Goal: Task Accomplishment & Management: Manage account settings

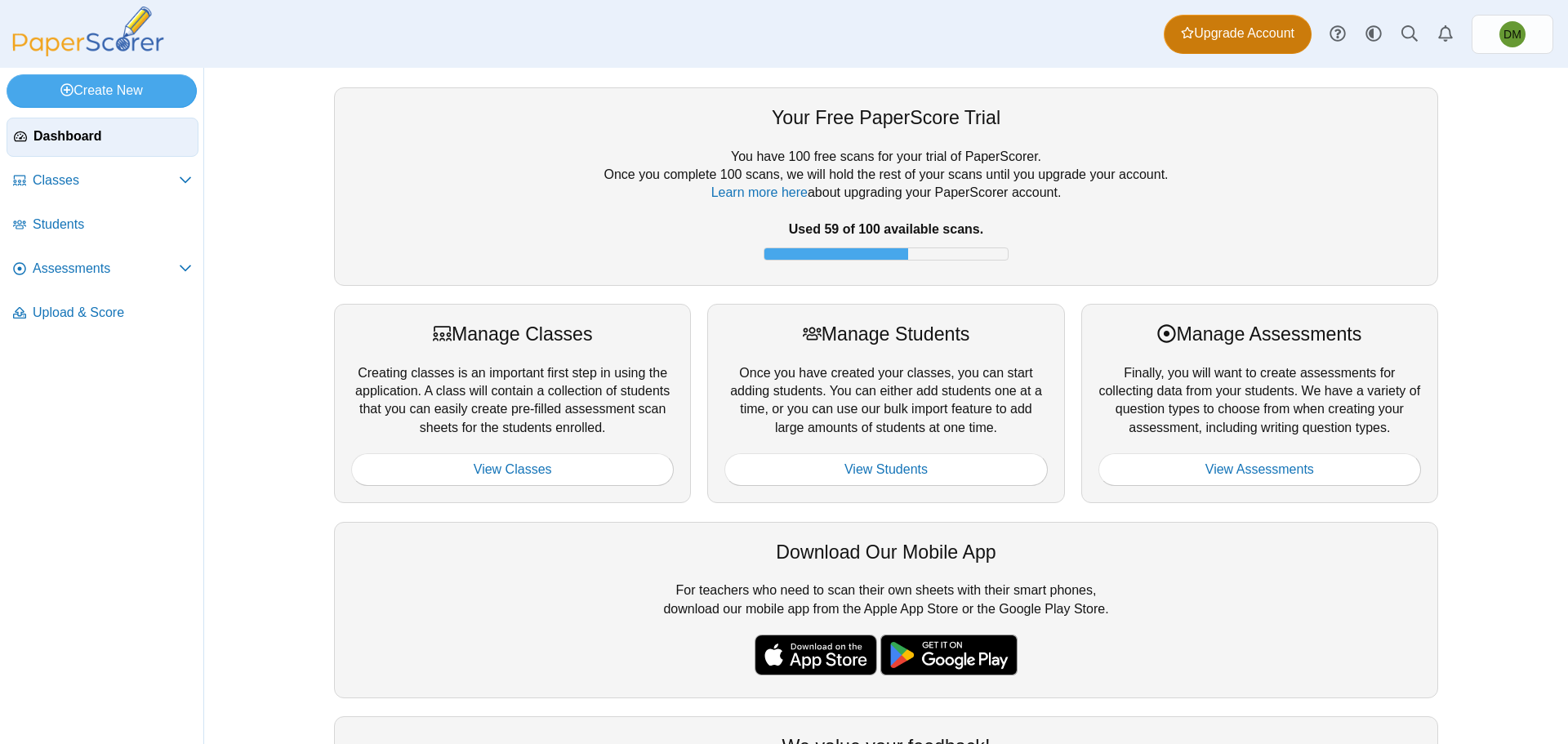
click at [1217, 25] on span "Upgrade Account" at bounding box center [1238, 34] width 113 height 18
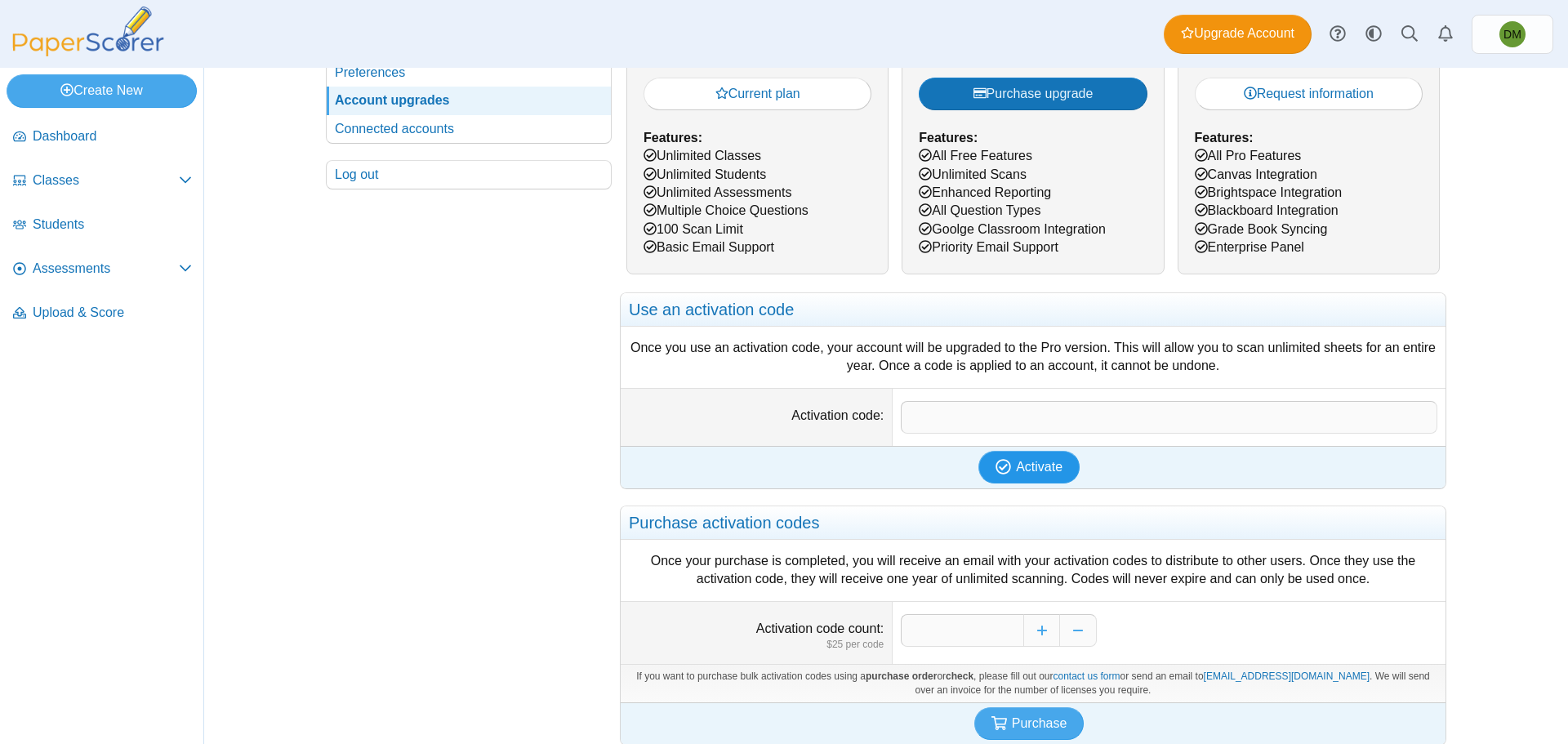
scroll to position [258, 0]
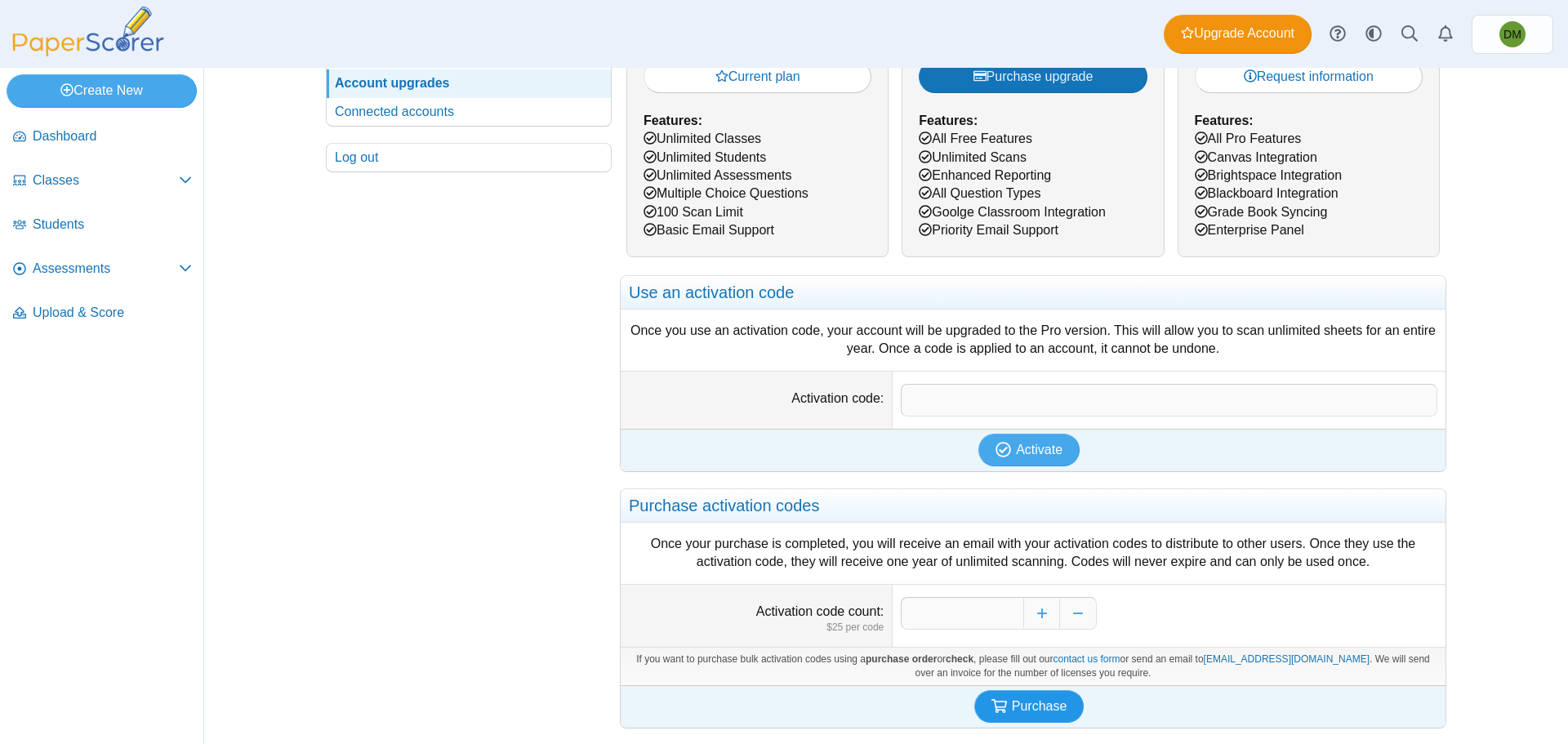
click at [1016, 705] on span "Purchase" at bounding box center [1039, 705] width 55 height 14
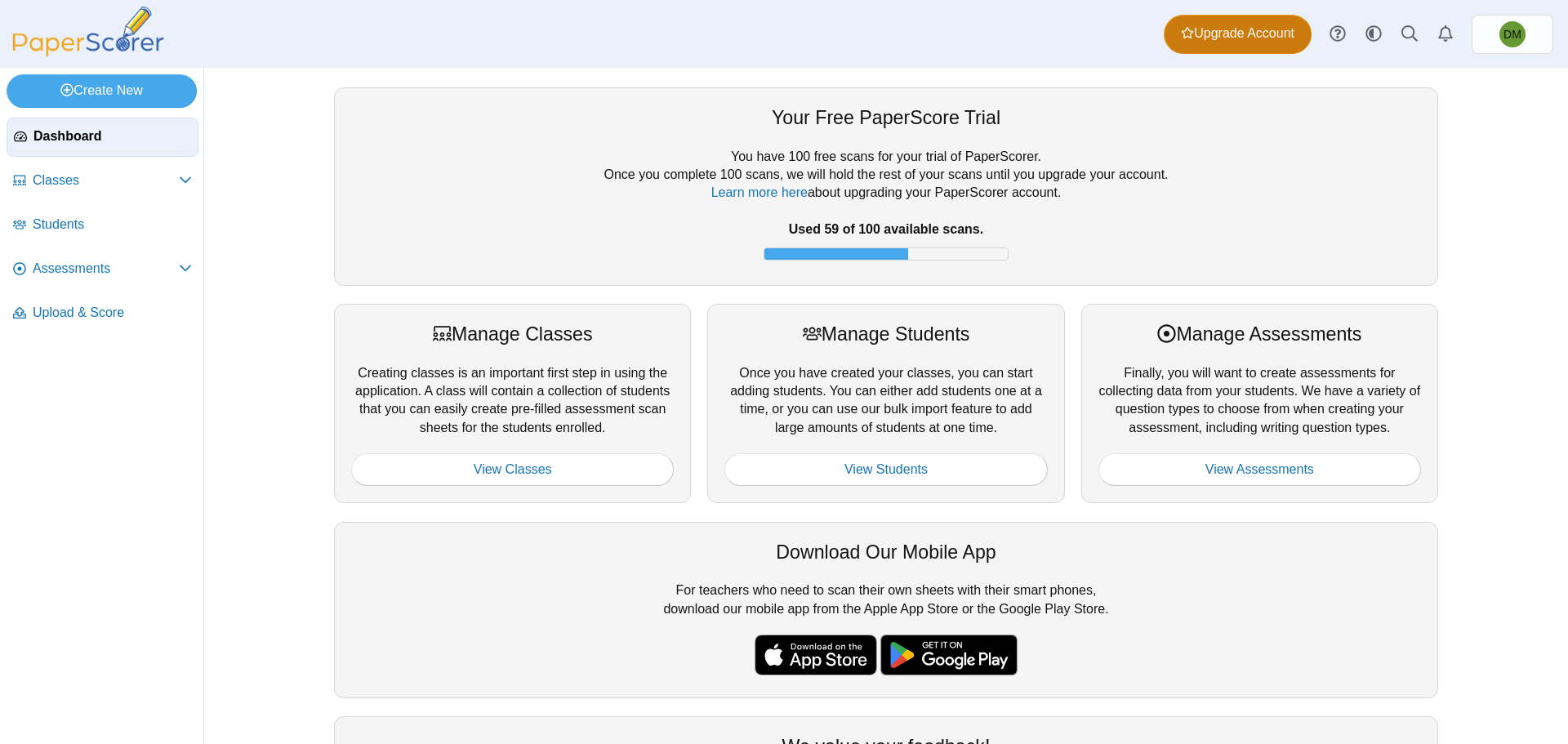
click at [1282, 32] on span "Upgrade Account" at bounding box center [1238, 34] width 113 height 18
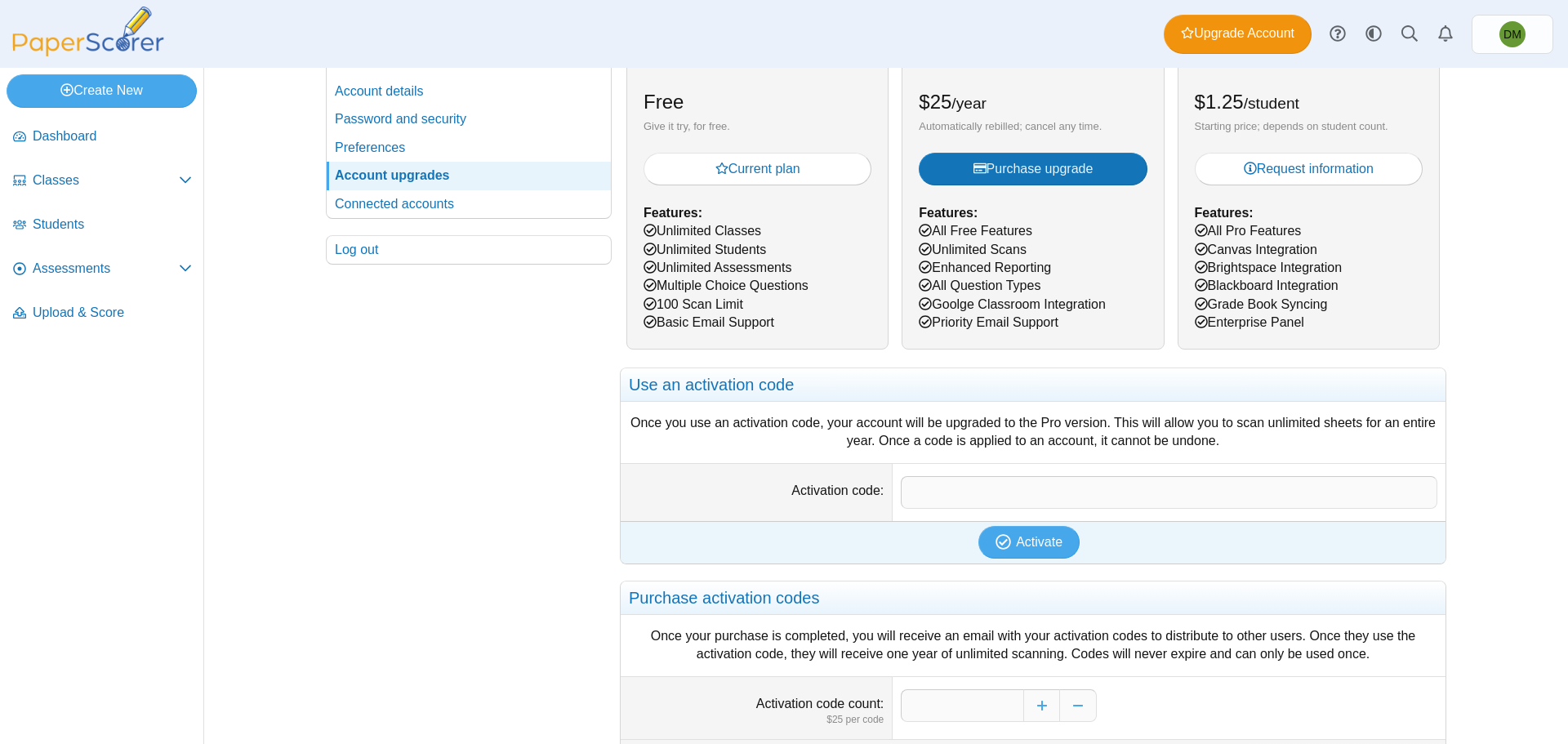
scroll to position [258, 0]
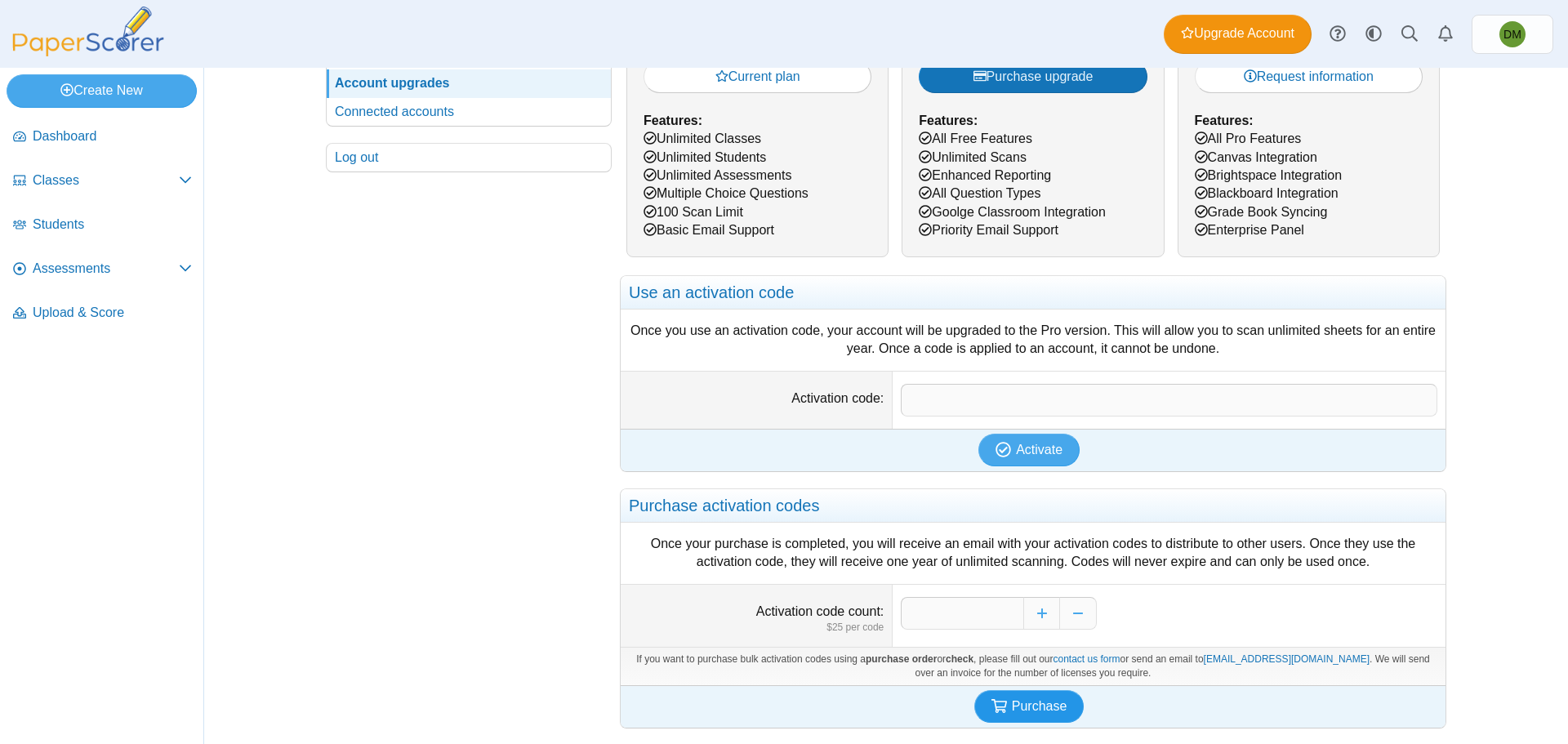
click at [1031, 710] on span "Purchase" at bounding box center [1039, 705] width 55 height 14
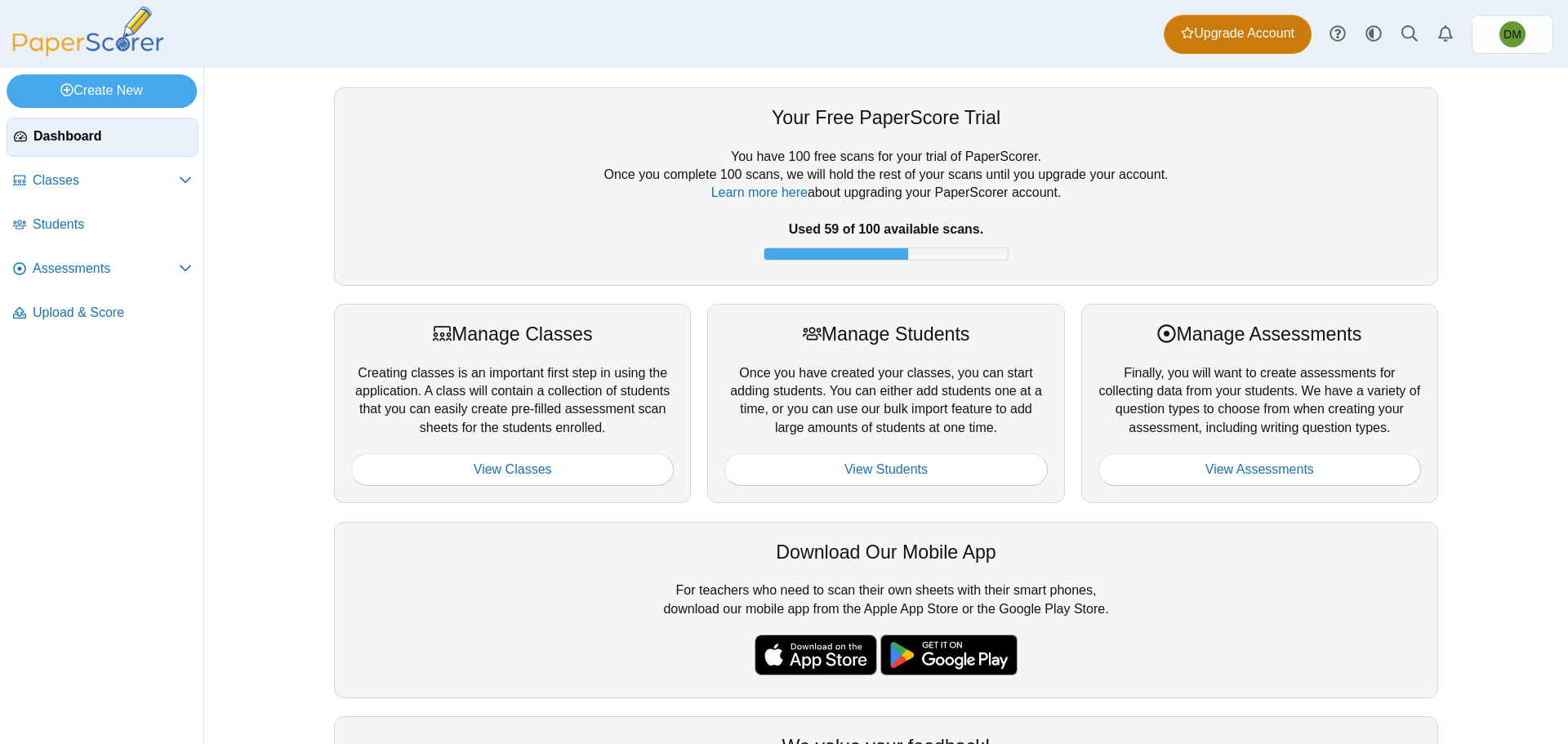
click at [1209, 31] on span "Upgrade Account" at bounding box center [1238, 34] width 113 height 18
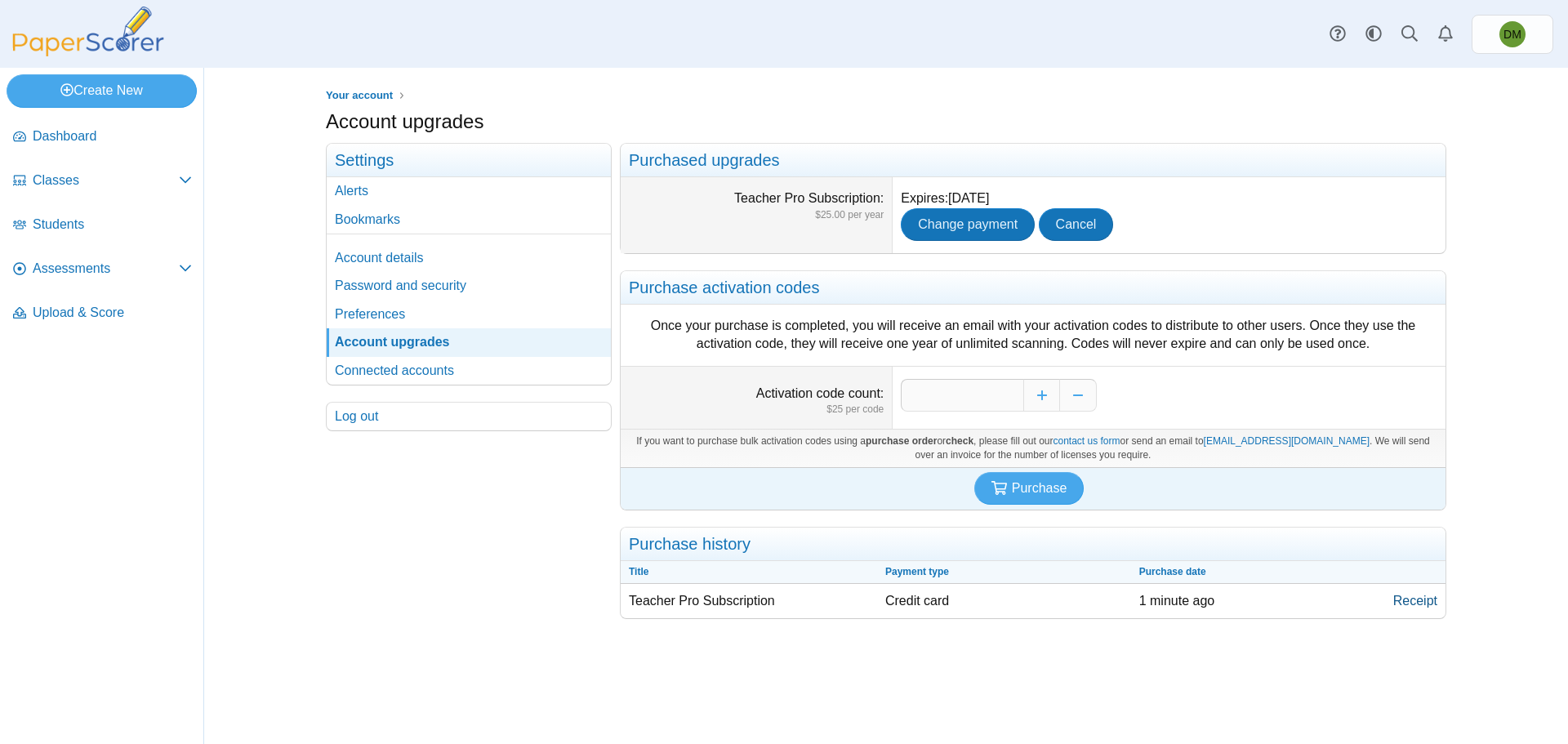
click at [1411, 604] on link "Receipt" at bounding box center [1415, 601] width 60 height 35
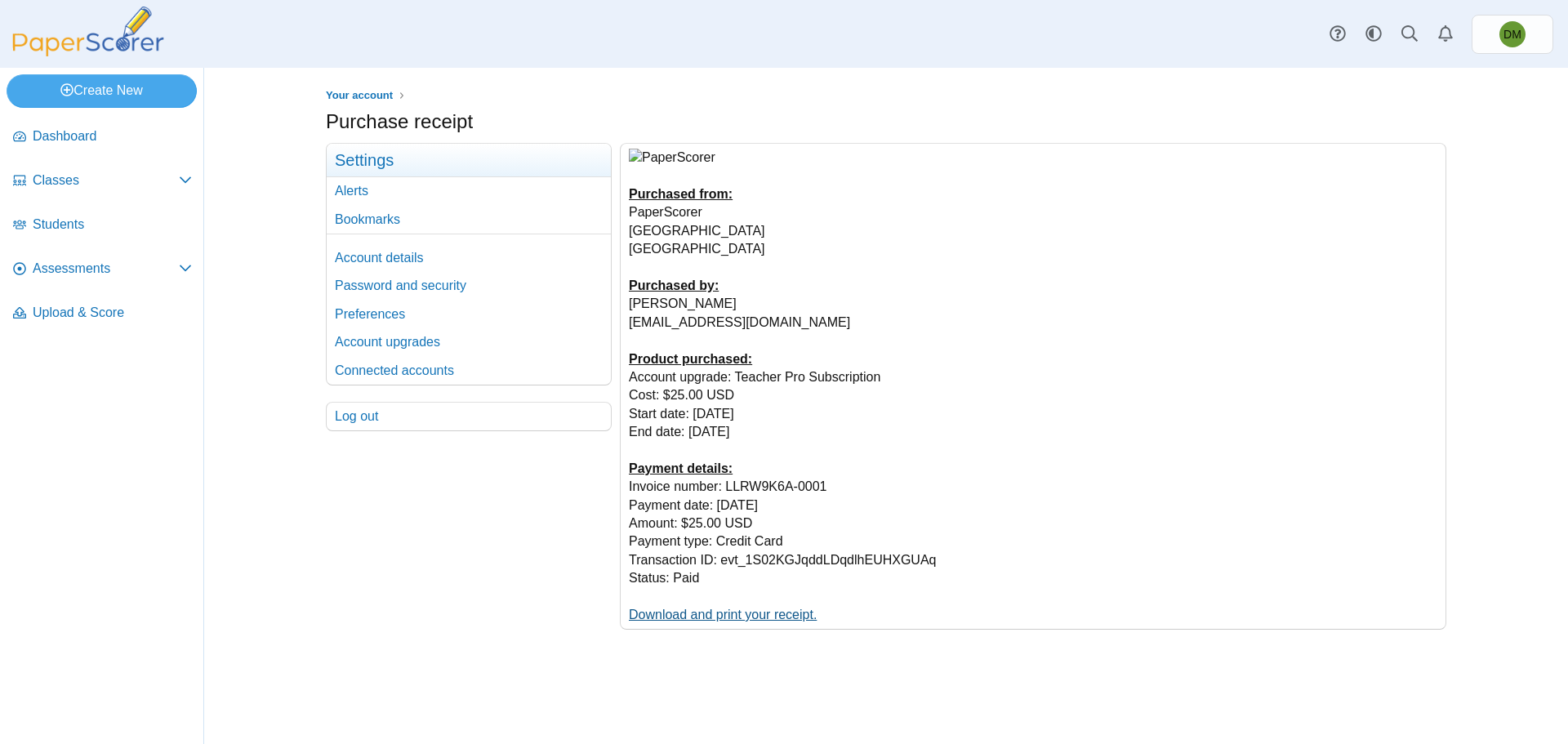
click at [791, 616] on link "Download and print your receipt." at bounding box center [722, 614] width 188 height 14
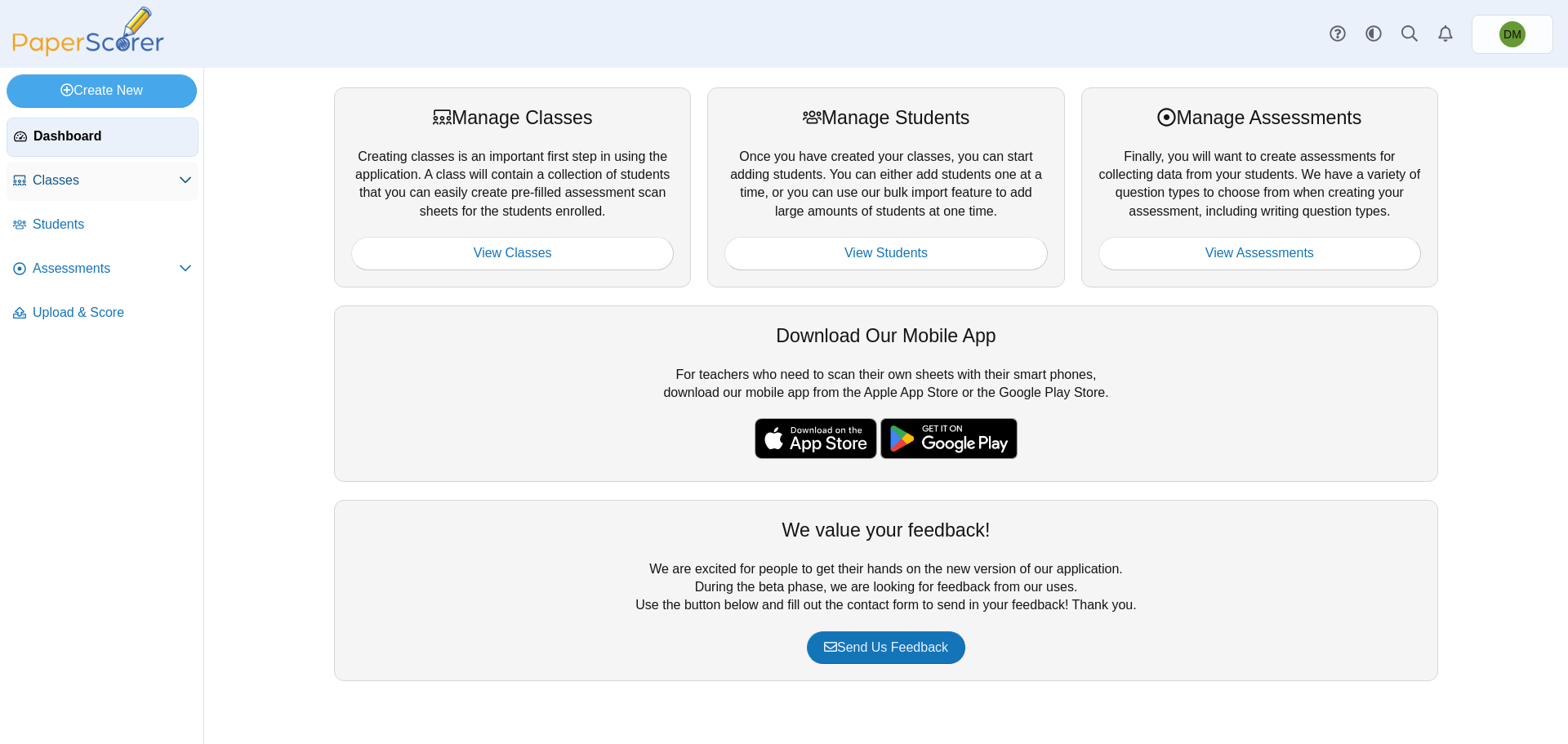
click at [182, 183] on icon at bounding box center [186, 180] width 13 height 13
click at [192, 306] on link "Assessments" at bounding box center [102, 313] width 192 height 39
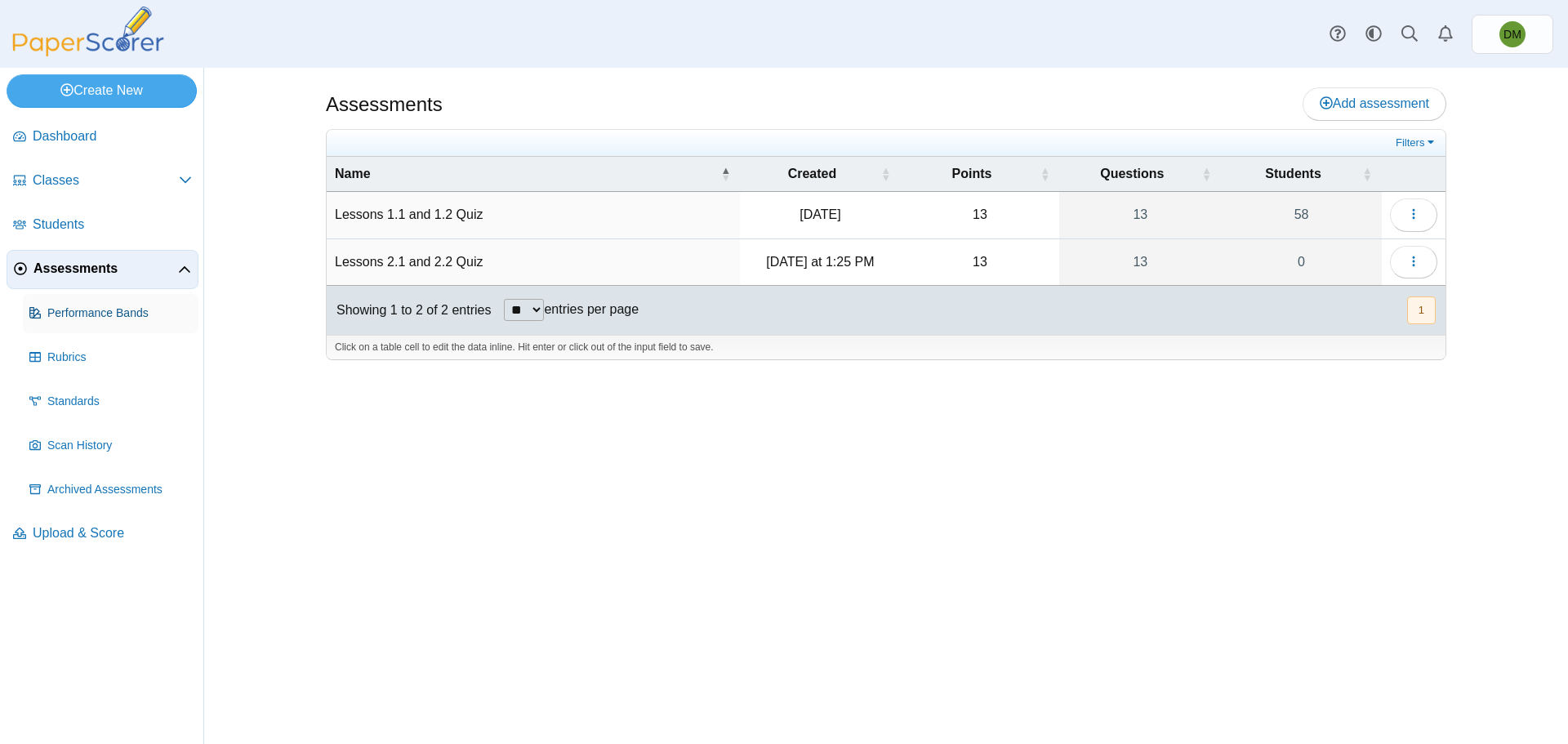
click at [137, 320] on span "Performance Bands" at bounding box center [119, 314] width 145 height 17
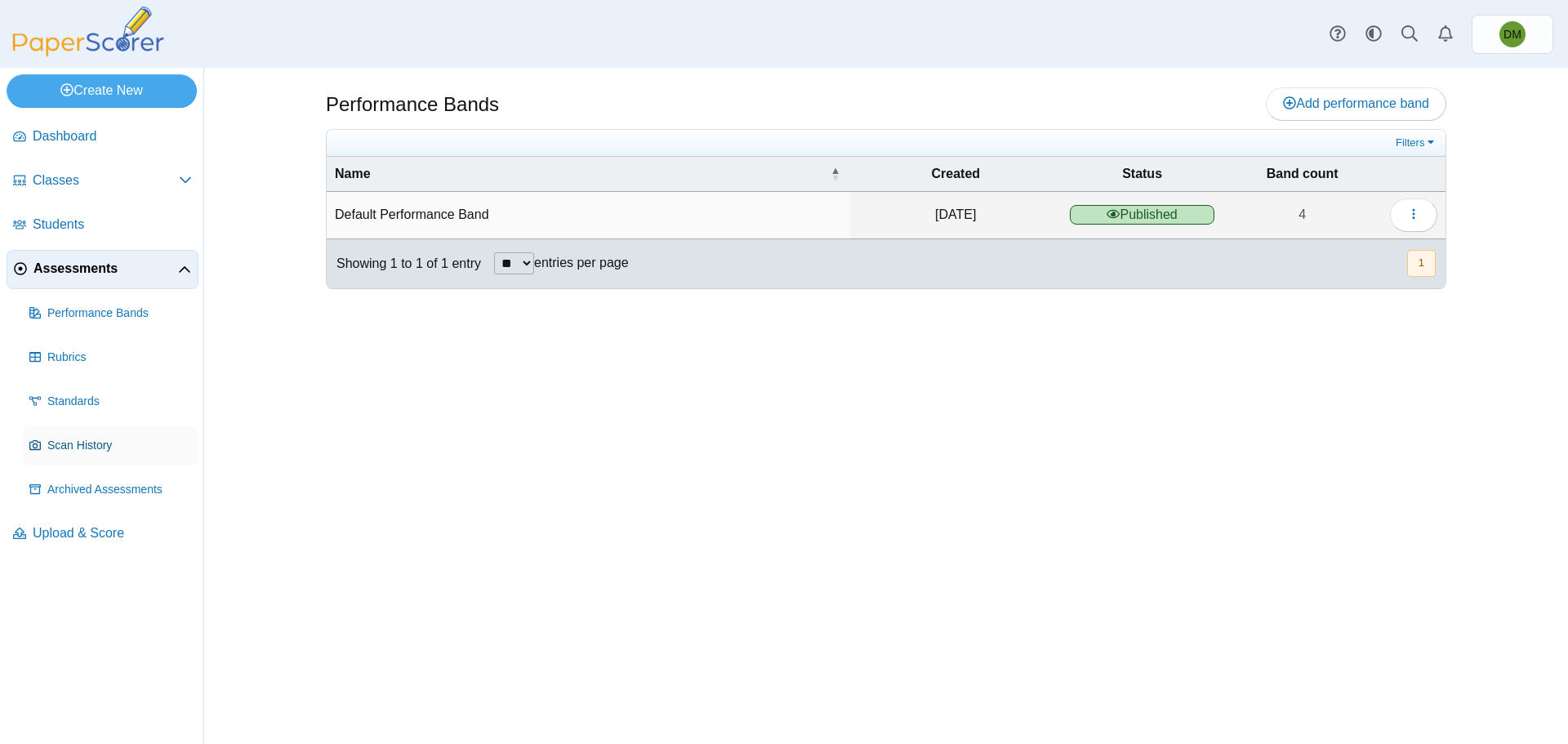
click at [116, 448] on span "Scan History" at bounding box center [119, 446] width 145 height 17
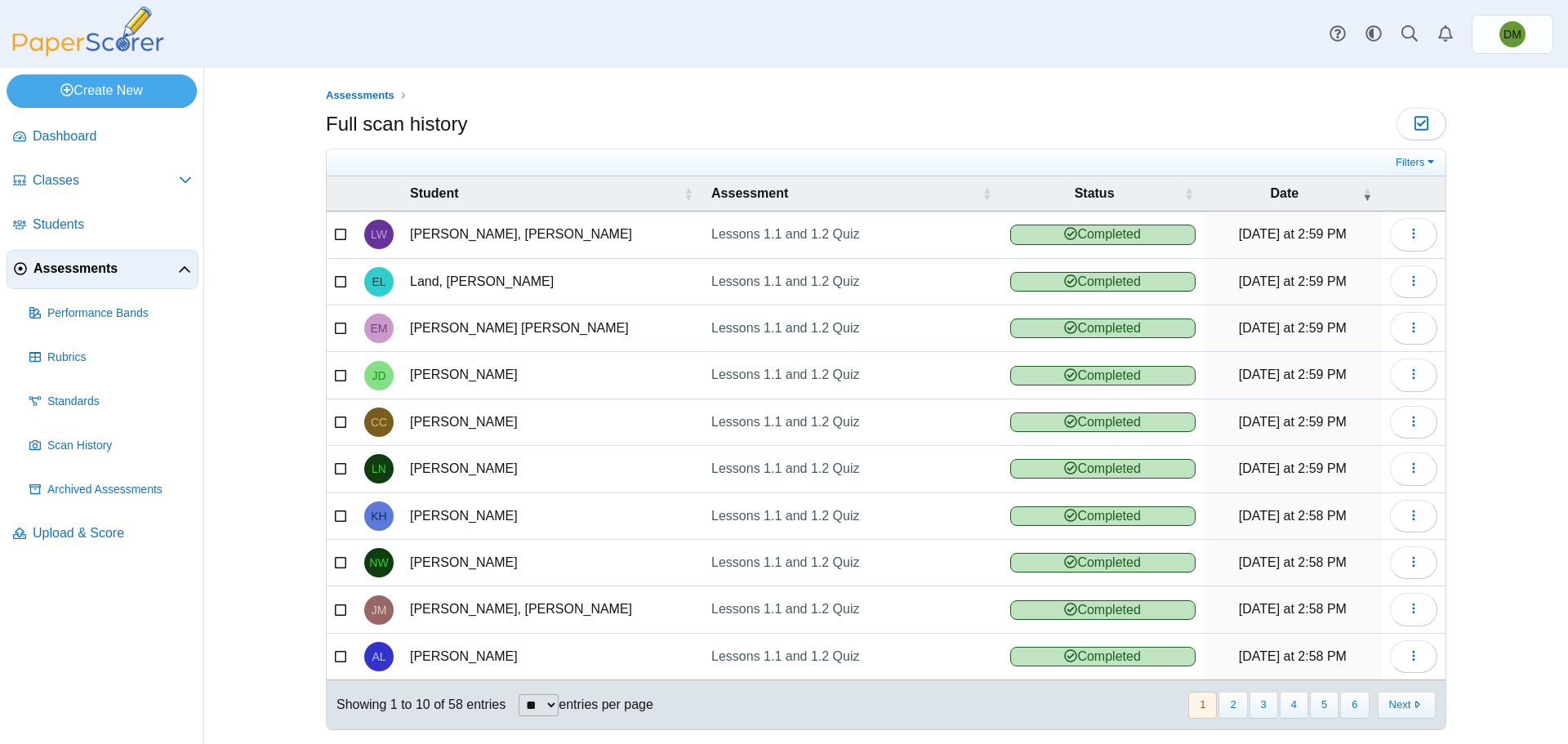
click at [95, 272] on span "Assessments" at bounding box center [106, 268] width 145 height 18
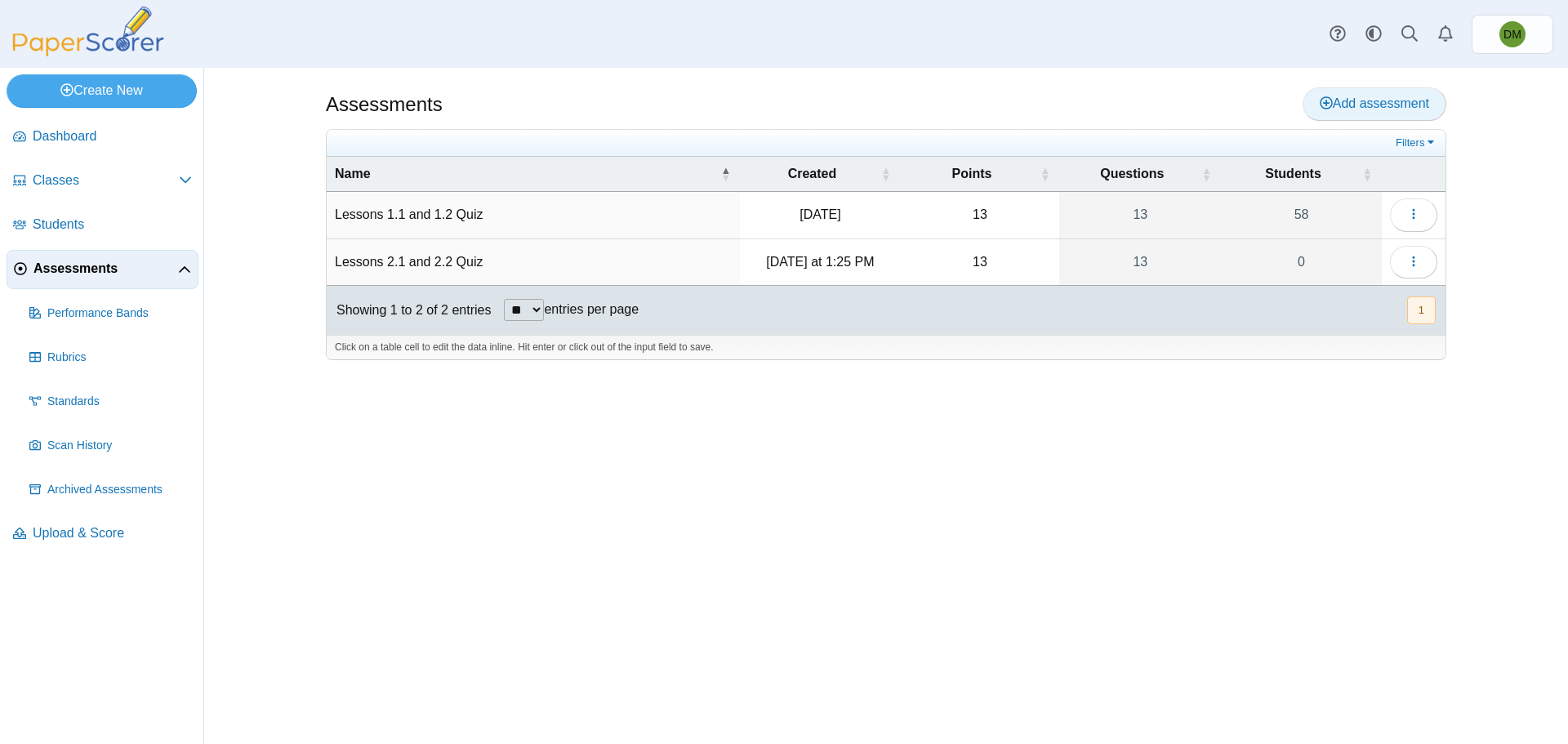
click at [1333, 105] on use at bounding box center [1327, 103] width 13 height 13
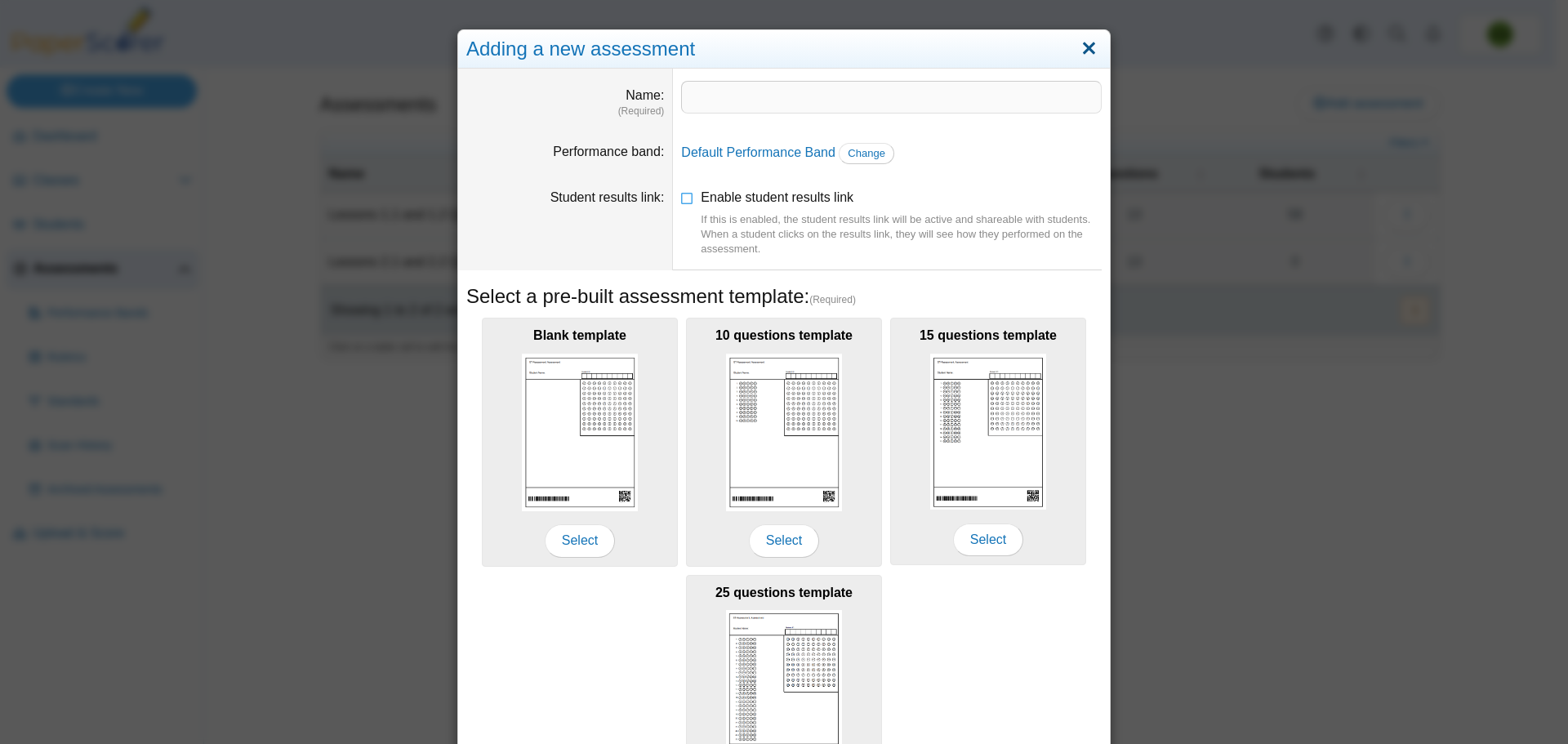
click at [1082, 54] on link "Close" at bounding box center [1089, 50] width 26 height 28
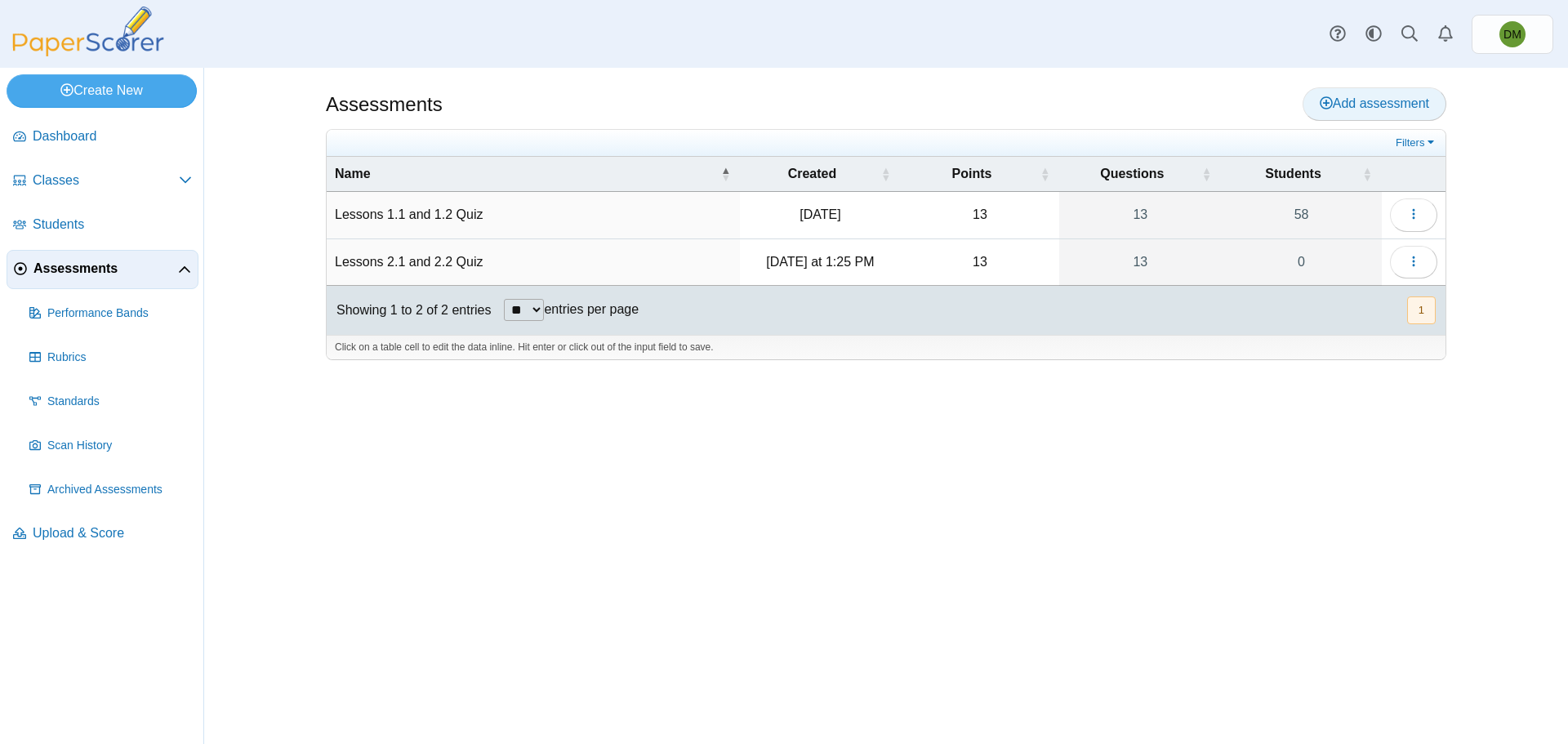
click at [1399, 103] on span "Add assessment" at bounding box center [1375, 103] width 109 height 14
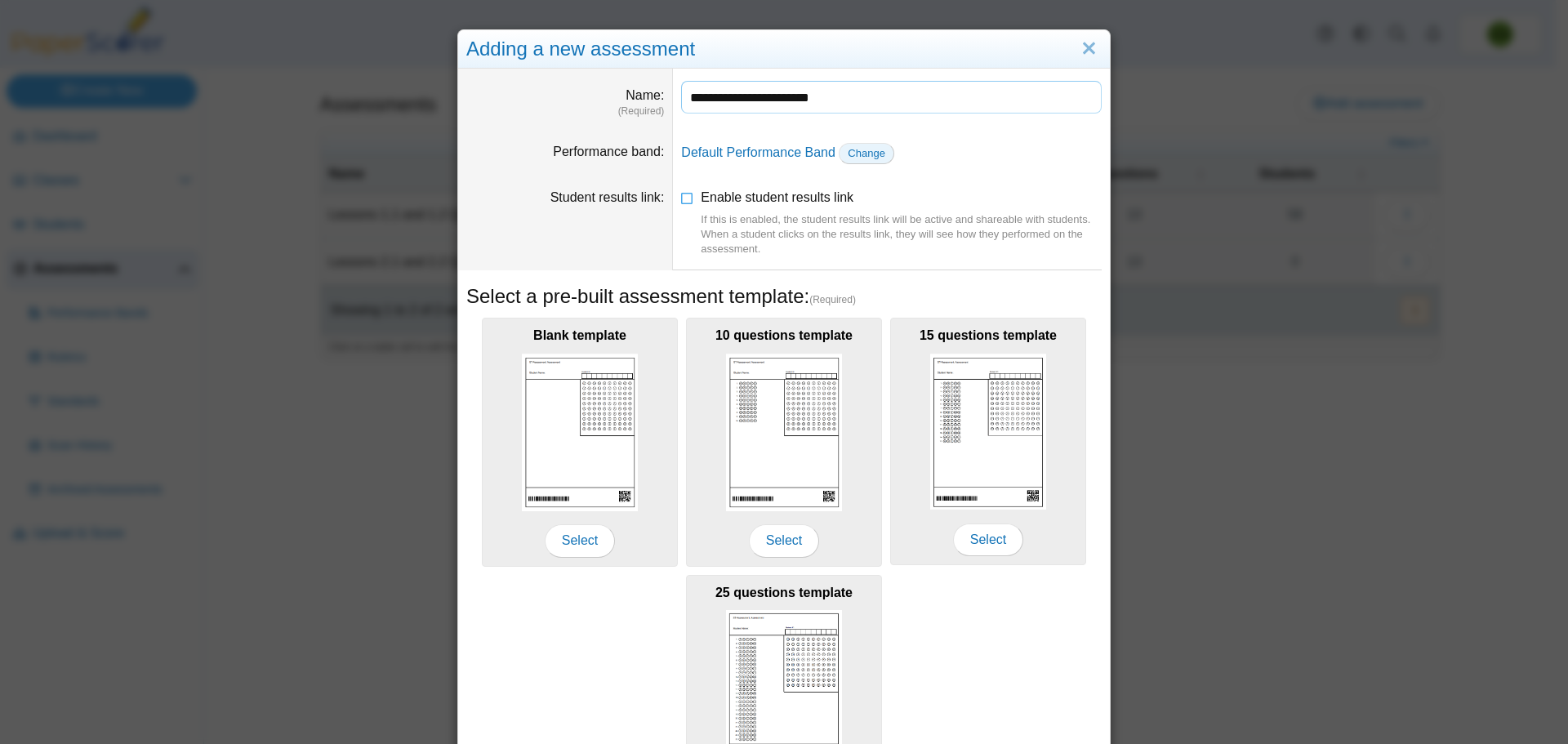
type input "**********"
click at [848, 151] on span "Change" at bounding box center [866, 153] width 37 height 12
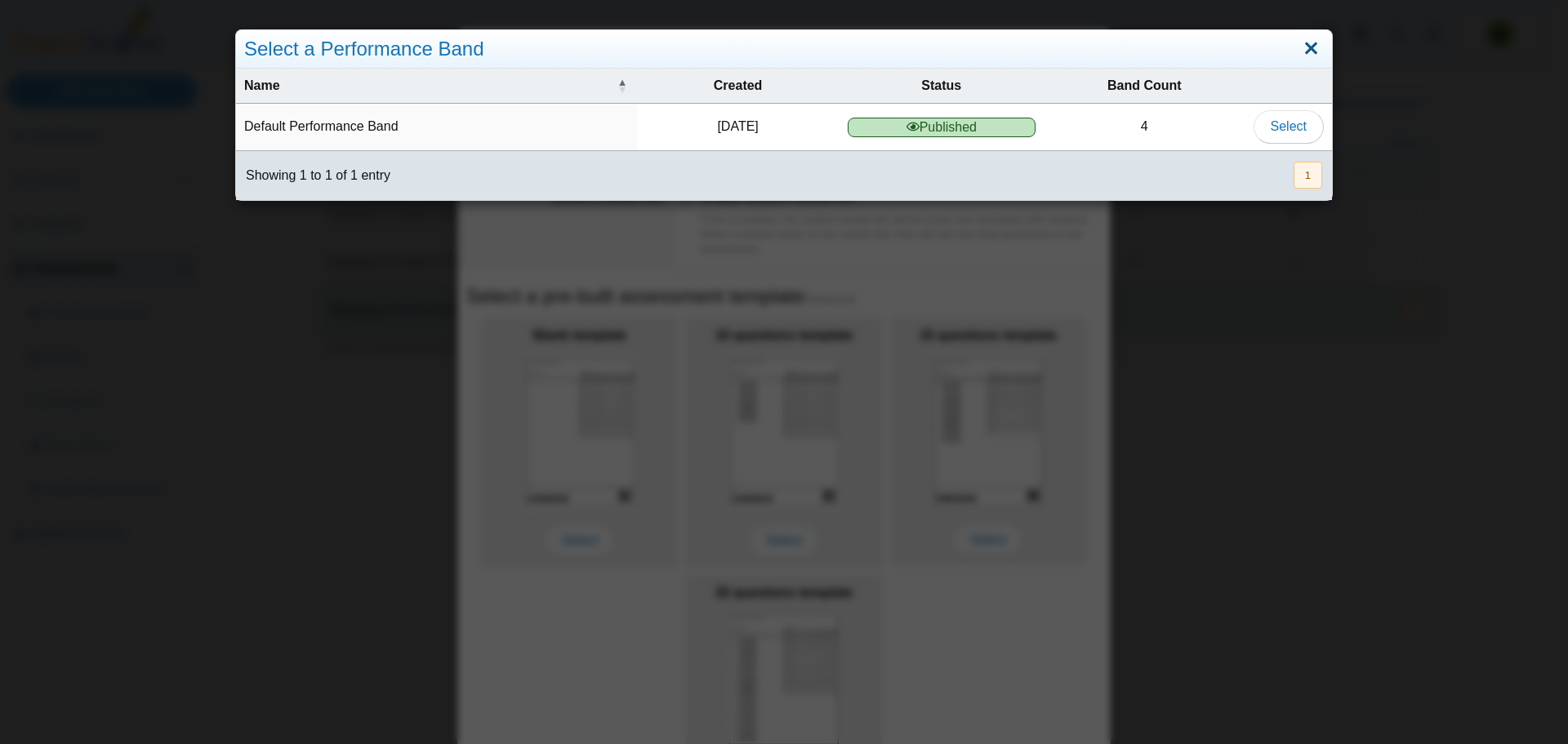
click at [1300, 46] on link "Close" at bounding box center [1311, 50] width 26 height 28
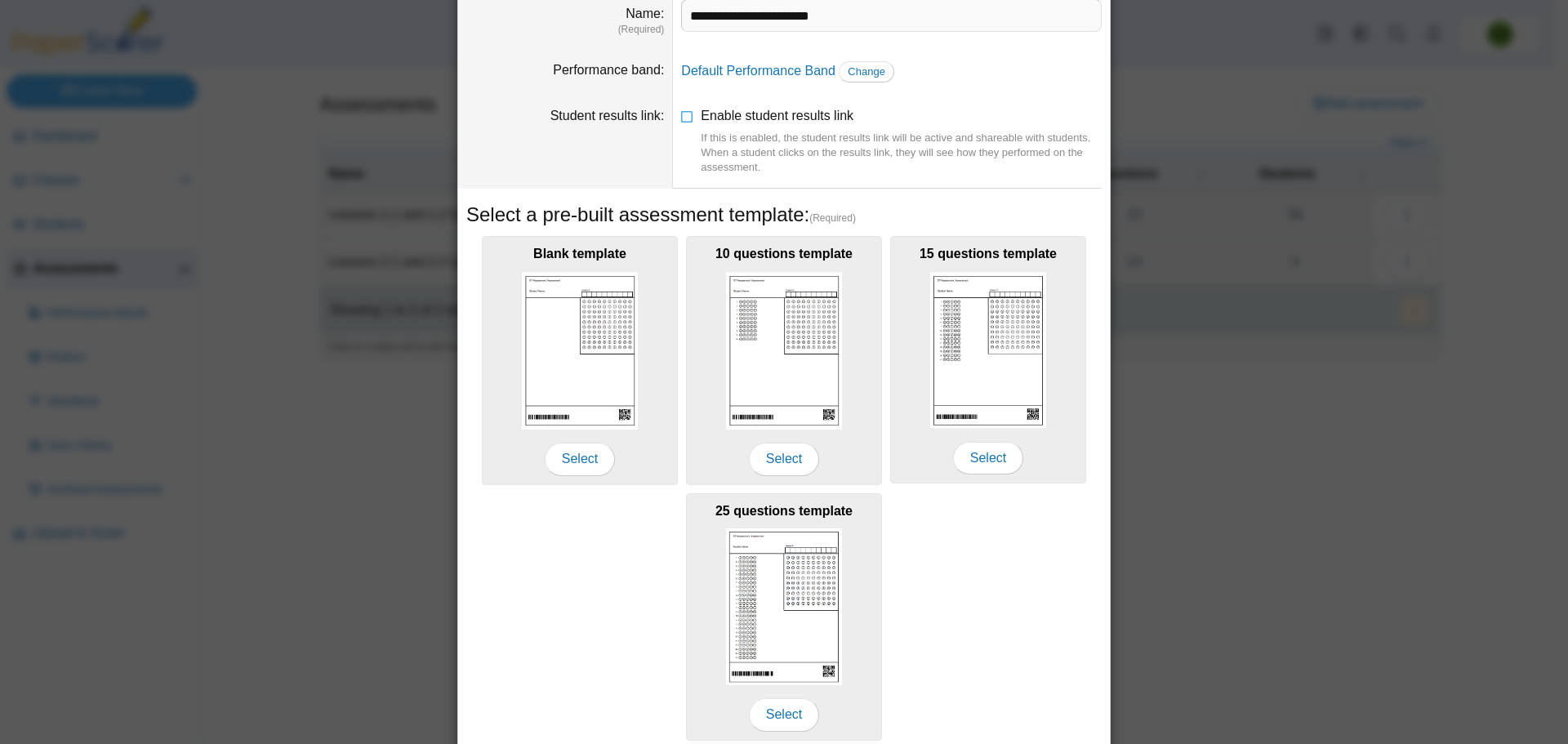
scroll to position [145, 0]
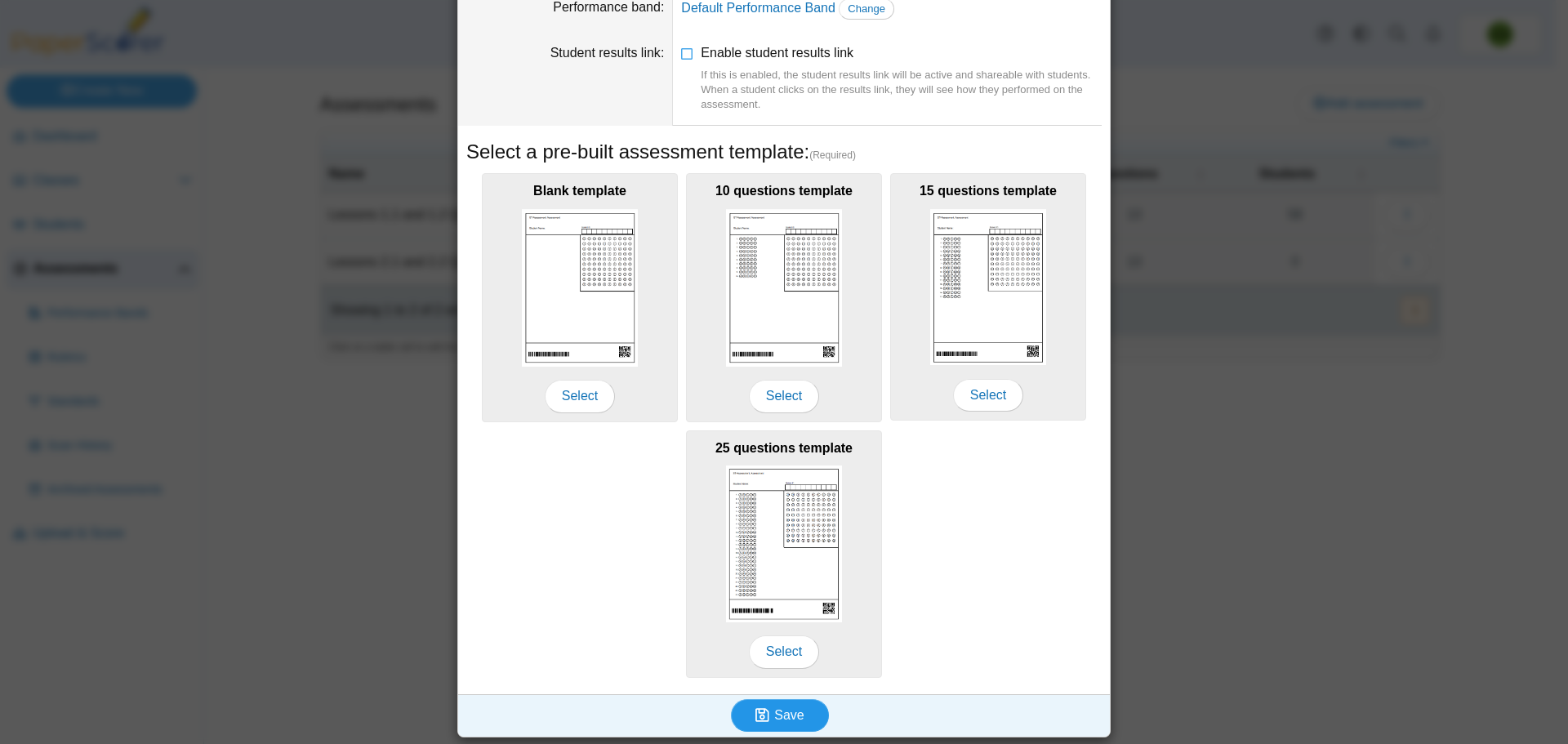
click at [783, 720] on span "Save" at bounding box center [789, 714] width 30 height 14
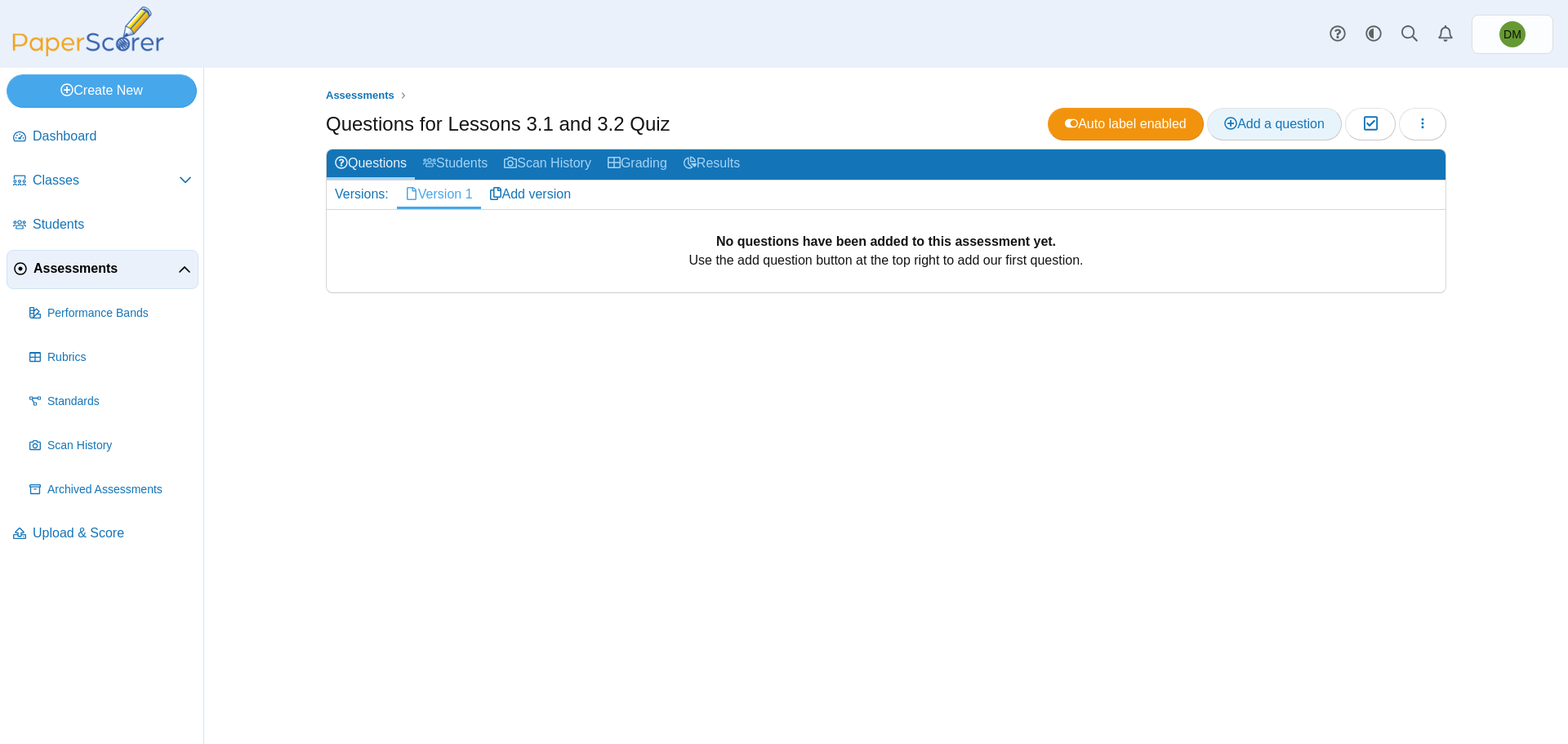
click at [1270, 133] on link "Add a question" at bounding box center [1274, 125] width 135 height 33
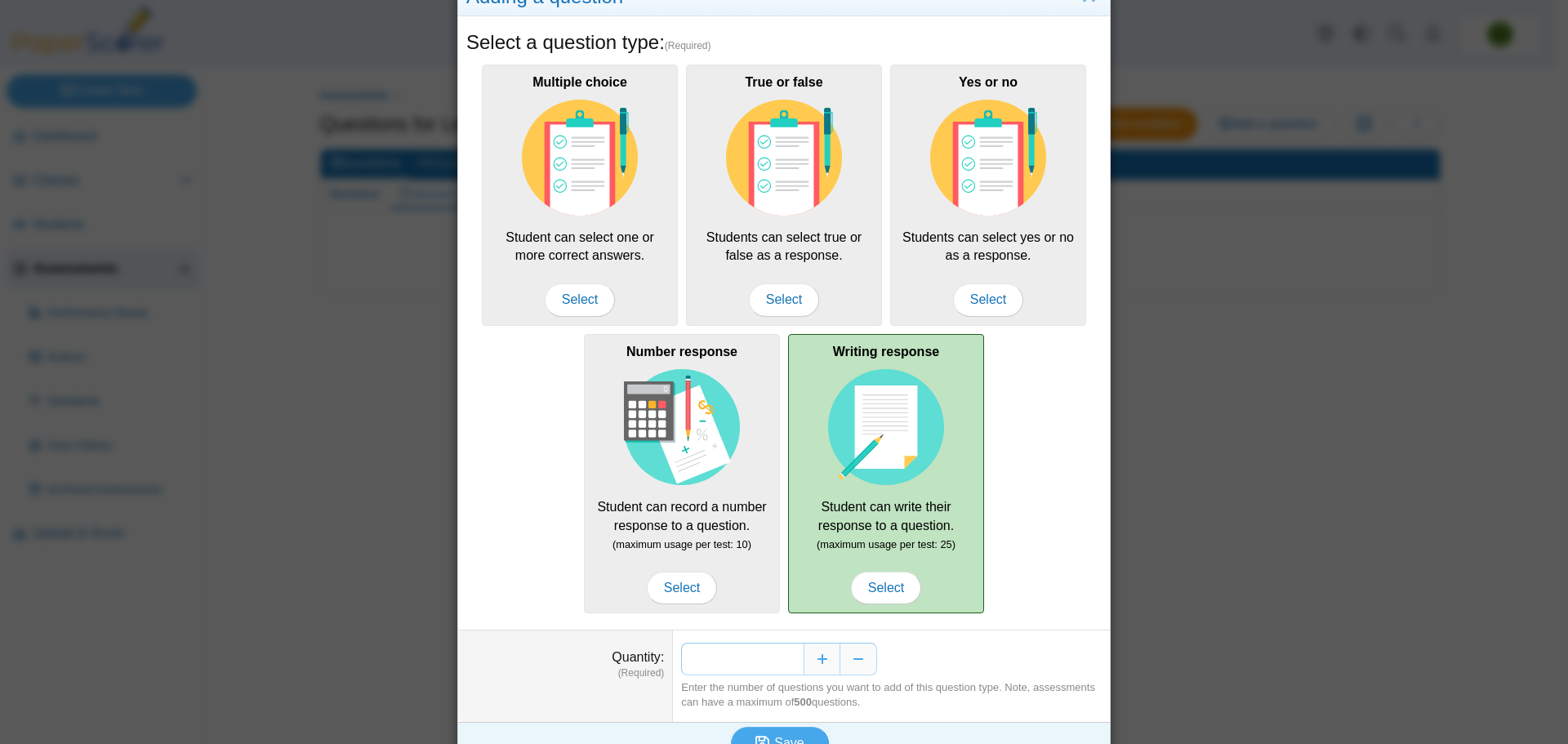
scroll to position [81, 0]
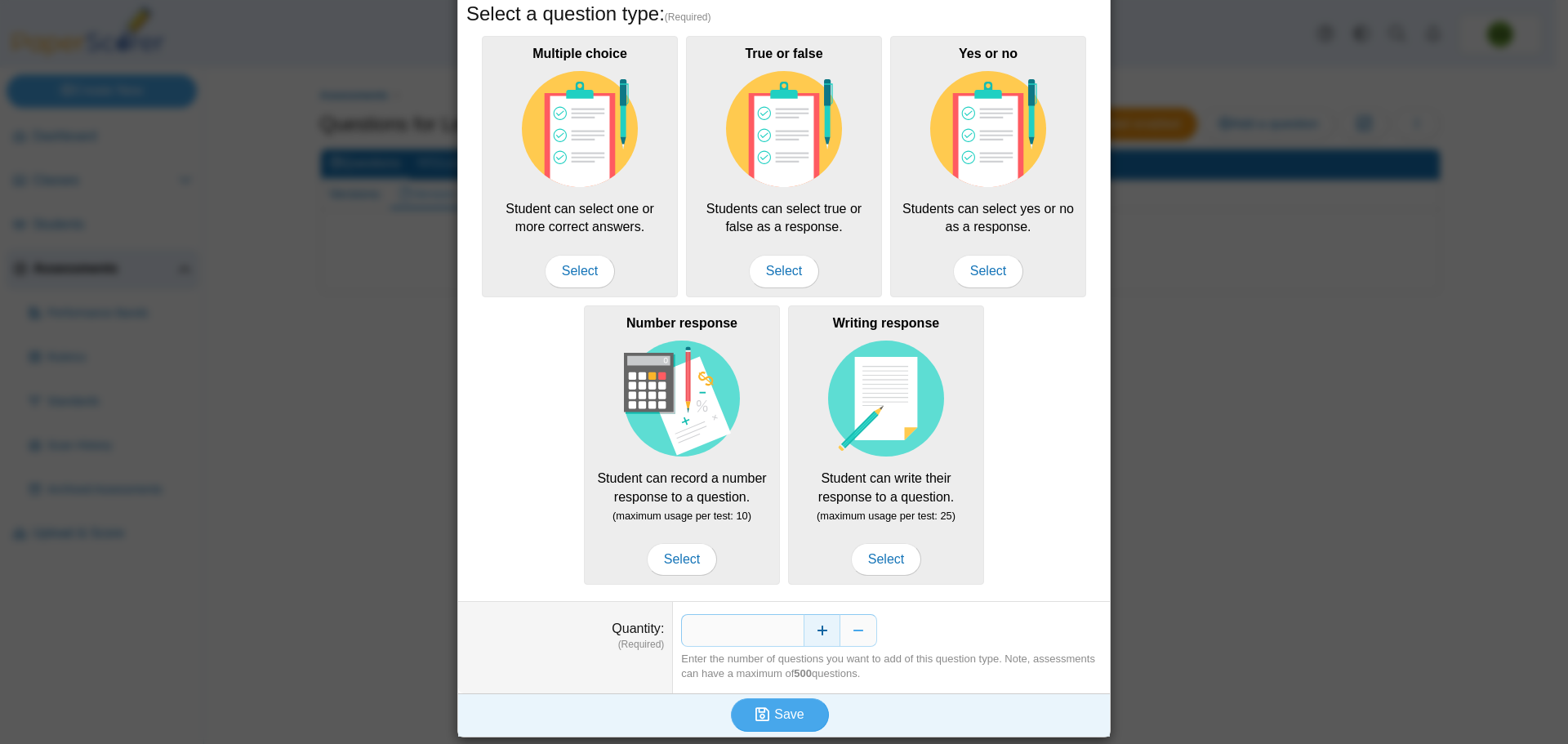
click at [828, 633] on button "Increase" at bounding box center [822, 631] width 36 height 33
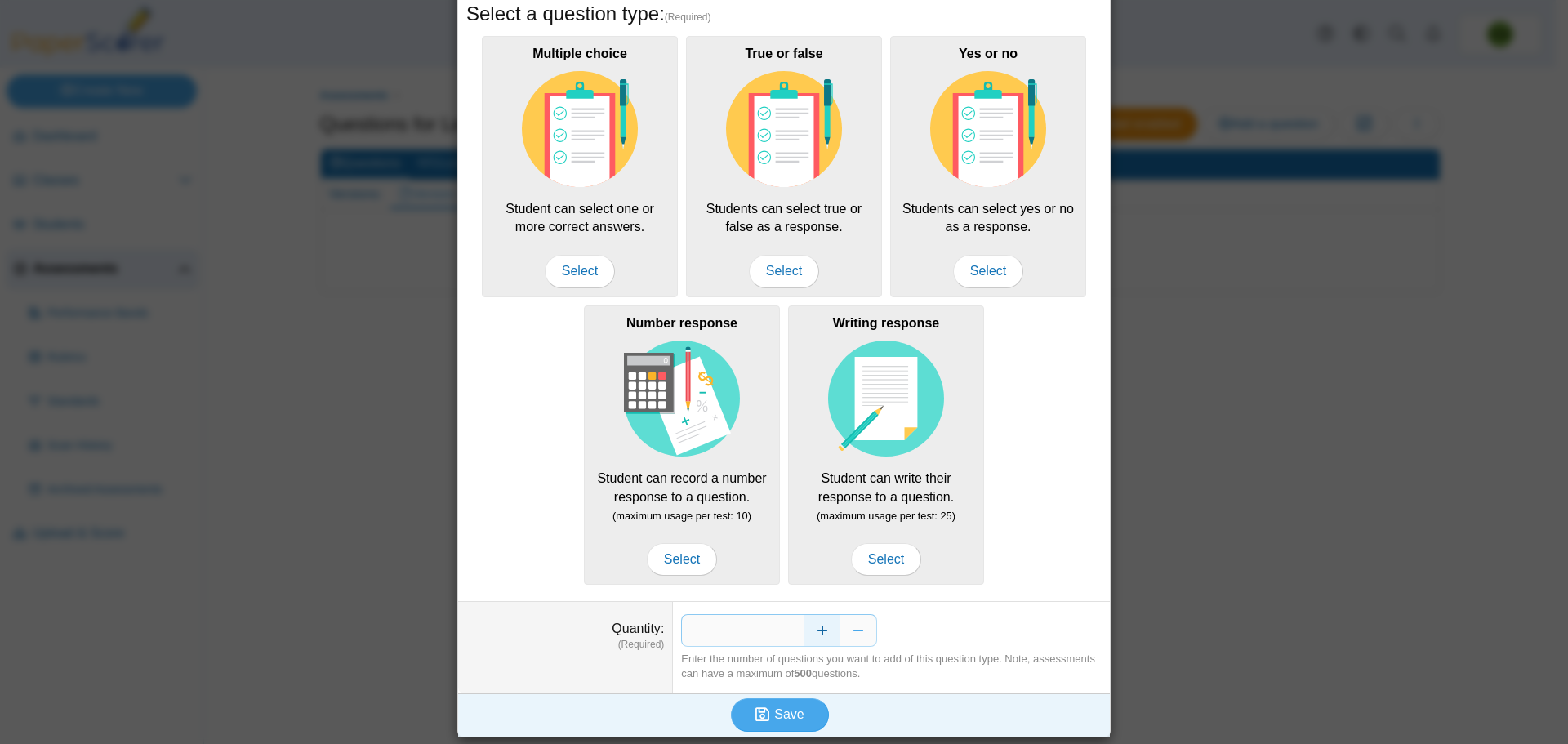
click at [828, 633] on button "Increase" at bounding box center [822, 631] width 36 height 33
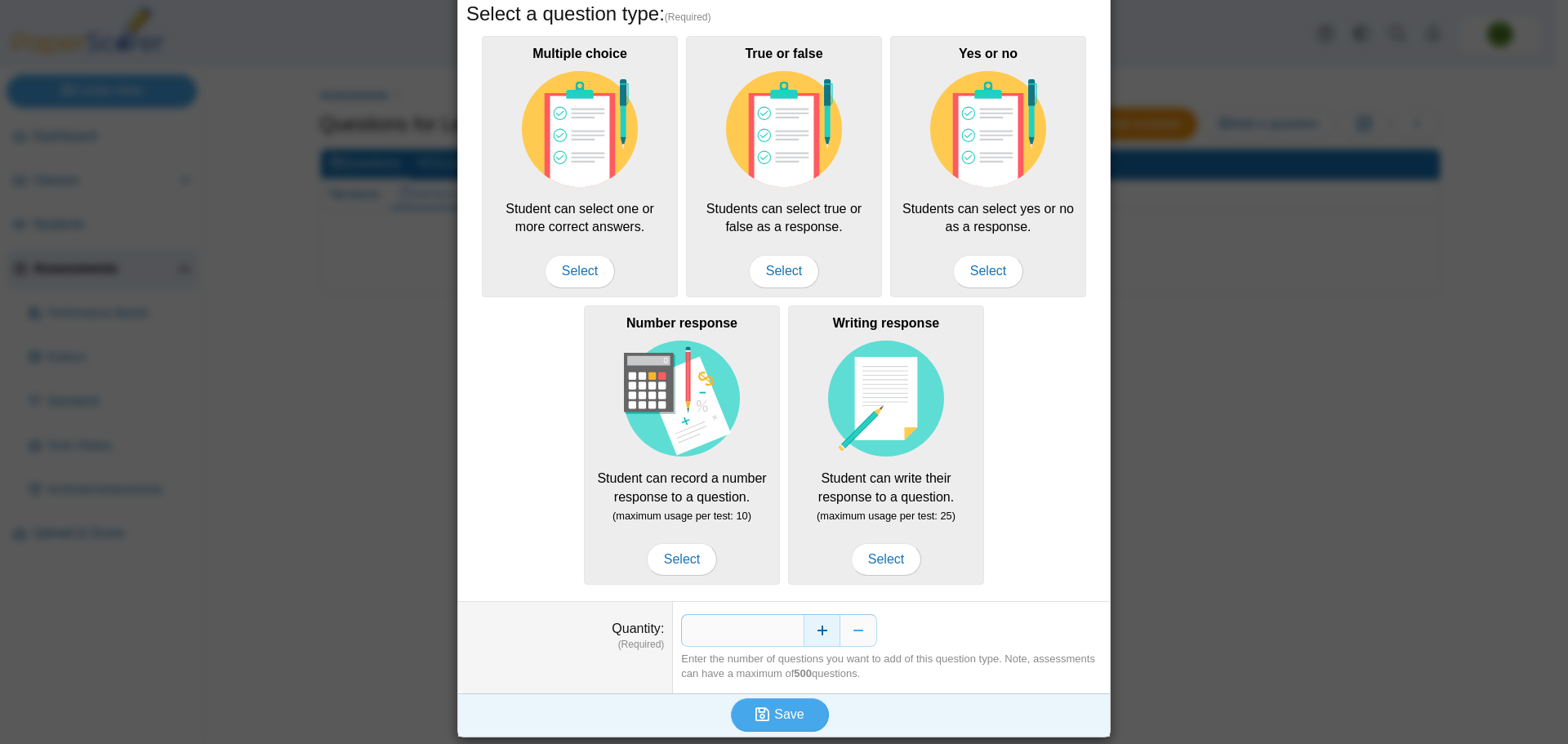
click at [828, 633] on button "Increase" at bounding box center [822, 631] width 36 height 33
click at [790, 711] on span "Save" at bounding box center [789, 713] width 30 height 14
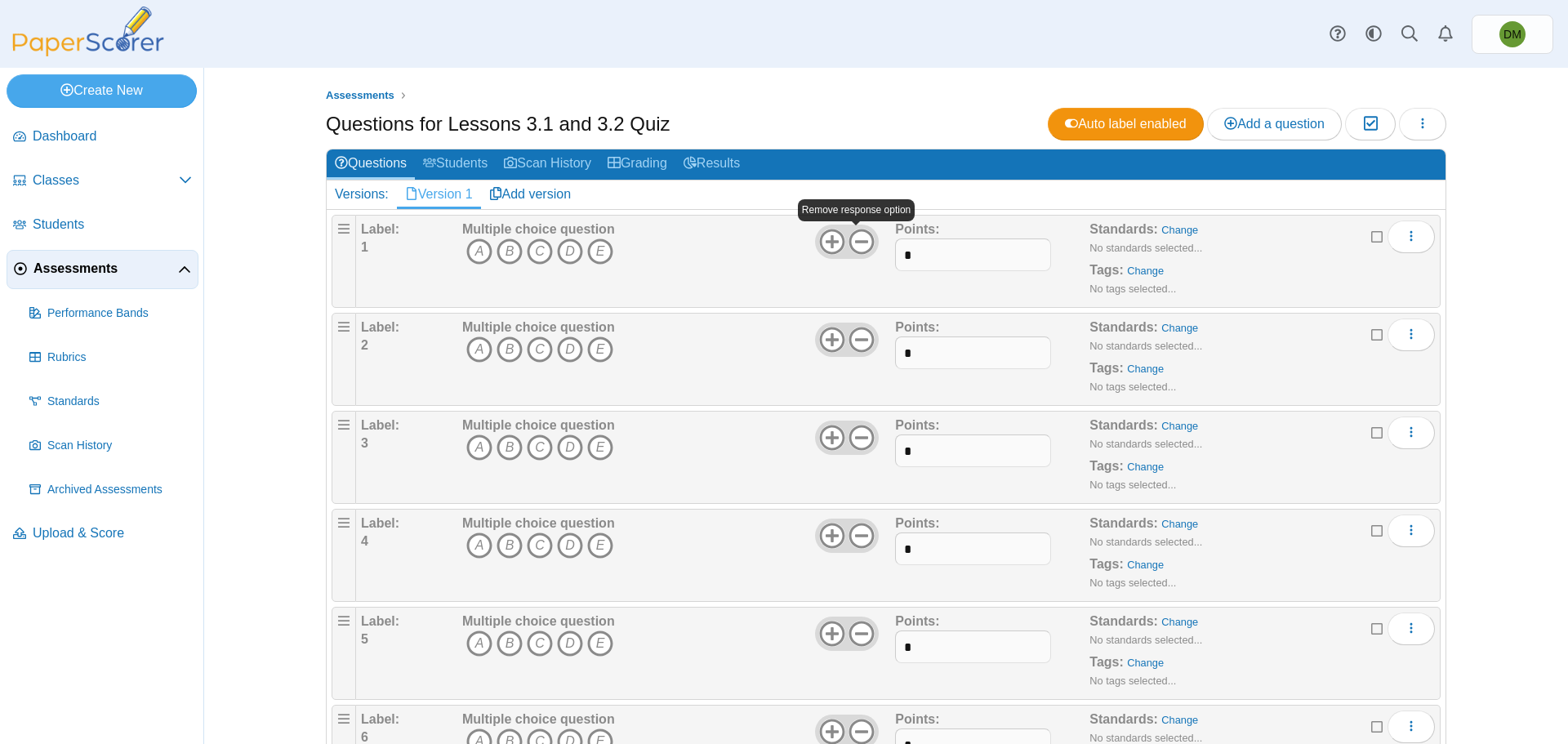
drag, startPoint x: 858, startPoint y: 248, endPoint x: 858, endPoint y: 285, distance: 37.0
click at [858, 248] on icon at bounding box center [862, 242] width 26 height 26
click at [855, 339] on use at bounding box center [862, 339] width 26 height 26
click at [857, 430] on icon at bounding box center [862, 438] width 26 height 26
click at [855, 538] on icon at bounding box center [862, 536] width 26 height 26
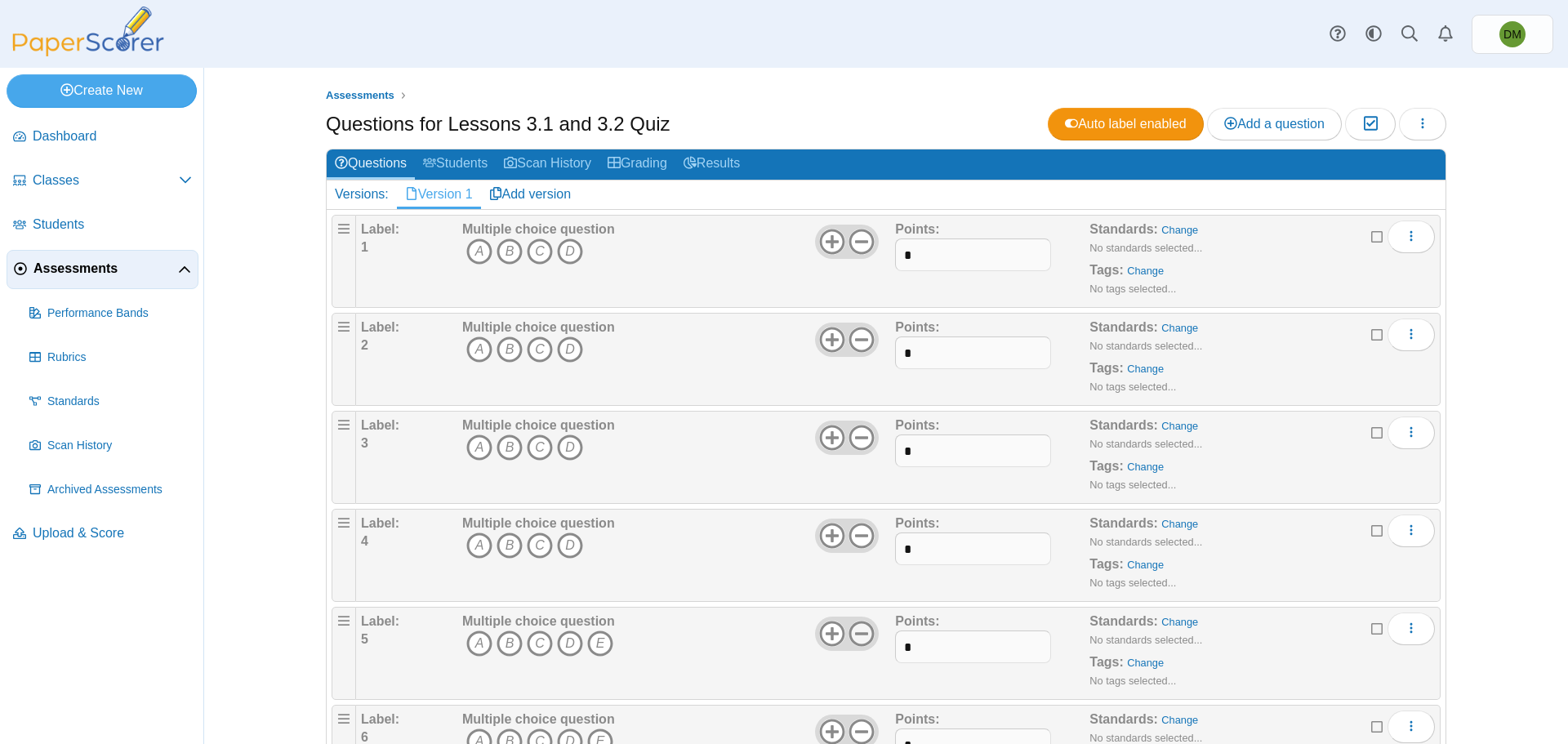
click at [853, 624] on icon at bounding box center [862, 633] width 26 height 26
click at [859, 720] on use at bounding box center [862, 731] width 26 height 26
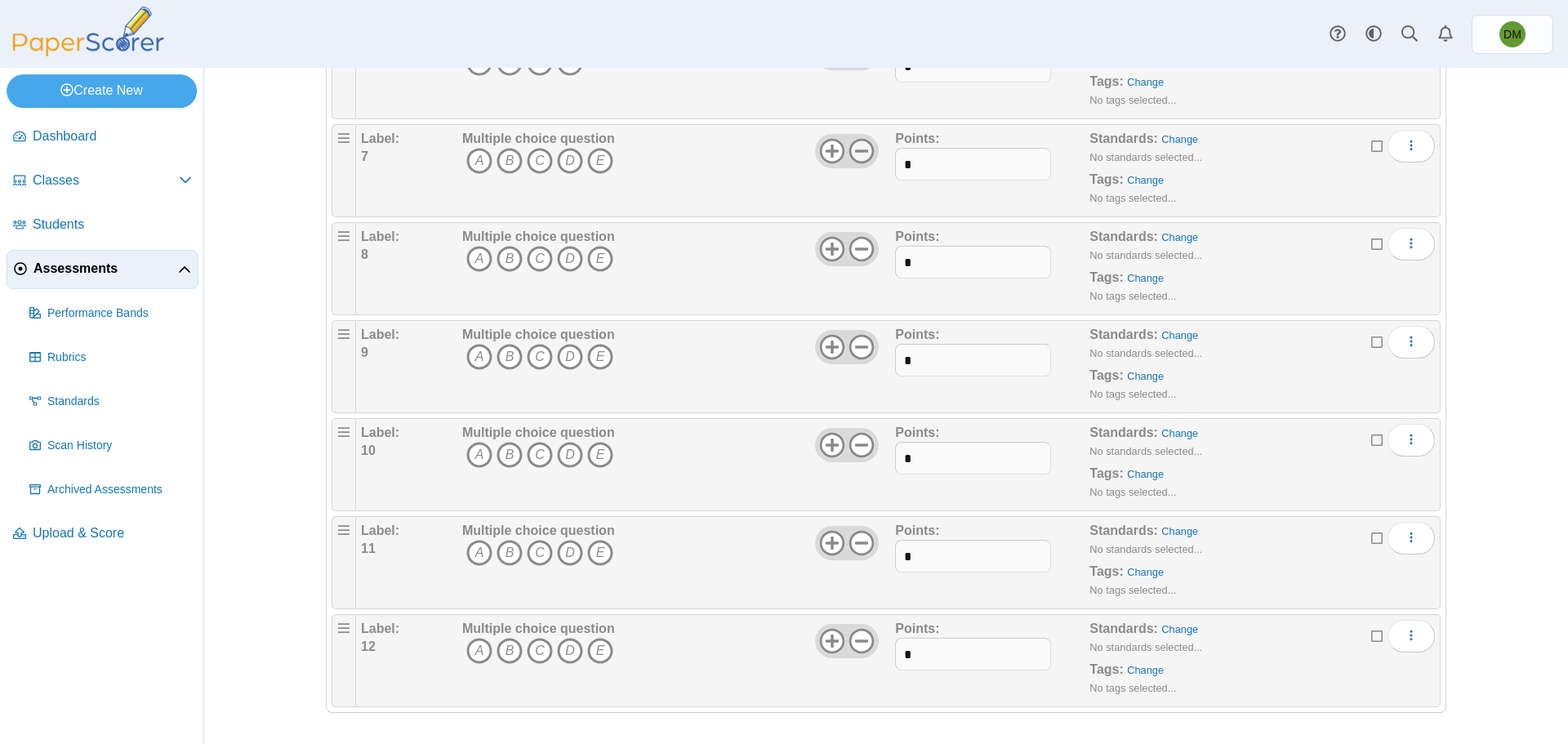
scroll to position [680, 0]
click at [851, 152] on icon at bounding box center [862, 150] width 26 height 26
click at [854, 248] on use at bounding box center [862, 248] width 26 height 26
click at [853, 348] on icon at bounding box center [862, 346] width 26 height 26
click at [853, 444] on use at bounding box center [862, 443] width 26 height 26
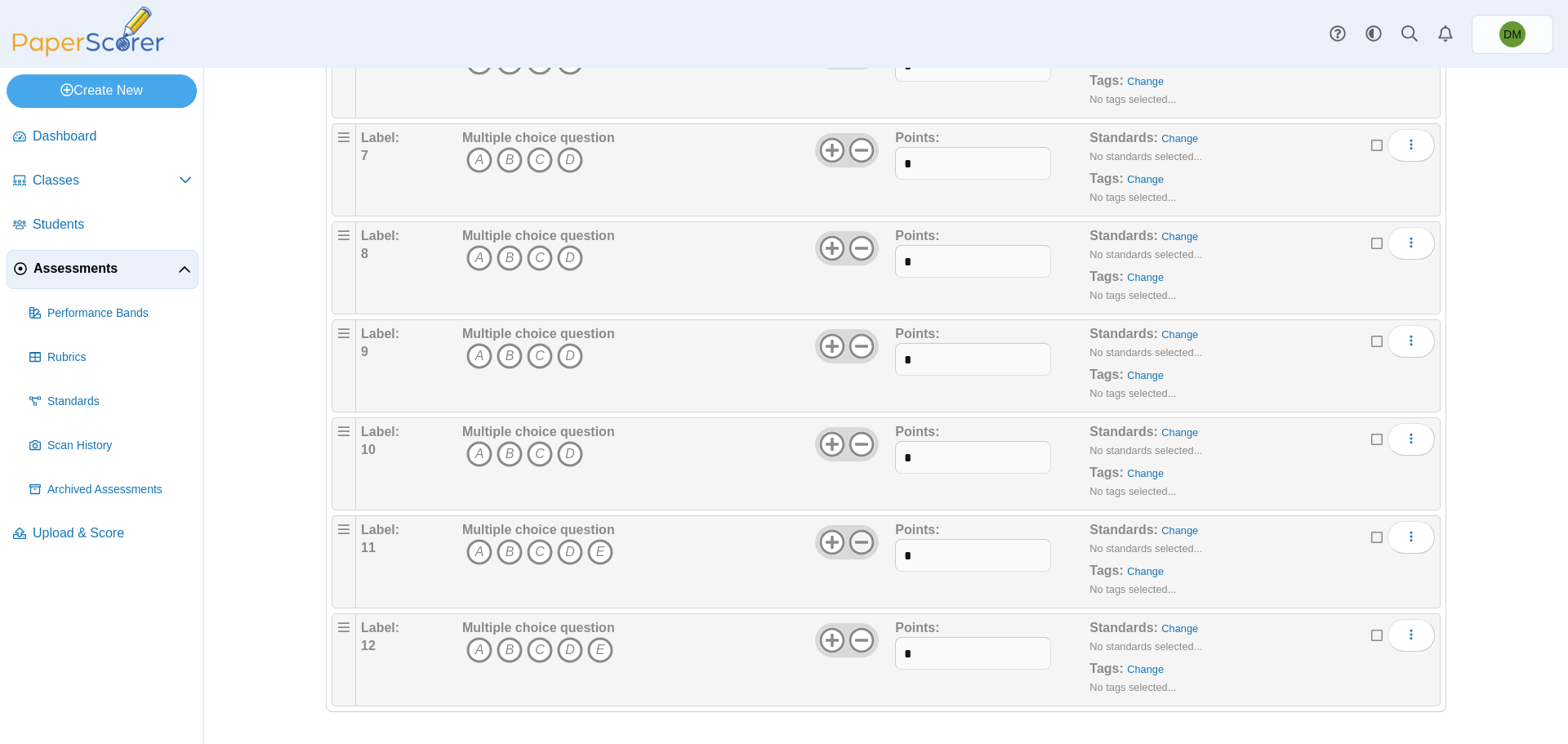
click at [862, 536] on icon at bounding box center [862, 543] width 26 height 26
click at [858, 639] on use at bounding box center [862, 639] width 26 height 26
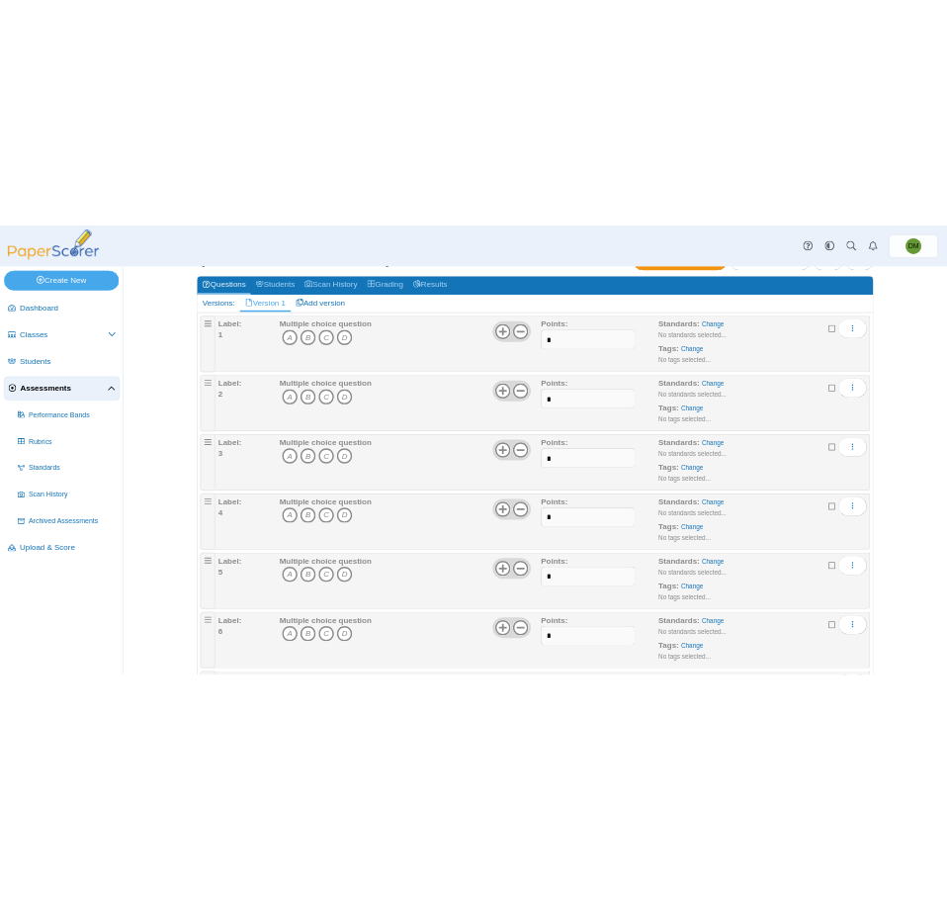
scroll to position [0, 0]
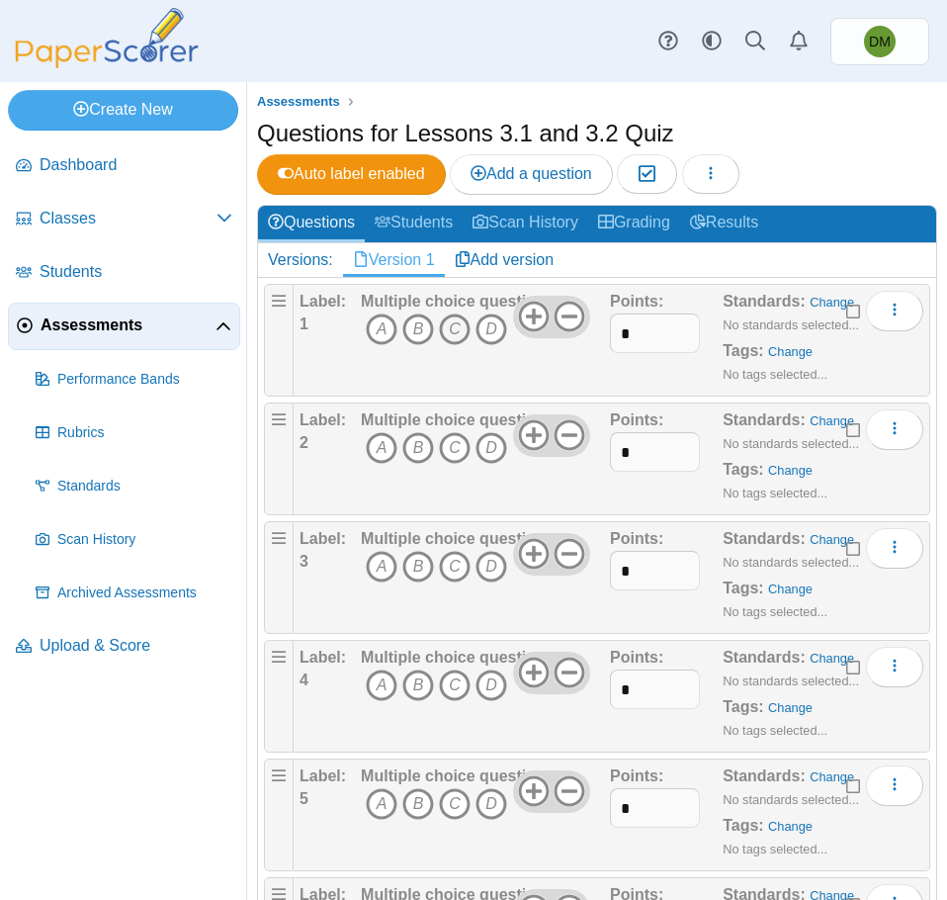
click at [444, 325] on icon "C" at bounding box center [455, 329] width 32 height 32
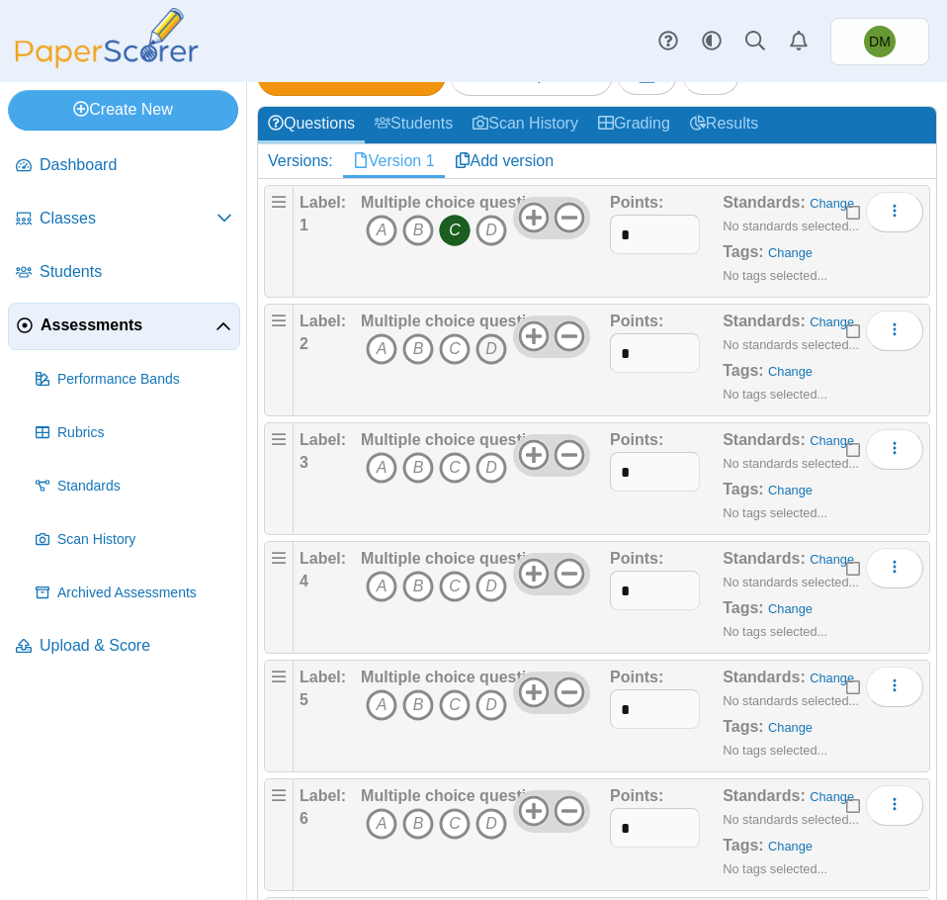
click at [495, 353] on icon "D" at bounding box center [492, 349] width 32 height 32
click at [435, 468] on span "A B C D" at bounding box center [453, 470] width 185 height 37
click at [422, 468] on icon "B" at bounding box center [418, 468] width 32 height 32
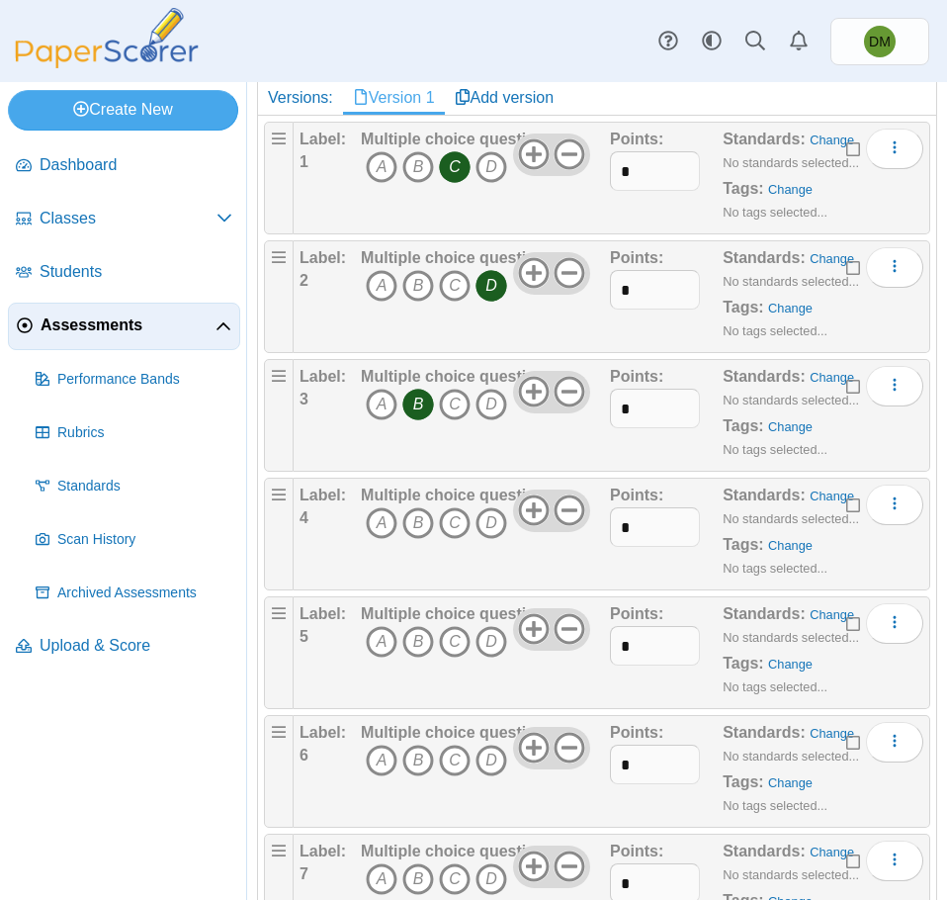
scroll to position [198, 0]
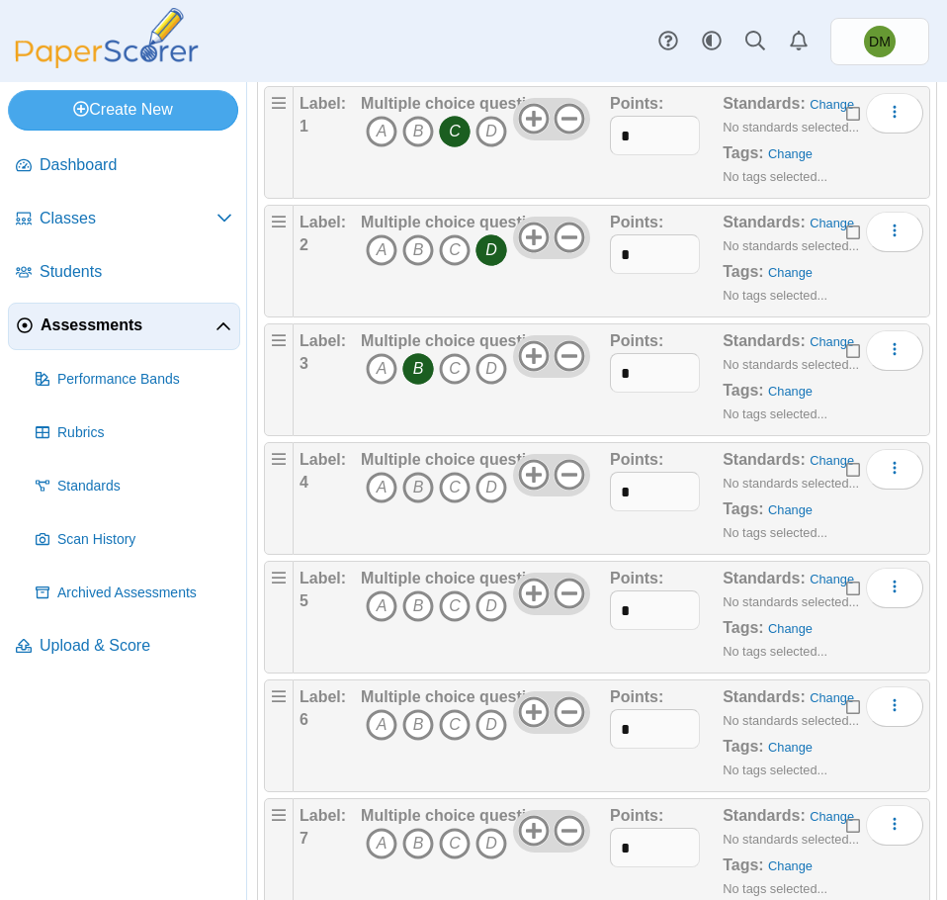
click at [420, 483] on icon "B" at bounding box center [418, 488] width 32 height 32
click at [376, 495] on icon "A" at bounding box center [382, 488] width 32 height 32
click at [414, 486] on icon "B" at bounding box center [418, 488] width 32 height 32
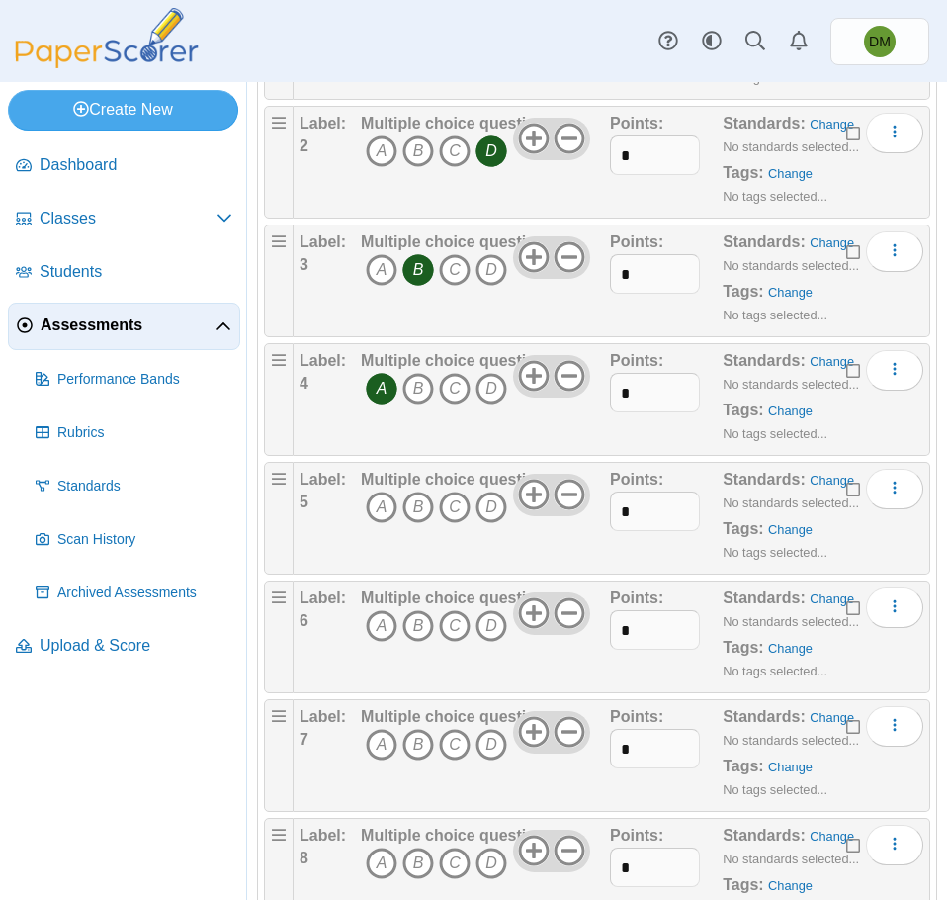
scroll to position [395, 0]
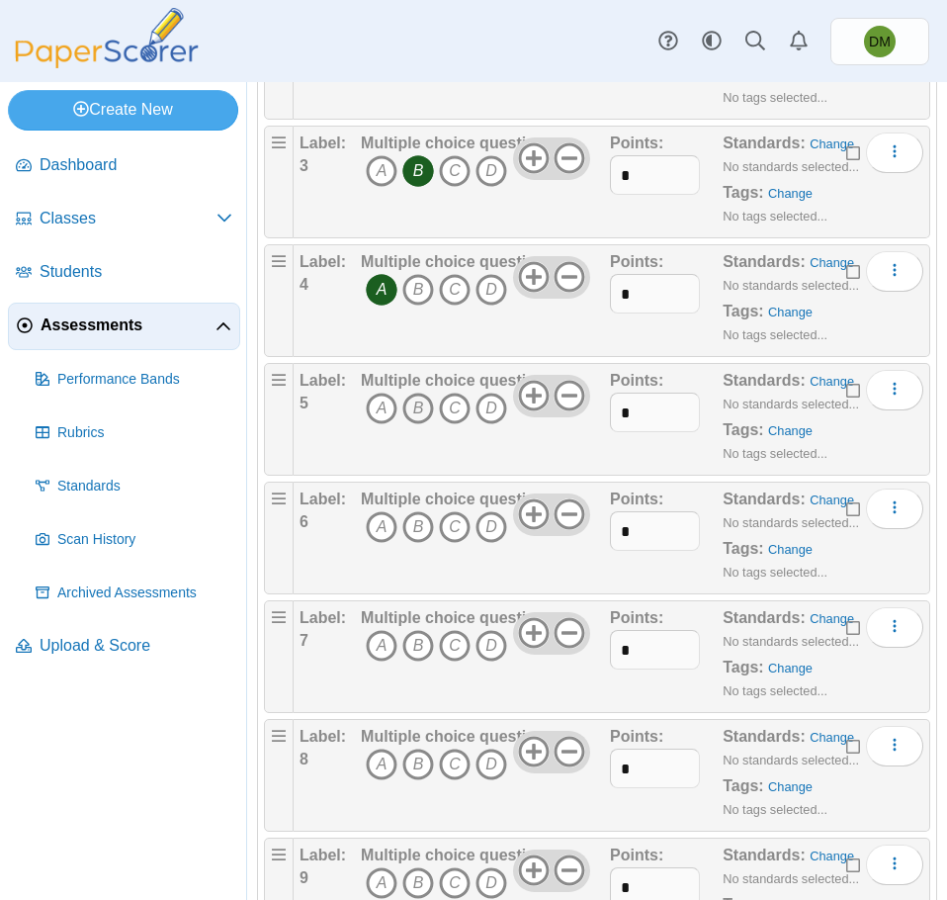
click at [410, 410] on icon "B" at bounding box center [418, 409] width 32 height 32
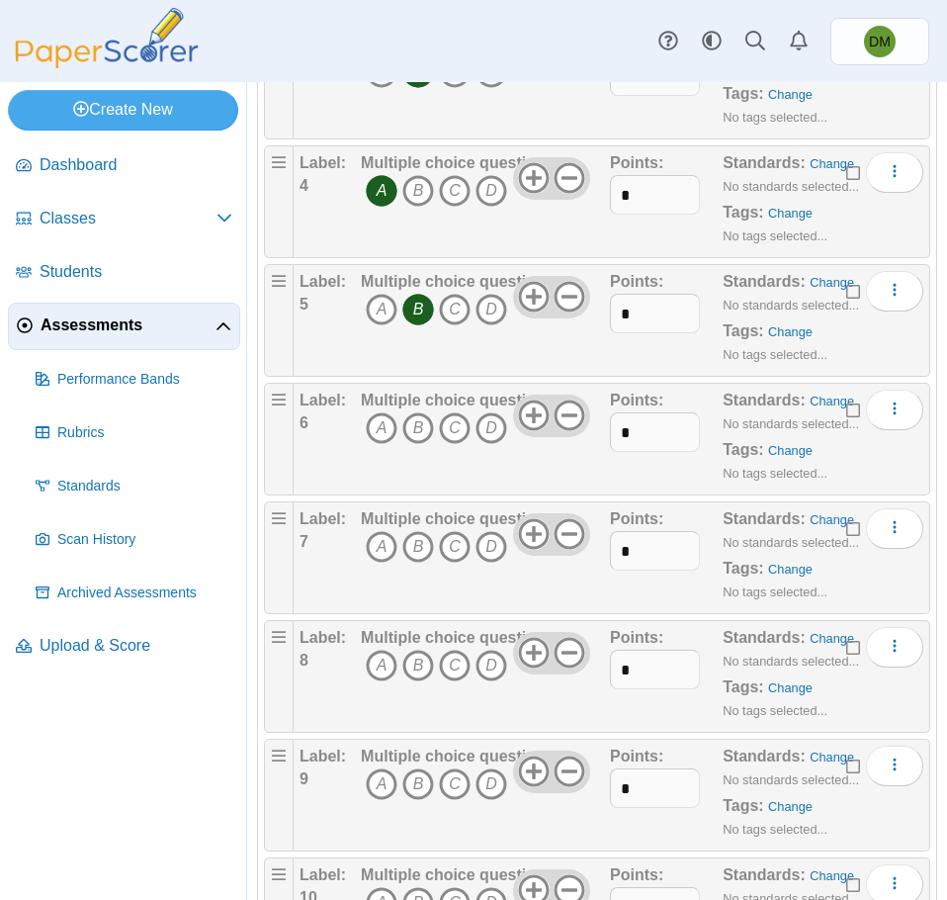
drag, startPoint x: 458, startPoint y: 429, endPoint x: 453, endPoint y: 449, distance: 20.4
click at [458, 429] on icon "C" at bounding box center [455, 428] width 32 height 32
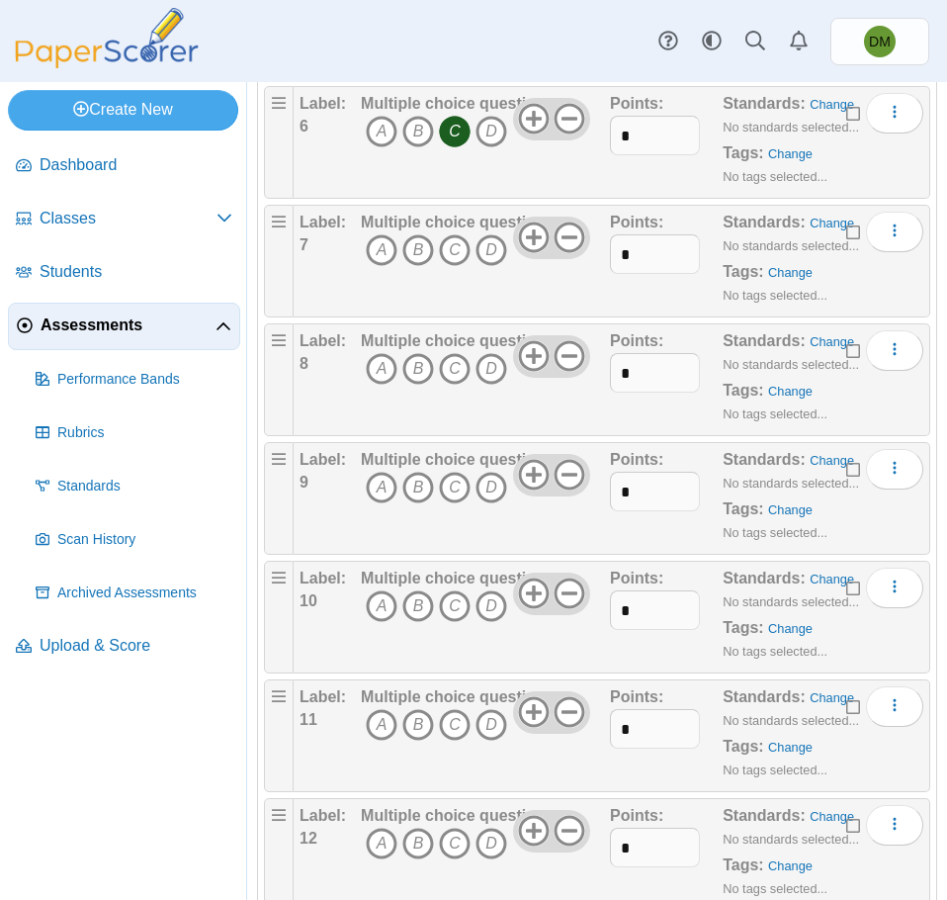
scroll to position [847, 0]
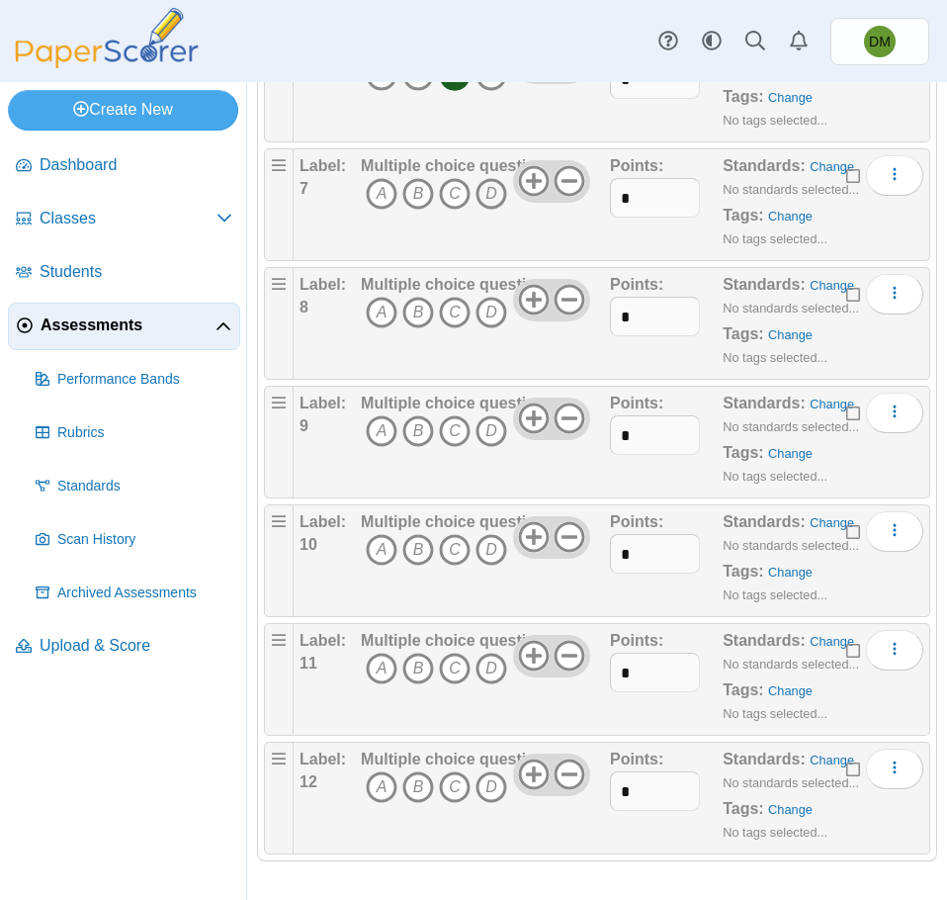
click at [485, 190] on icon "D" at bounding box center [492, 194] width 32 height 32
click at [378, 307] on icon "A" at bounding box center [382, 313] width 32 height 32
click at [413, 429] on icon "B" at bounding box center [418, 431] width 32 height 32
click at [415, 561] on icon "B" at bounding box center [418, 550] width 32 height 32
click at [452, 679] on icon "C" at bounding box center [455, 669] width 32 height 32
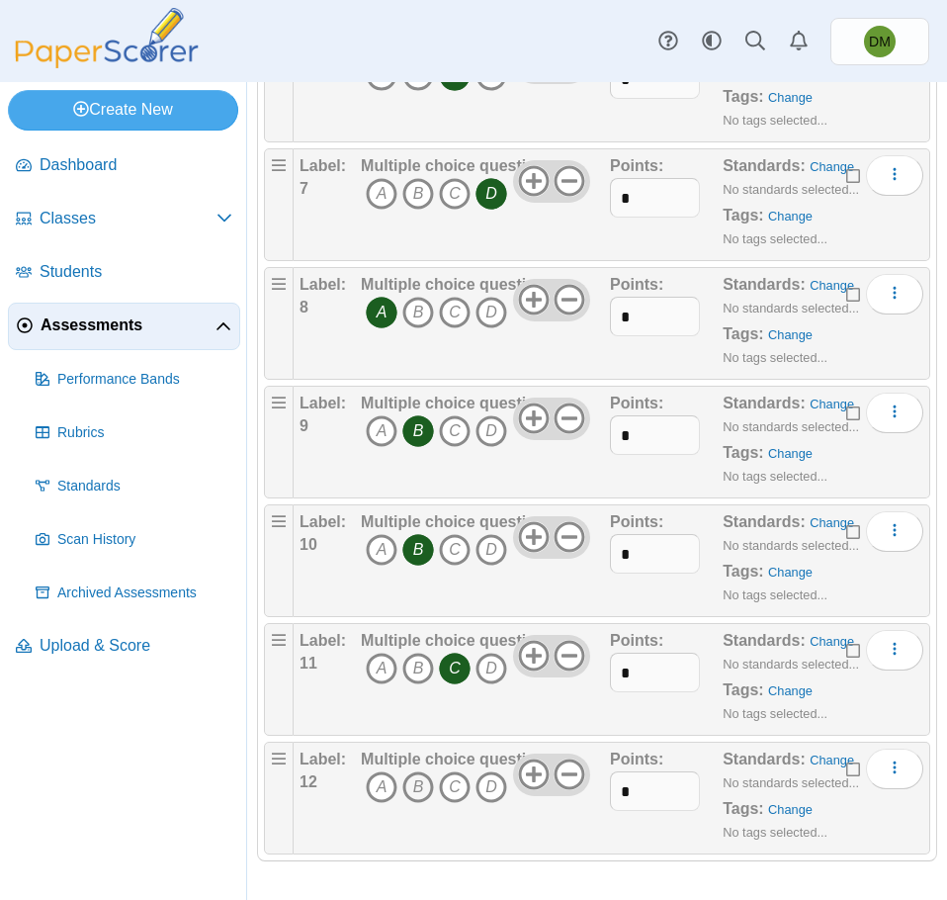
click at [416, 792] on icon "B" at bounding box center [418, 787] width 32 height 32
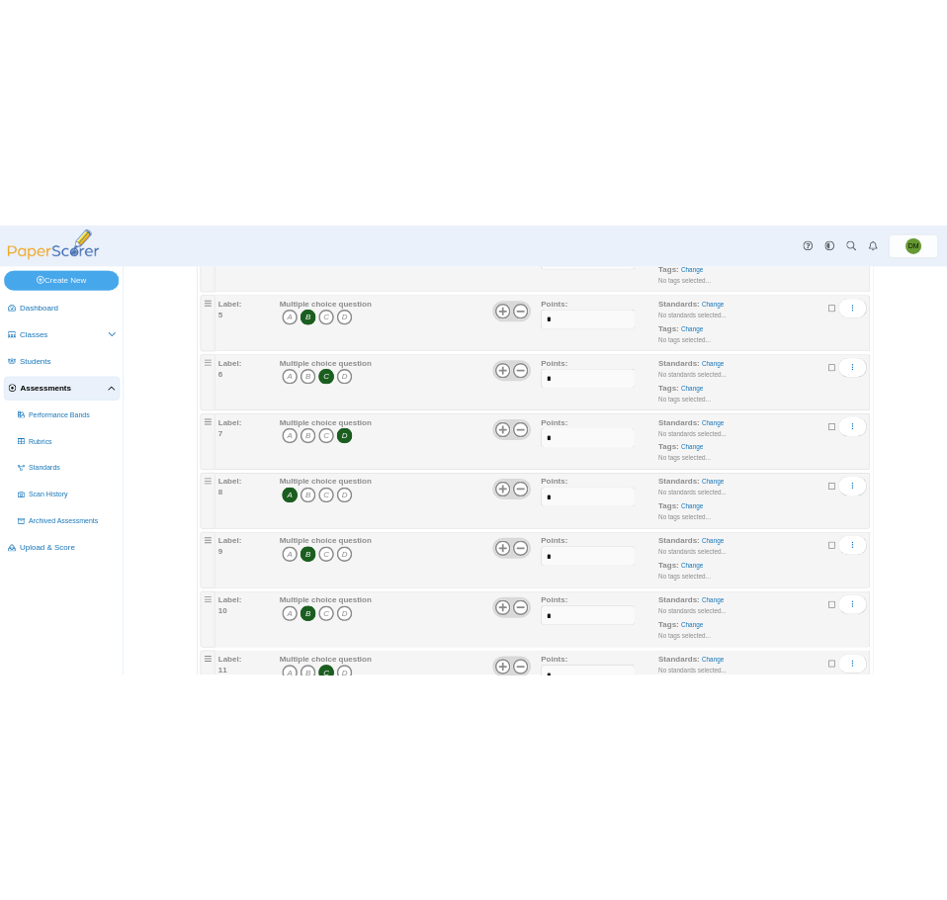
scroll to position [0, 0]
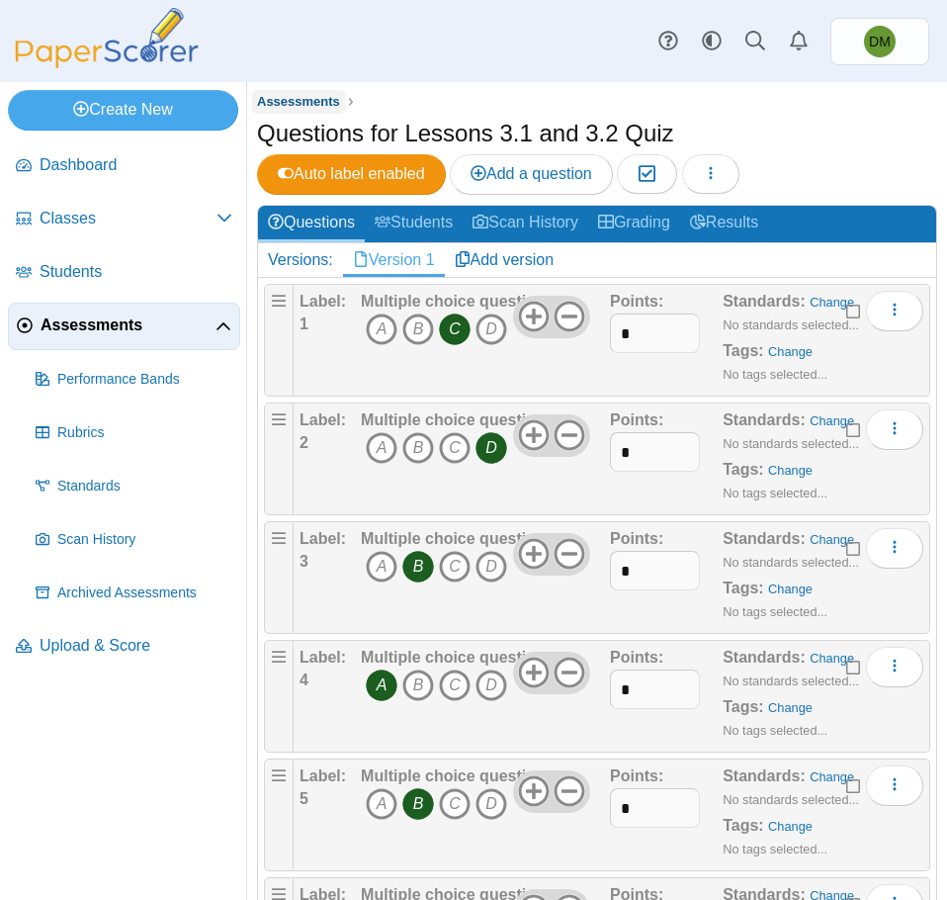
click at [298, 102] on span "Assessments" at bounding box center [298, 101] width 83 height 15
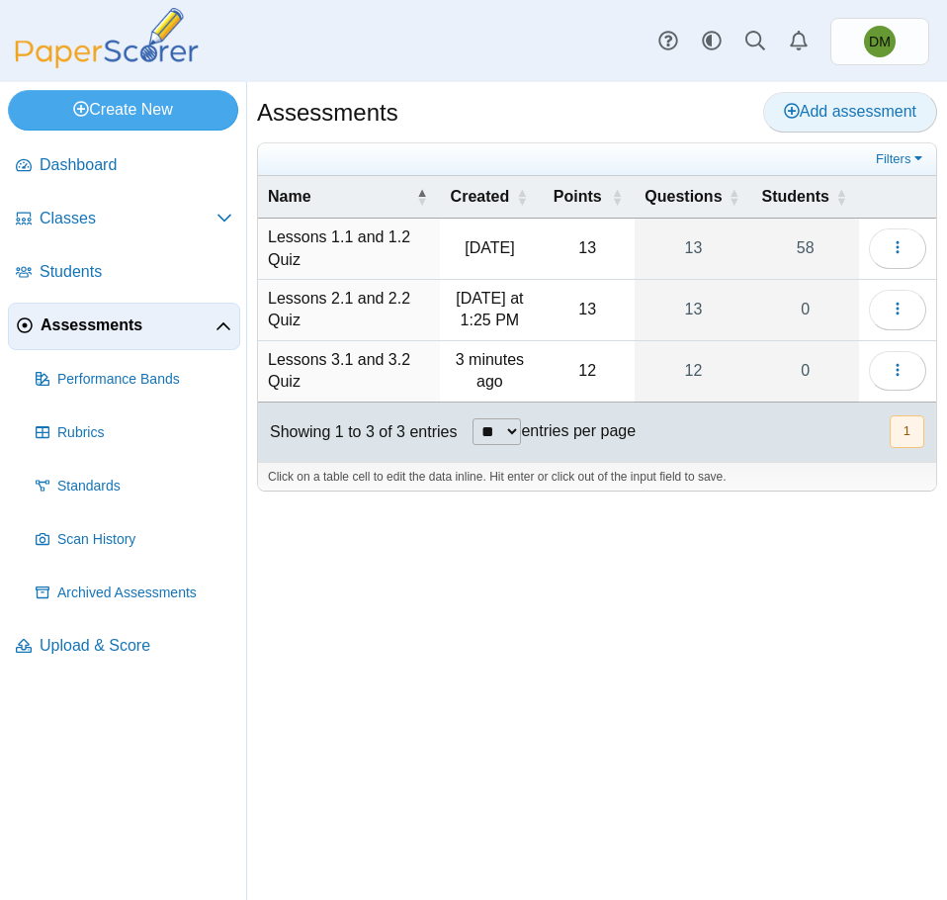
click at [826, 105] on span "Add assessment" at bounding box center [850, 111] width 132 height 17
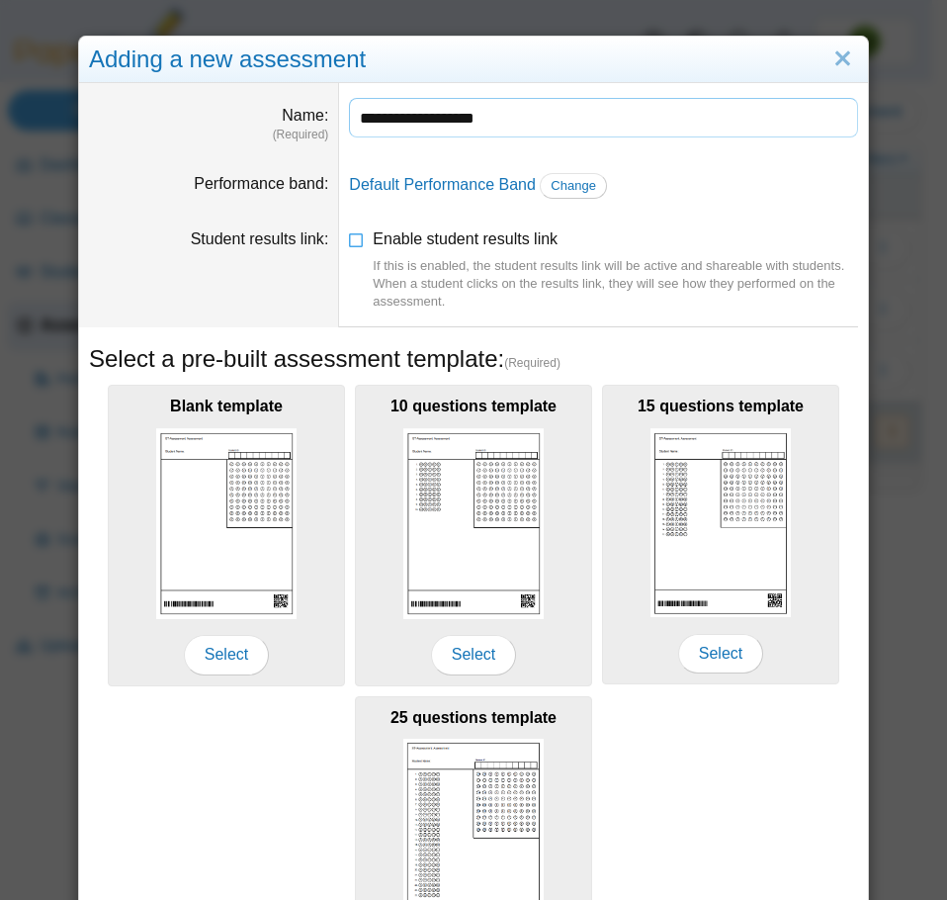
scroll to position [176, 0]
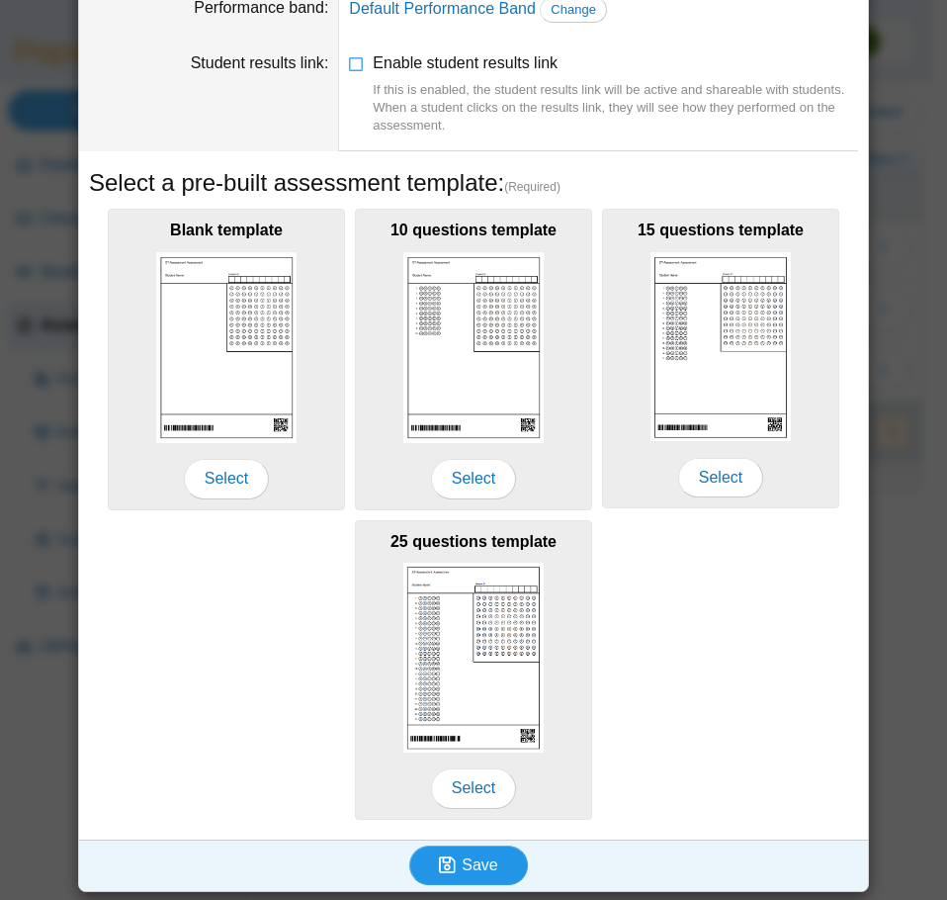
type input "**********"
click at [469, 865] on span "Save" at bounding box center [480, 864] width 36 height 17
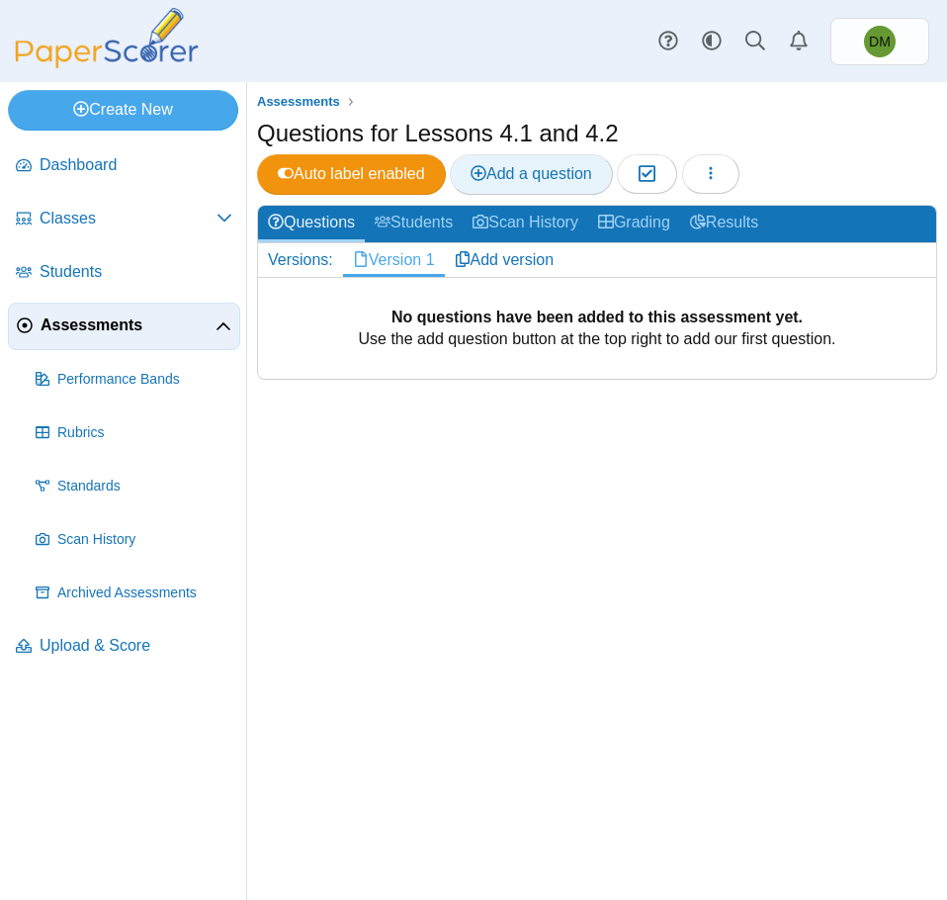
click at [502, 174] on span "Add a question" at bounding box center [532, 173] width 122 height 17
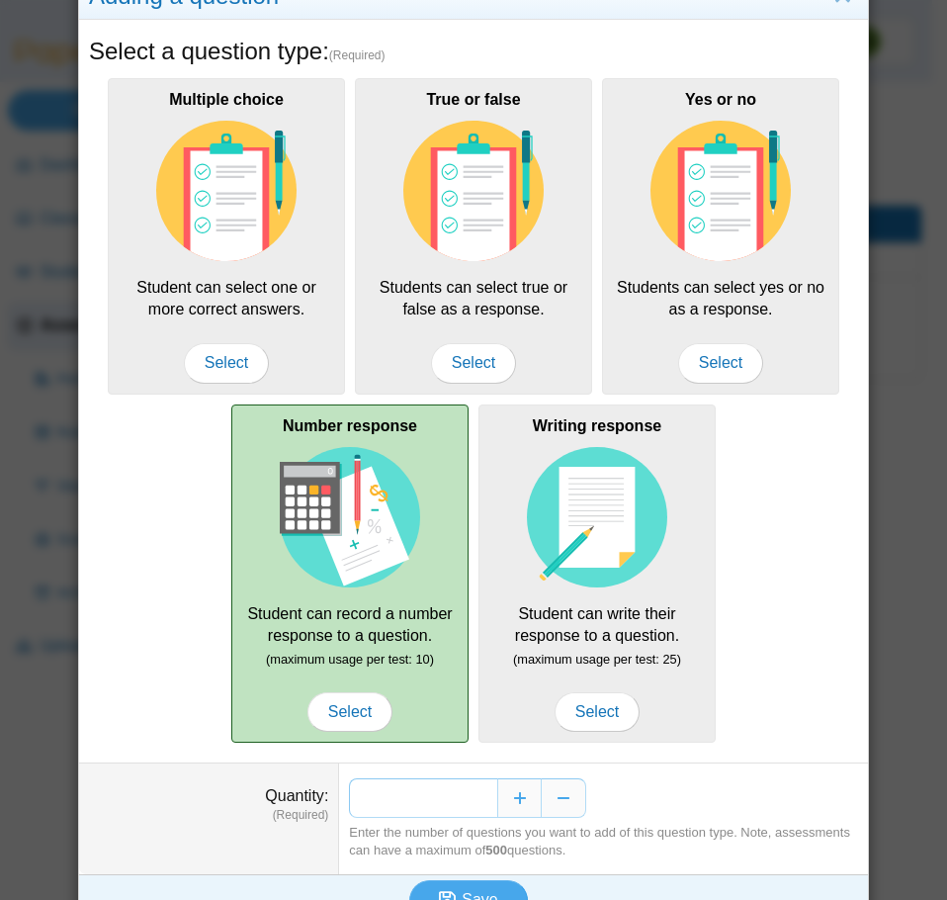
scroll to position [99, 0]
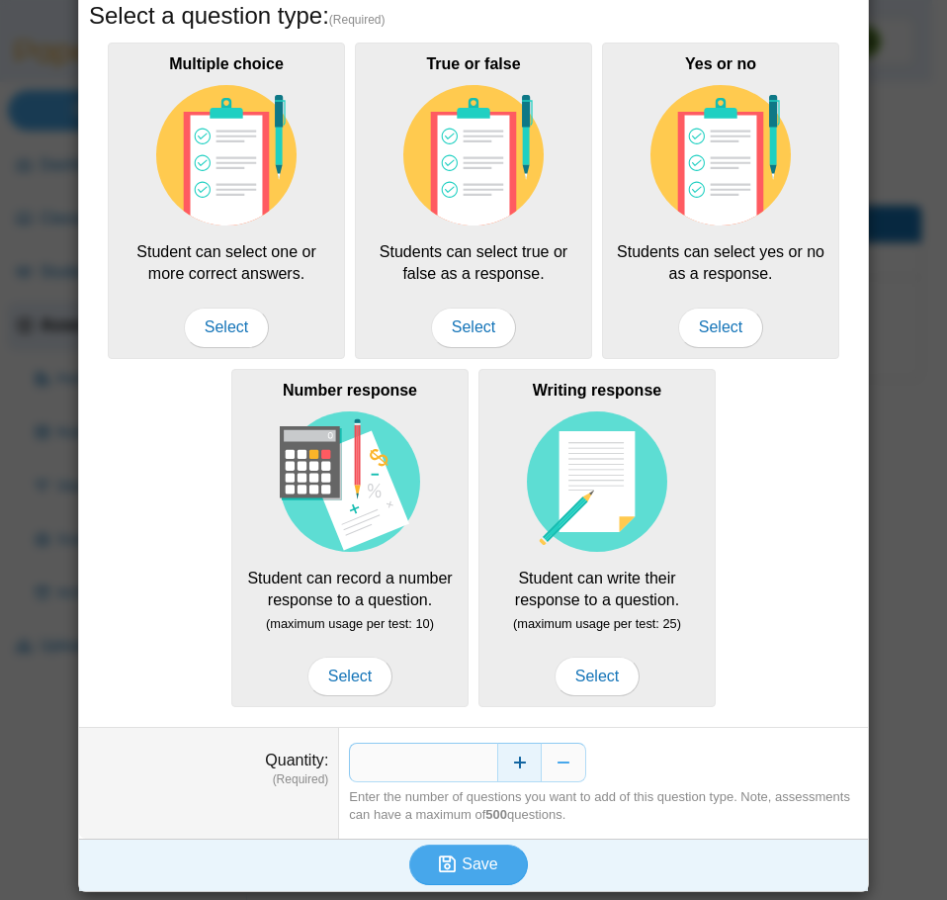
click at [513, 764] on button "Increase" at bounding box center [519, 763] width 44 height 40
click at [516, 764] on button "Increase" at bounding box center [519, 763] width 44 height 40
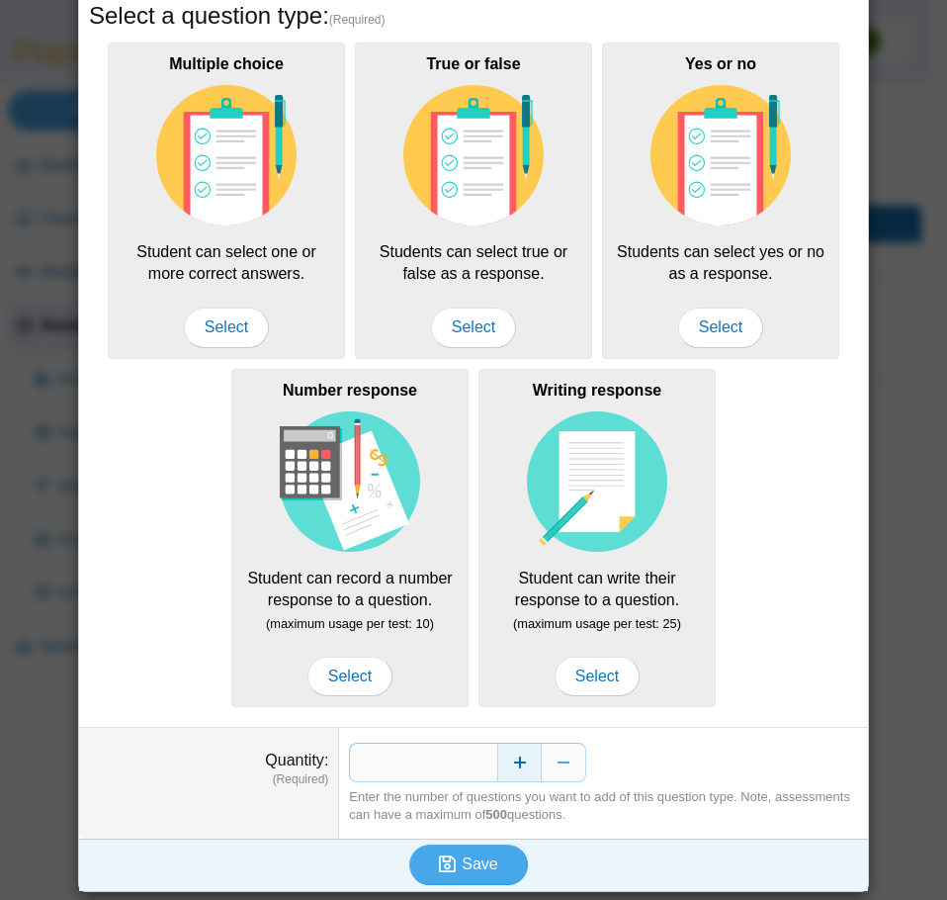
click at [516, 764] on button "Increase" at bounding box center [519, 763] width 44 height 40
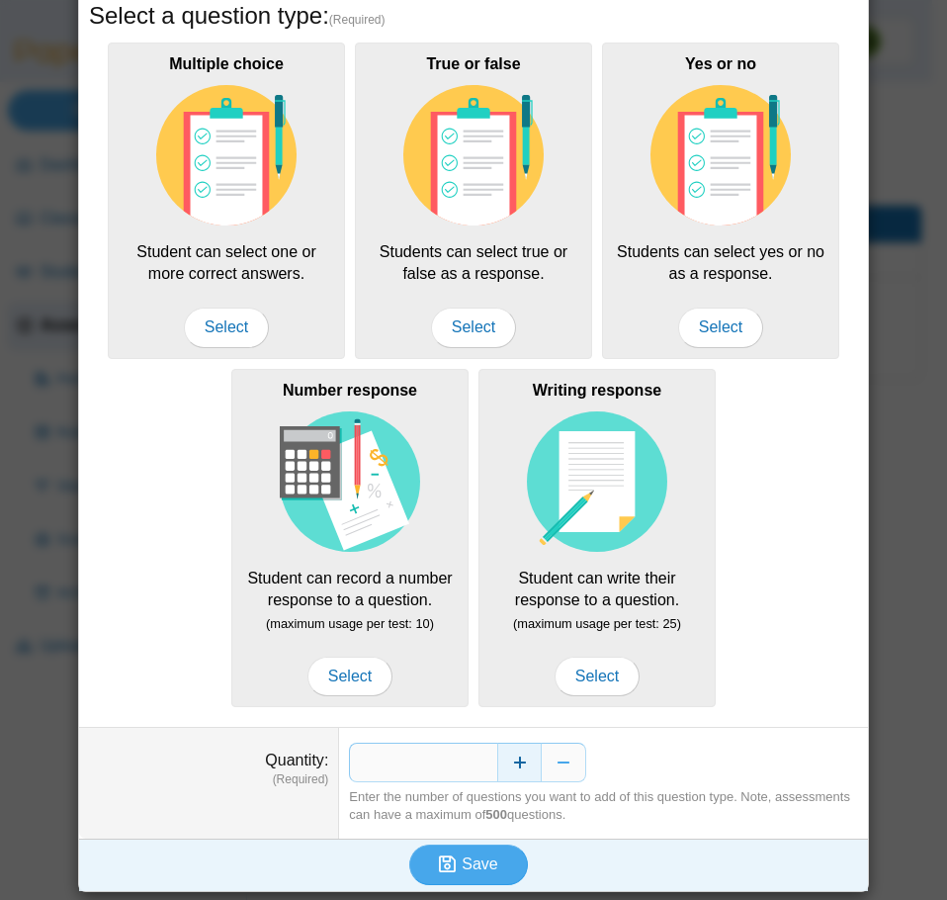
click at [516, 764] on button "Increase" at bounding box center [519, 763] width 44 height 40
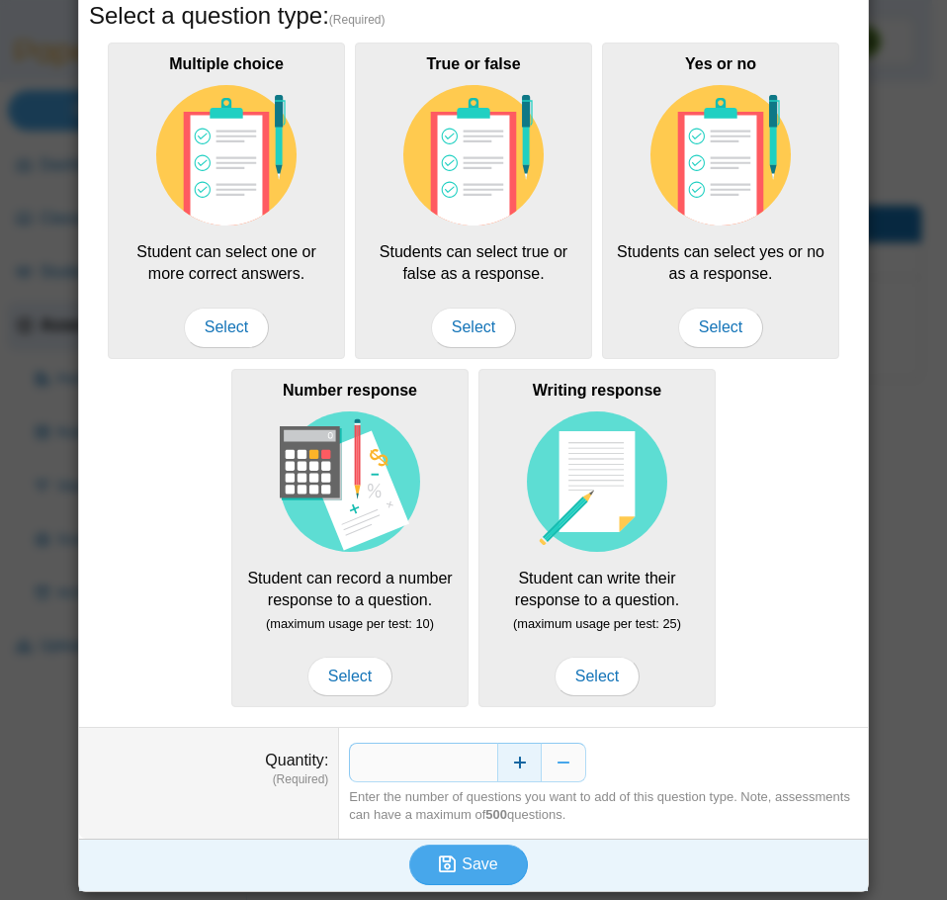
click at [516, 764] on button "Increase" at bounding box center [519, 763] width 44 height 40
click at [559, 768] on button "Decrease" at bounding box center [564, 763] width 44 height 40
click at [462, 869] on span "Save" at bounding box center [480, 863] width 36 height 17
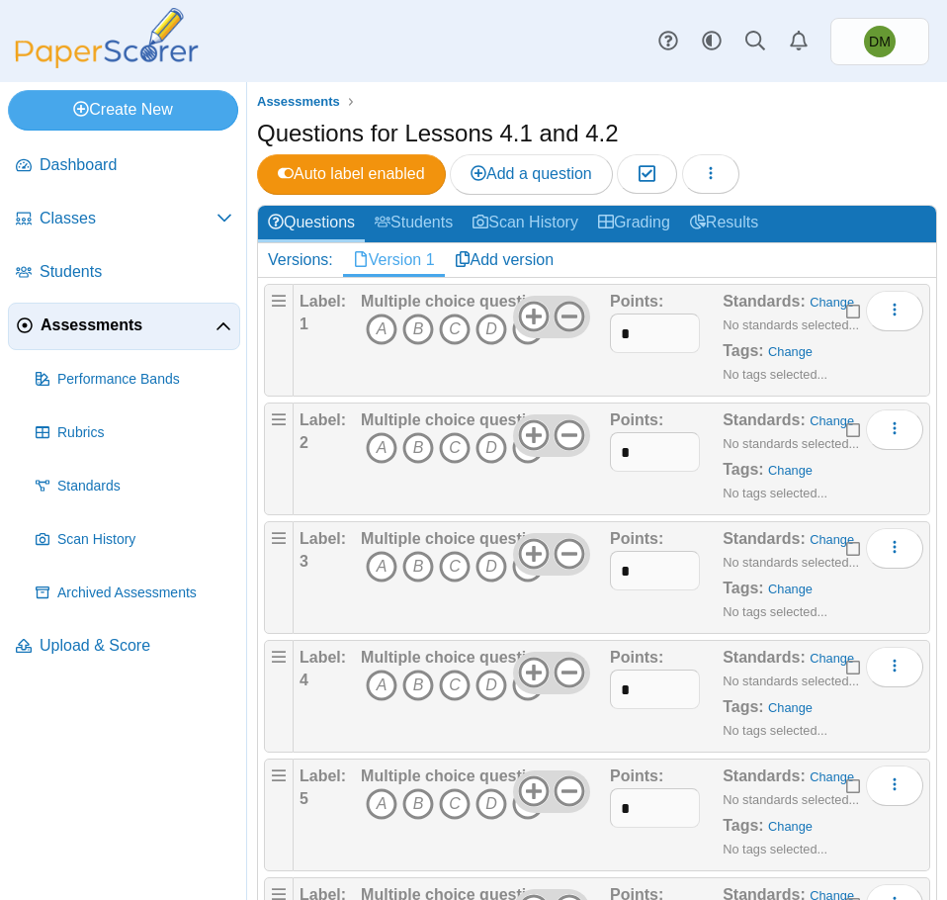
click at [561, 316] on use at bounding box center [570, 317] width 31 height 31
click at [568, 436] on use at bounding box center [570, 435] width 31 height 31
click at [557, 555] on use at bounding box center [570, 554] width 31 height 31
click at [564, 660] on icon at bounding box center [570, 673] width 32 height 32
click at [559, 803] on use at bounding box center [570, 791] width 31 height 31
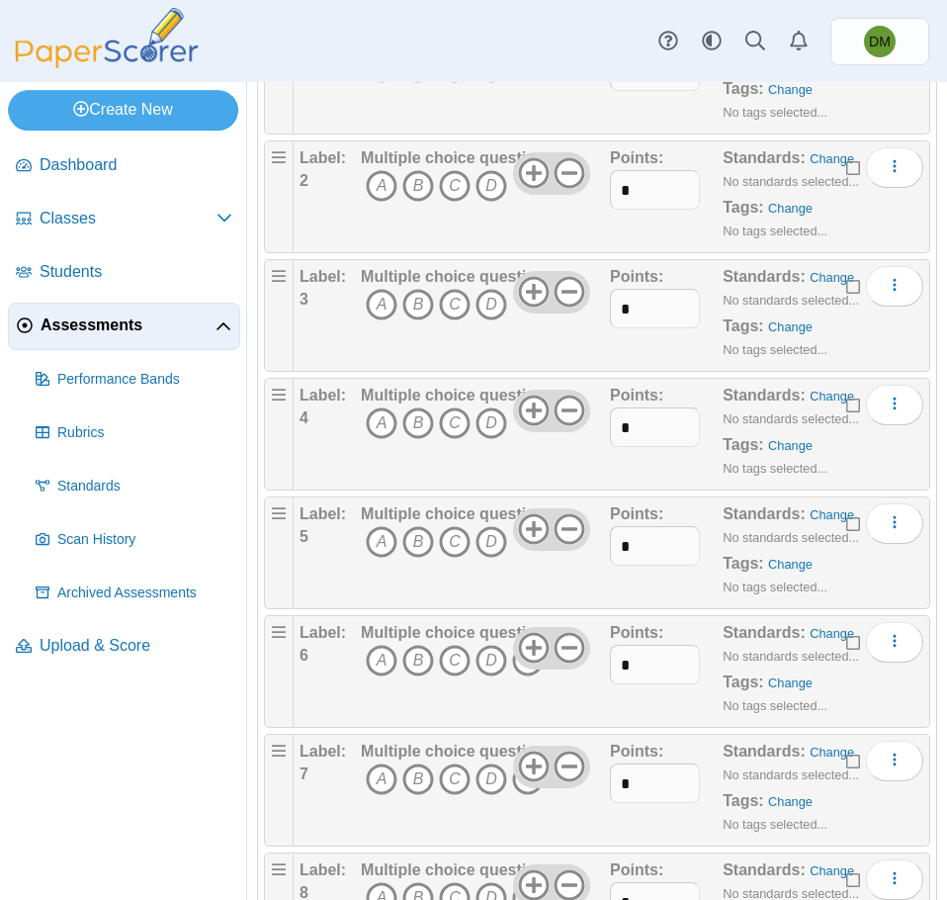
scroll to position [297, 0]
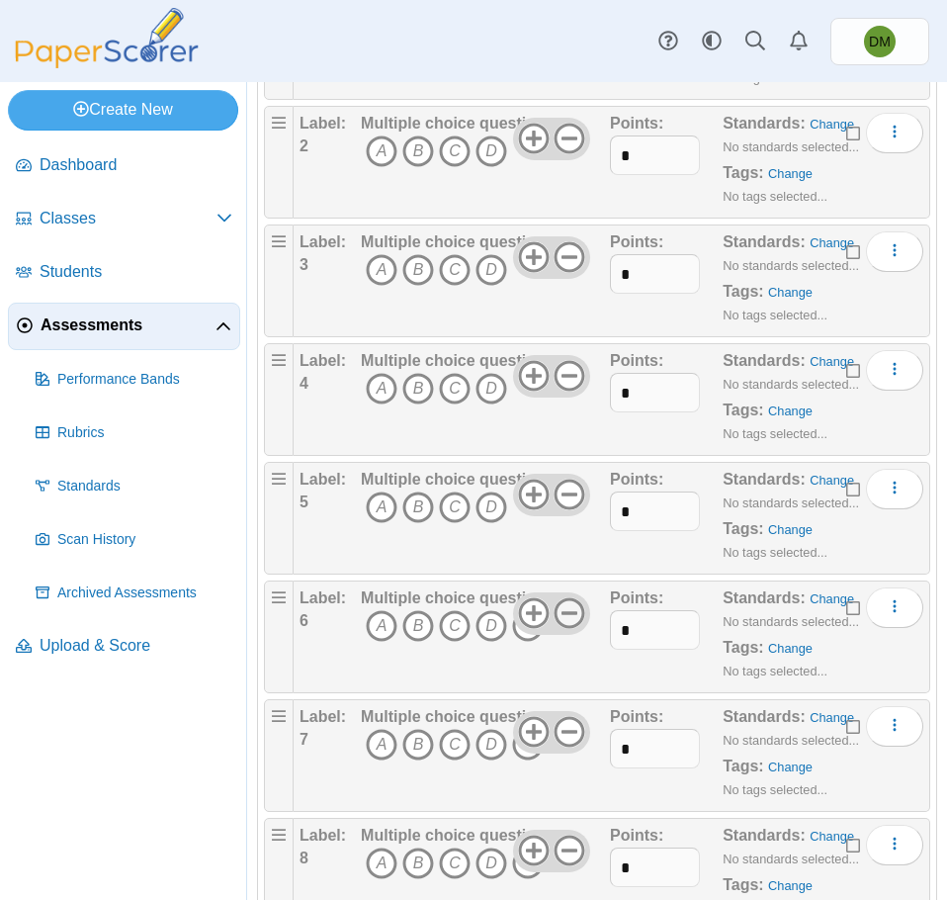
click at [570, 615] on icon at bounding box center [570, 613] width 32 height 32
click at [565, 722] on icon at bounding box center [570, 732] width 32 height 32
click at [571, 866] on div at bounding box center [551, 851] width 77 height 42
click at [571, 855] on icon at bounding box center [570, 850] width 32 height 32
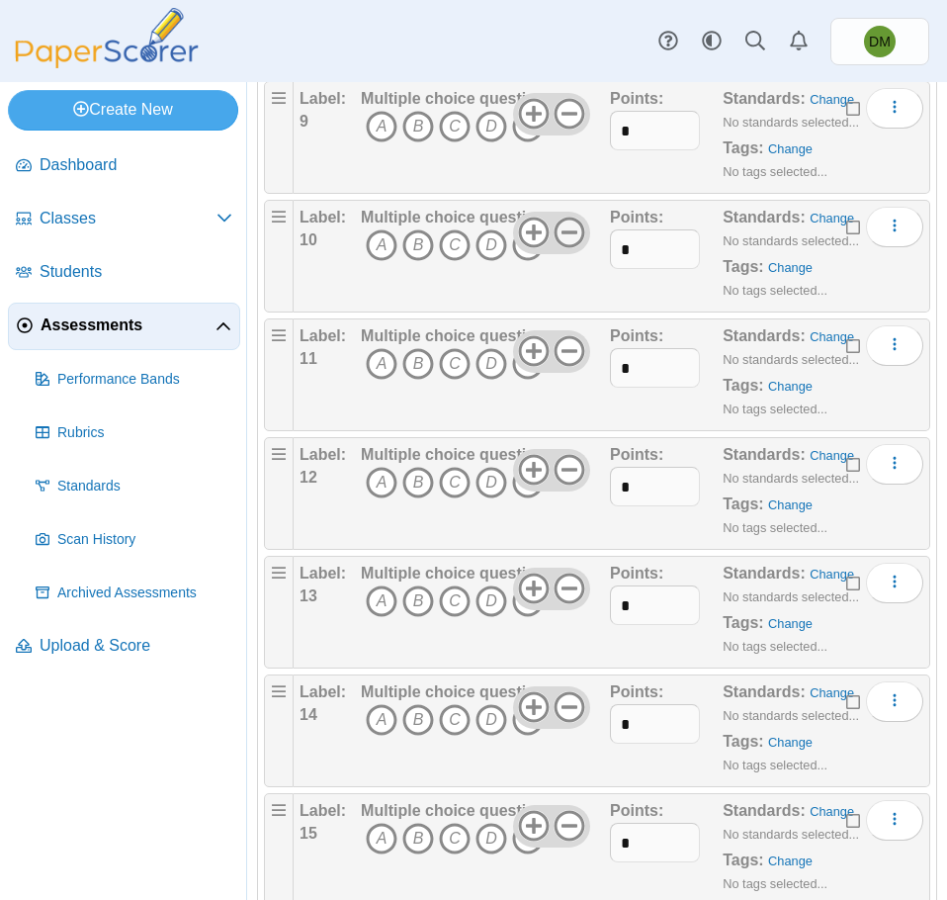
scroll to position [1186, 0]
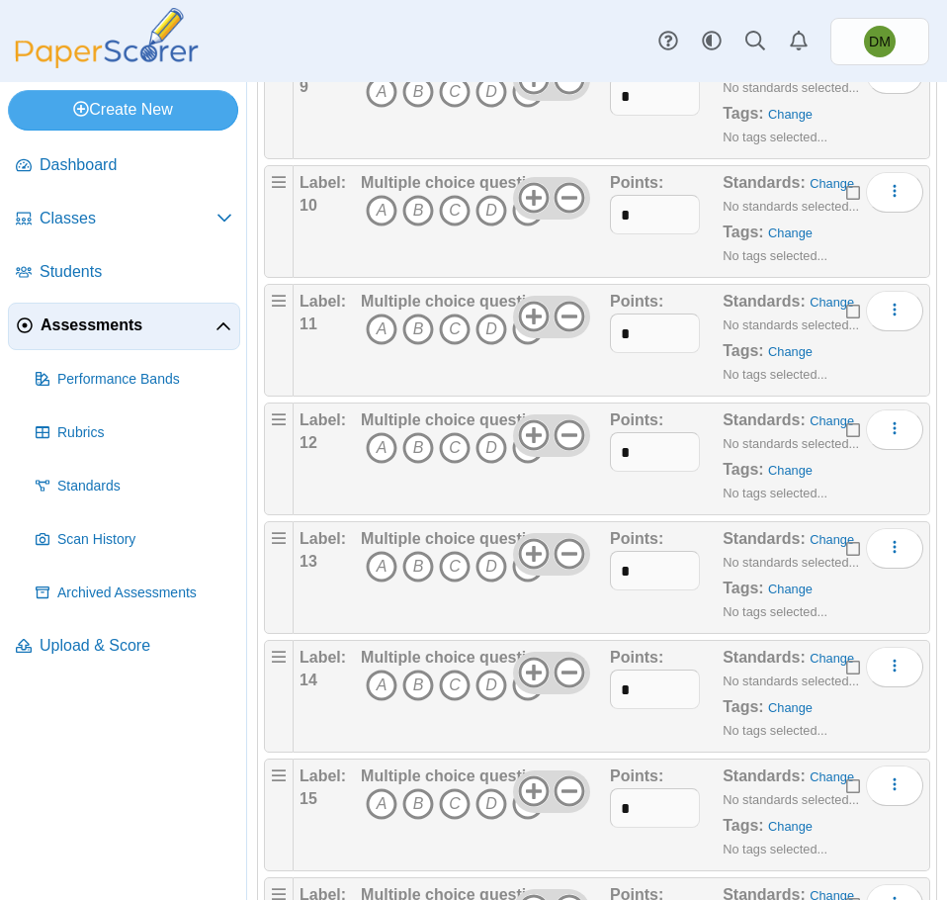
click at [561, 81] on div "Dashboard Classes Archived classes Students Assessments" at bounding box center [473, 41] width 947 height 82
click at [558, 87] on icon at bounding box center [570, 79] width 32 height 32
click at [563, 194] on icon at bounding box center [570, 198] width 32 height 32
click at [565, 313] on icon at bounding box center [570, 317] width 32 height 32
click at [565, 443] on icon at bounding box center [570, 435] width 32 height 32
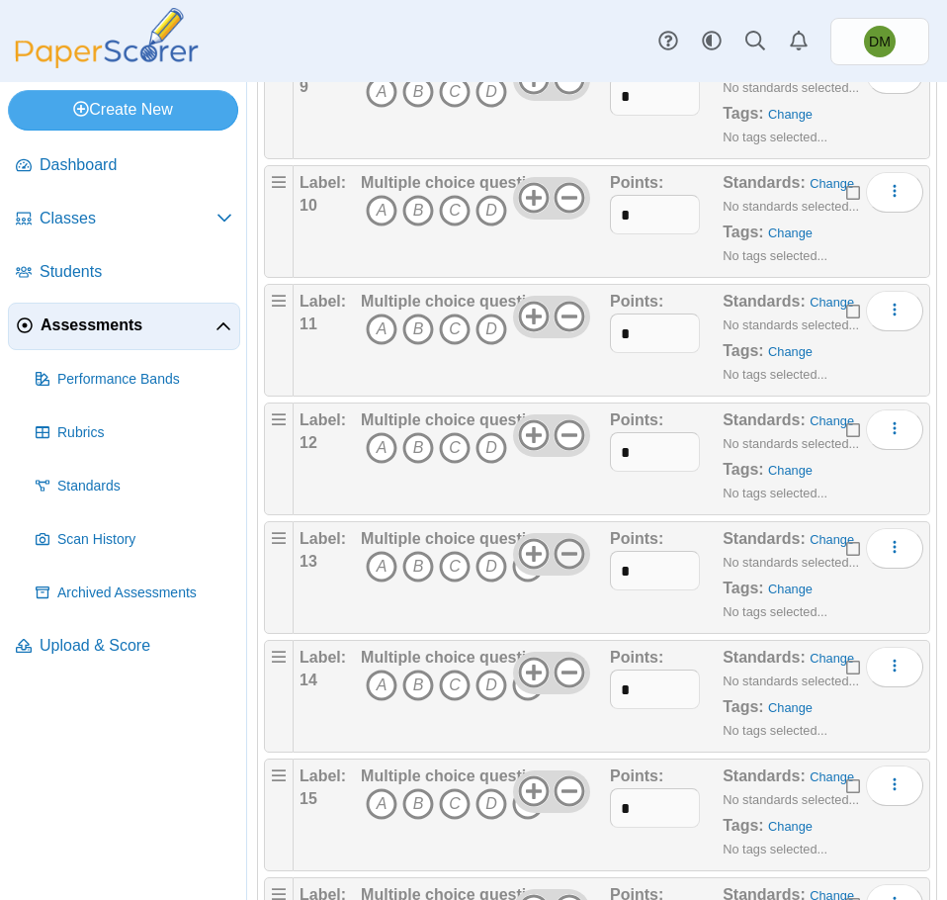
click at [566, 554] on use at bounding box center [570, 554] width 31 height 31
click at [561, 670] on use at bounding box center [570, 673] width 31 height 31
click at [565, 790] on use at bounding box center [570, 791] width 31 height 31
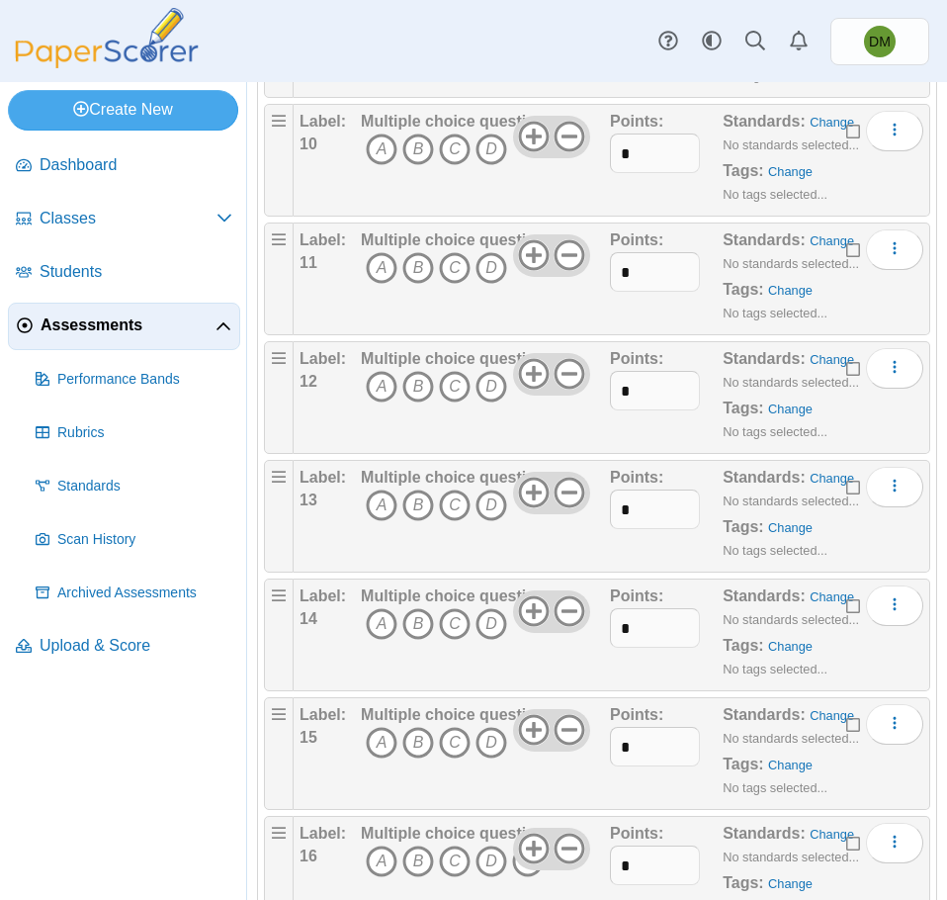
scroll to position [1322, 0]
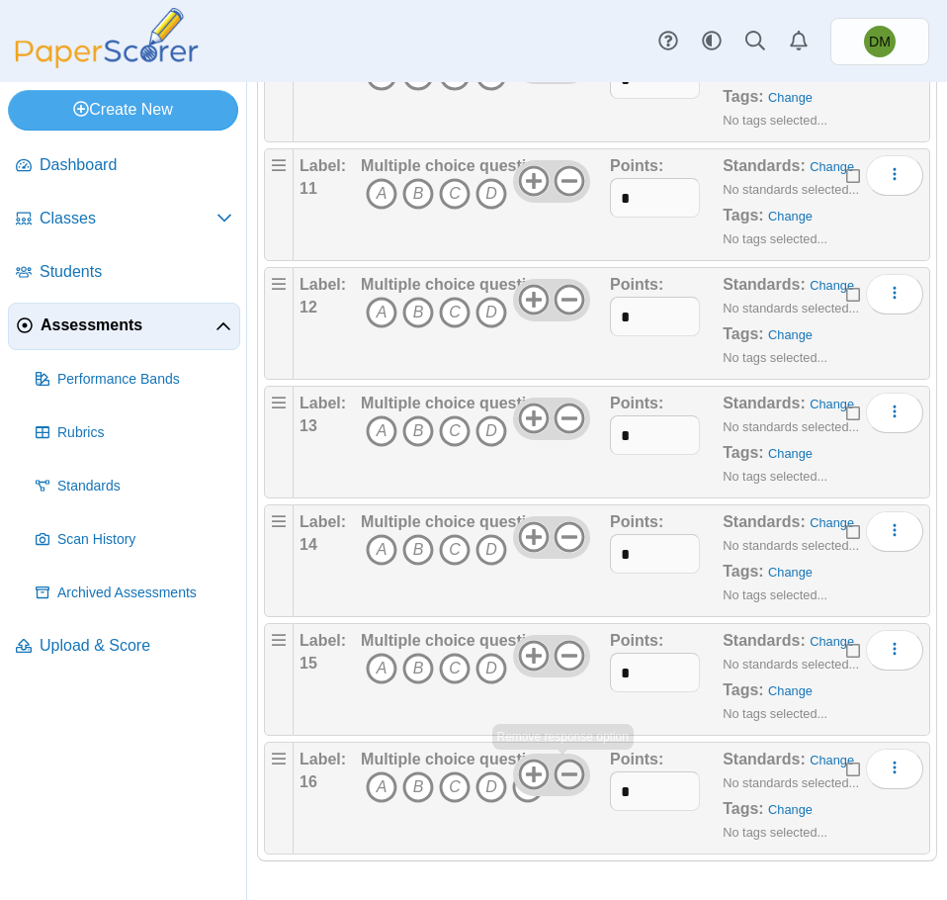
drag, startPoint x: 576, startPoint y: 782, endPoint x: 569, endPoint y: 774, distance: 11.2
click at [575, 781] on icon at bounding box center [570, 774] width 32 height 32
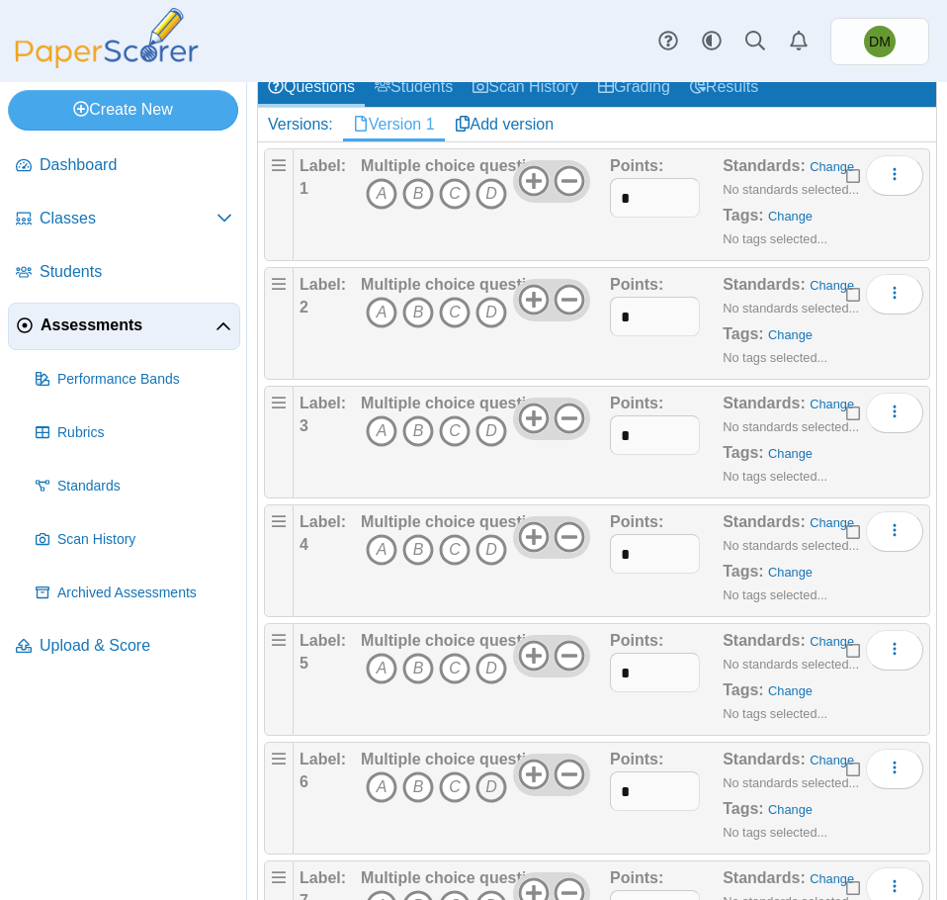
scroll to position [0, 0]
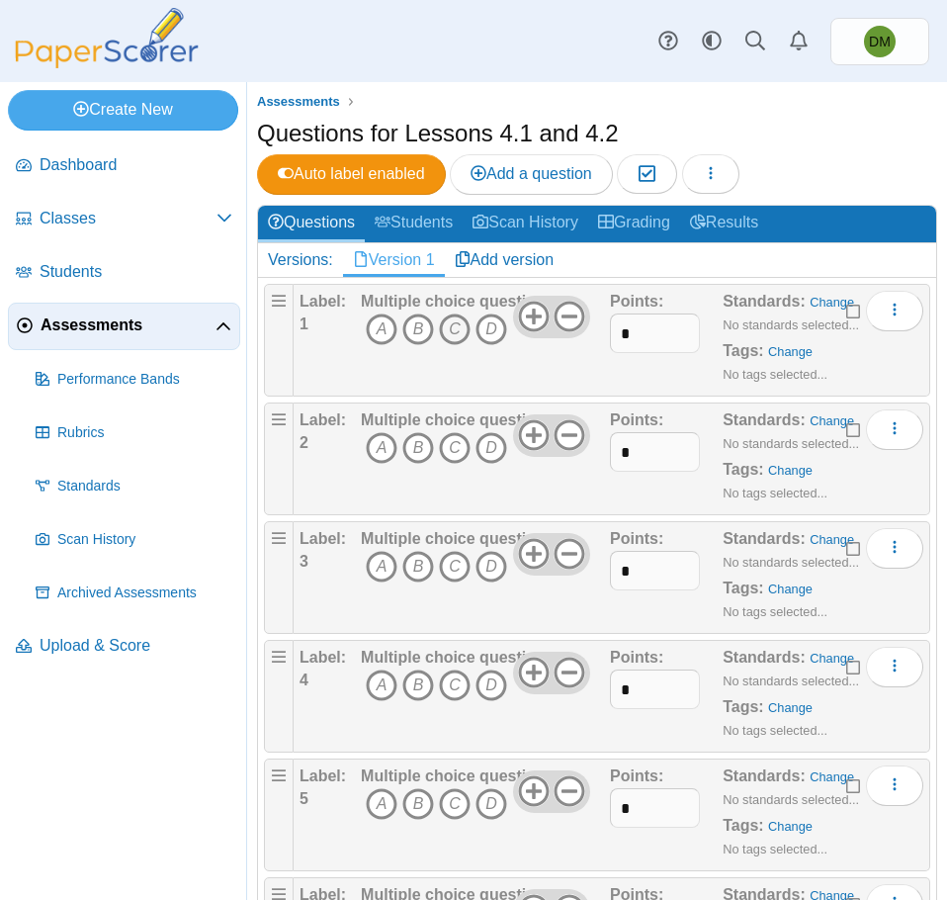
click at [458, 332] on icon "C" at bounding box center [455, 329] width 32 height 32
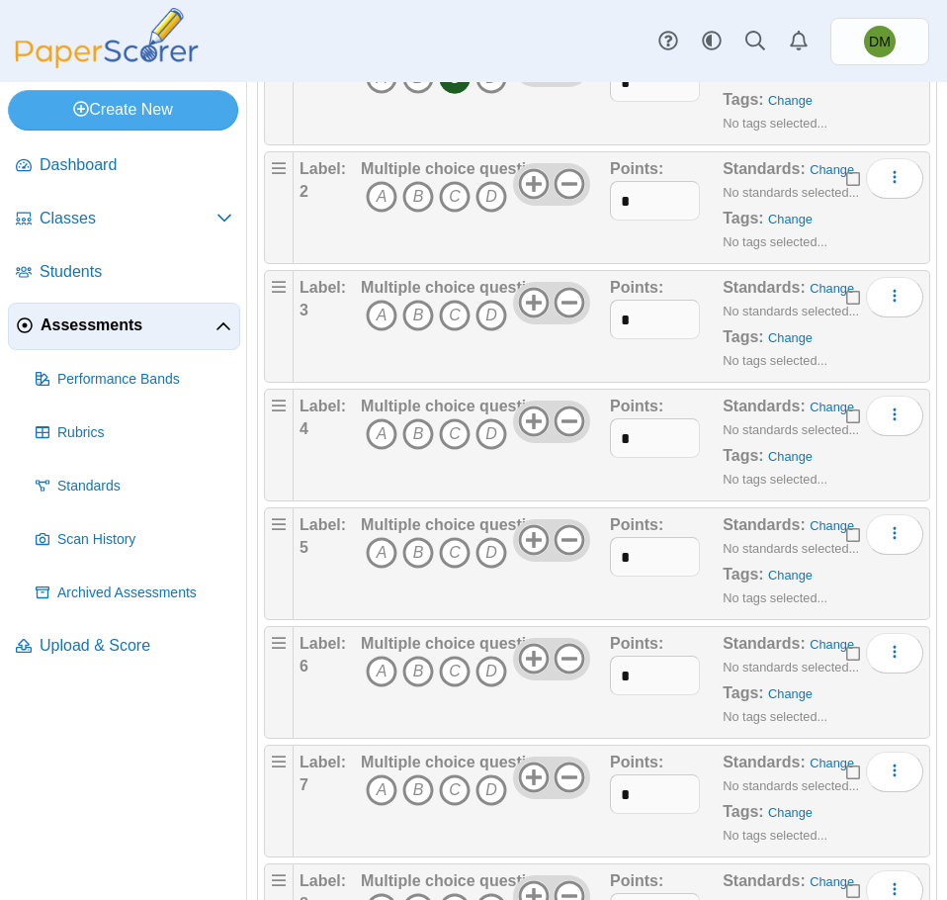
scroll to position [297, 0]
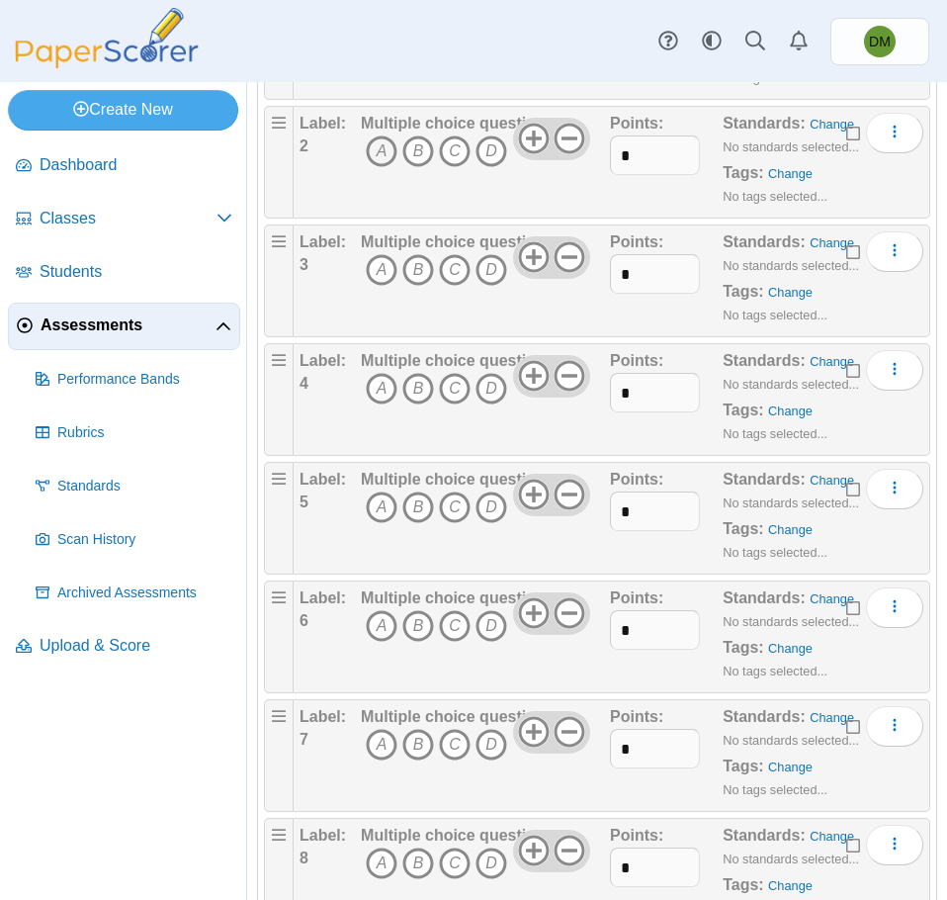
click at [368, 145] on icon "A" at bounding box center [382, 151] width 32 height 32
click at [408, 269] on icon "B" at bounding box center [418, 270] width 32 height 32
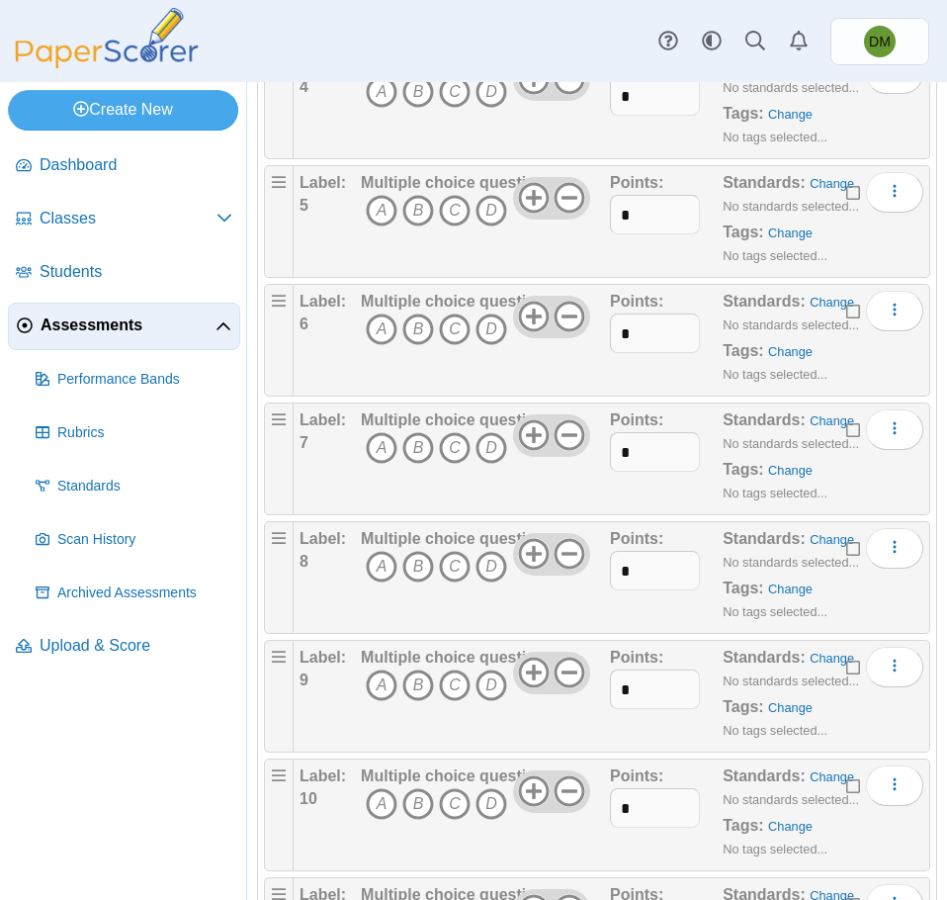
scroll to position [494, 0]
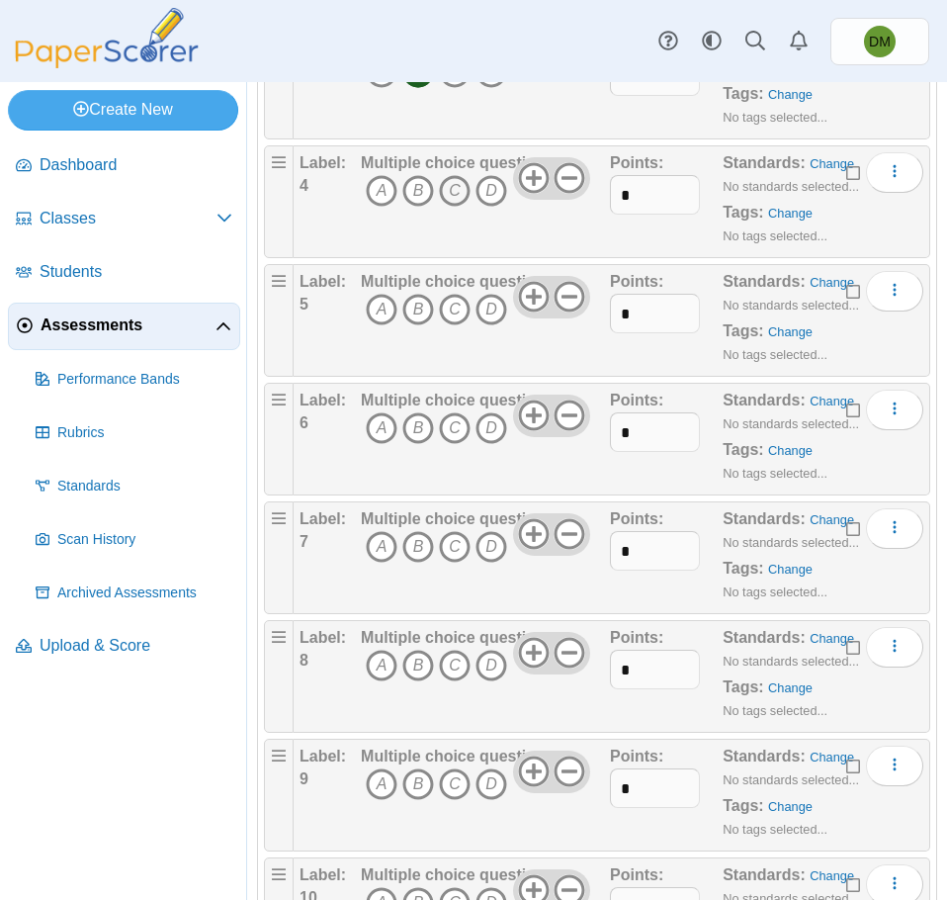
click at [446, 191] on icon "C" at bounding box center [455, 191] width 32 height 32
click at [417, 307] on icon "B" at bounding box center [418, 310] width 32 height 32
click at [423, 437] on icon "B" at bounding box center [418, 428] width 32 height 32
click at [392, 542] on icon "A" at bounding box center [382, 547] width 32 height 32
click at [452, 668] on icon "C" at bounding box center [455, 666] width 32 height 32
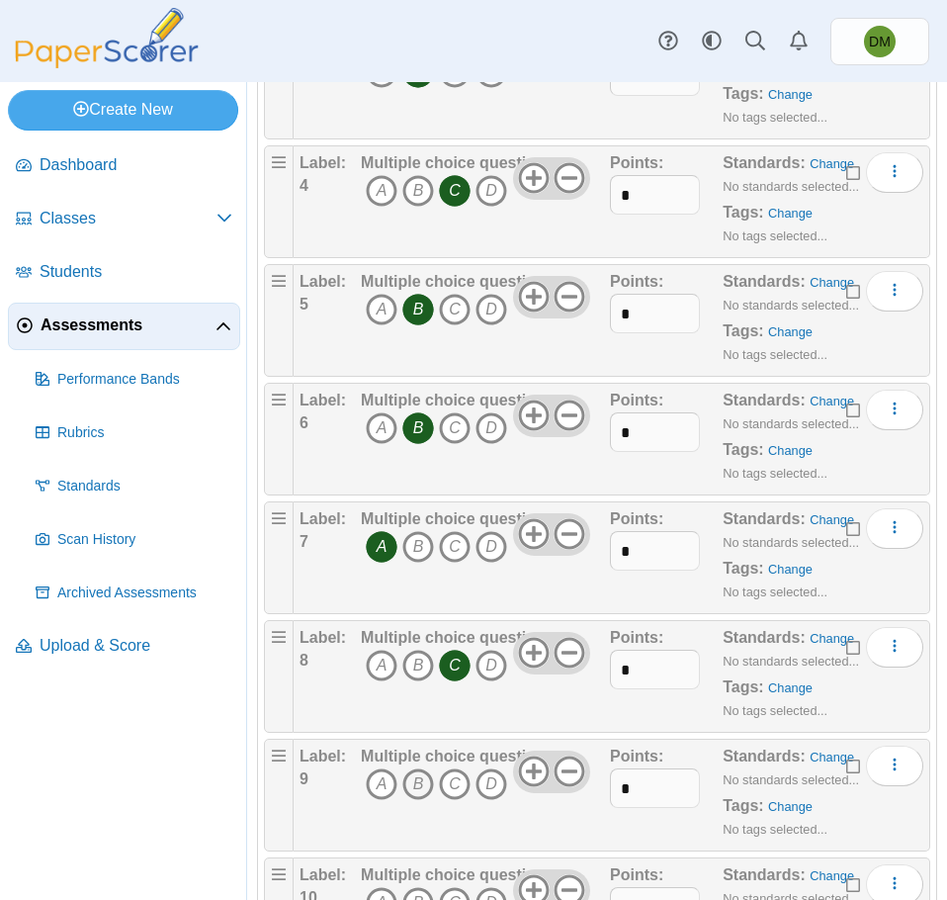
click at [408, 797] on icon "B" at bounding box center [418, 784] width 32 height 32
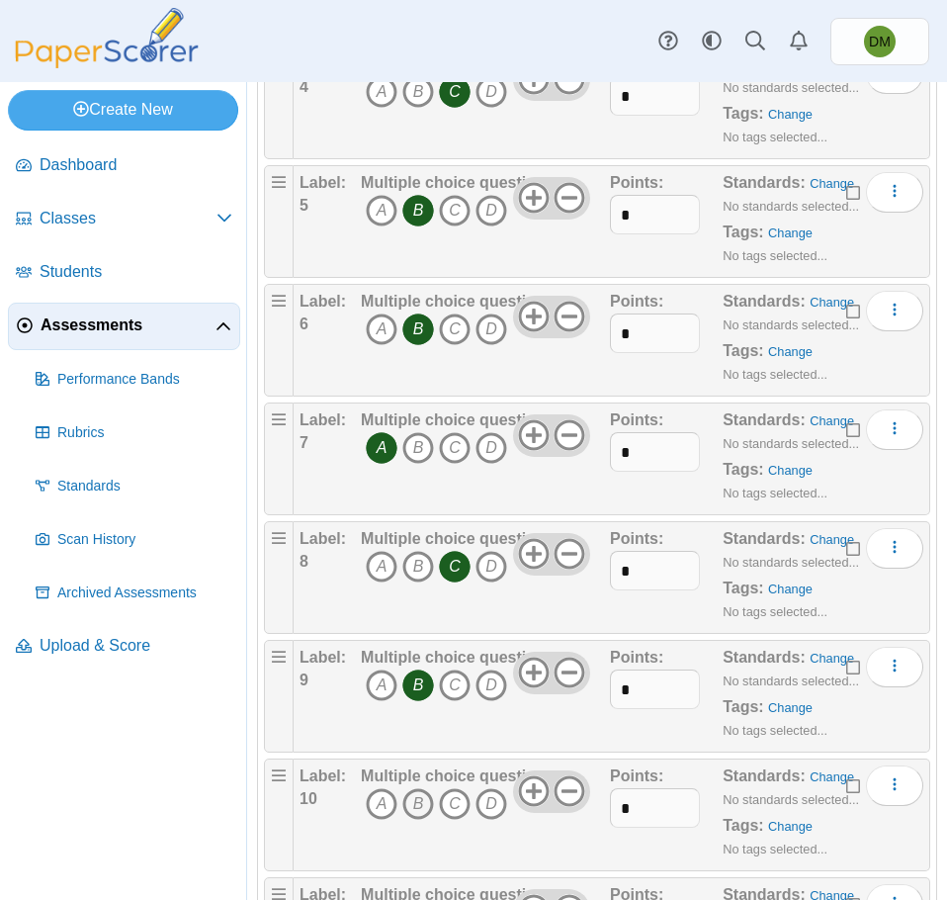
click at [412, 797] on icon "B" at bounding box center [418, 804] width 32 height 32
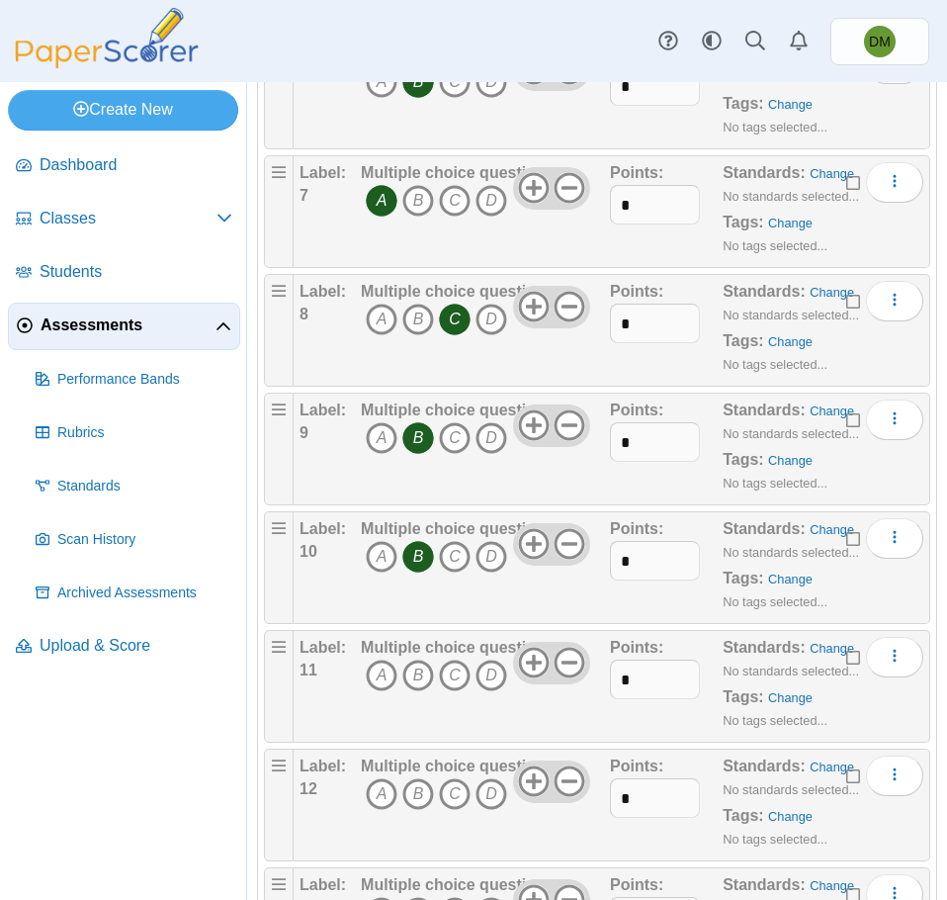
scroll to position [890, 0]
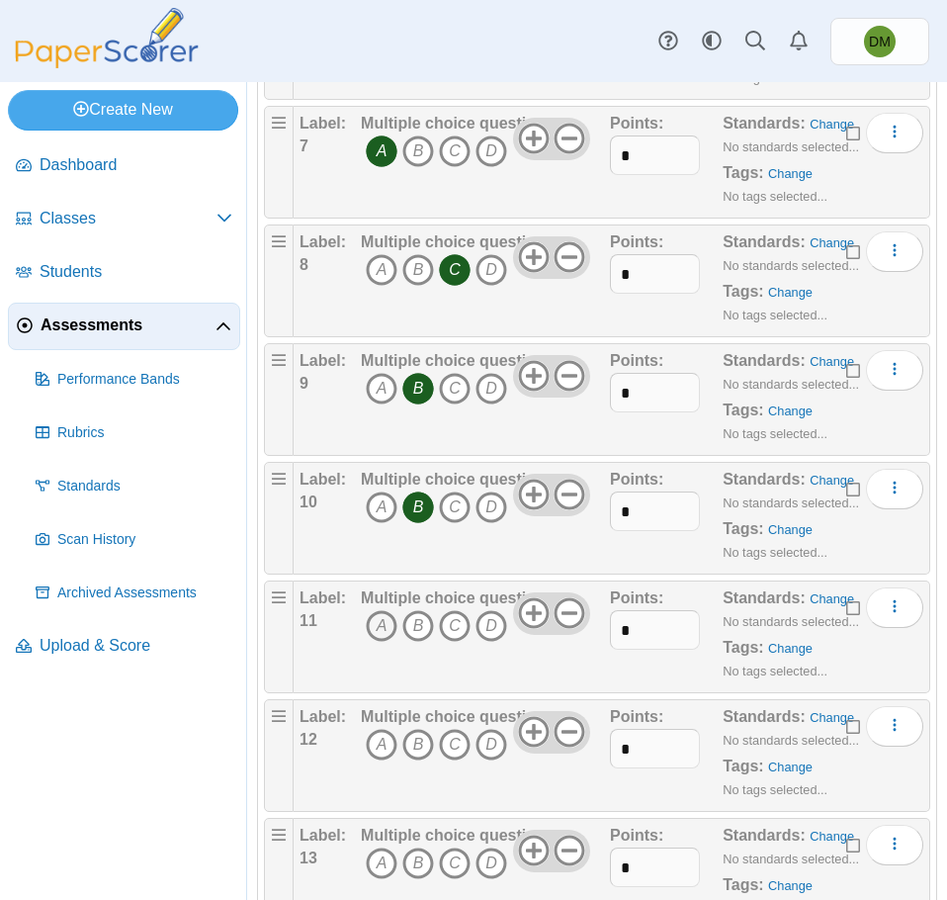
click at [377, 634] on icon "A" at bounding box center [382, 626] width 32 height 32
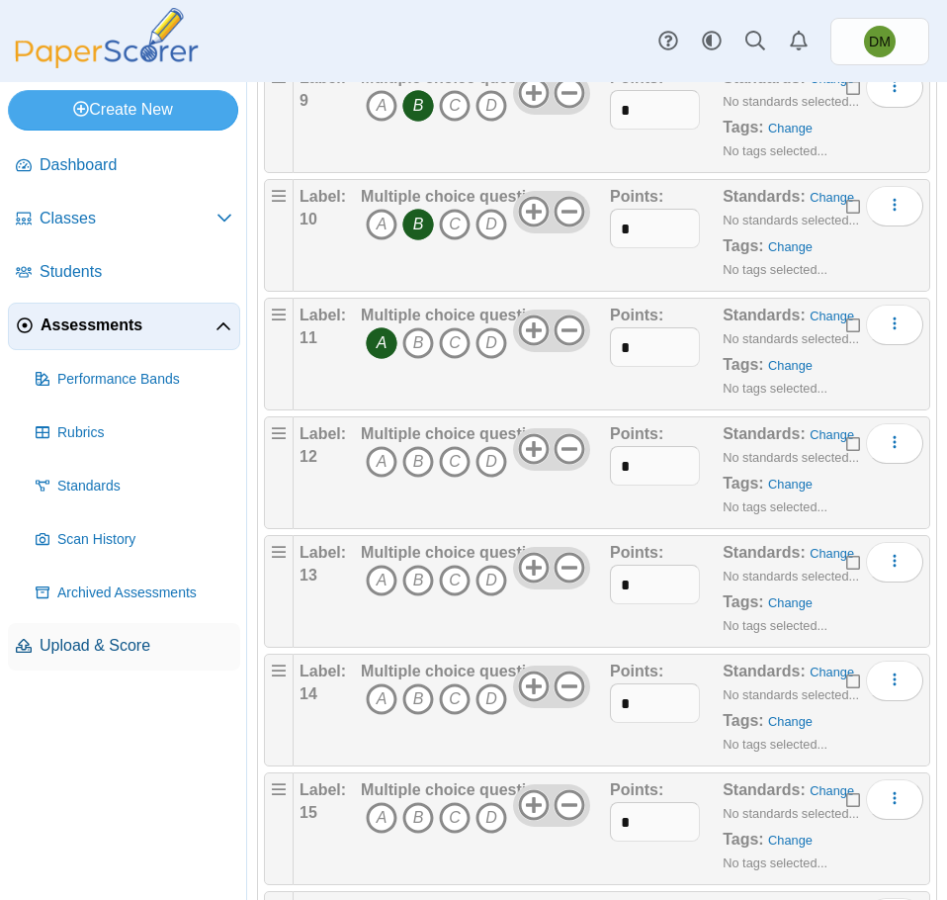
scroll to position [1186, 0]
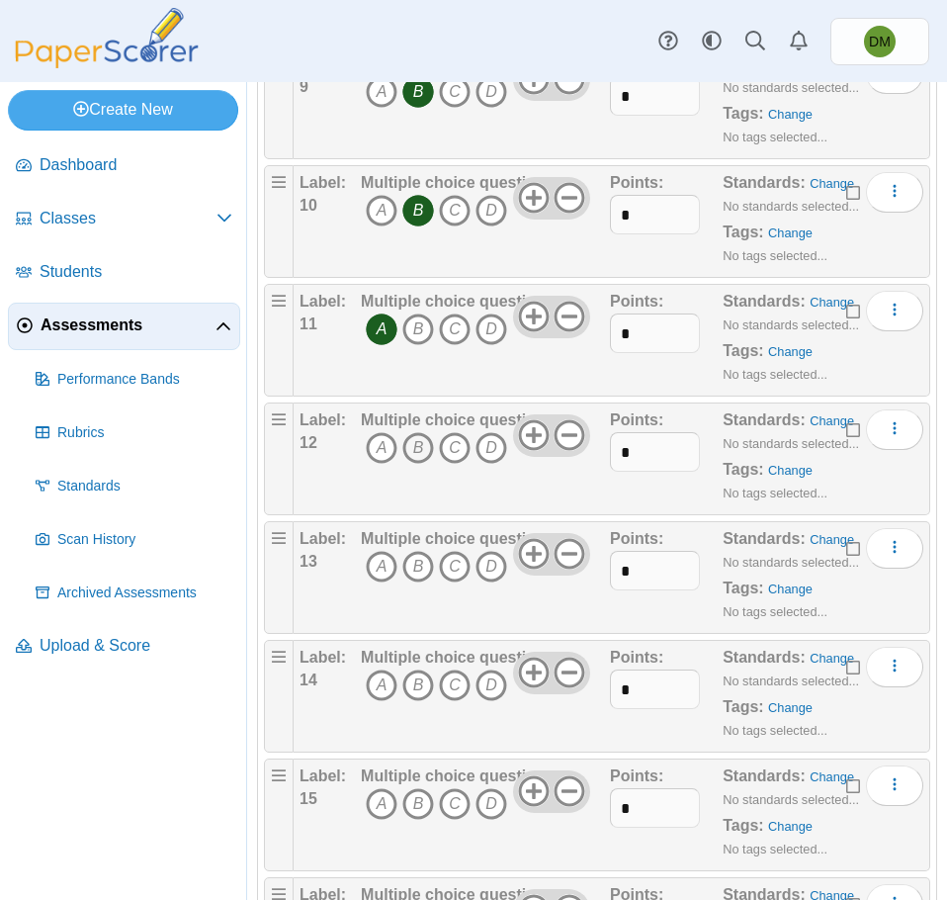
click at [407, 451] on icon "B" at bounding box center [418, 448] width 32 height 32
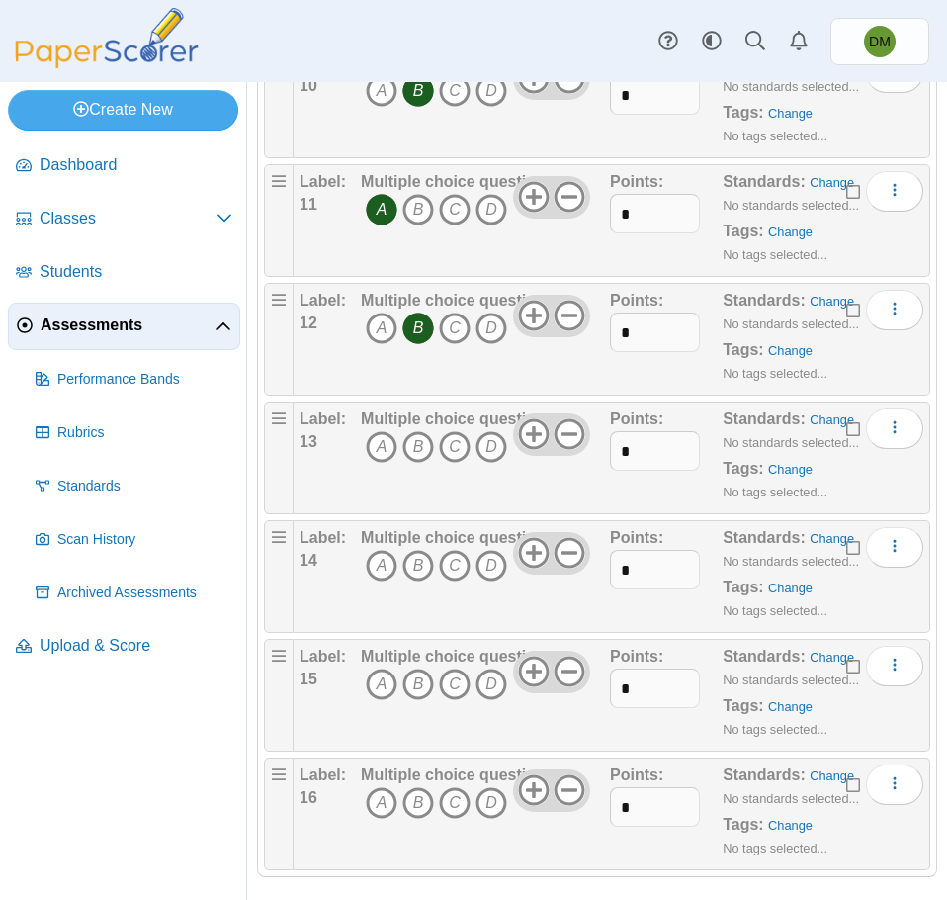
scroll to position [1322, 0]
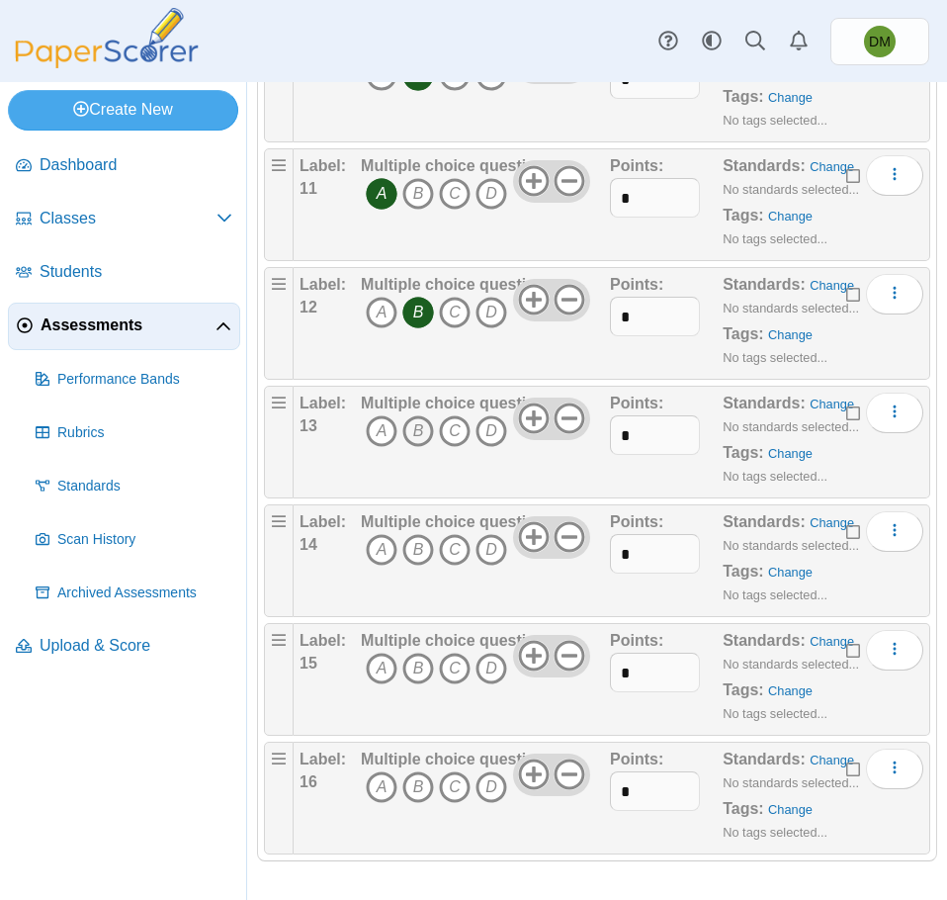
click at [417, 430] on icon "B" at bounding box center [418, 431] width 32 height 32
click at [452, 542] on icon "C" at bounding box center [455, 550] width 32 height 32
click at [380, 668] on icon "A" at bounding box center [382, 669] width 32 height 32
click at [426, 776] on icon "B" at bounding box center [418, 787] width 32 height 32
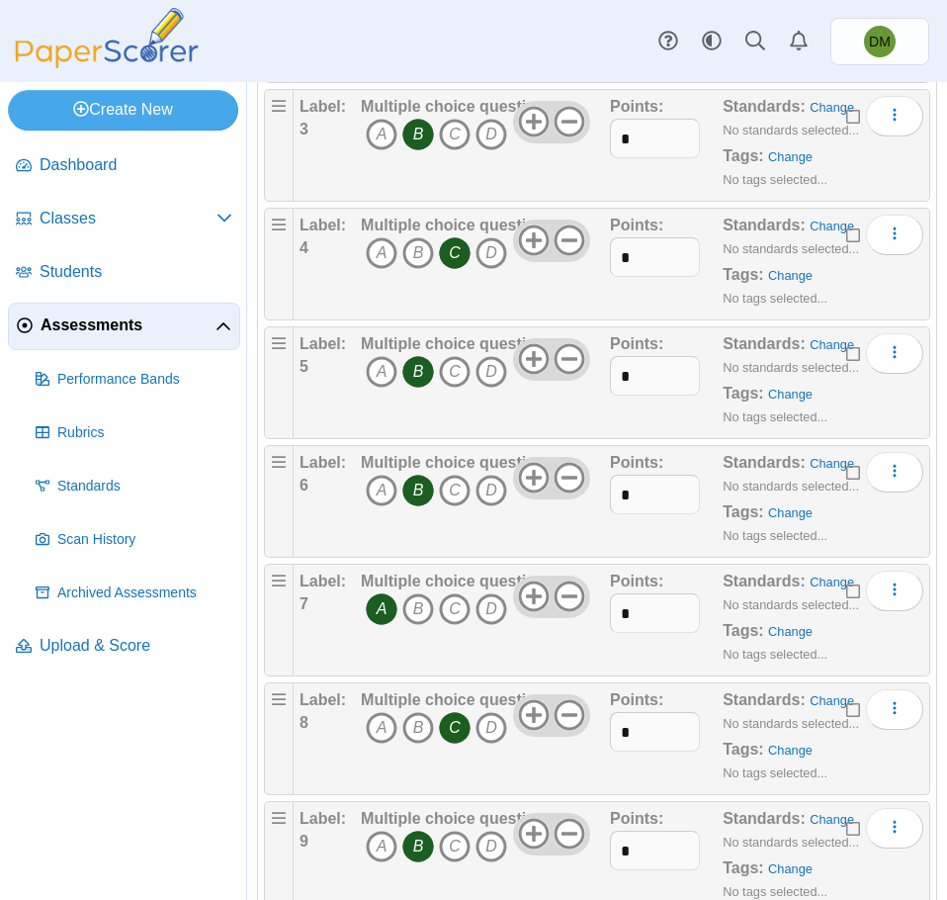
scroll to position [0, 0]
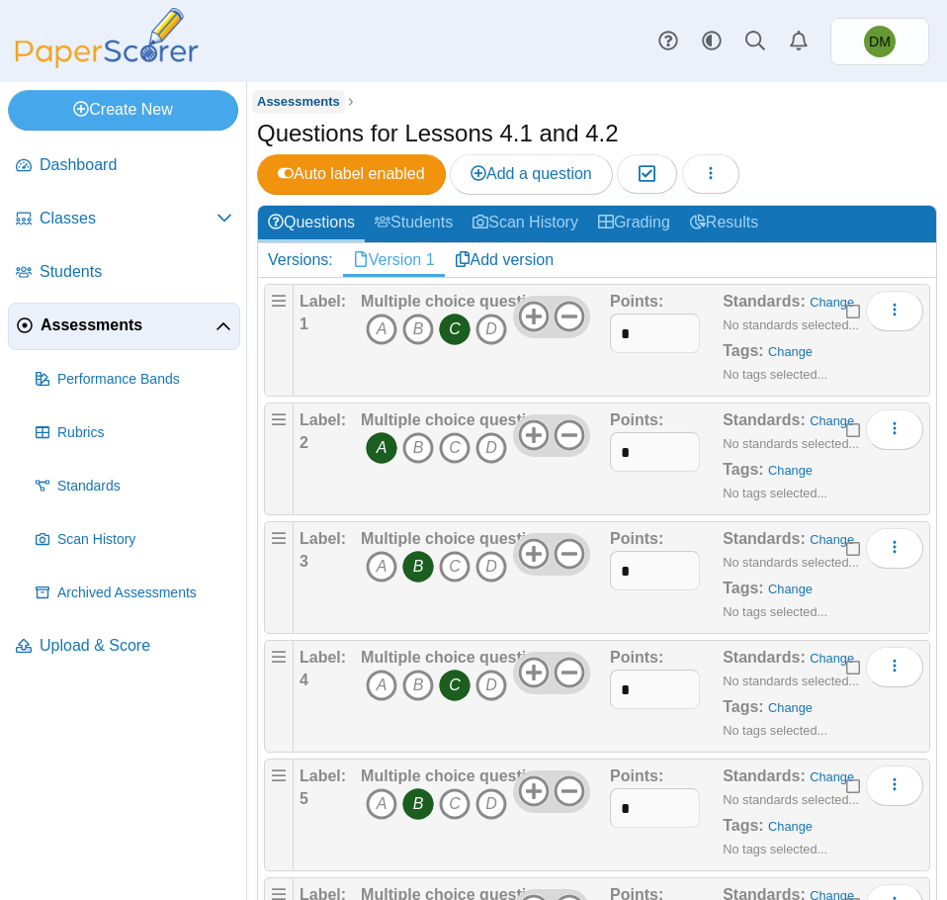
click at [286, 105] on span "Assessments" at bounding box center [298, 101] width 83 height 15
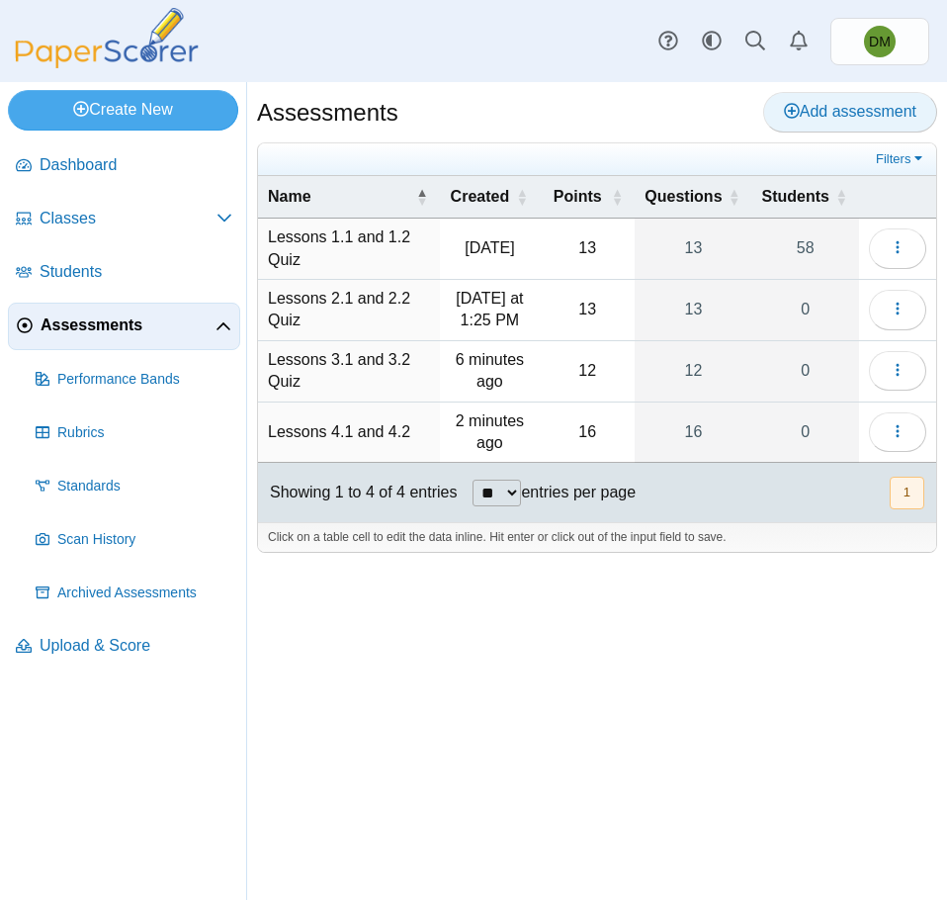
click at [814, 107] on span "Add assessment" at bounding box center [850, 111] width 132 height 17
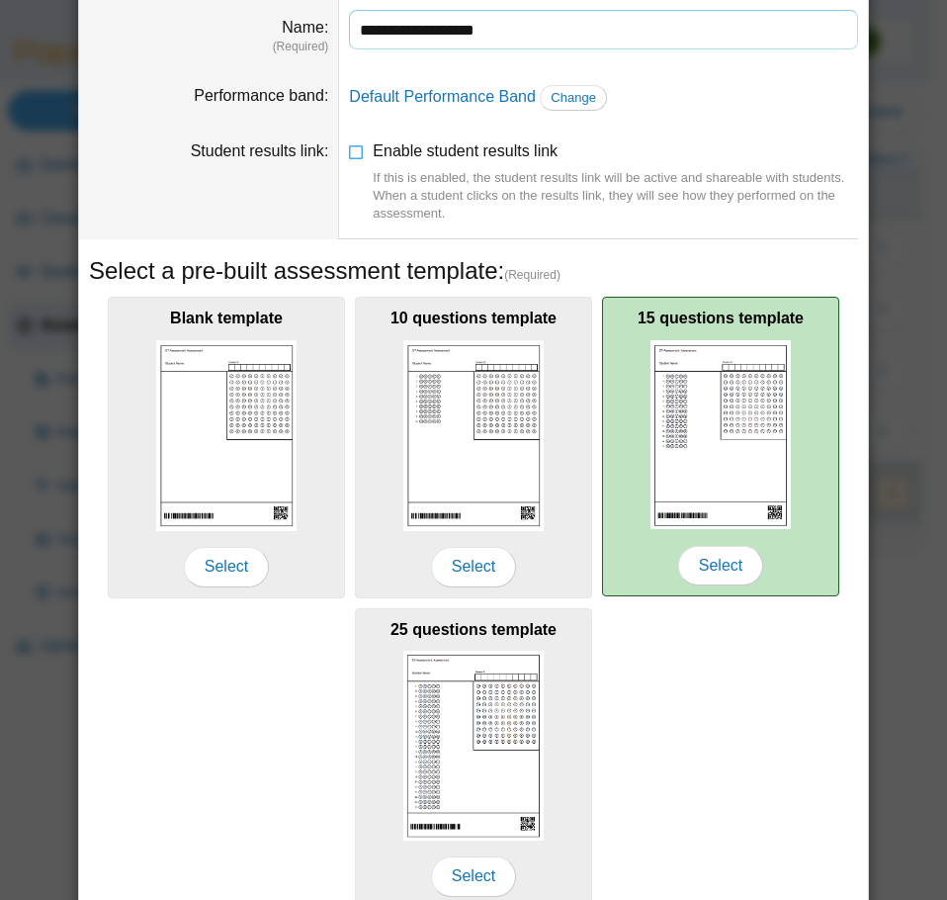
scroll to position [176, 0]
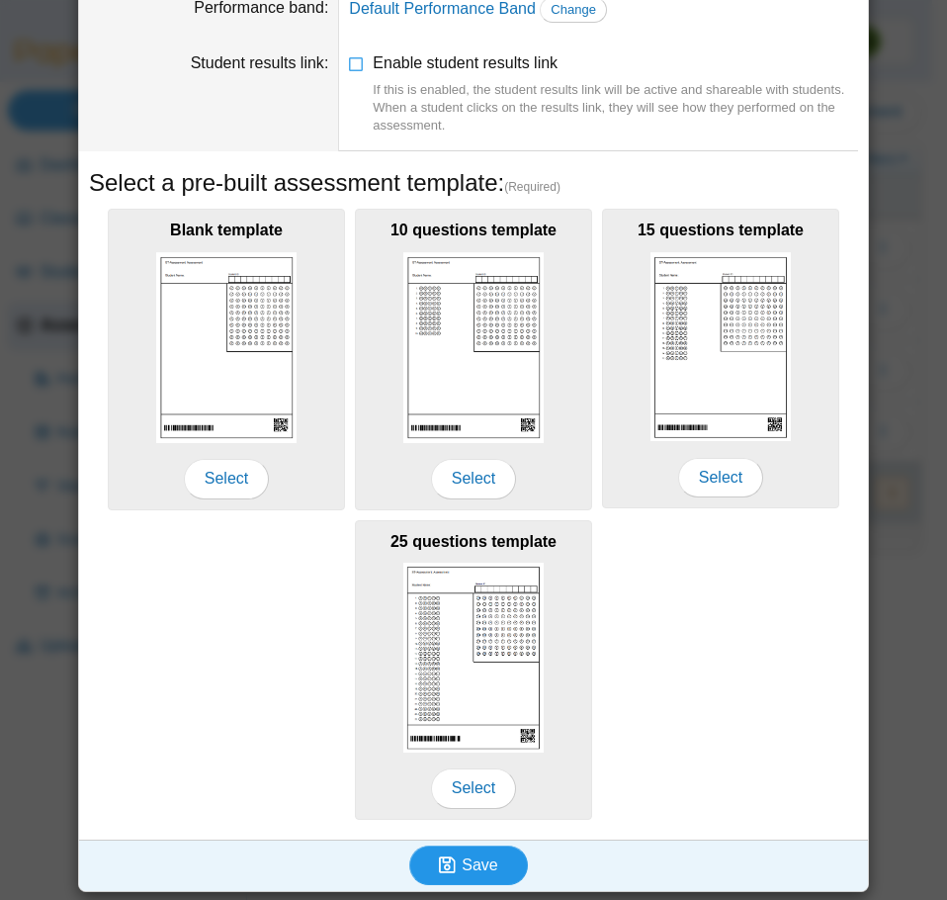
type input "**********"
click at [490, 848] on button "Save" at bounding box center [468, 865] width 119 height 40
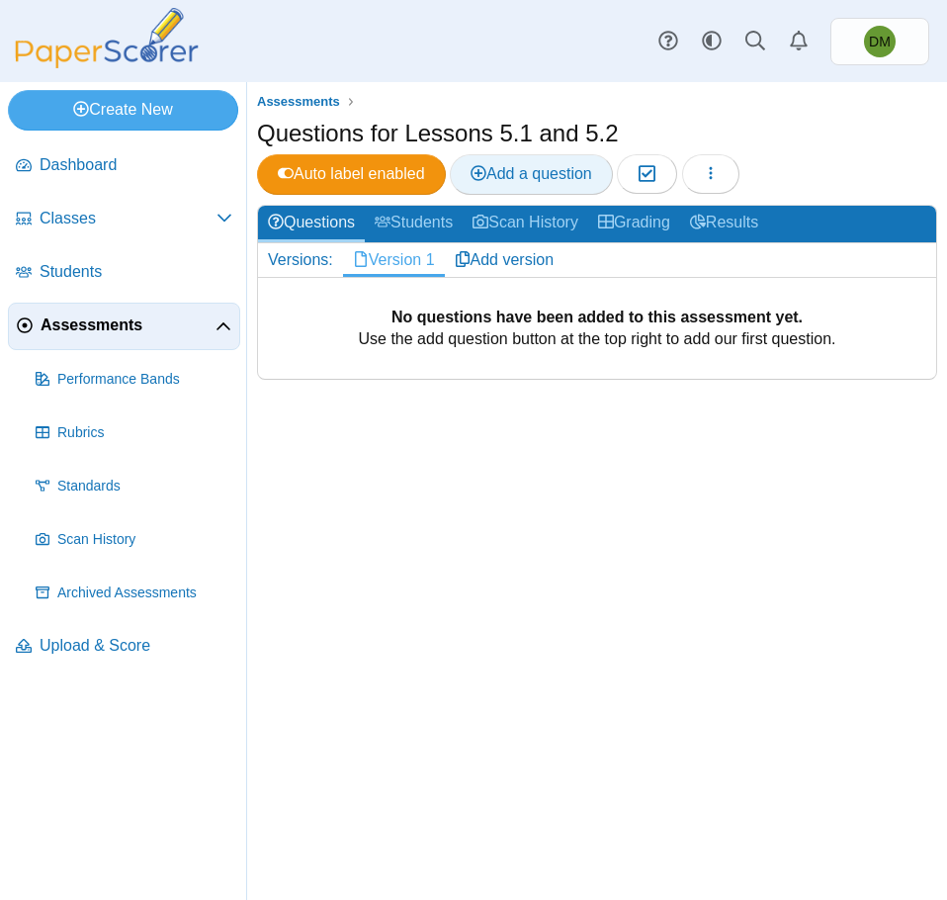
click at [522, 180] on span "Add a question" at bounding box center [532, 173] width 122 height 17
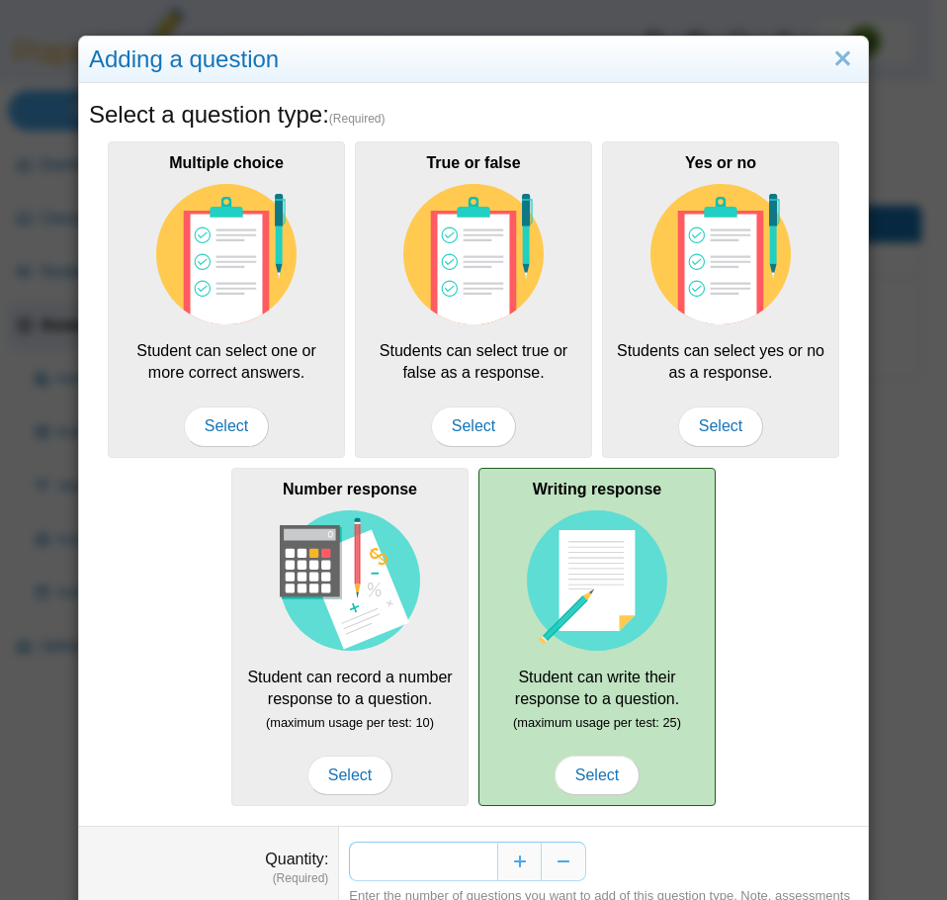
scroll to position [99, 0]
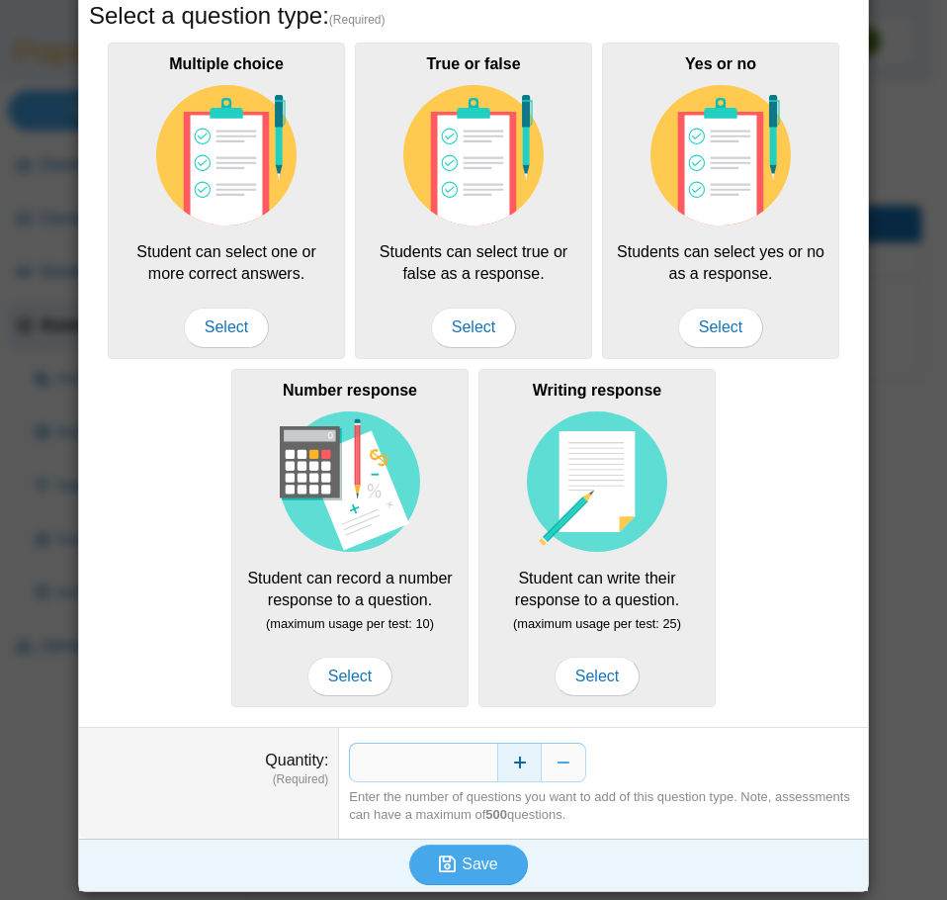
click at [515, 747] on button "Increase" at bounding box center [519, 763] width 44 height 40
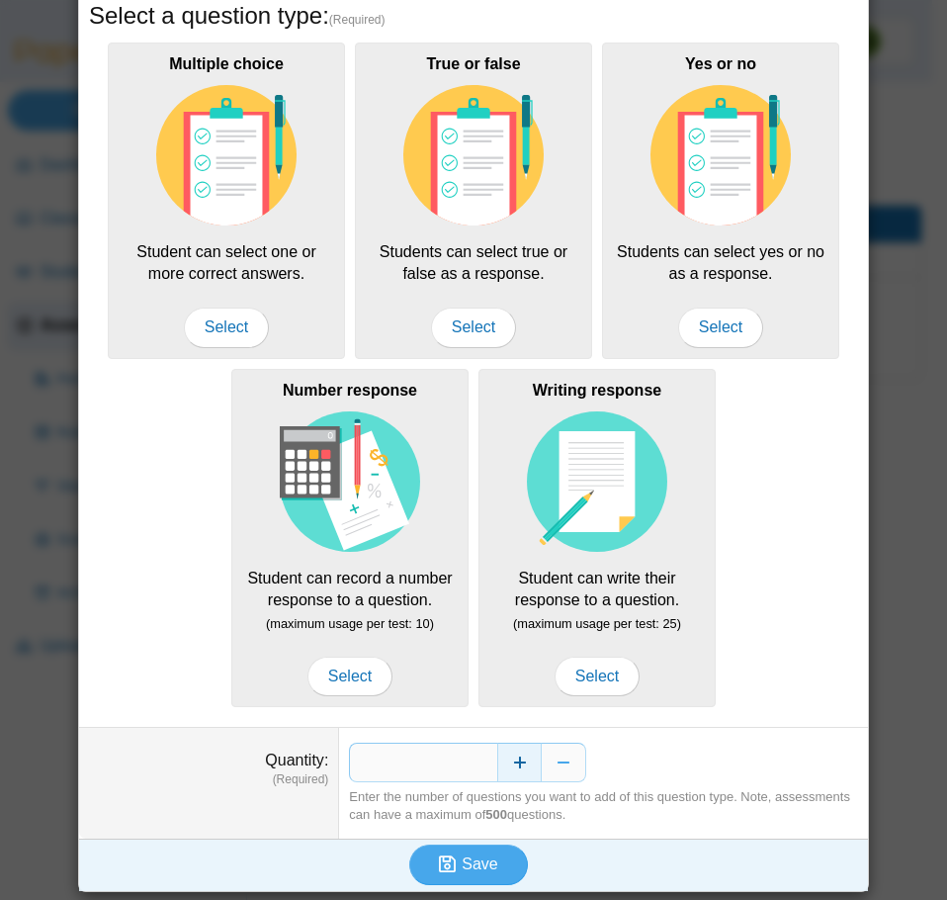
click at [515, 747] on button "Increase" at bounding box center [519, 763] width 44 height 40
click at [462, 855] on span "Save" at bounding box center [480, 863] width 36 height 17
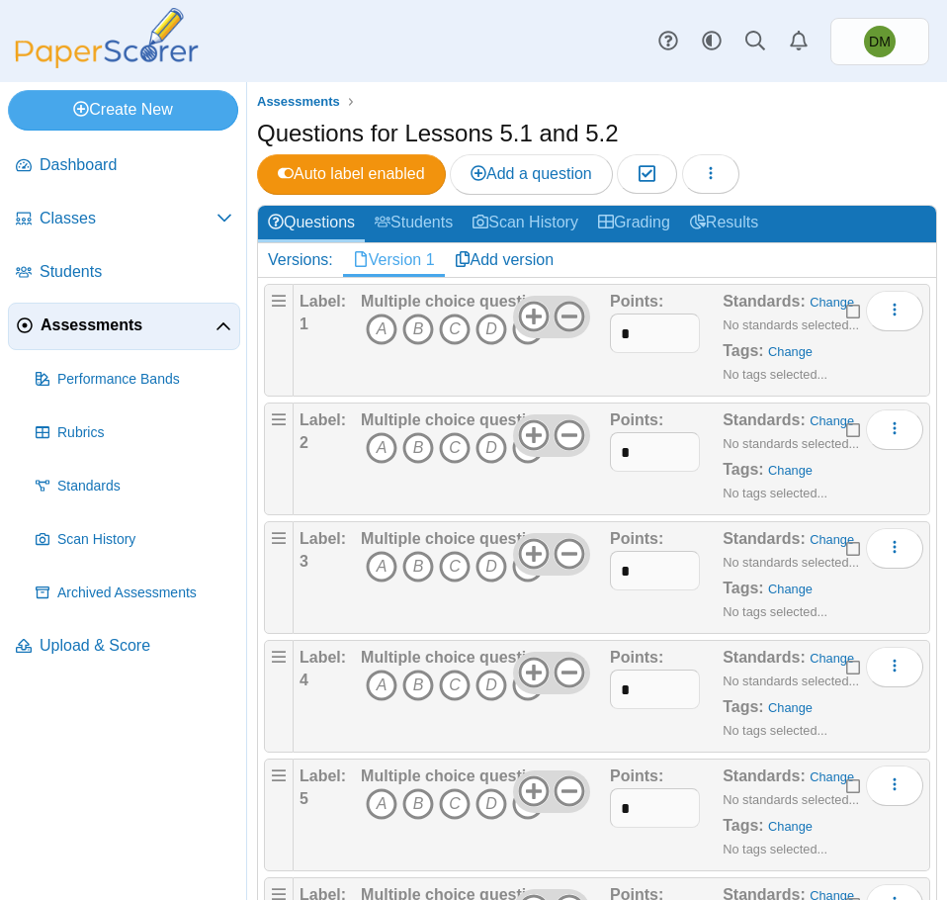
click at [563, 314] on use at bounding box center [570, 317] width 31 height 31
click at [562, 431] on icon at bounding box center [570, 435] width 32 height 32
click at [560, 552] on use at bounding box center [570, 554] width 31 height 31
click at [559, 669] on icon at bounding box center [570, 673] width 32 height 32
click at [566, 783] on icon at bounding box center [570, 791] width 32 height 32
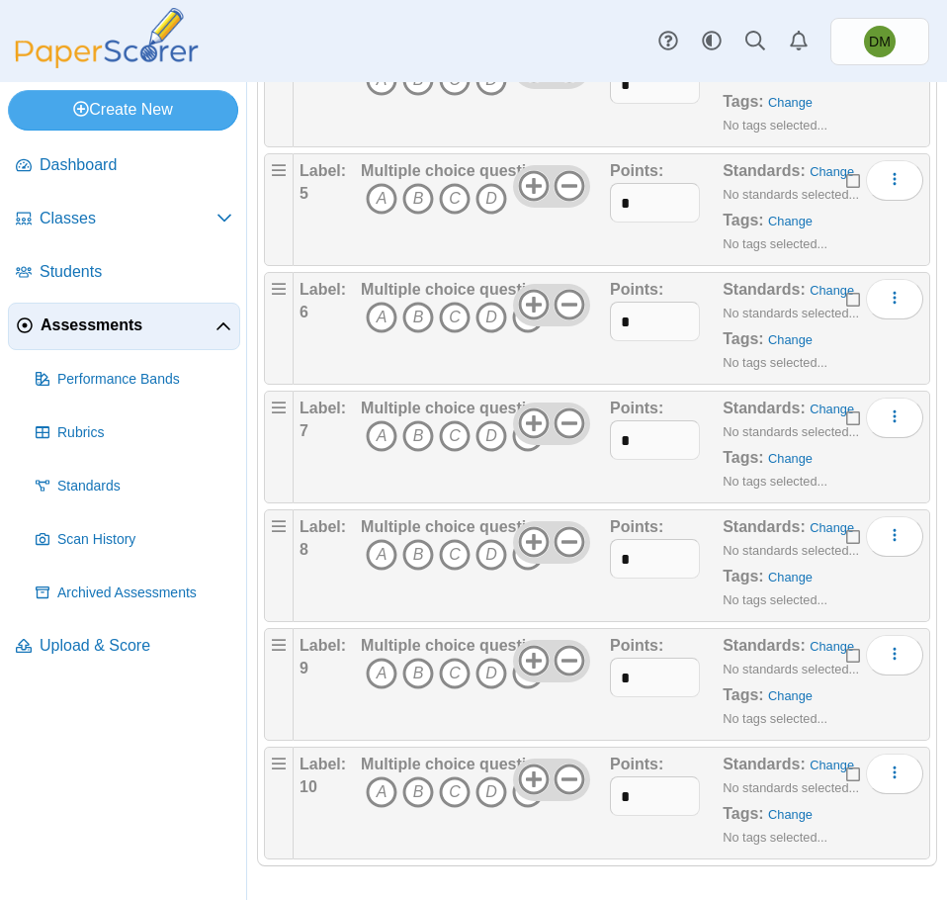
scroll to position [610, 0]
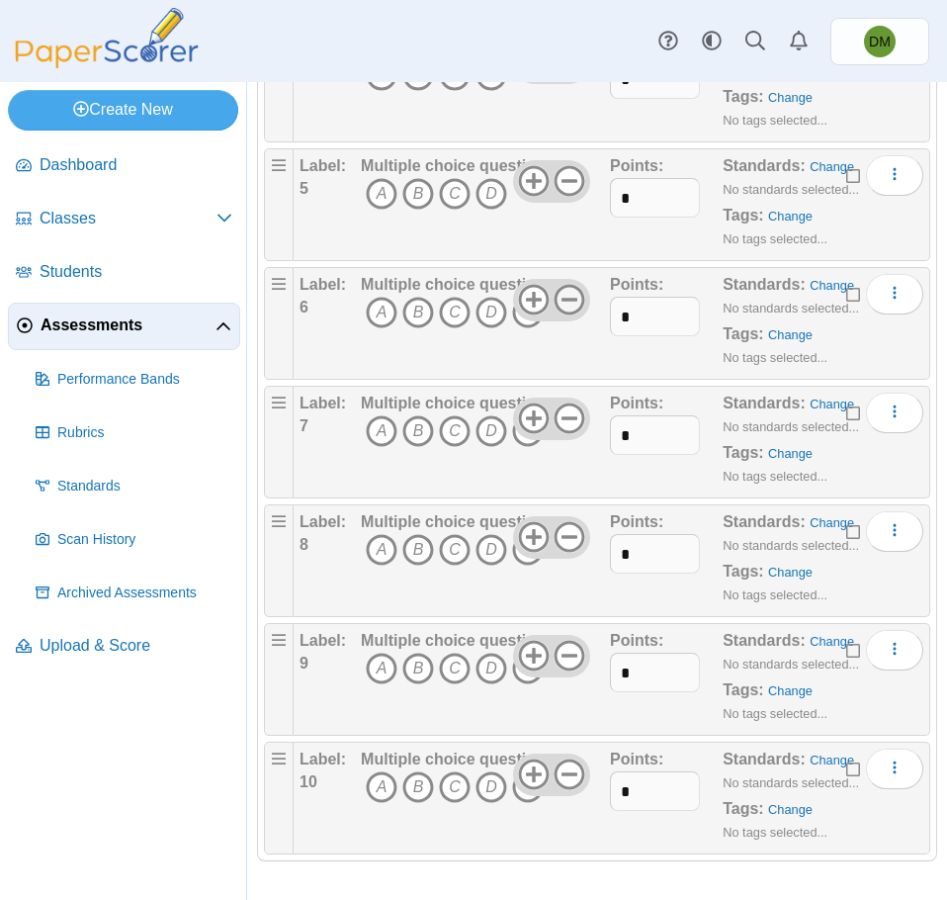
click at [558, 305] on icon at bounding box center [570, 300] width 32 height 32
click at [560, 417] on use at bounding box center [570, 418] width 31 height 31
click at [564, 543] on icon at bounding box center [570, 537] width 32 height 32
click at [568, 647] on icon at bounding box center [570, 656] width 32 height 32
click at [568, 778] on icon at bounding box center [570, 774] width 32 height 32
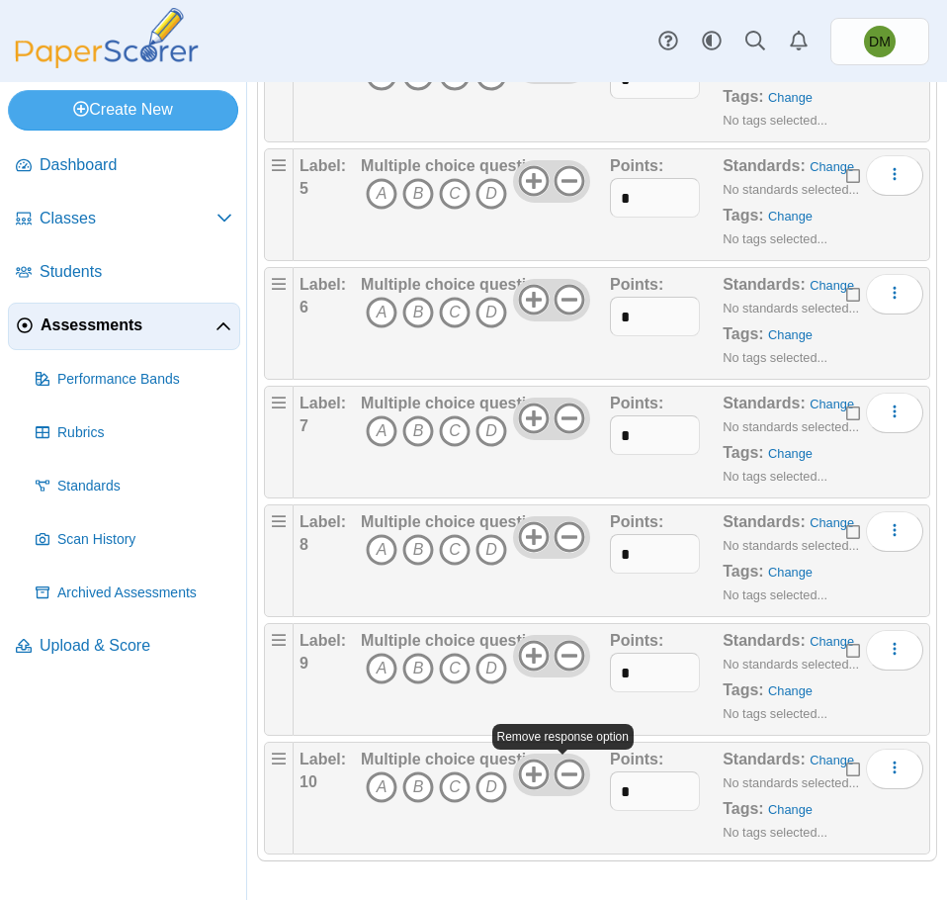
scroll to position [0, 0]
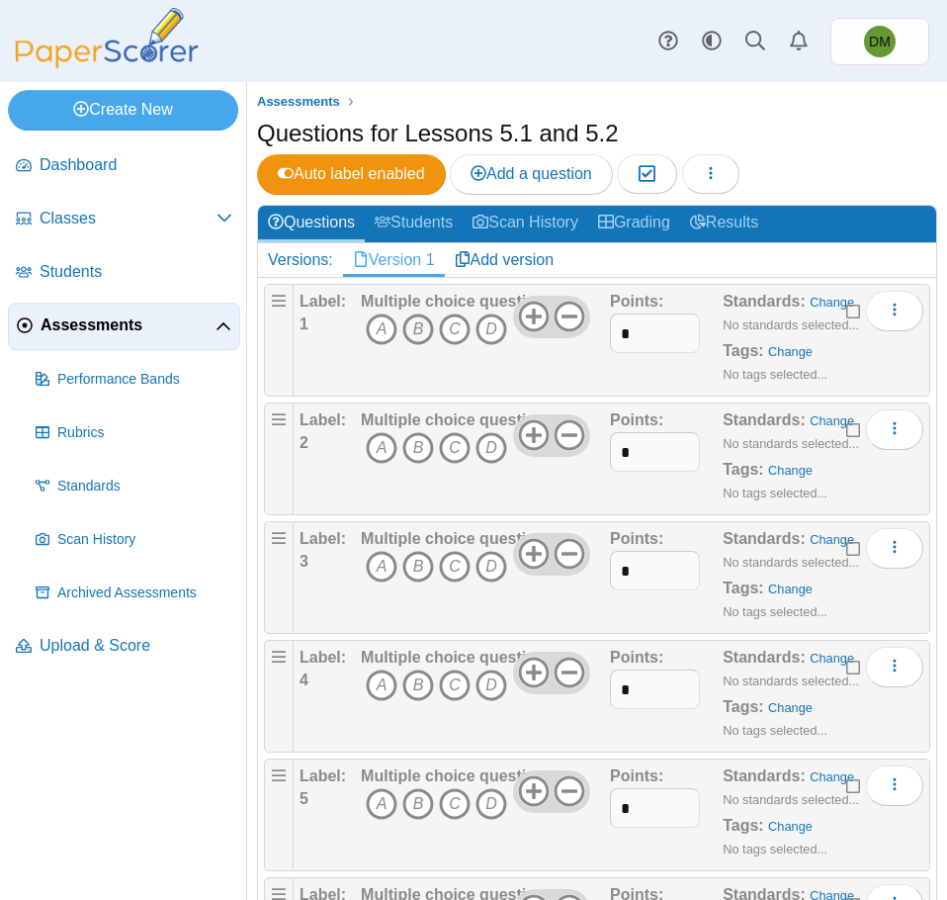
click at [412, 329] on icon "B" at bounding box center [418, 329] width 32 height 32
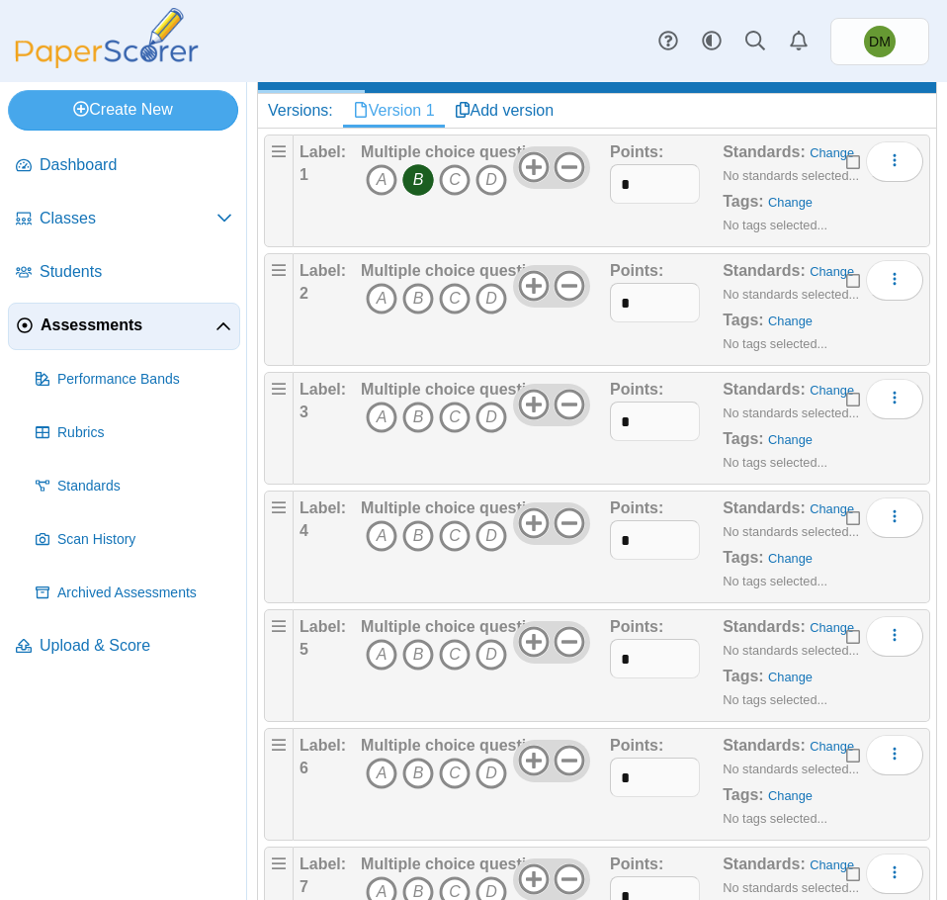
scroll to position [198, 0]
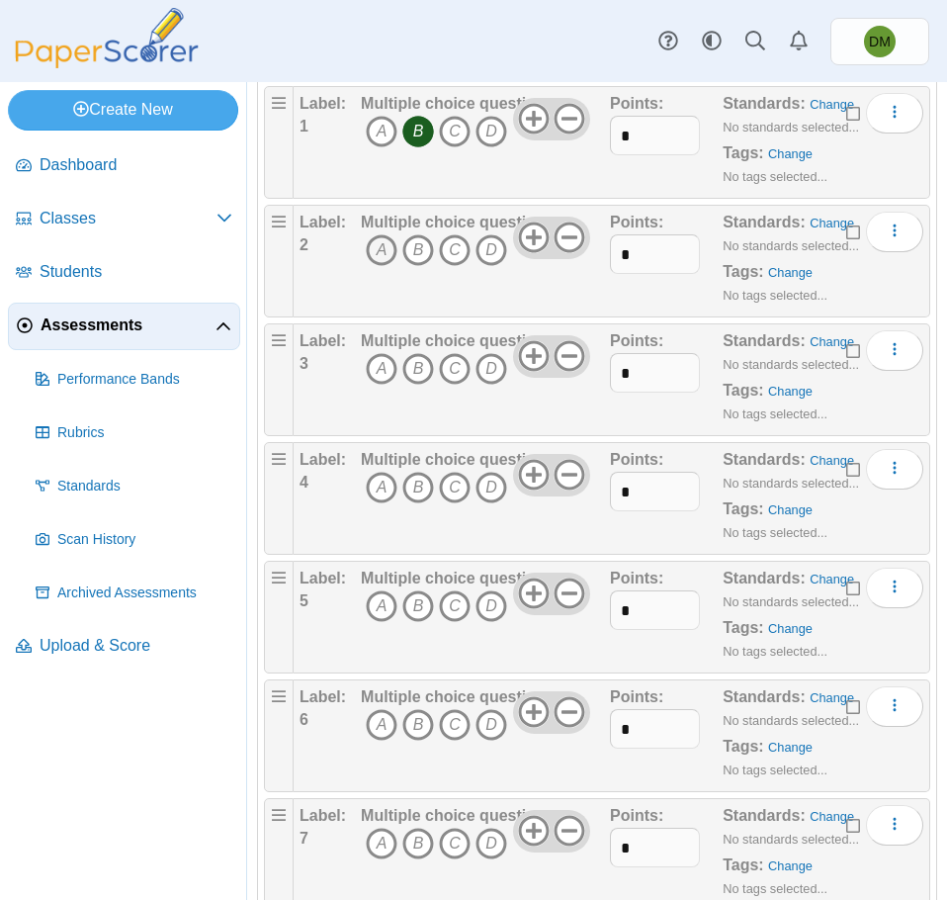
click at [382, 245] on icon "A" at bounding box center [382, 250] width 32 height 32
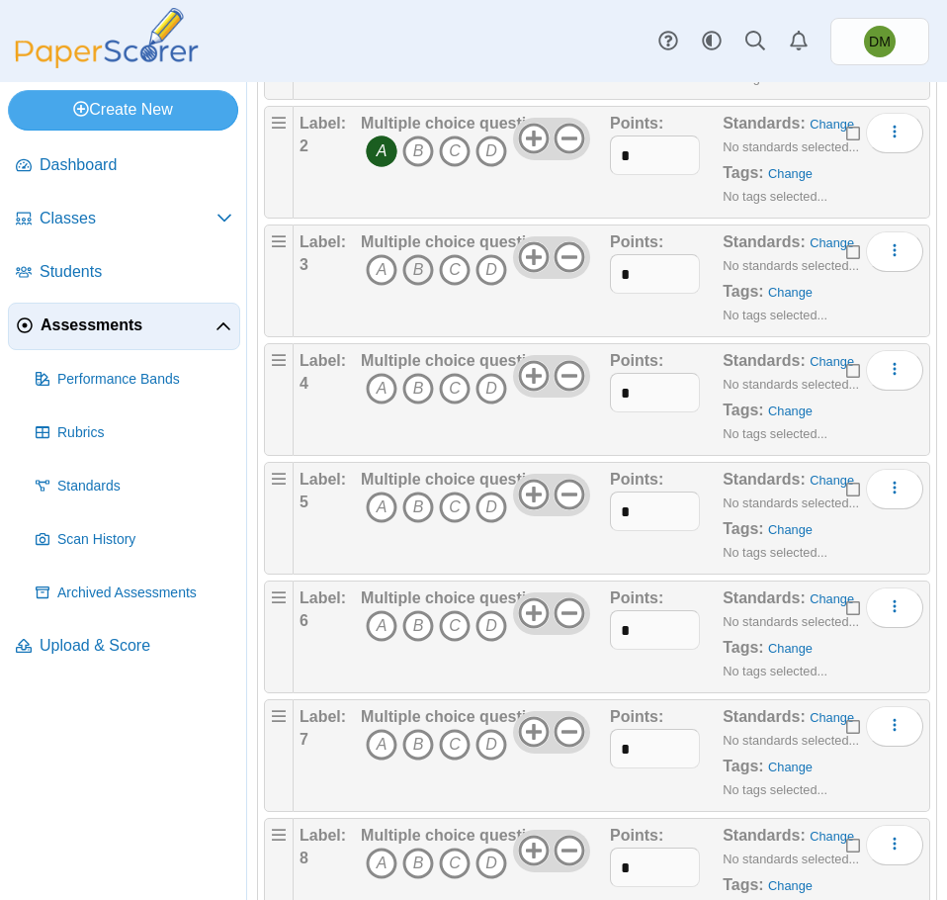
click at [416, 278] on icon "B" at bounding box center [418, 270] width 32 height 32
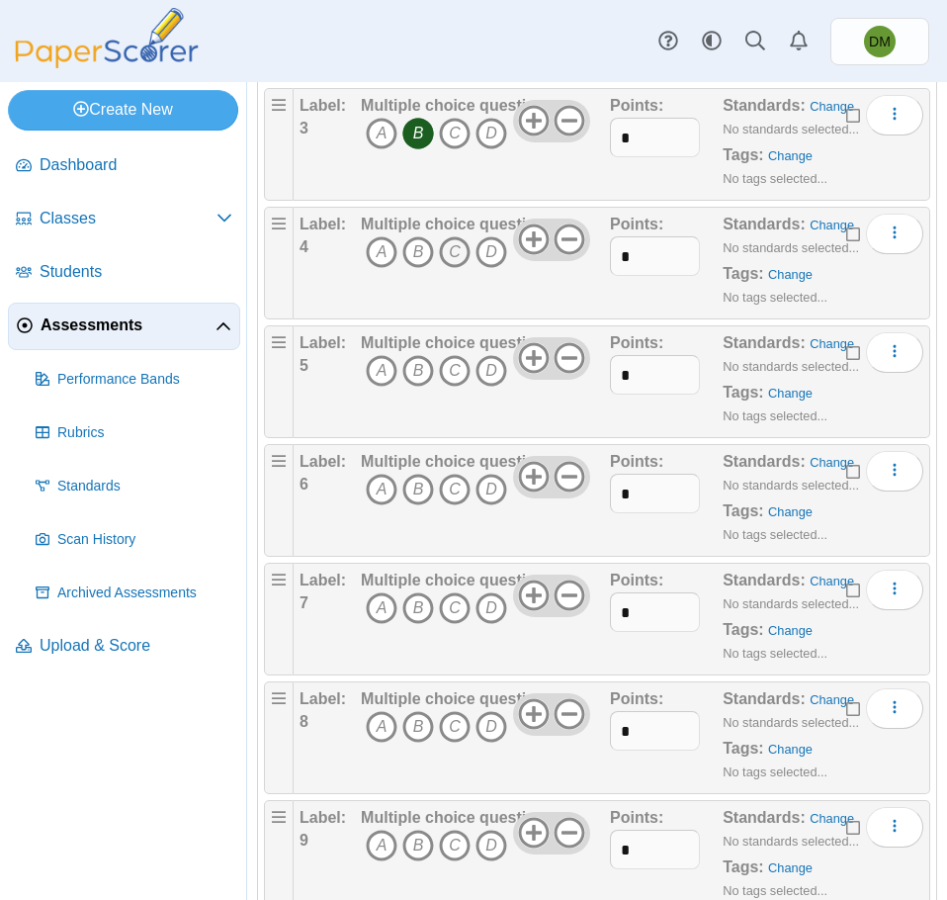
scroll to position [494, 0]
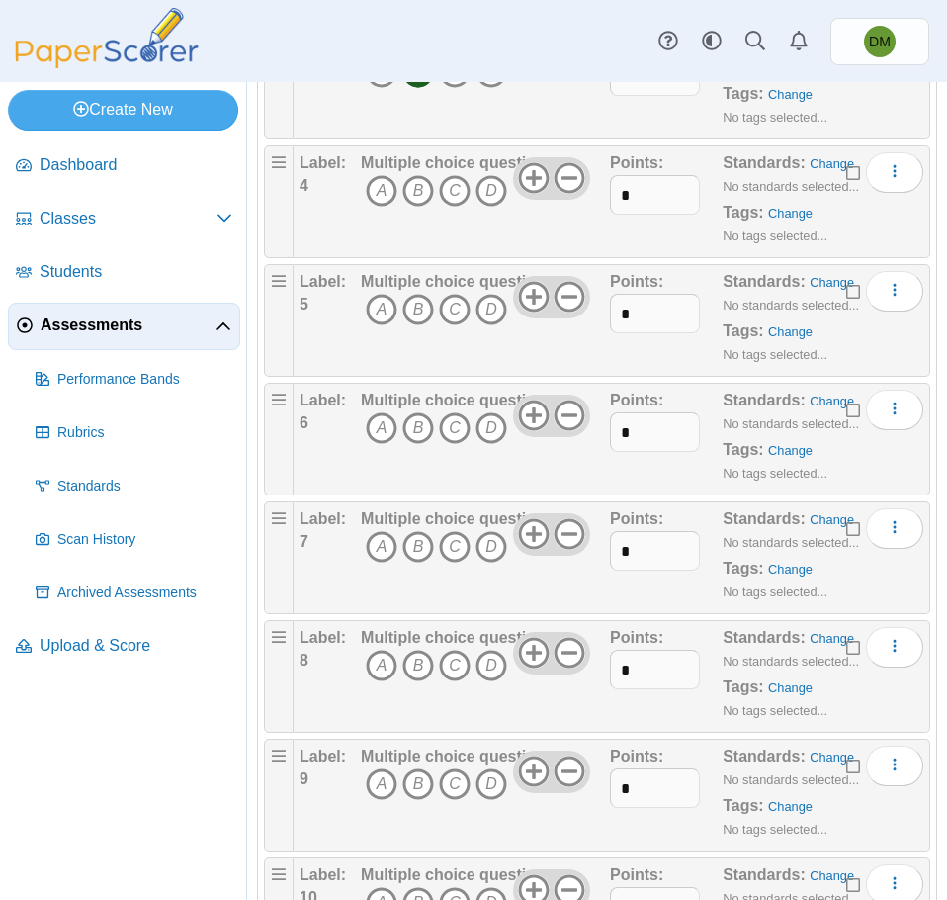
click at [490, 207] on span "A B C D" at bounding box center [453, 193] width 185 height 37
click at [491, 204] on icon "D" at bounding box center [492, 191] width 32 height 32
click at [460, 313] on icon "C" at bounding box center [455, 310] width 32 height 32
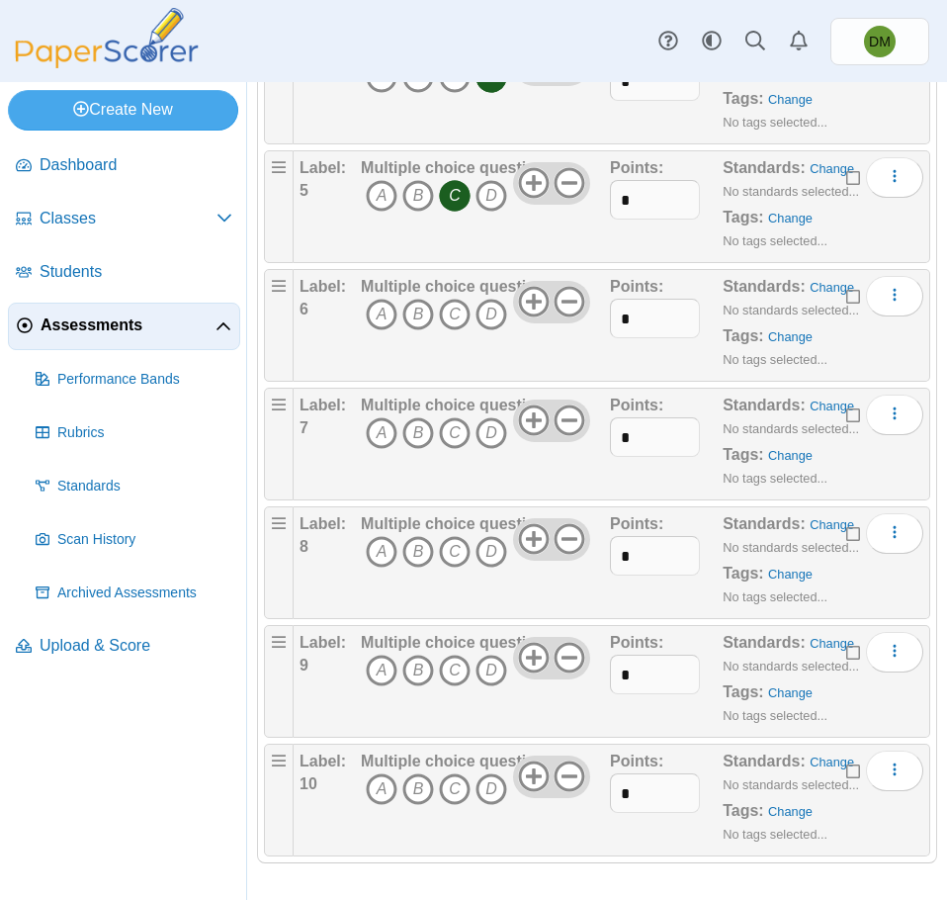
scroll to position [610, 0]
click at [381, 312] on icon "A" at bounding box center [382, 313] width 32 height 32
click at [450, 429] on icon "C" at bounding box center [455, 431] width 32 height 32
click at [423, 557] on icon "B" at bounding box center [418, 550] width 32 height 32
click at [452, 665] on icon "C" at bounding box center [455, 669] width 32 height 32
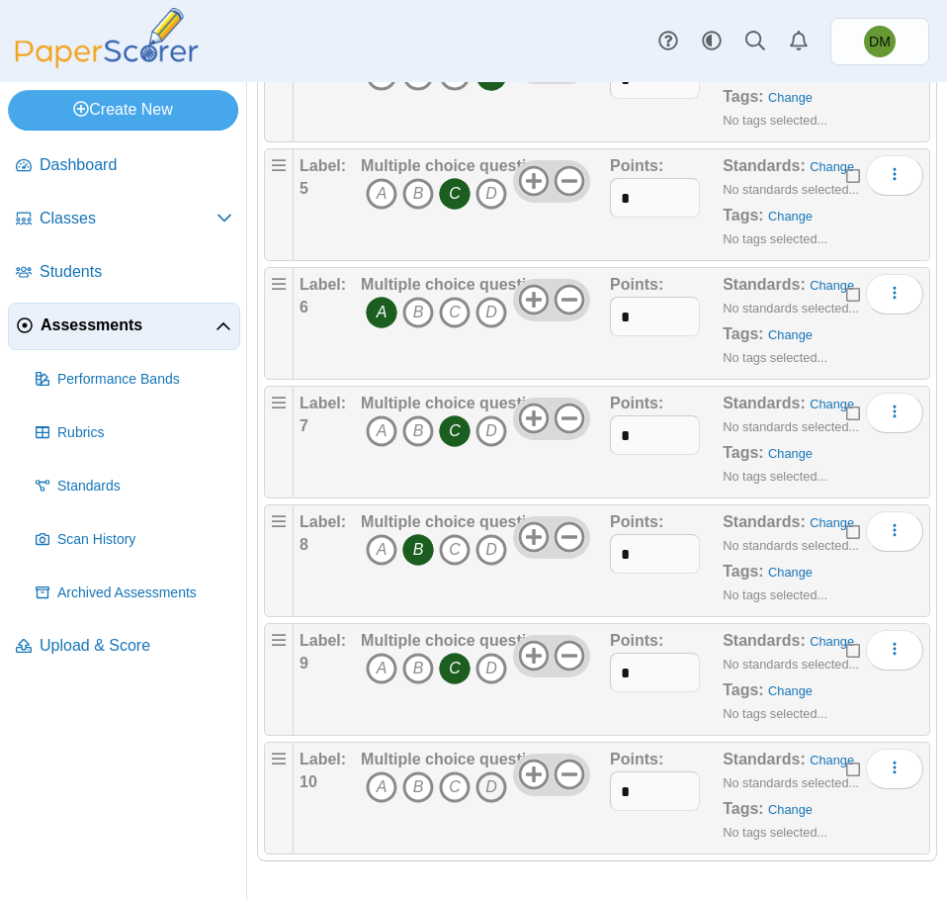
click at [495, 792] on icon "D" at bounding box center [492, 787] width 32 height 32
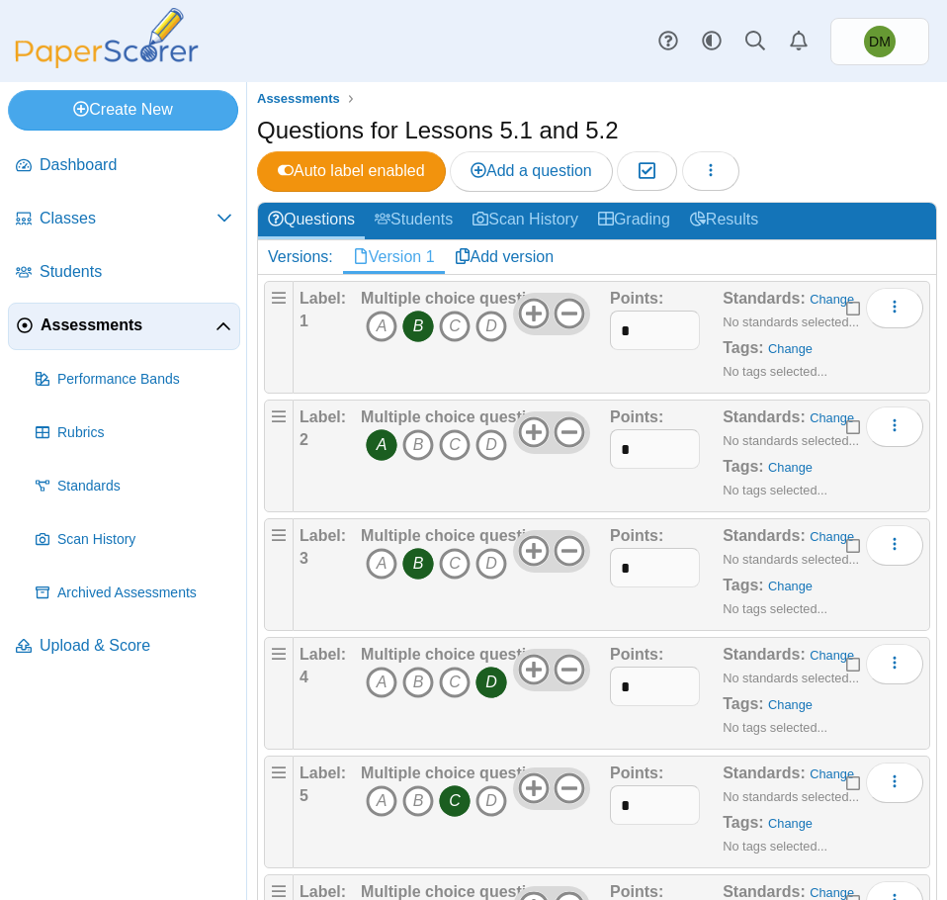
scroll to position [0, 0]
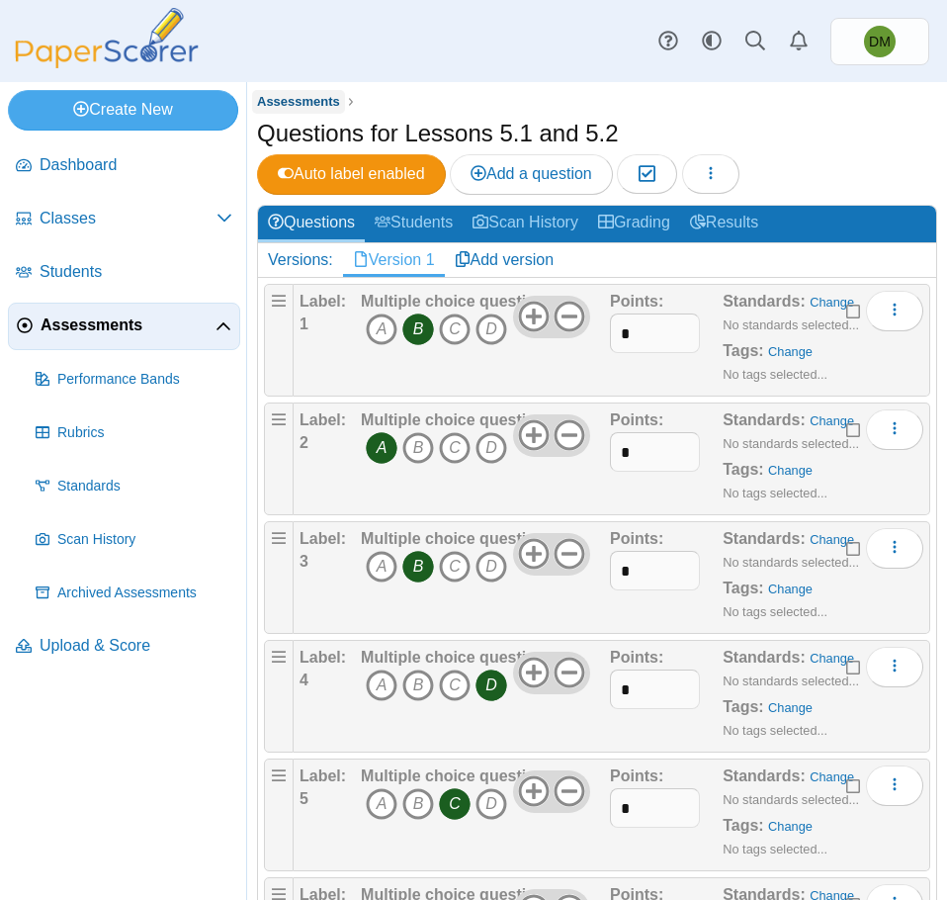
click at [294, 106] on span "Assessments" at bounding box center [298, 101] width 83 height 15
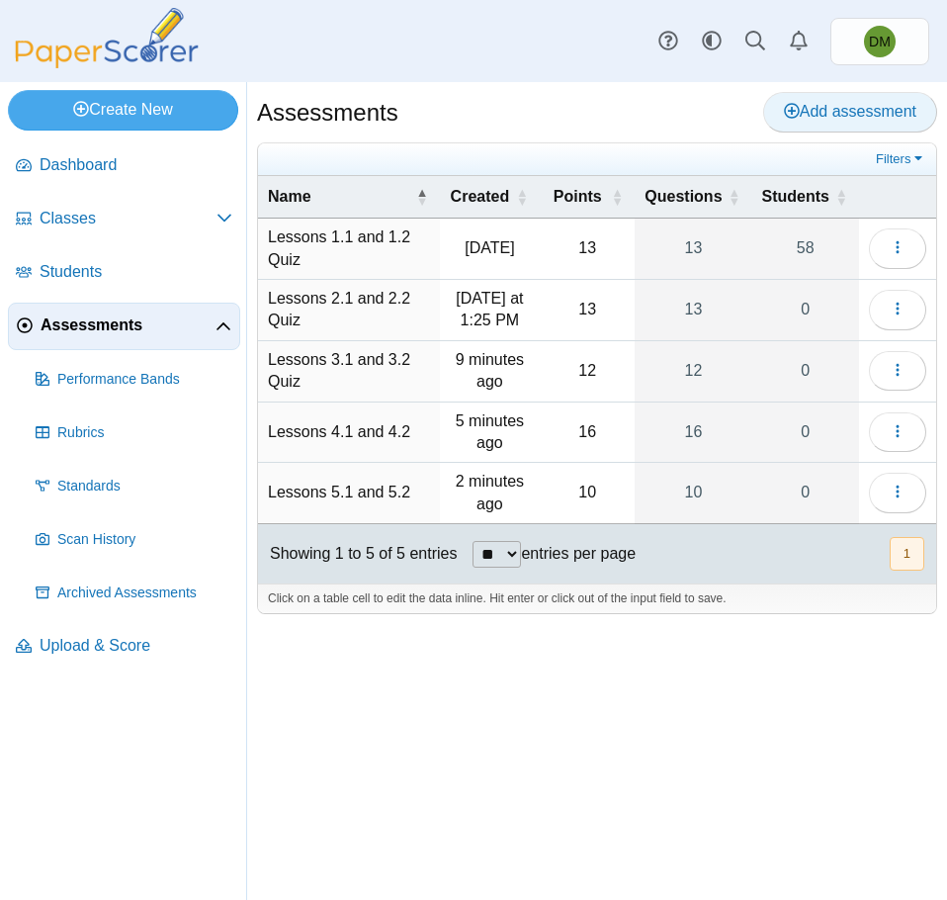
click at [816, 120] on span "Add assessment" at bounding box center [850, 111] width 132 height 17
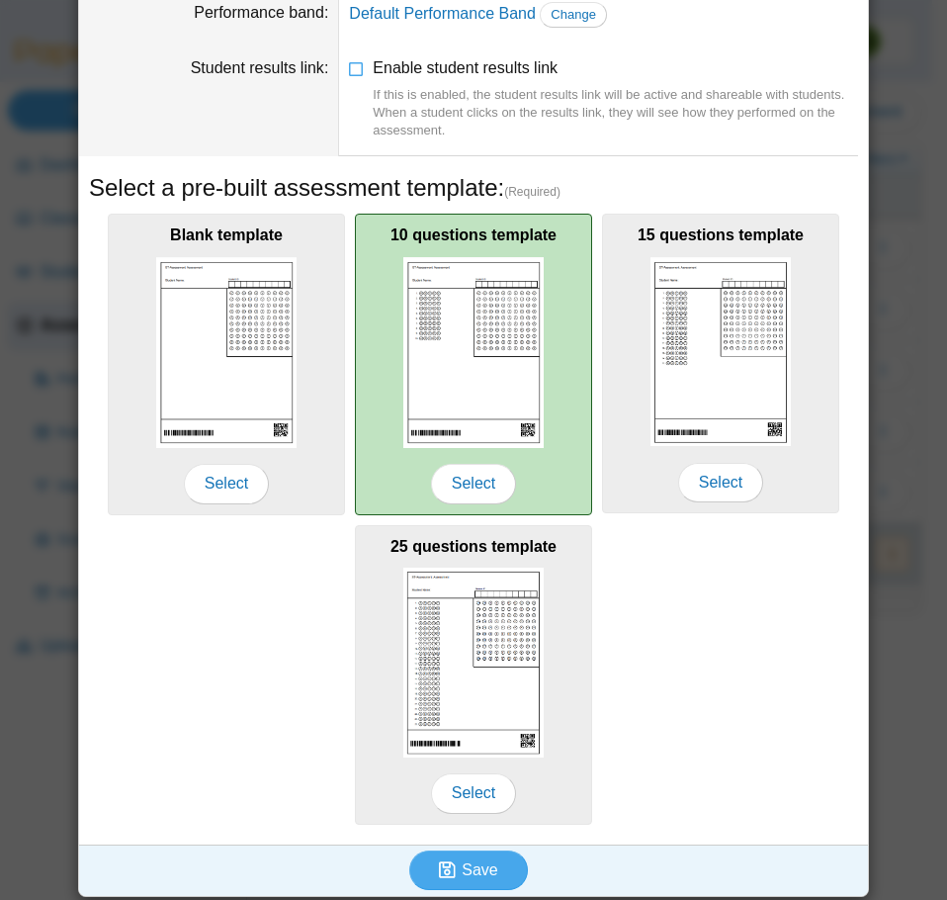
scroll to position [176, 0]
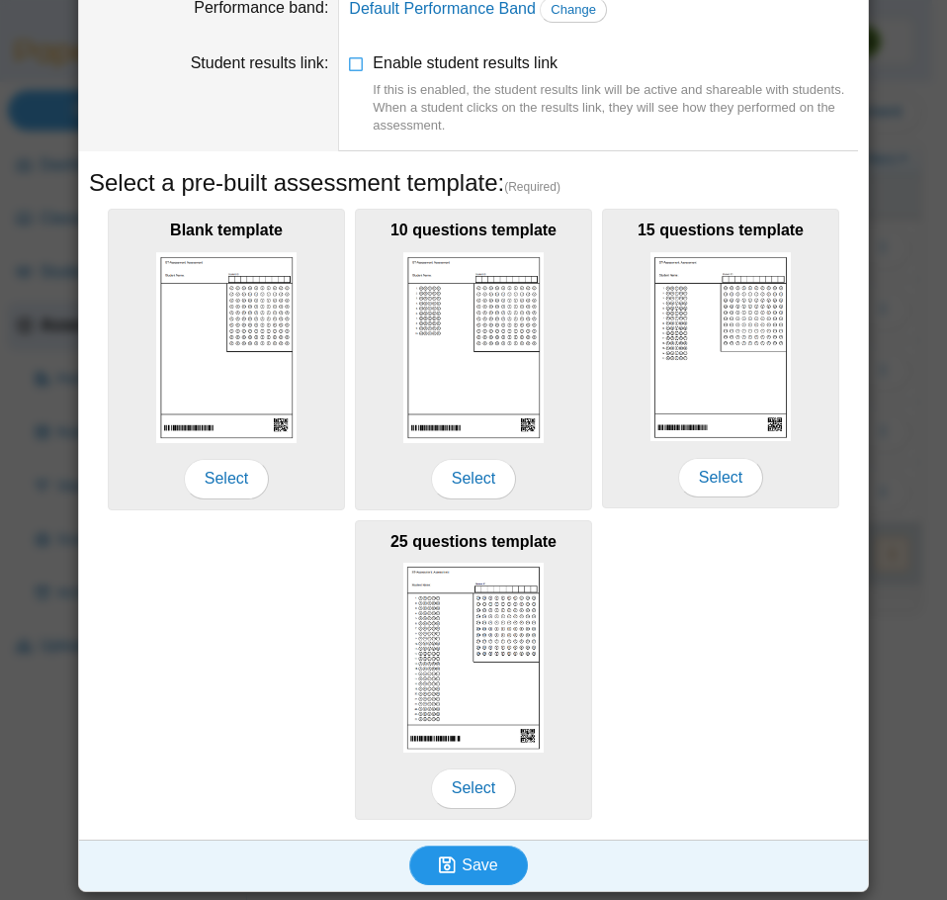
type input "**********"
click at [494, 849] on button "Save" at bounding box center [468, 865] width 119 height 40
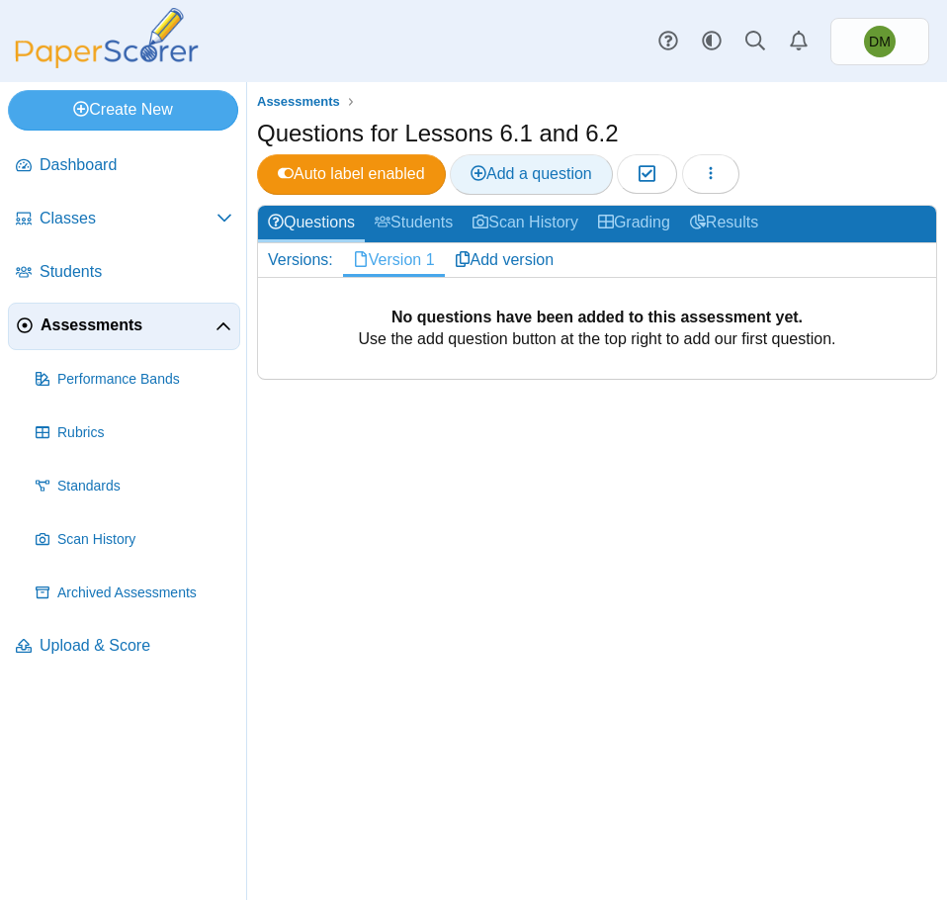
click at [515, 187] on link "Add a question" at bounding box center [531, 174] width 163 height 40
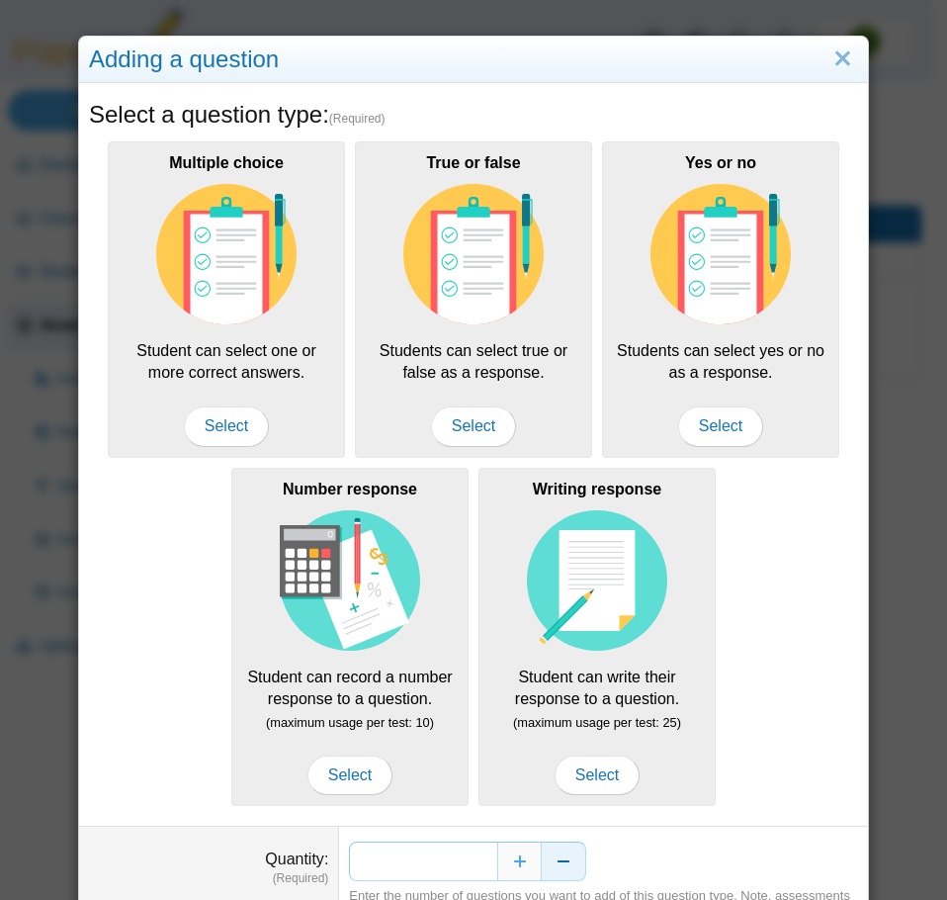
scroll to position [99, 0]
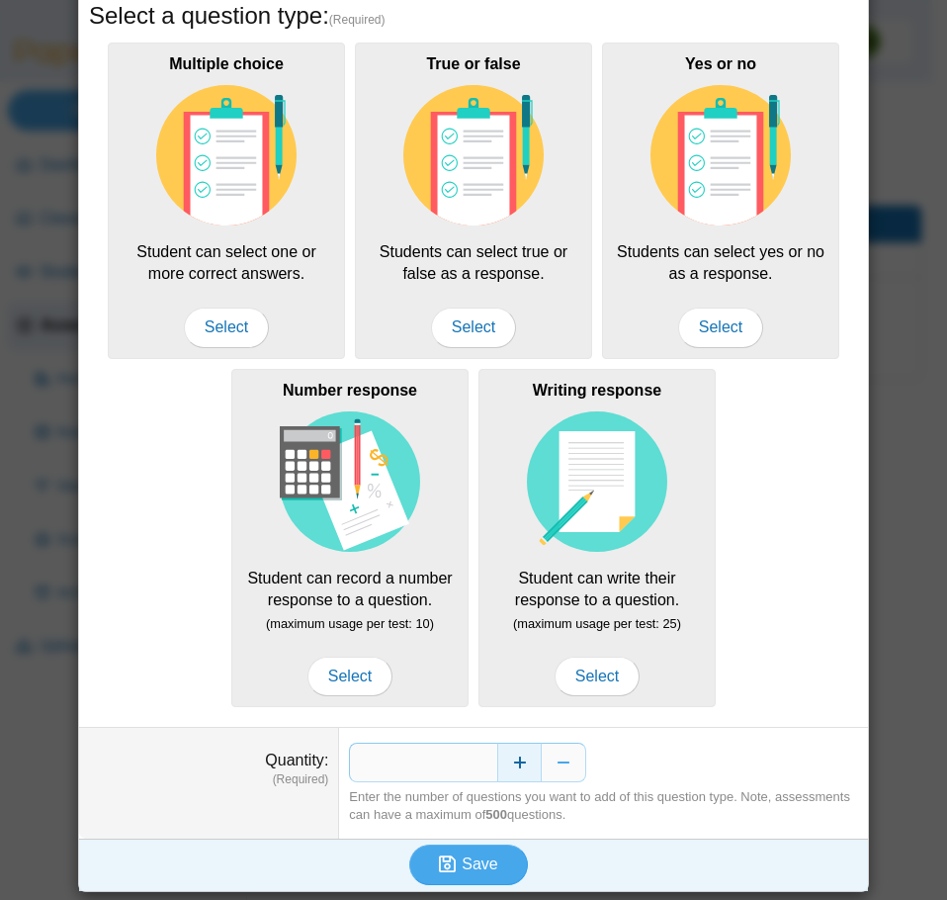
click at [510, 752] on button "Increase" at bounding box center [519, 763] width 44 height 40
click at [511, 753] on button "Increase" at bounding box center [519, 763] width 44 height 40
click at [511, 754] on button "Increase" at bounding box center [519, 763] width 44 height 40
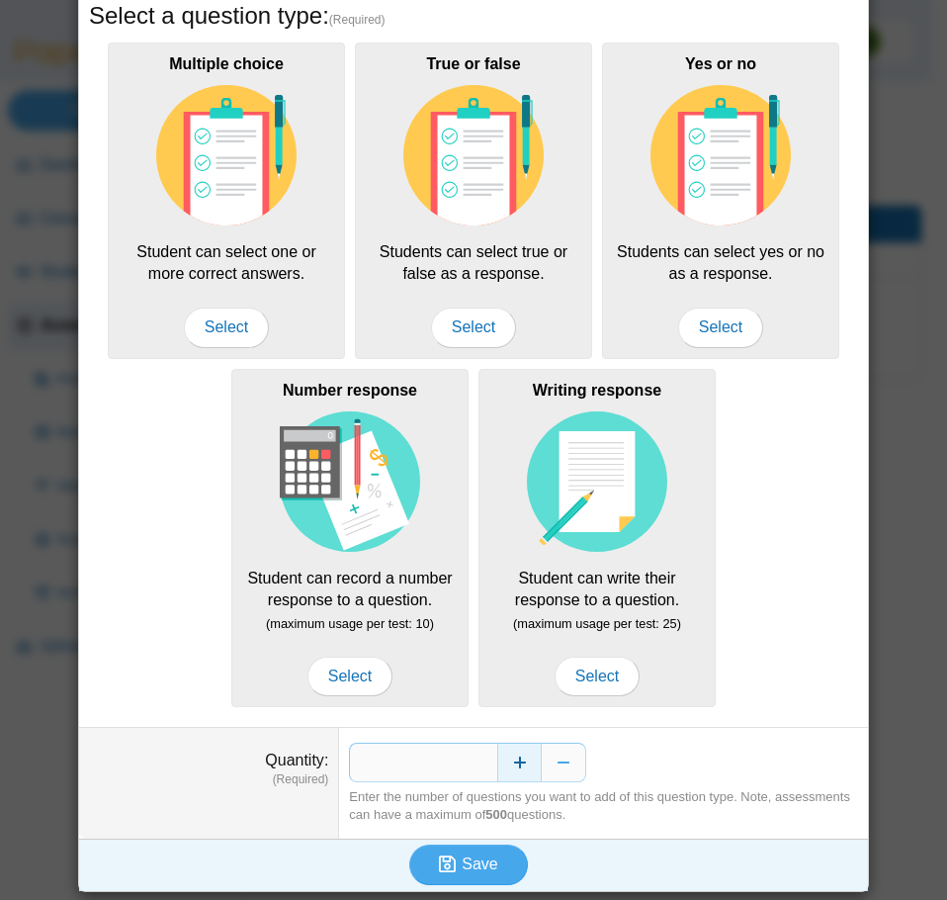
click at [511, 755] on button "Increase" at bounding box center [519, 763] width 44 height 40
click at [512, 756] on button "Increase" at bounding box center [519, 763] width 44 height 40
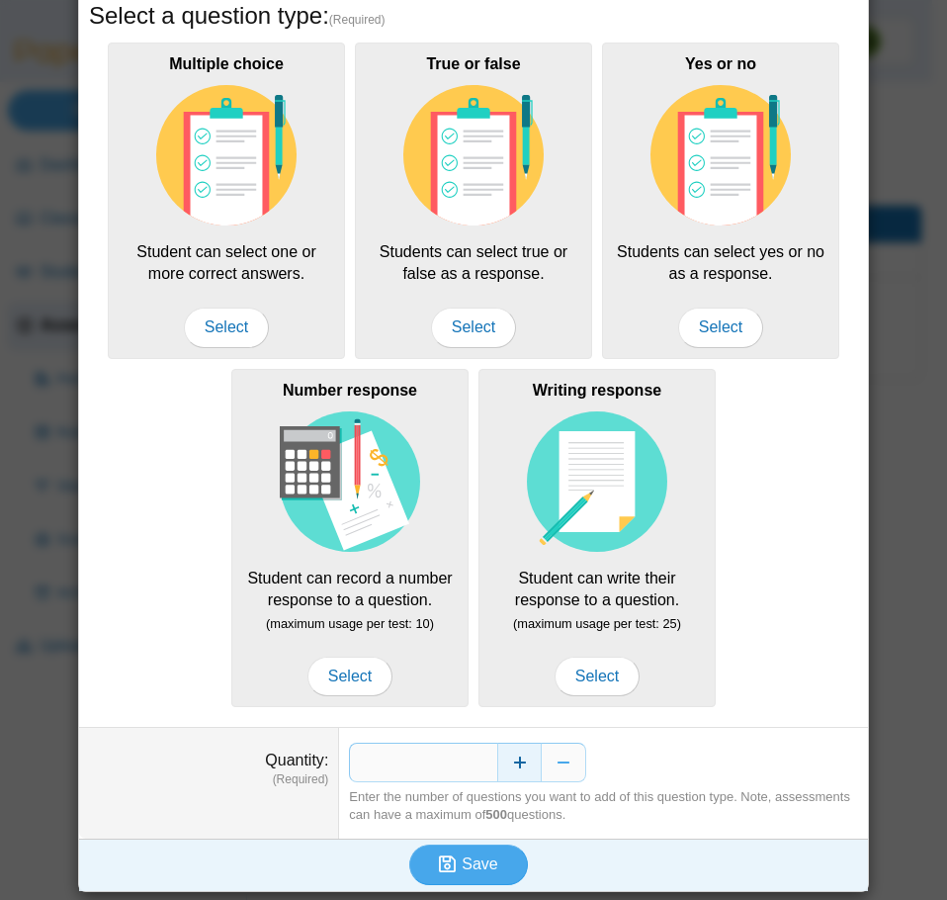
click at [512, 756] on button "Increase" at bounding box center [519, 763] width 44 height 40
click at [471, 855] on span "Save" at bounding box center [480, 863] width 36 height 17
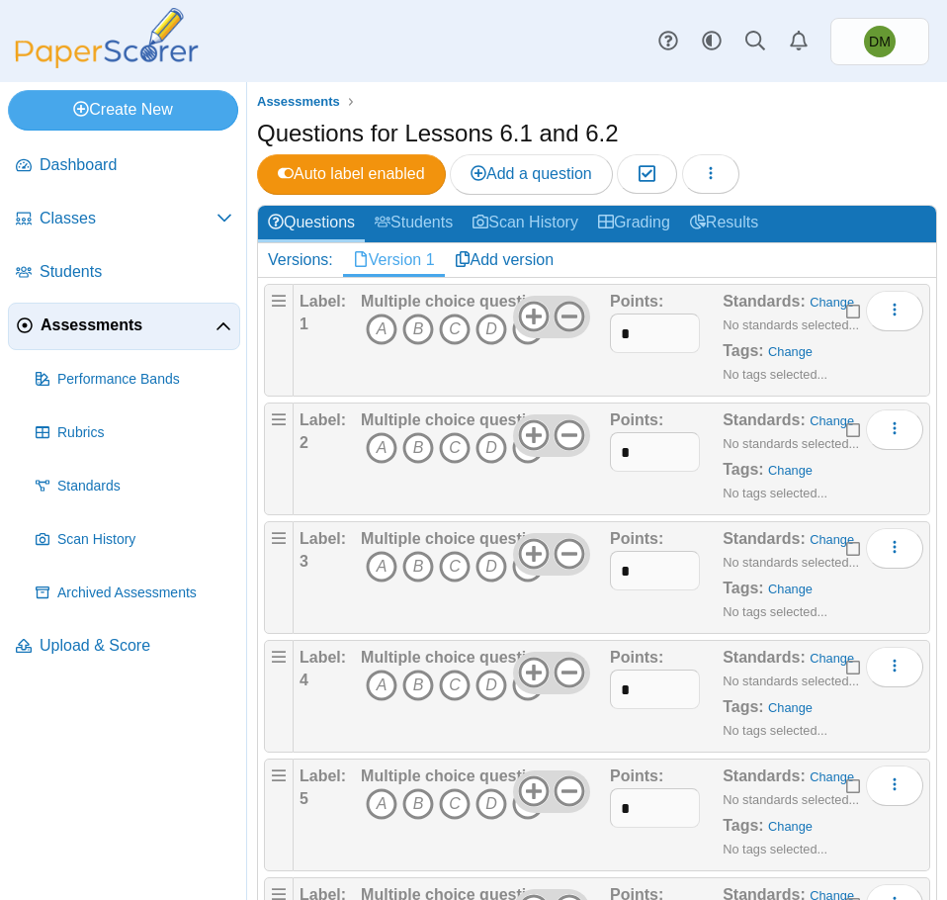
click at [568, 320] on icon at bounding box center [570, 317] width 32 height 32
click at [557, 439] on icon at bounding box center [570, 435] width 32 height 32
click at [568, 561] on icon at bounding box center [570, 554] width 32 height 32
click at [554, 673] on icon at bounding box center [570, 673] width 32 height 32
click at [567, 799] on icon at bounding box center [570, 791] width 32 height 32
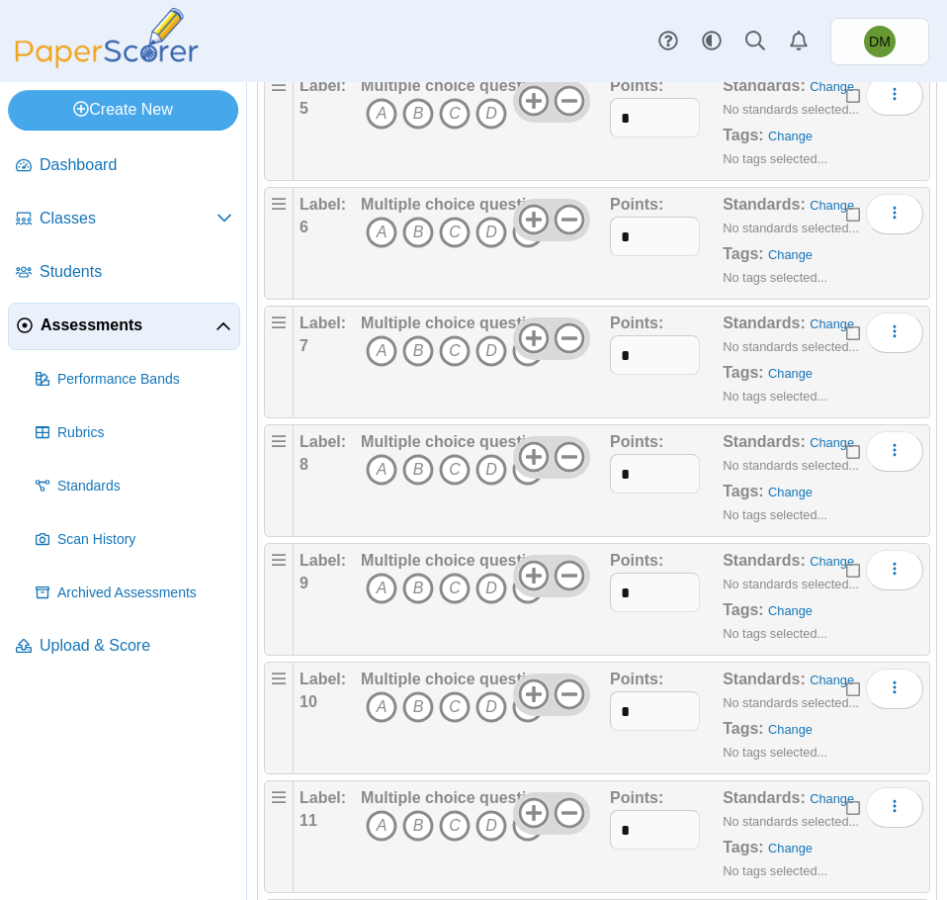
scroll to position [692, 0]
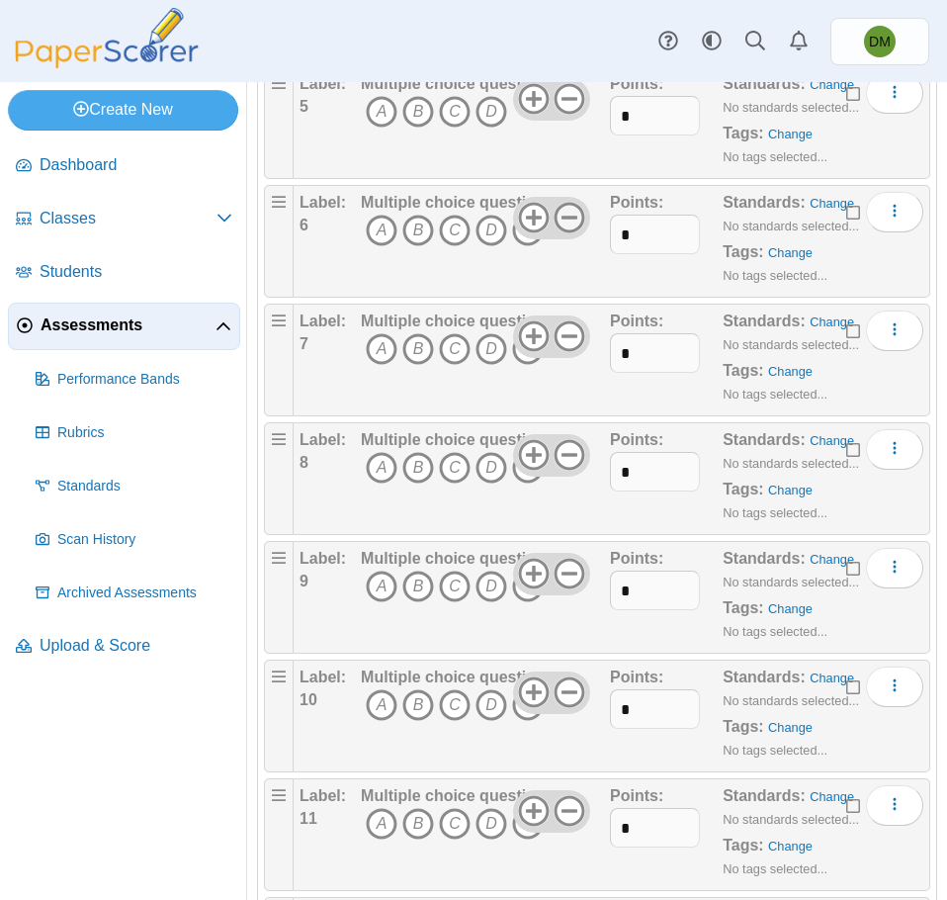
click at [566, 218] on use at bounding box center [570, 218] width 31 height 31
click at [570, 323] on use at bounding box center [570, 336] width 31 height 31
click at [569, 457] on icon at bounding box center [570, 455] width 32 height 32
drag, startPoint x: 563, startPoint y: 570, endPoint x: 564, endPoint y: 645, distance: 75.2
click at [564, 571] on icon at bounding box center [570, 574] width 32 height 32
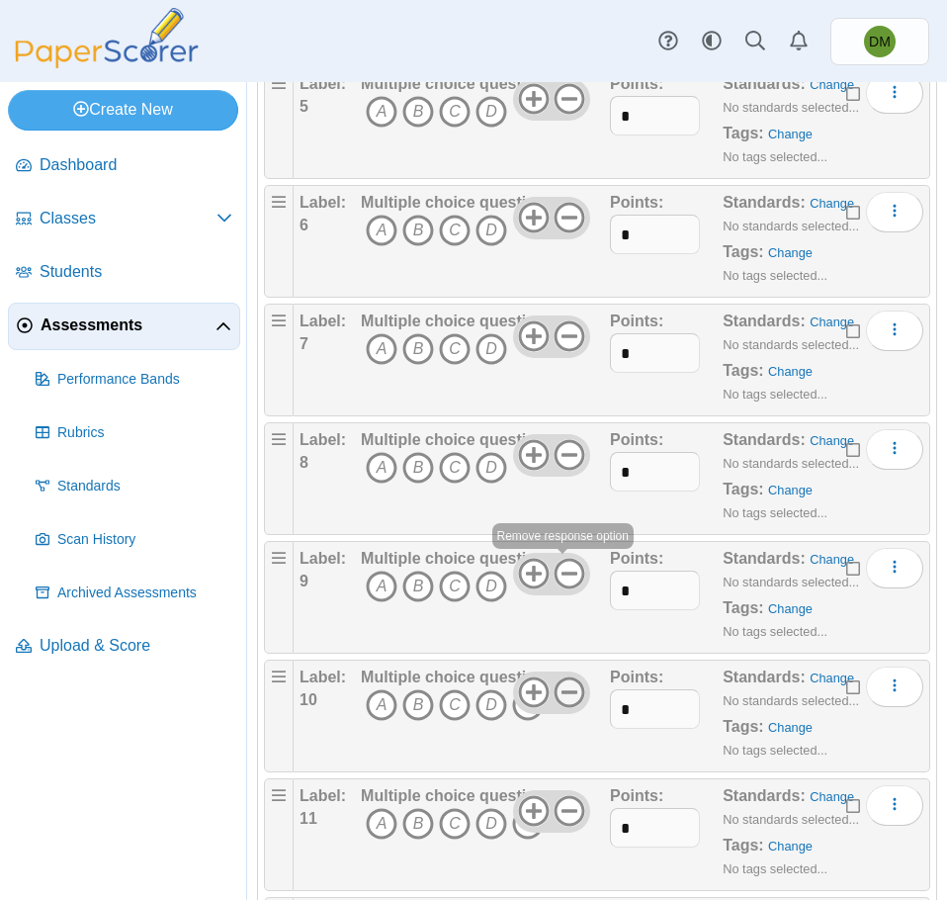
click at [571, 682] on use at bounding box center [570, 692] width 31 height 31
click at [568, 803] on icon at bounding box center [570, 811] width 32 height 32
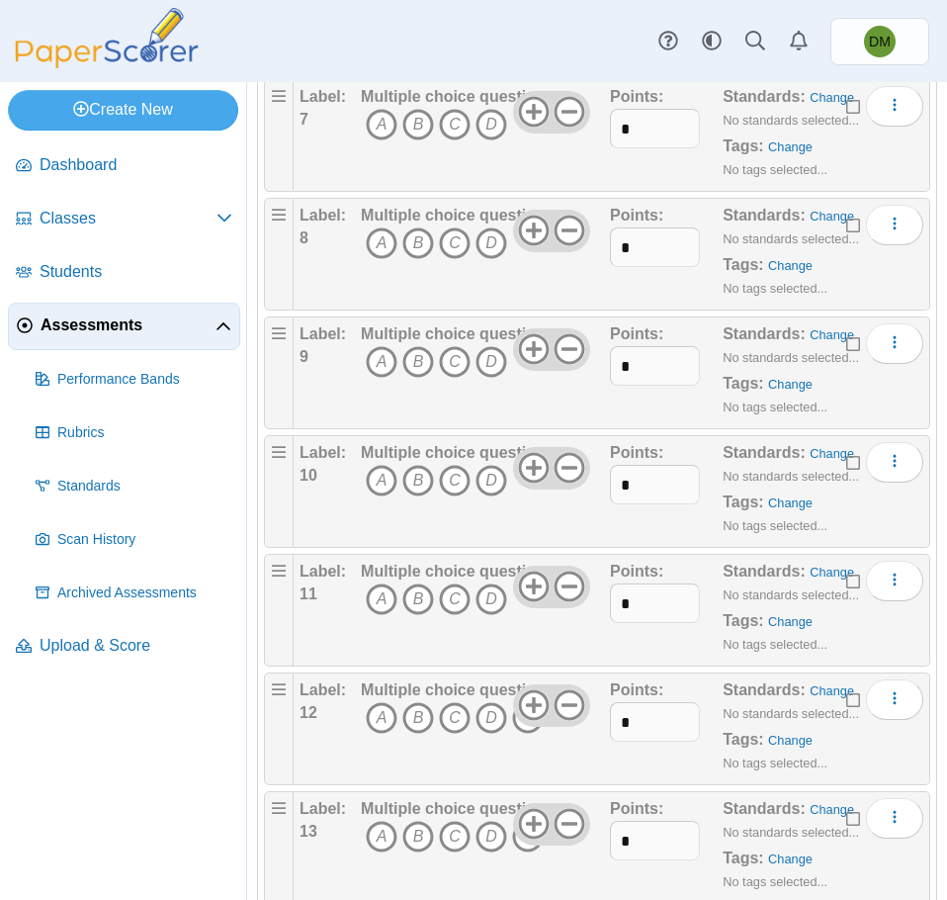
scroll to position [966, 0]
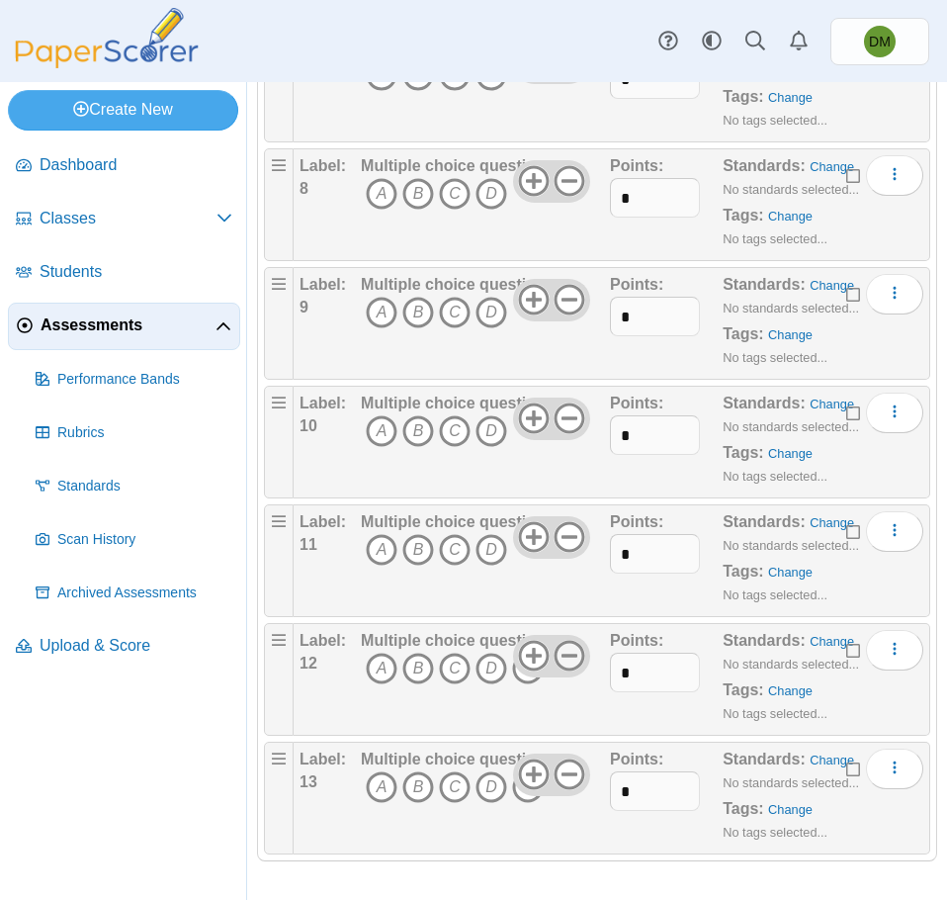
click at [571, 657] on icon at bounding box center [570, 656] width 32 height 32
click at [559, 778] on icon at bounding box center [570, 774] width 32 height 32
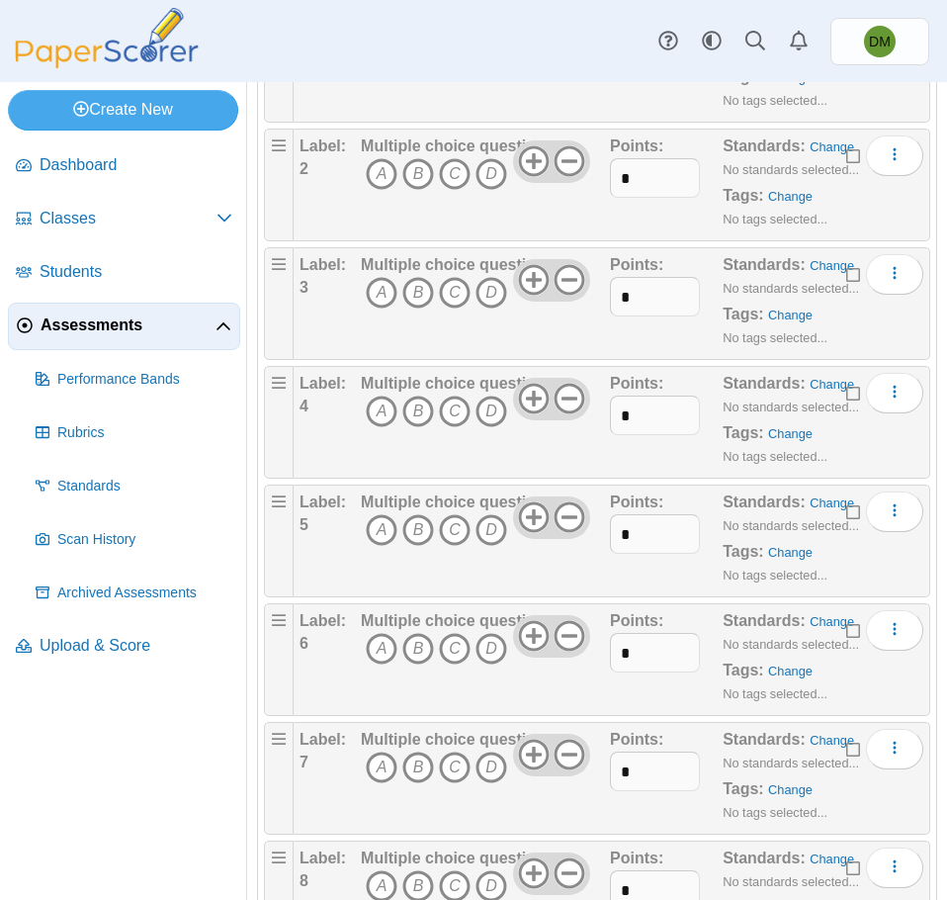
scroll to position [0, 0]
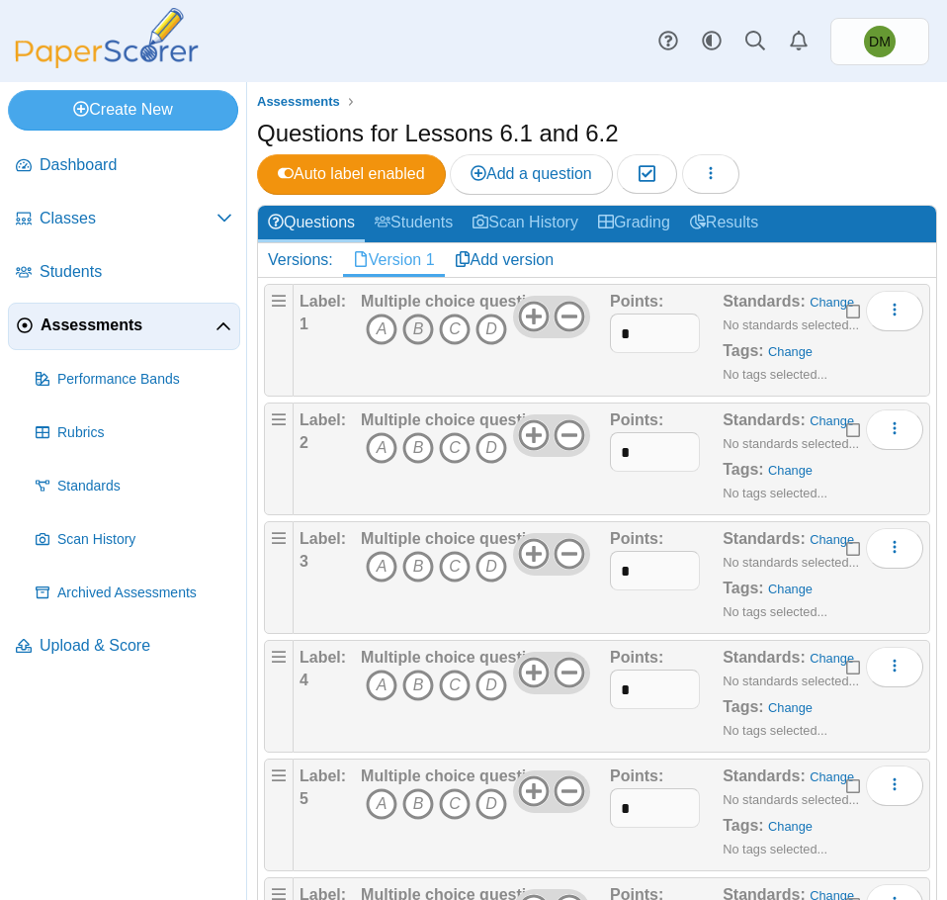
click at [418, 328] on icon "B" at bounding box center [418, 329] width 32 height 32
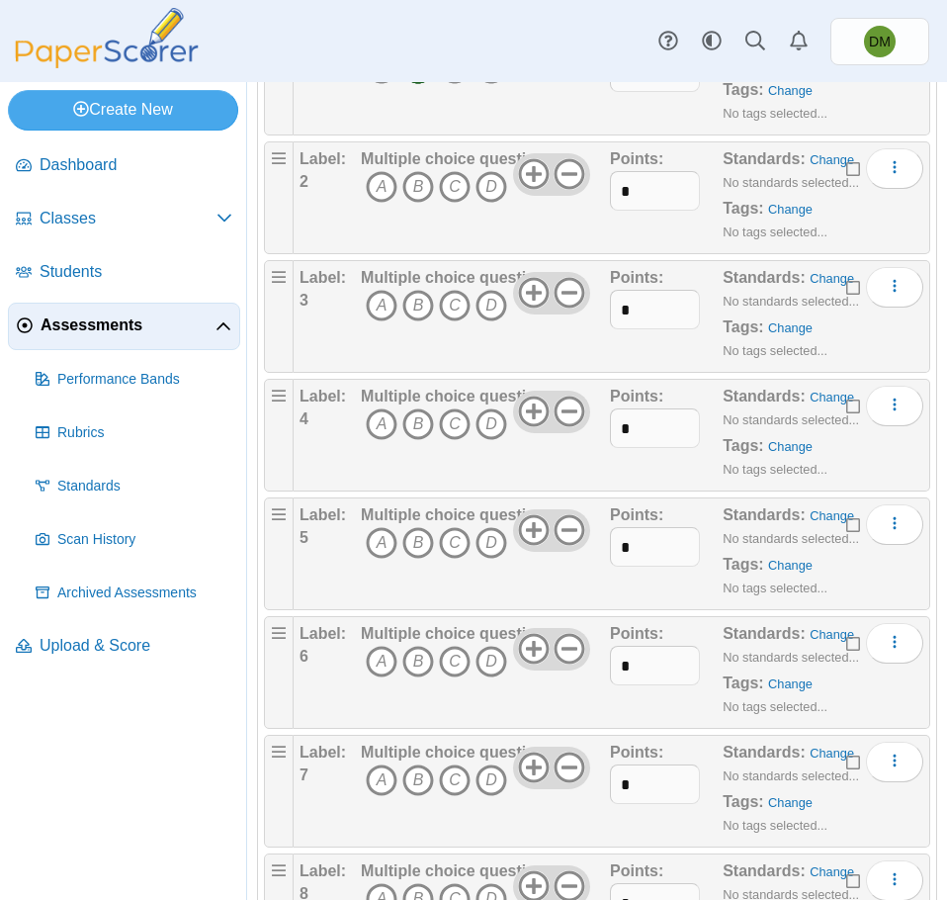
scroll to position [297, 0]
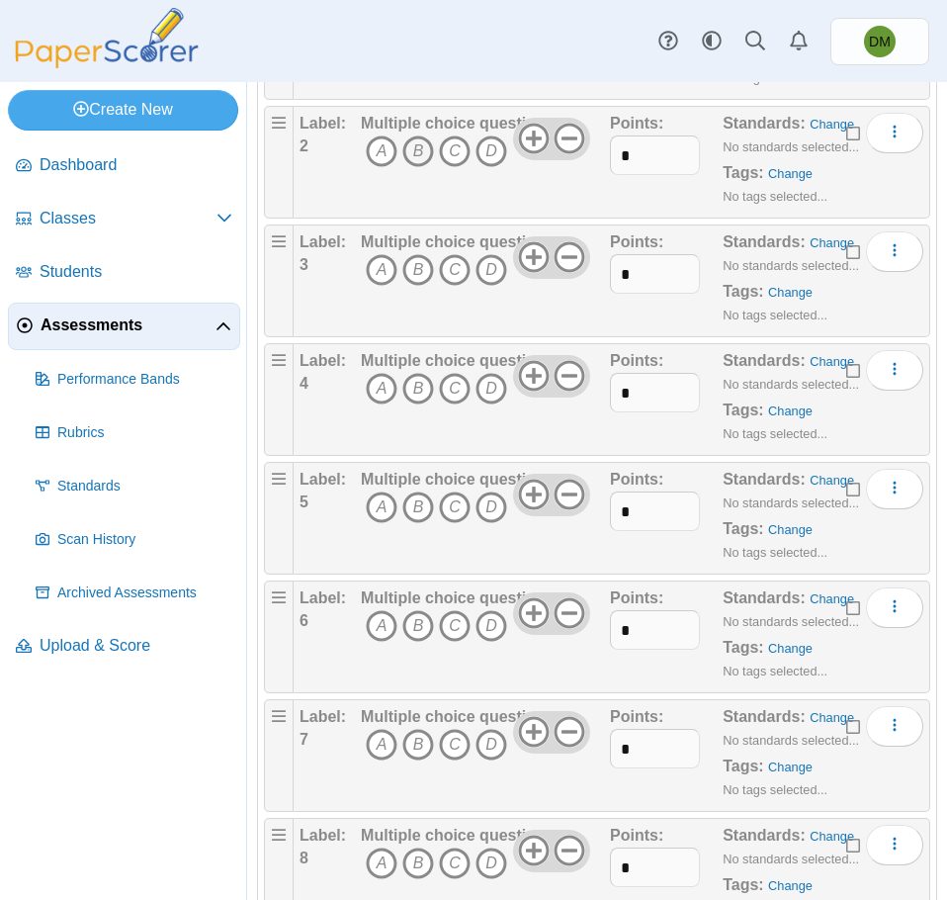
click at [418, 144] on icon "B" at bounding box center [418, 151] width 32 height 32
click at [386, 270] on icon "A" at bounding box center [382, 270] width 32 height 32
click at [380, 395] on icon "A" at bounding box center [382, 389] width 32 height 32
click at [497, 512] on icon "D" at bounding box center [492, 507] width 32 height 32
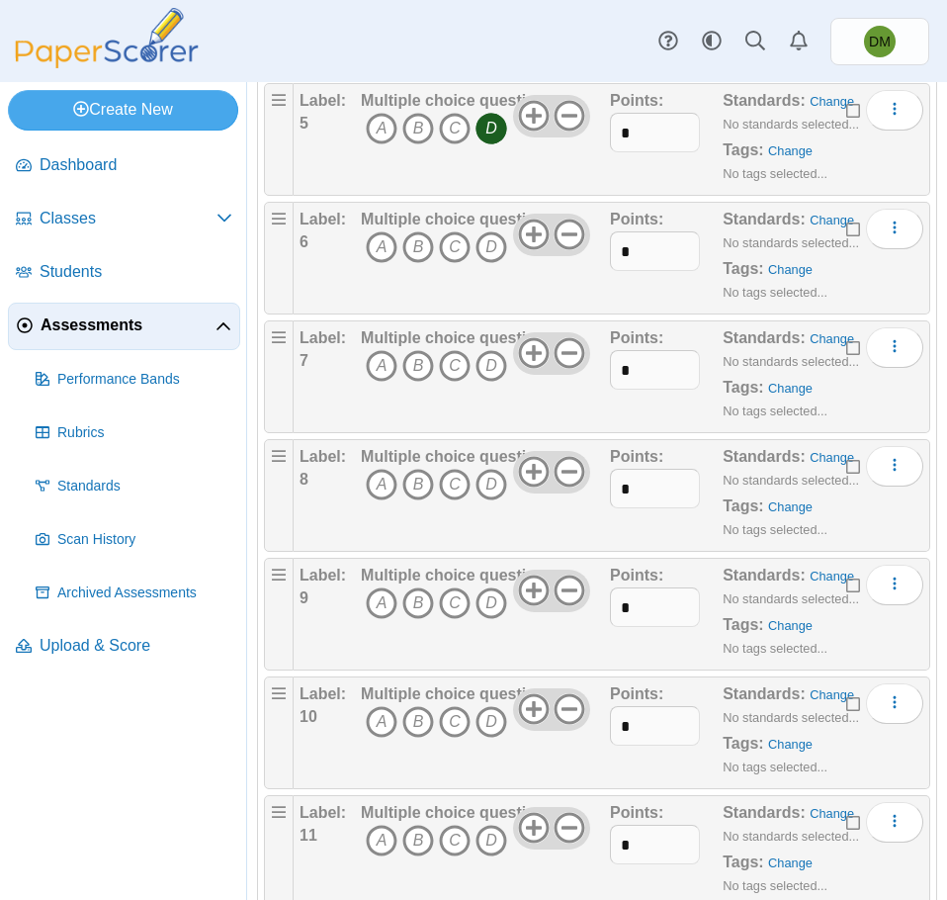
scroll to position [692, 0]
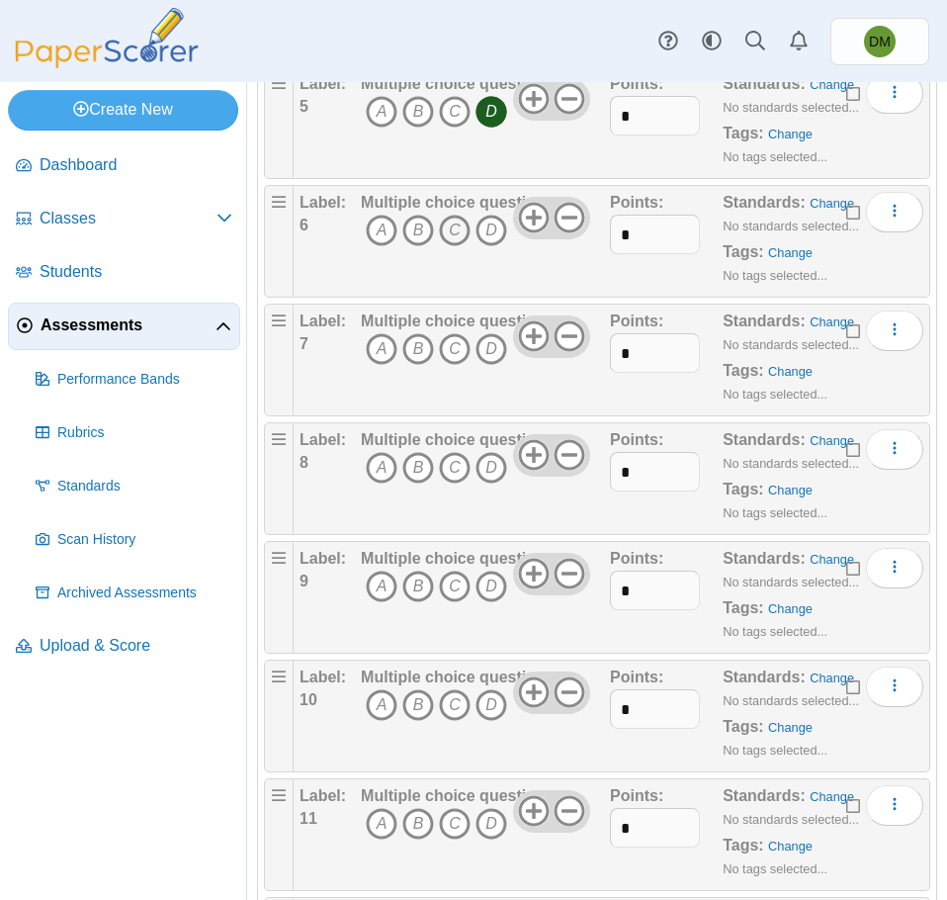
click at [451, 218] on icon "C" at bounding box center [455, 231] width 32 height 32
click at [418, 352] on icon "B" at bounding box center [418, 349] width 32 height 32
click at [455, 468] on icon "C" at bounding box center [455, 468] width 32 height 32
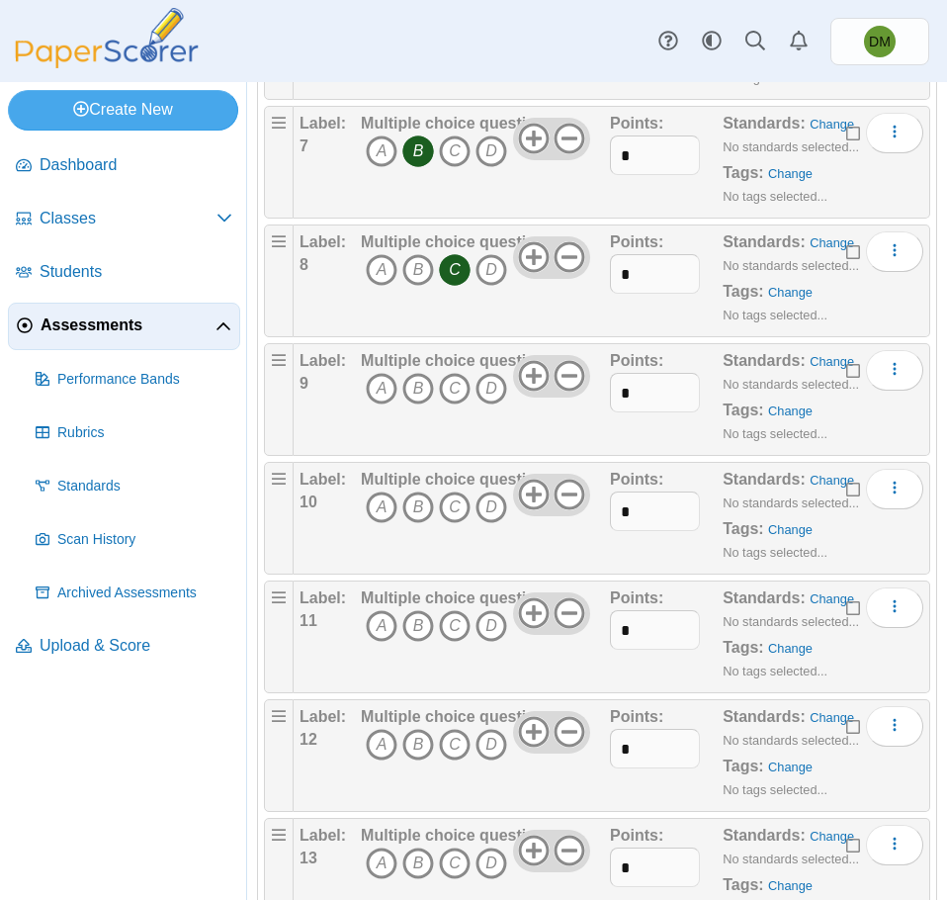
scroll to position [966, 0]
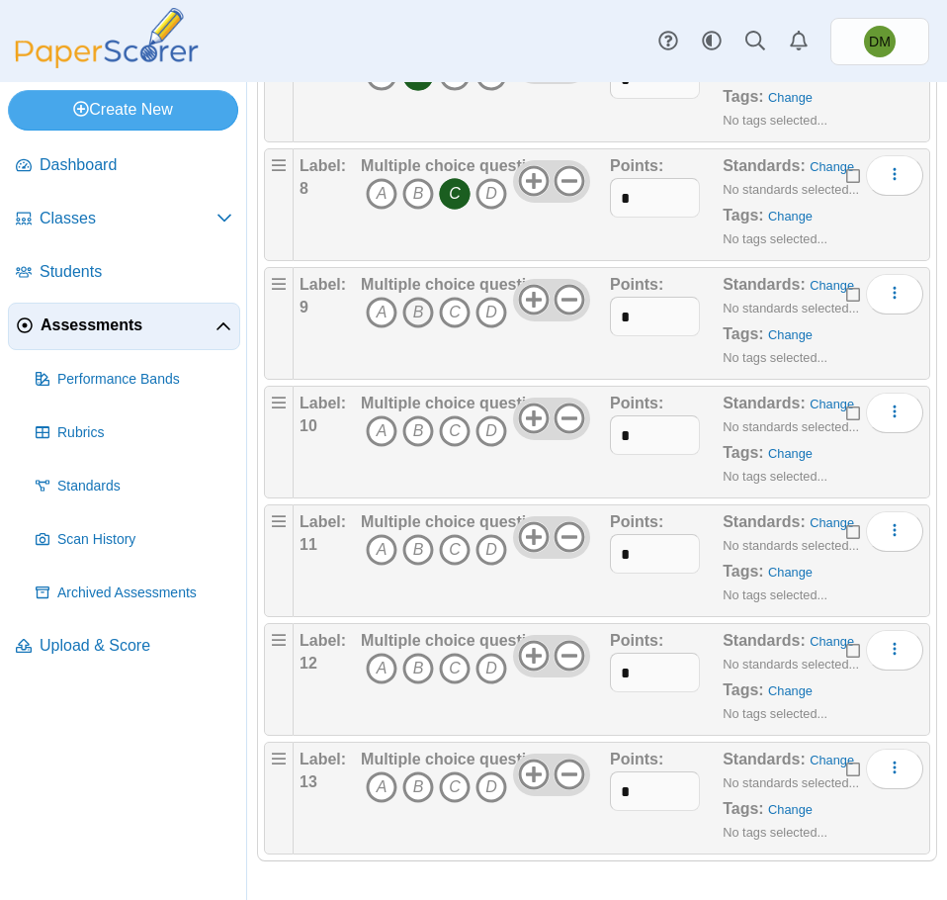
click at [421, 312] on icon "B" at bounding box center [418, 313] width 32 height 32
click at [375, 421] on icon "A" at bounding box center [382, 431] width 32 height 32
click at [421, 546] on icon "B" at bounding box center [418, 550] width 32 height 32
click at [389, 671] on icon "A" at bounding box center [382, 669] width 32 height 32
click at [459, 790] on icon "C" at bounding box center [455, 787] width 32 height 32
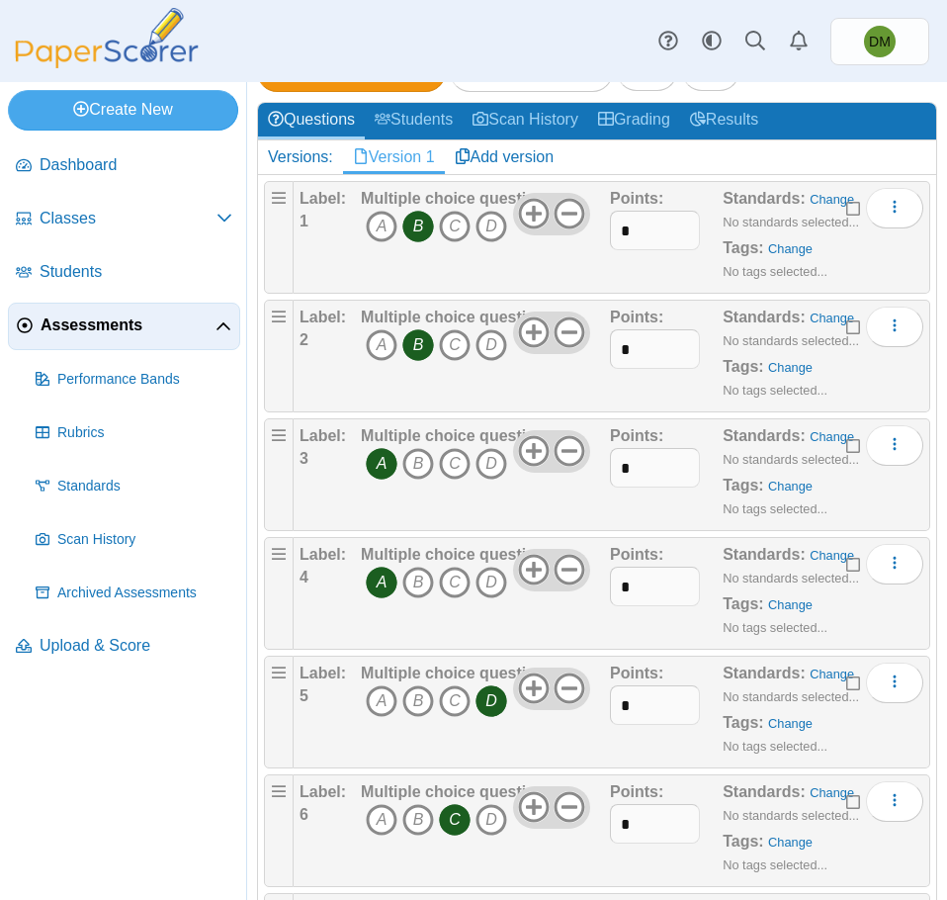
scroll to position [0, 0]
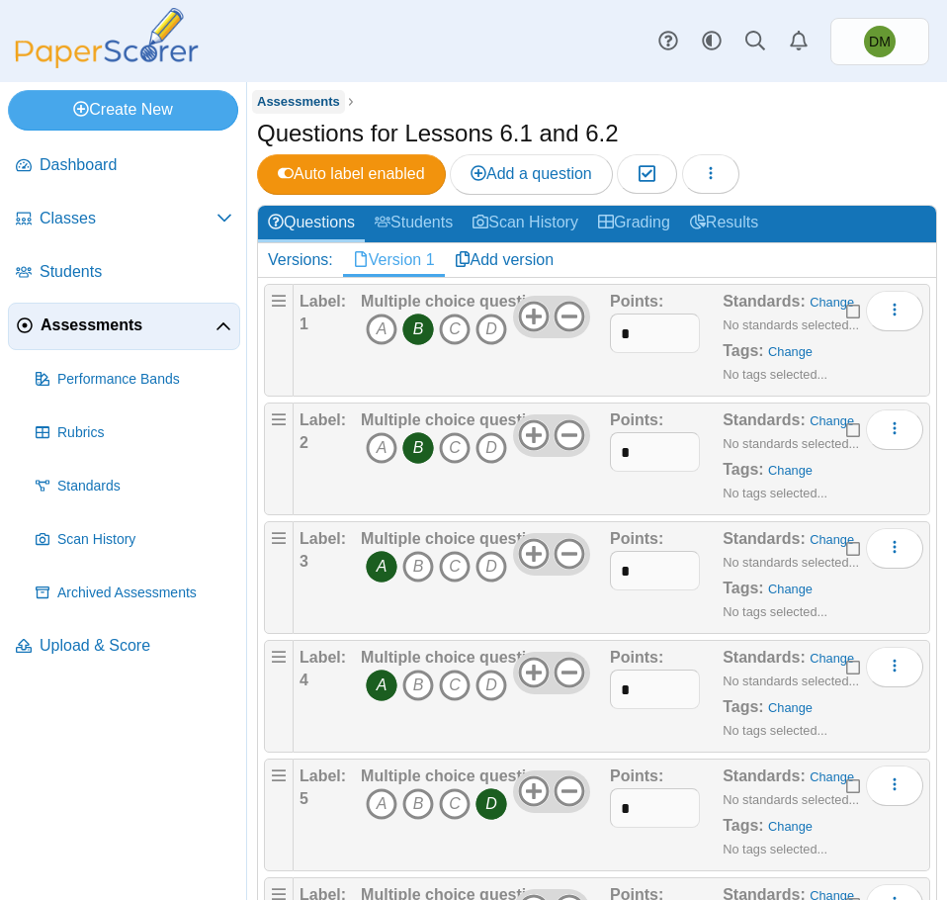
click at [283, 99] on span "Assessments" at bounding box center [298, 101] width 83 height 15
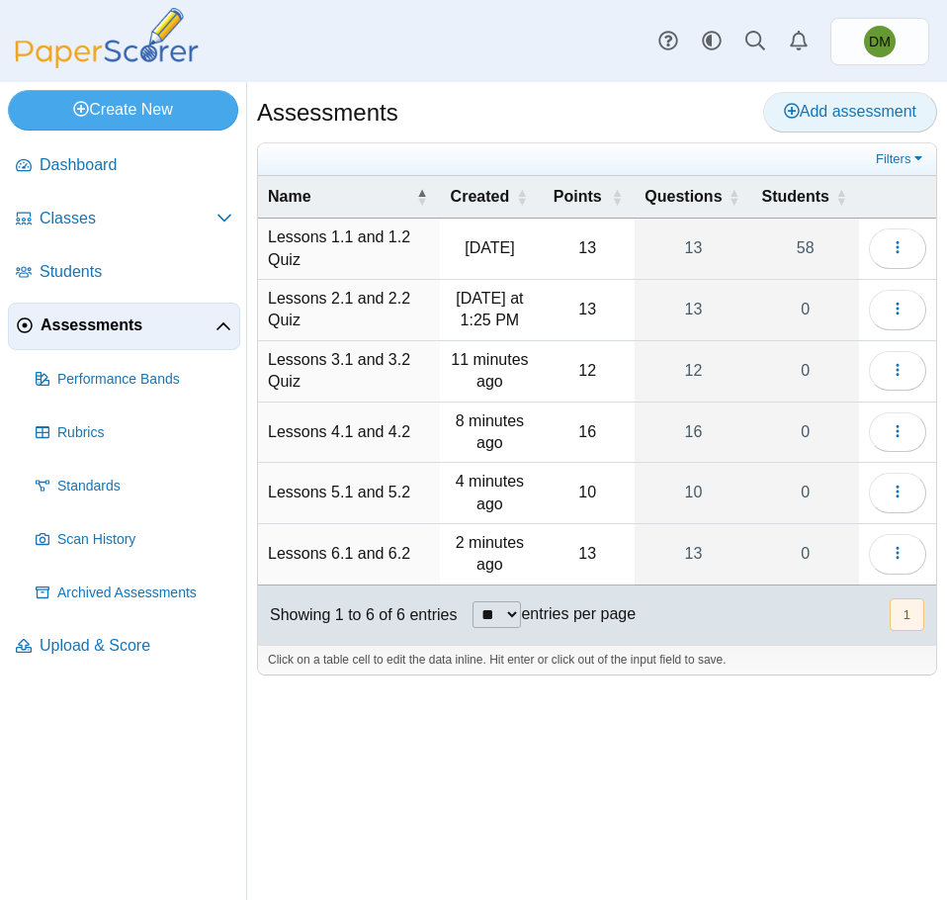
click at [786, 120] on span "Add assessment" at bounding box center [850, 111] width 132 height 17
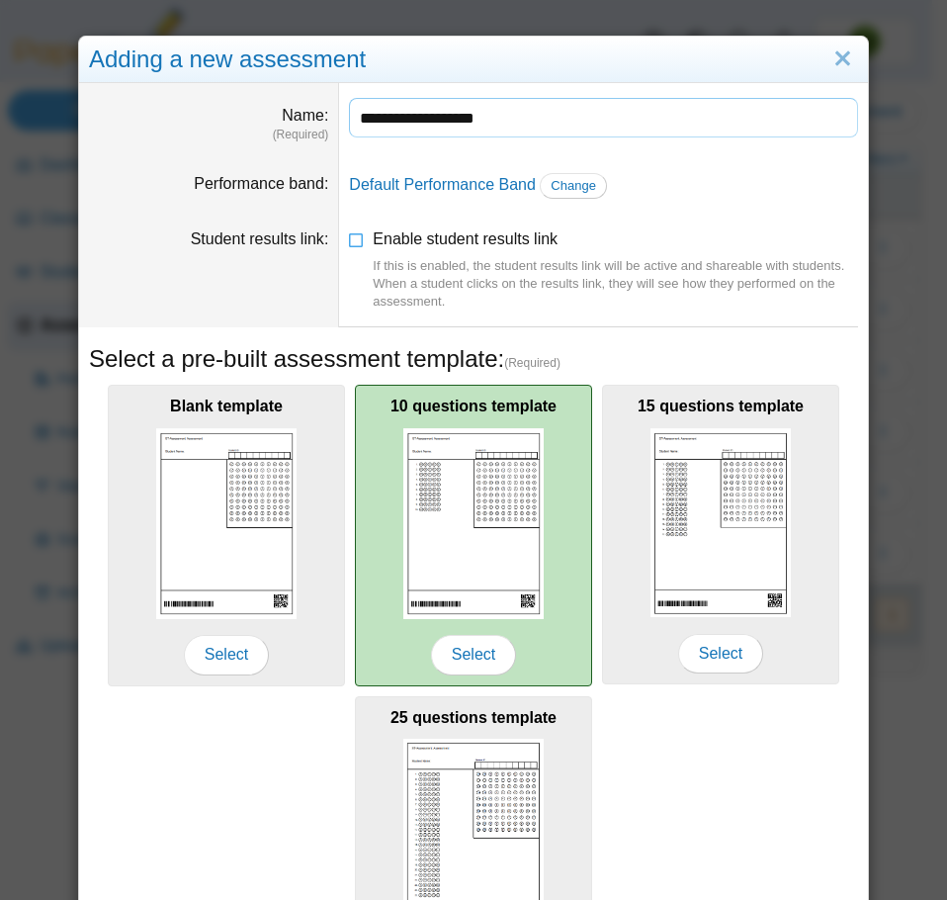
scroll to position [176, 0]
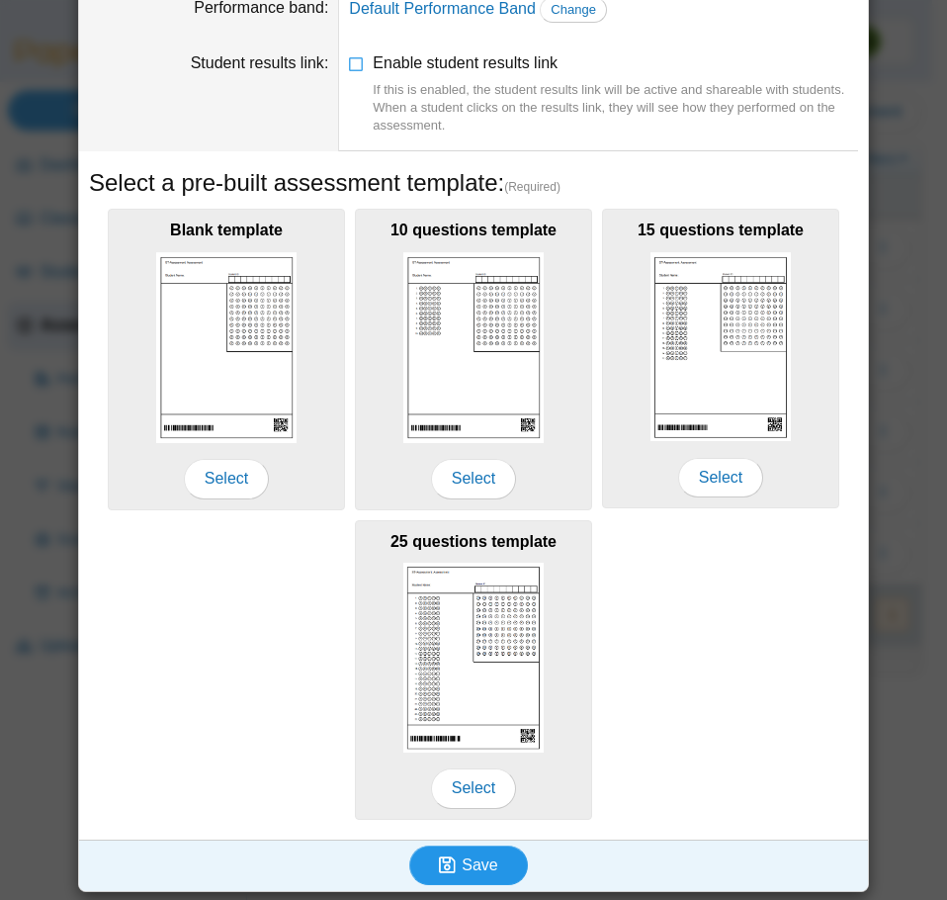
type input "**********"
click at [506, 859] on button "Save" at bounding box center [468, 865] width 119 height 40
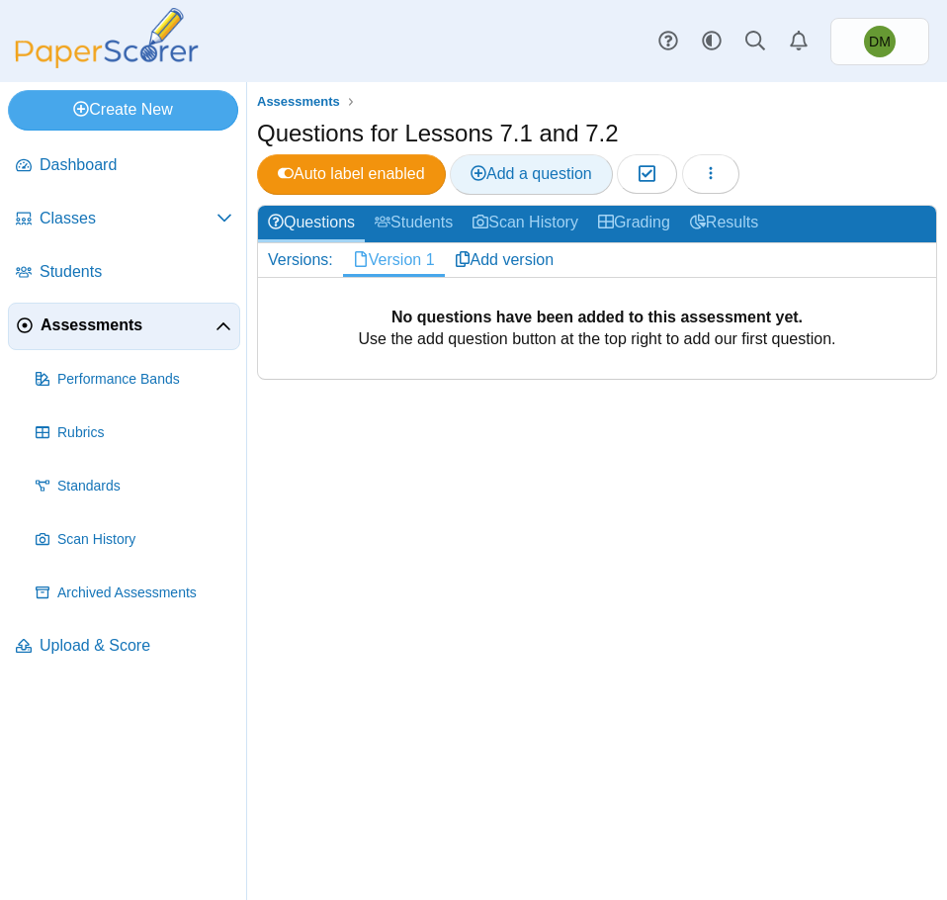
click at [508, 180] on span "Add a question" at bounding box center [532, 173] width 122 height 17
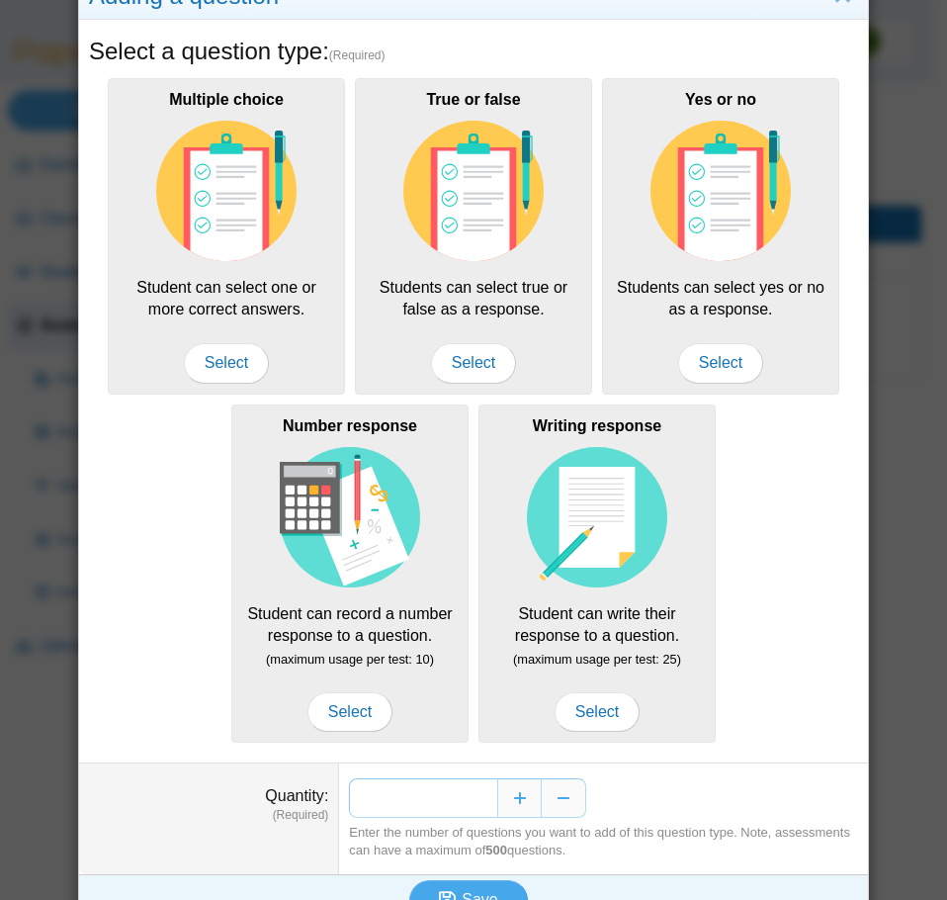
scroll to position [99, 0]
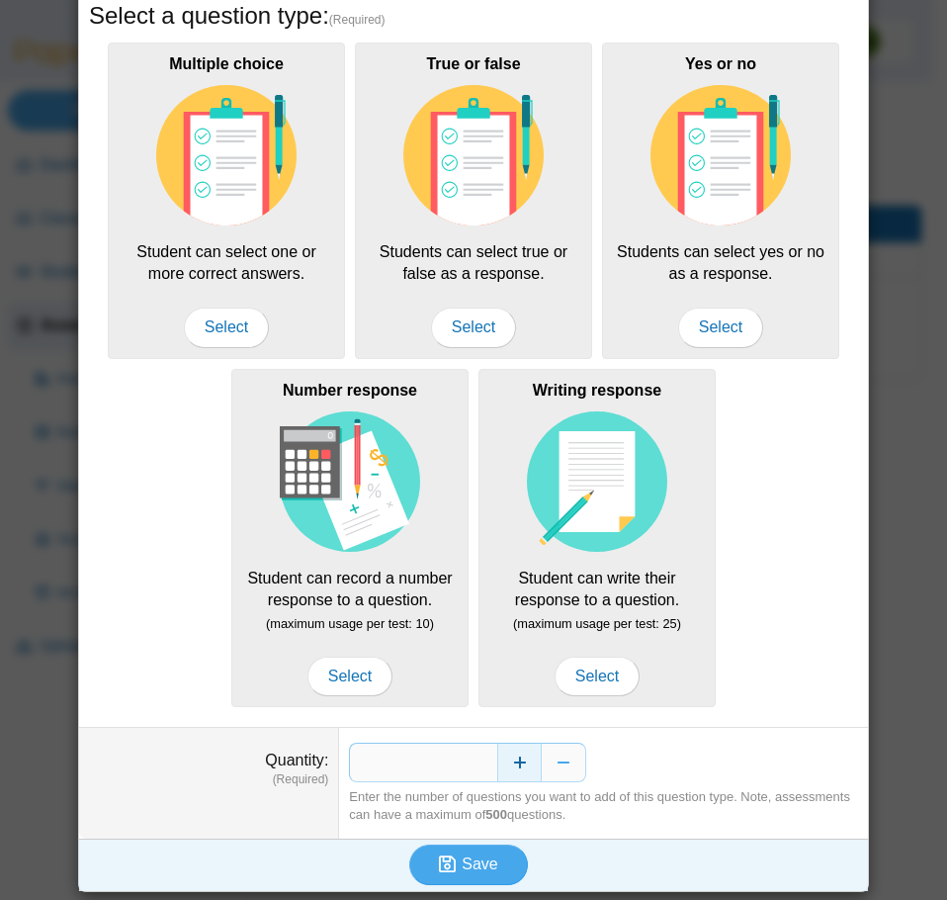
click at [520, 770] on button "Increase" at bounding box center [519, 763] width 44 height 40
click at [520, 769] on button "Increase" at bounding box center [519, 763] width 44 height 40
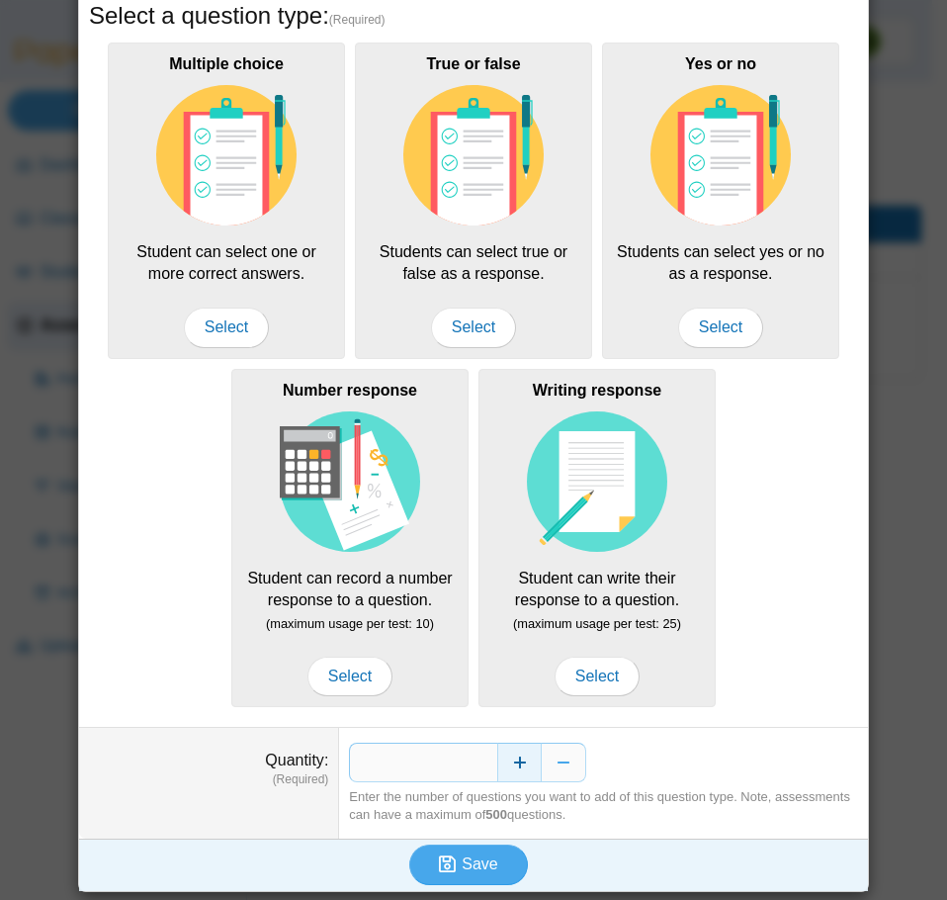
click at [520, 769] on button "Increase" at bounding box center [519, 763] width 44 height 40
click at [520, 768] on button "Increase" at bounding box center [519, 763] width 44 height 40
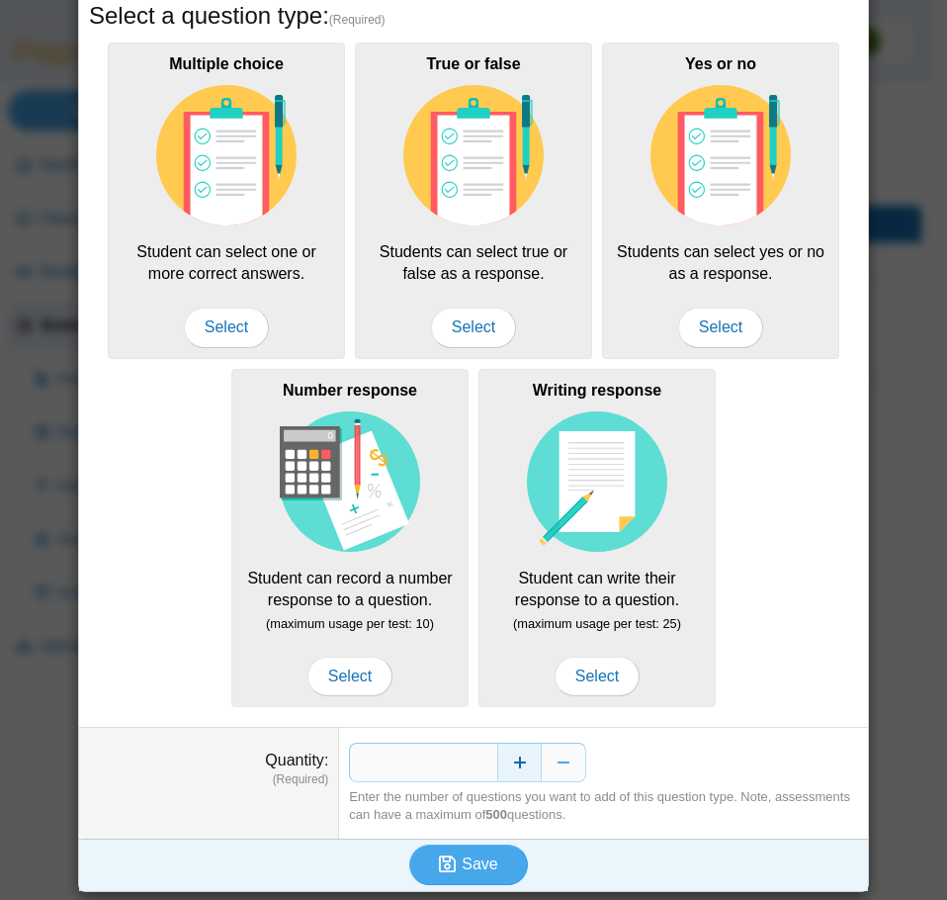
click at [520, 768] on button "Increase" at bounding box center [519, 763] width 44 height 40
click at [468, 855] on span "Save" at bounding box center [480, 863] width 36 height 17
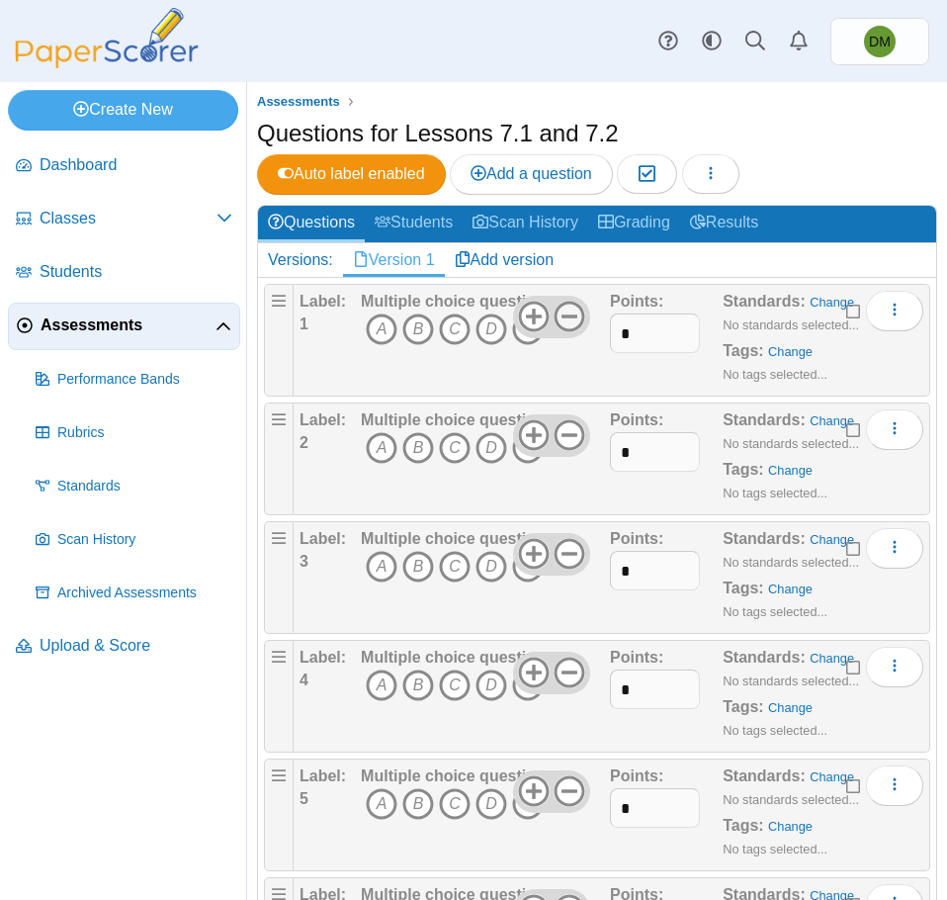
click at [558, 321] on icon at bounding box center [570, 317] width 32 height 32
click at [568, 429] on icon at bounding box center [570, 435] width 32 height 32
click at [573, 546] on use at bounding box center [570, 554] width 31 height 31
click at [566, 668] on icon at bounding box center [570, 673] width 32 height 32
click at [570, 788] on icon at bounding box center [570, 791] width 32 height 32
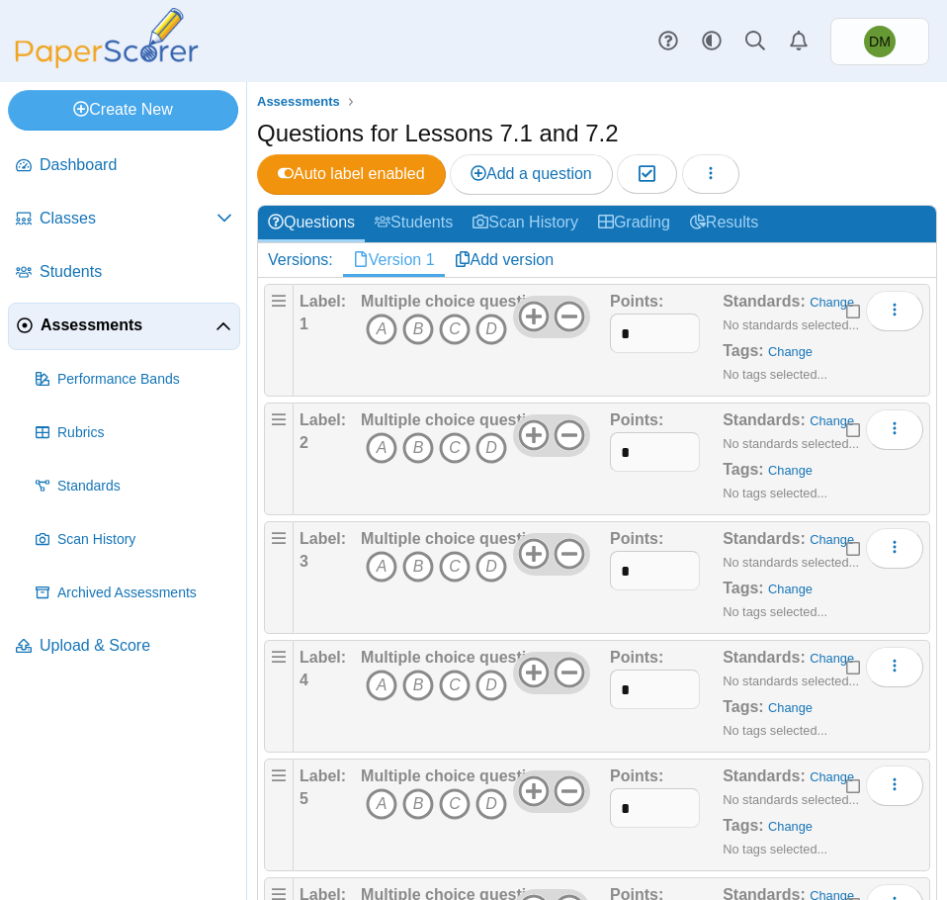
click at [564, 894] on icon at bounding box center [570, 910] width 32 height 32
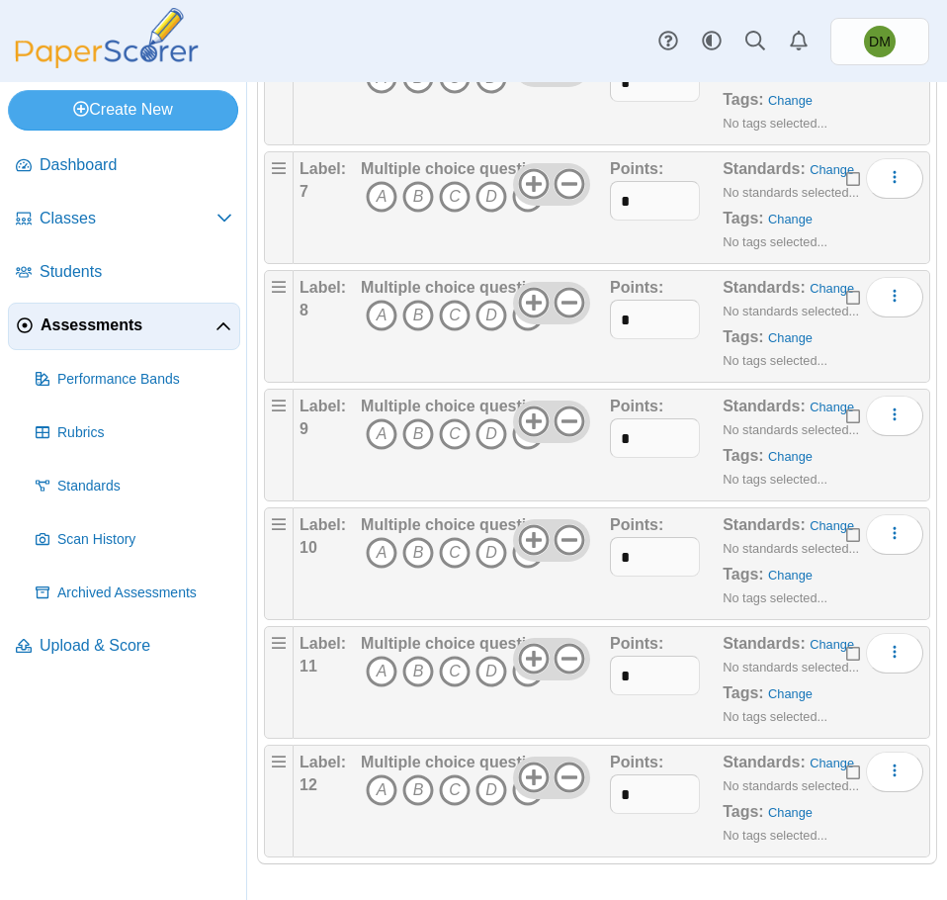
scroll to position [847, 0]
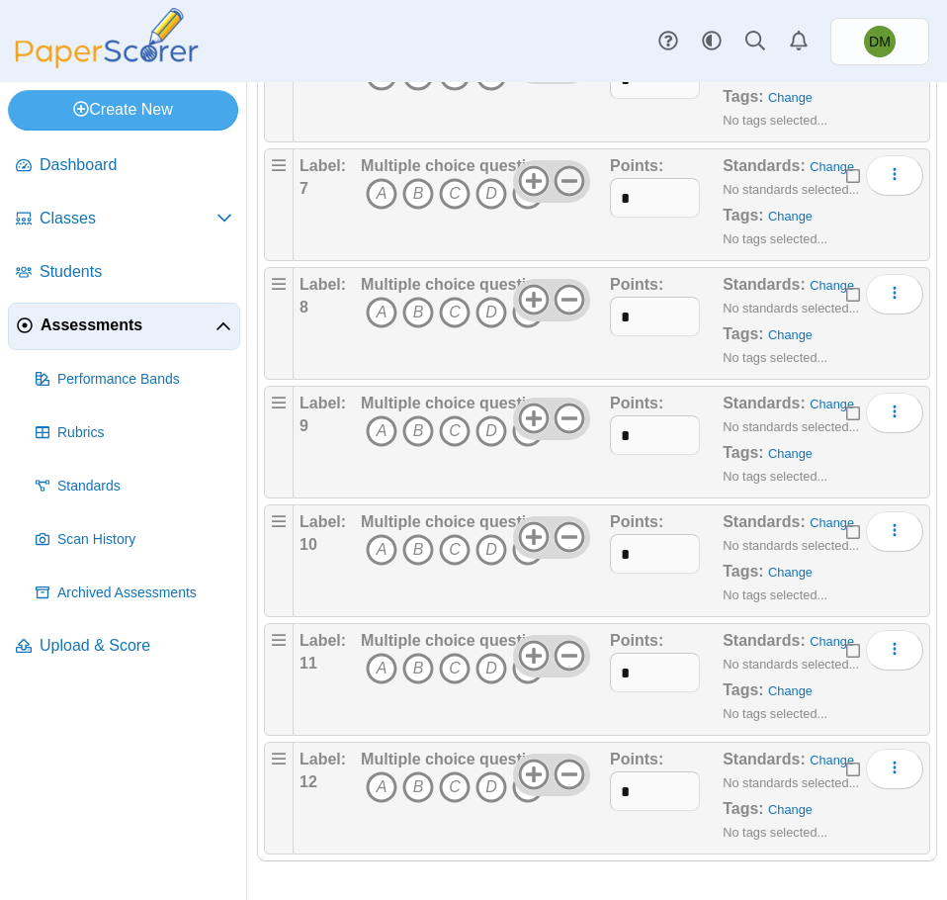
click at [563, 179] on use at bounding box center [570, 181] width 31 height 31
click at [566, 295] on icon at bounding box center [570, 300] width 32 height 32
click at [571, 406] on use at bounding box center [570, 418] width 31 height 31
click at [559, 545] on icon at bounding box center [570, 537] width 32 height 32
click at [565, 649] on icon at bounding box center [570, 656] width 32 height 32
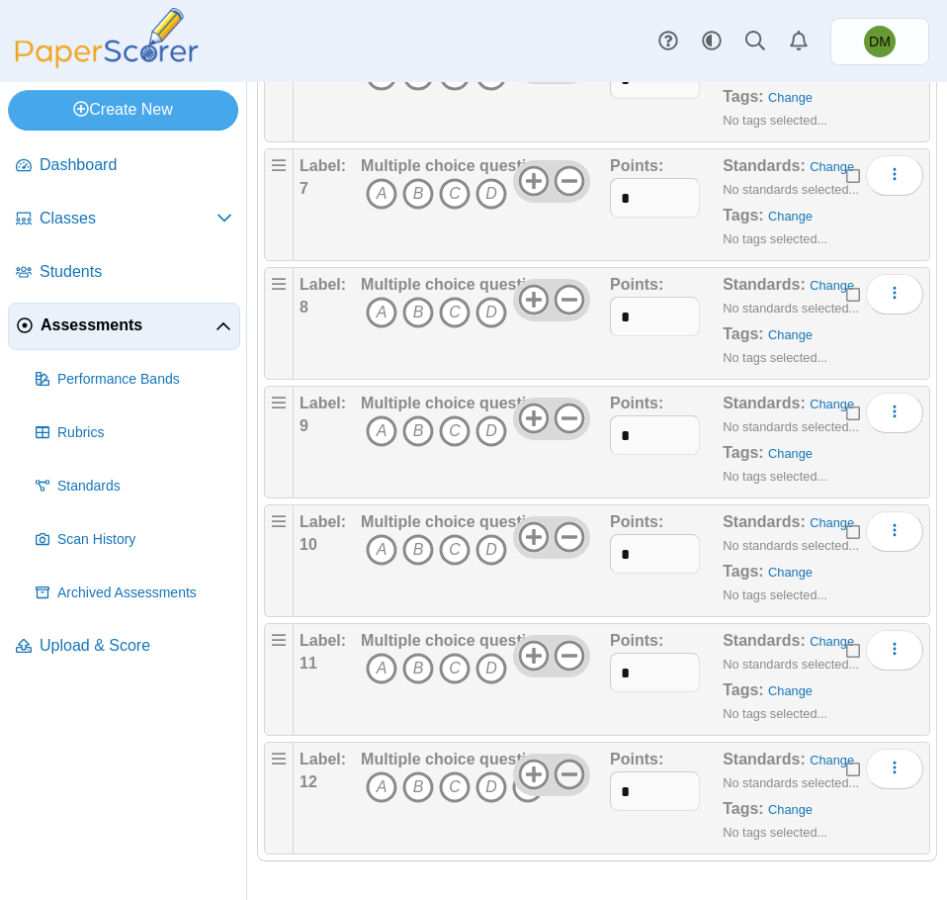
click at [569, 774] on use at bounding box center [570, 774] width 31 height 31
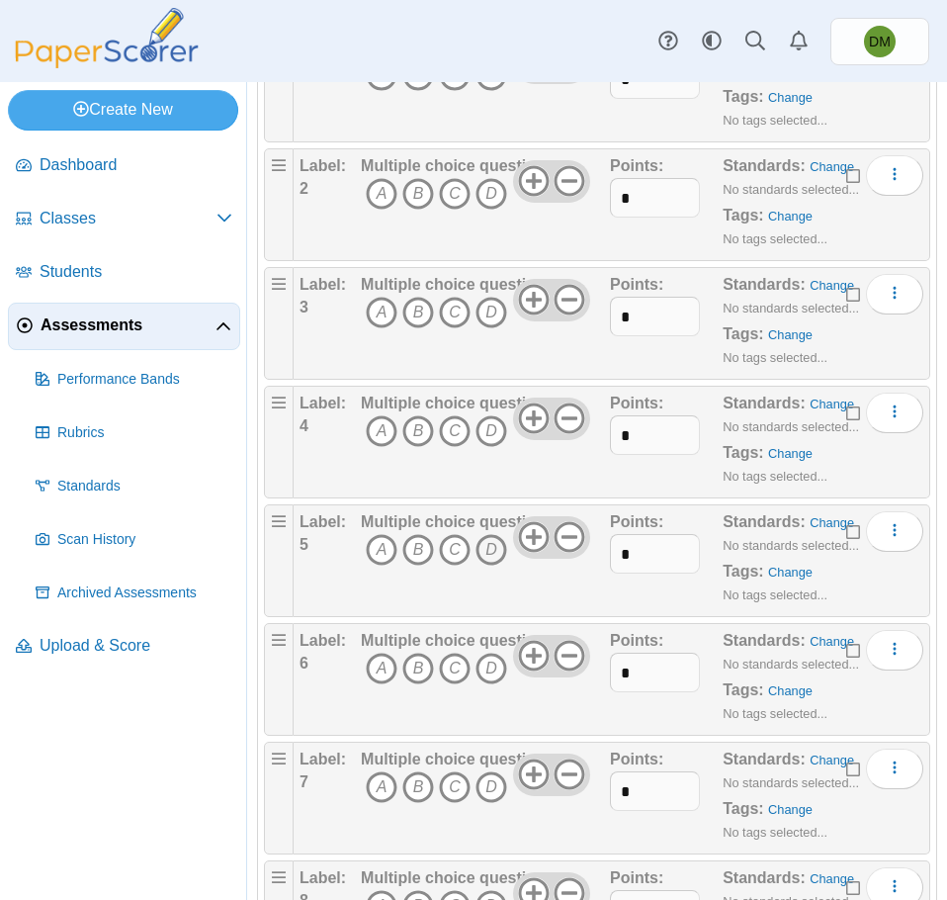
scroll to position [0, 0]
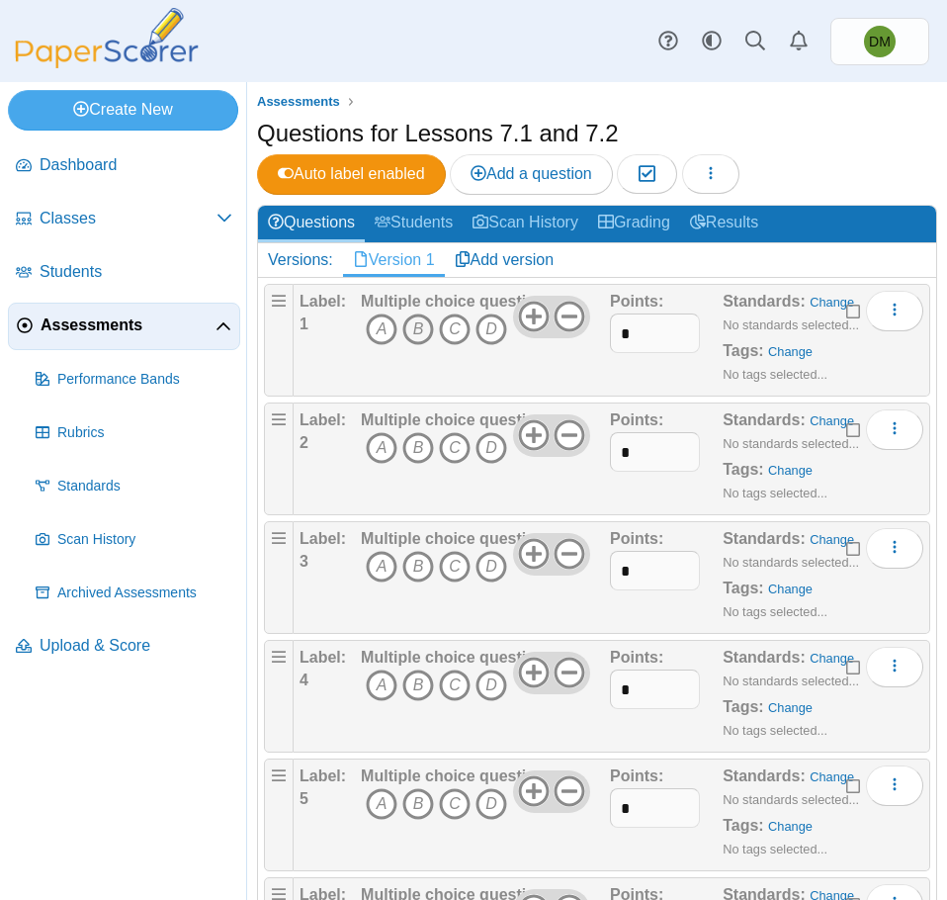
click at [428, 326] on icon "B" at bounding box center [418, 329] width 32 height 32
click at [413, 454] on icon "B" at bounding box center [418, 448] width 32 height 32
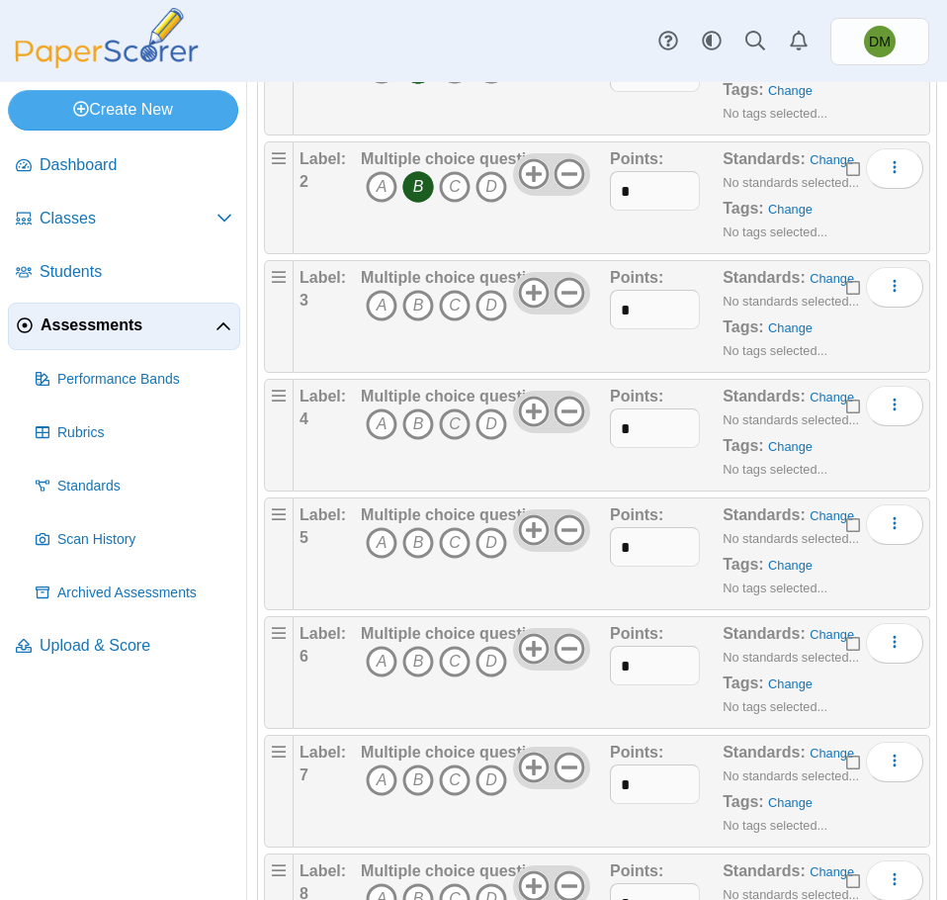
scroll to position [297, 0]
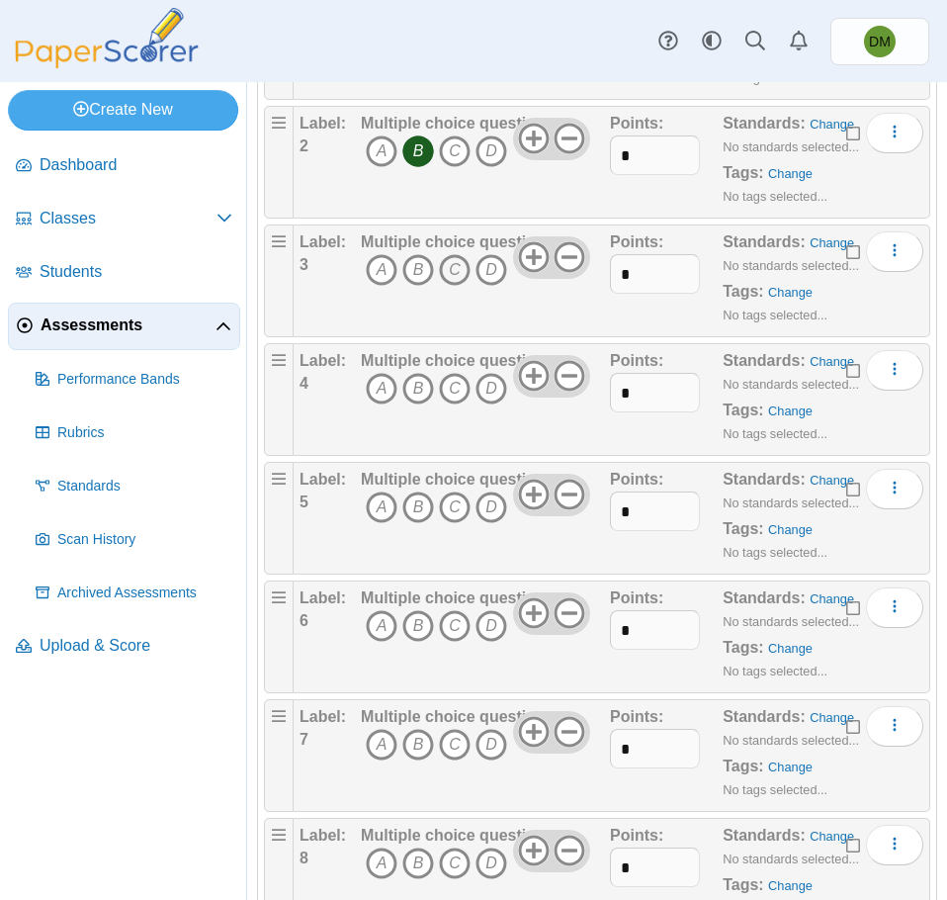
click at [457, 272] on icon "C" at bounding box center [455, 270] width 32 height 32
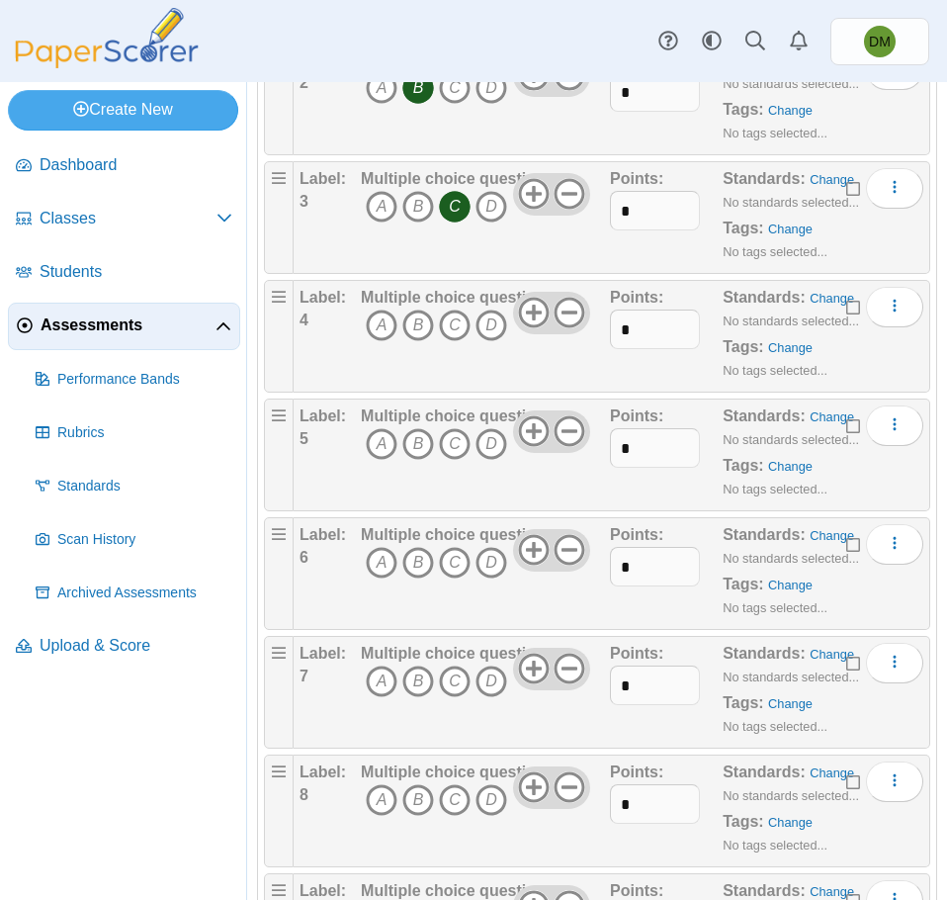
scroll to position [395, 0]
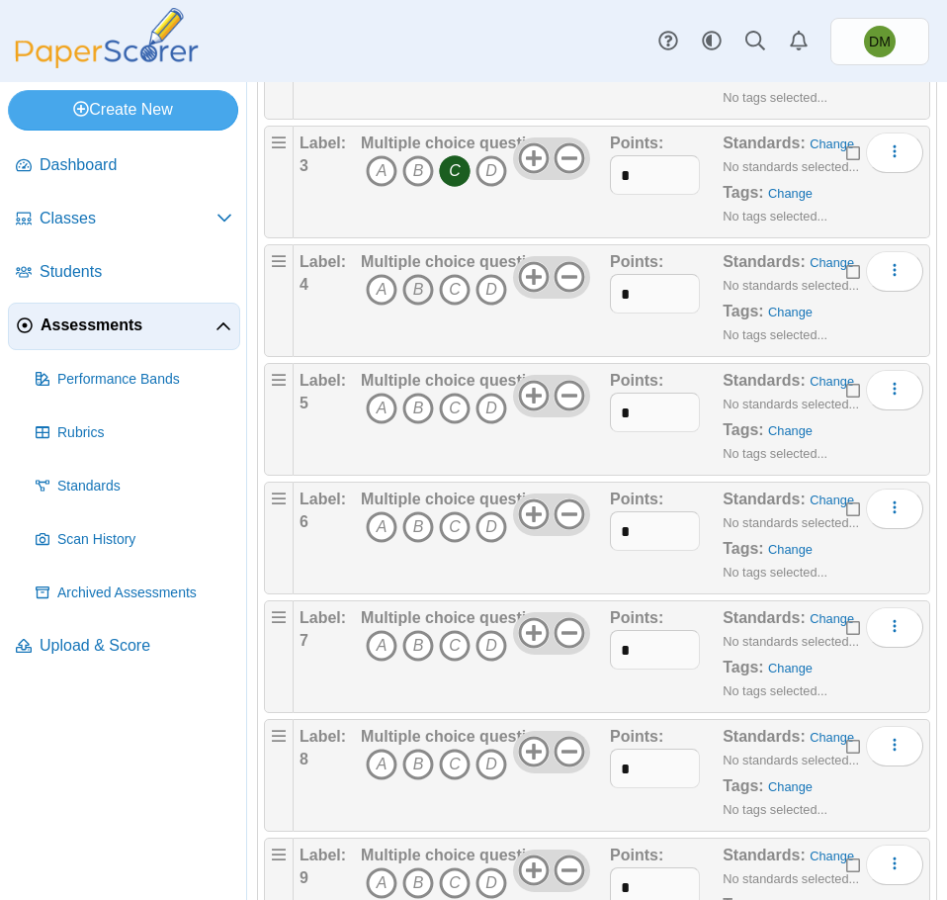
click at [422, 300] on icon "B" at bounding box center [418, 290] width 32 height 32
click at [449, 406] on icon "C" at bounding box center [455, 409] width 32 height 32
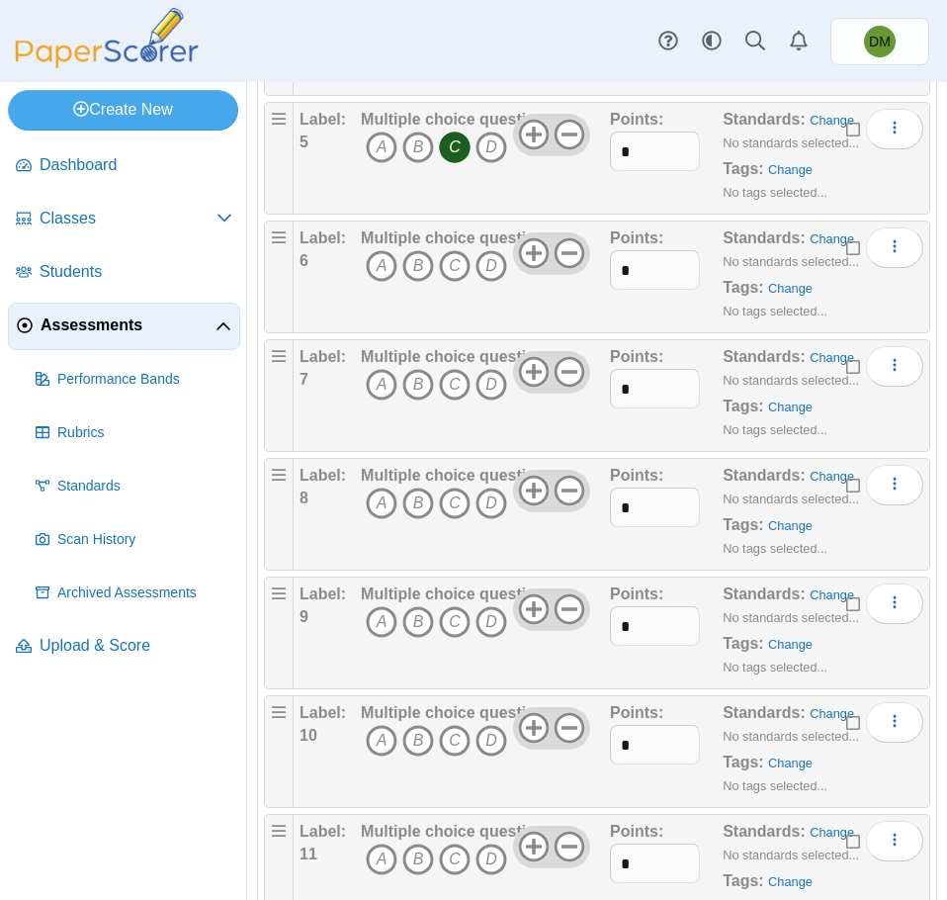
scroll to position [692, 0]
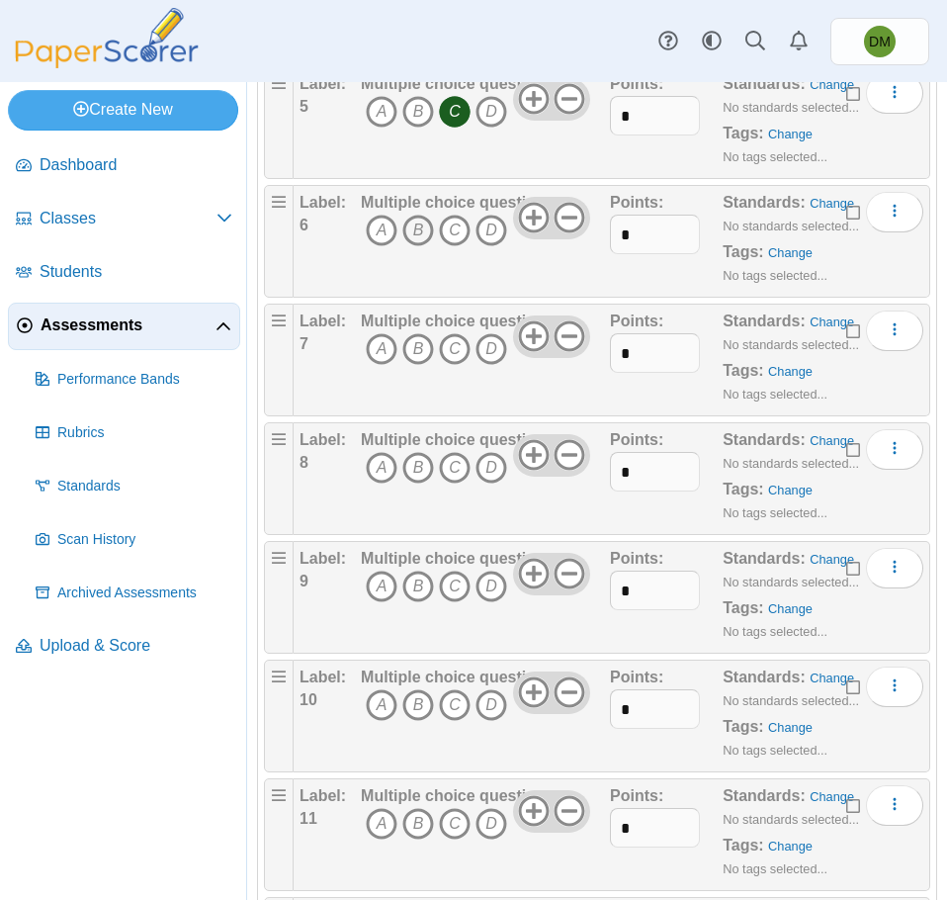
click at [416, 235] on icon "B" at bounding box center [418, 231] width 32 height 32
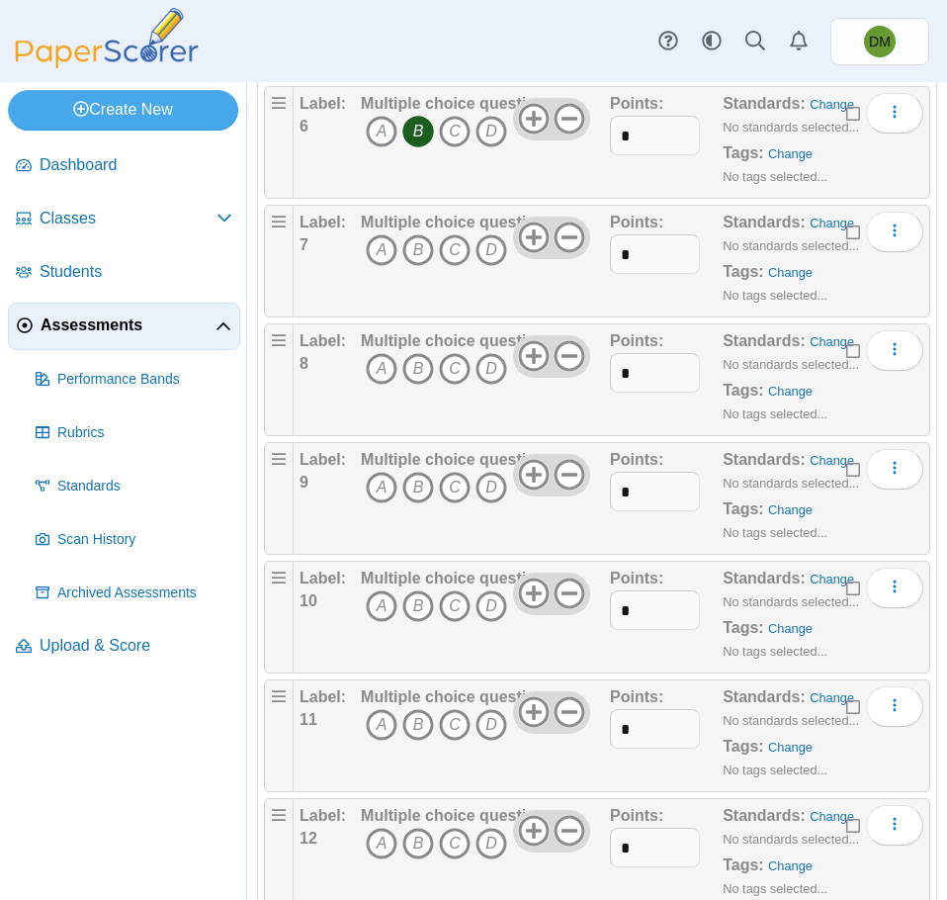
scroll to position [847, 0]
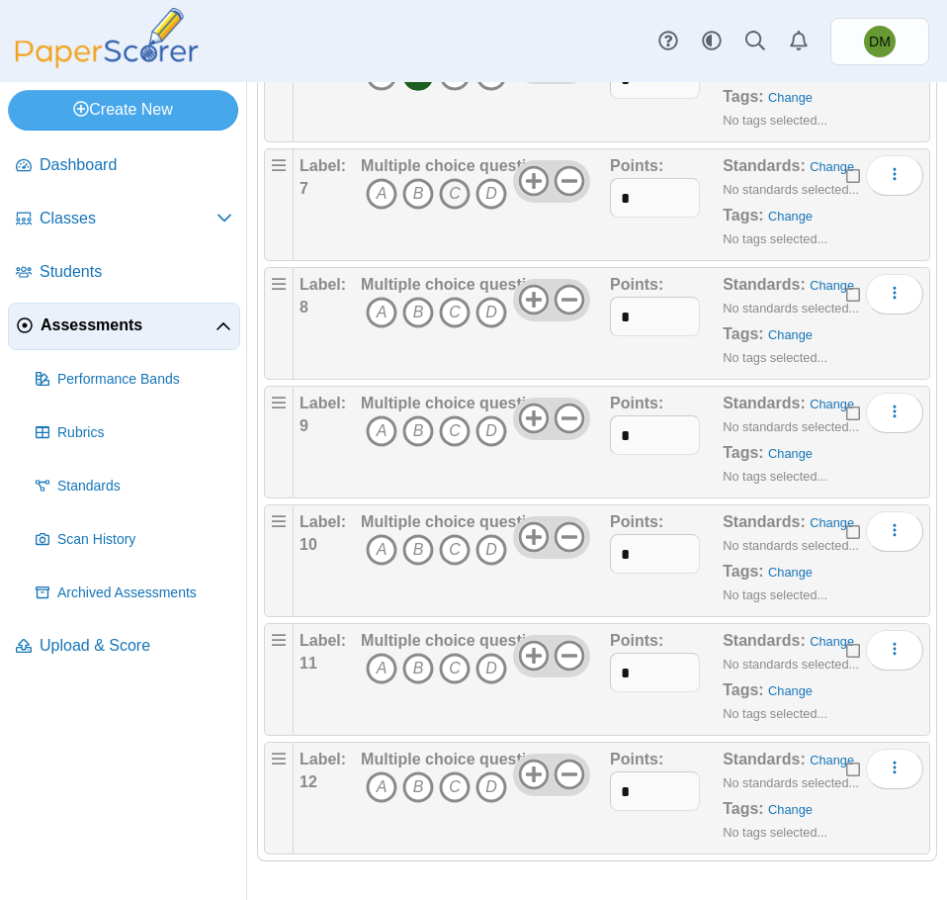
click at [451, 197] on icon "C" at bounding box center [455, 194] width 32 height 32
click at [420, 312] on icon "B" at bounding box center [418, 313] width 32 height 32
click at [483, 430] on icon "D" at bounding box center [492, 431] width 32 height 32
click at [370, 556] on icon "A" at bounding box center [382, 550] width 32 height 32
click at [429, 677] on icon "B" at bounding box center [418, 669] width 32 height 32
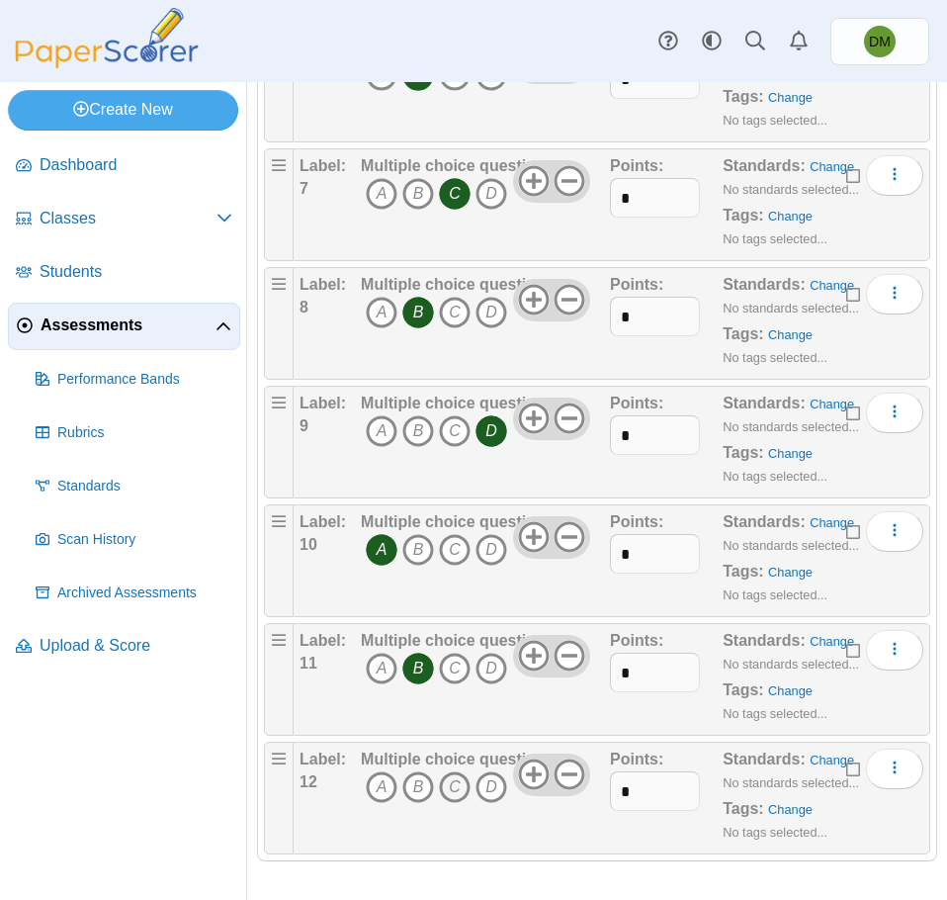
click at [459, 782] on icon "C" at bounding box center [455, 787] width 32 height 32
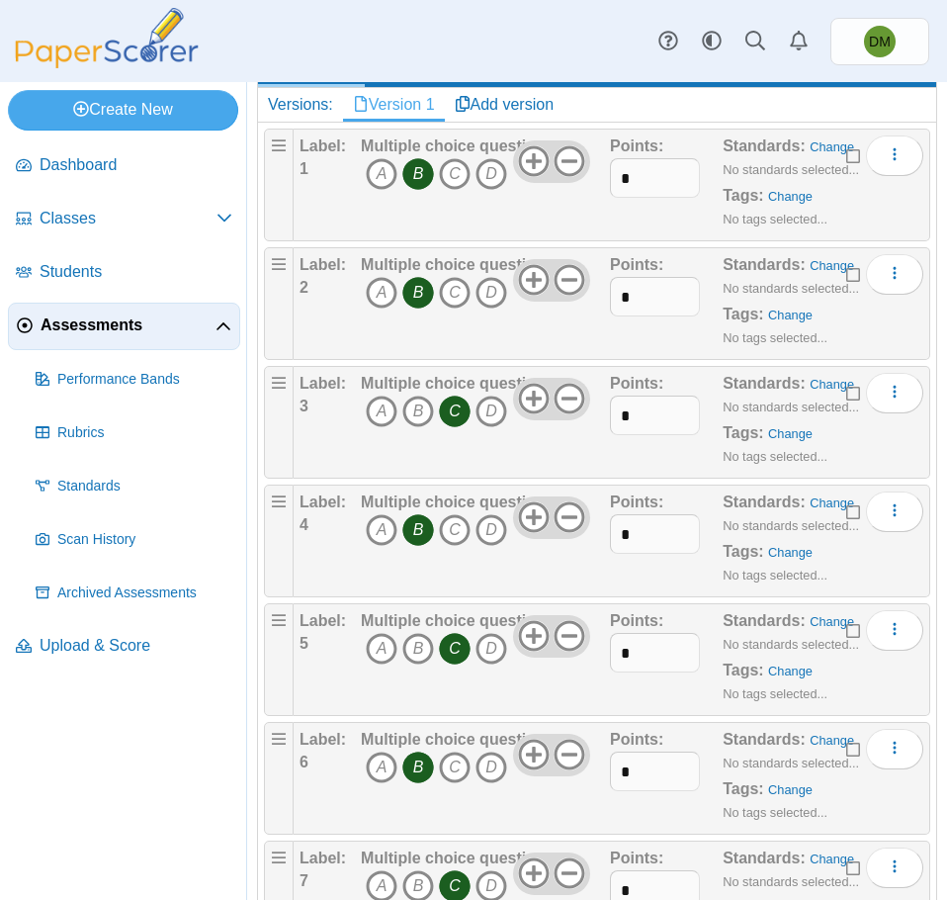
scroll to position [0, 0]
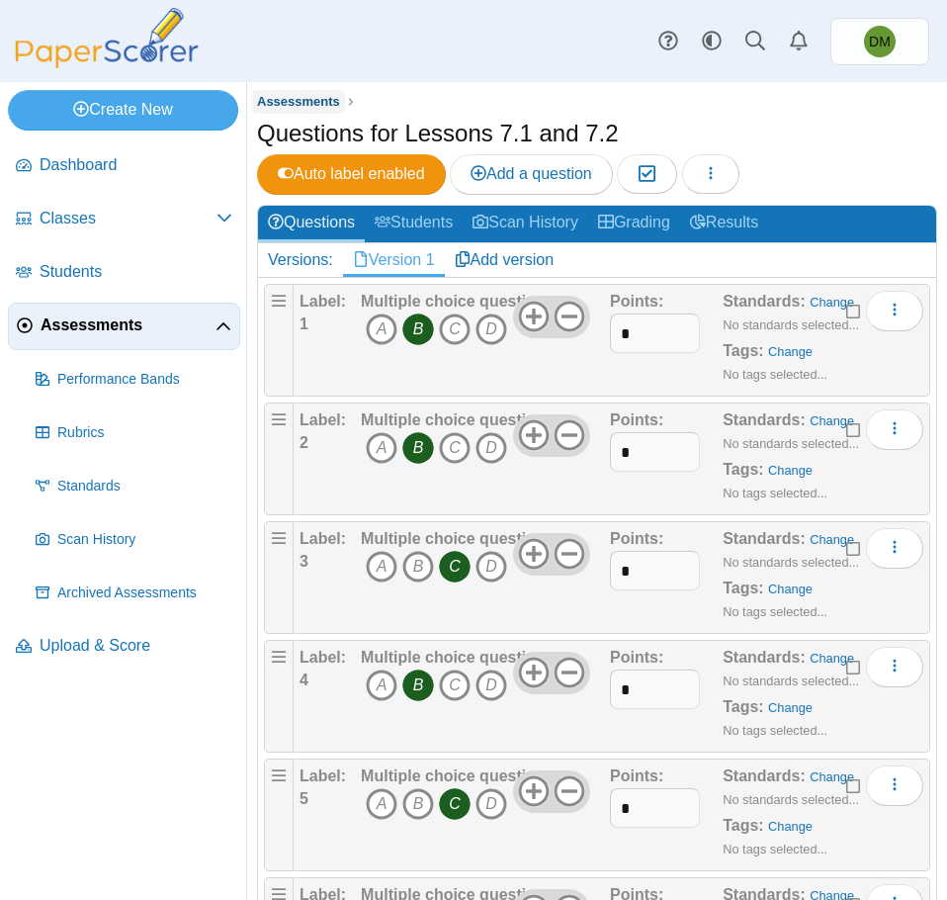
click at [317, 100] on span "Assessments" at bounding box center [298, 101] width 83 height 15
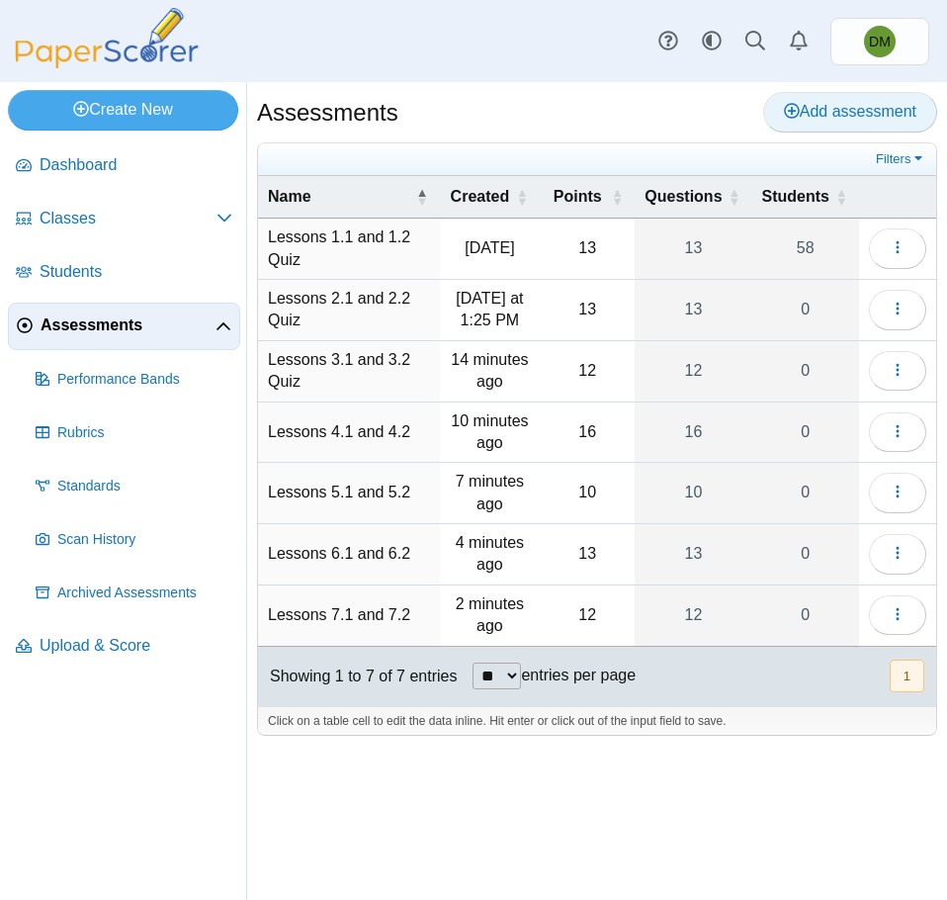
click at [809, 114] on span "Add assessment" at bounding box center [850, 111] width 132 height 17
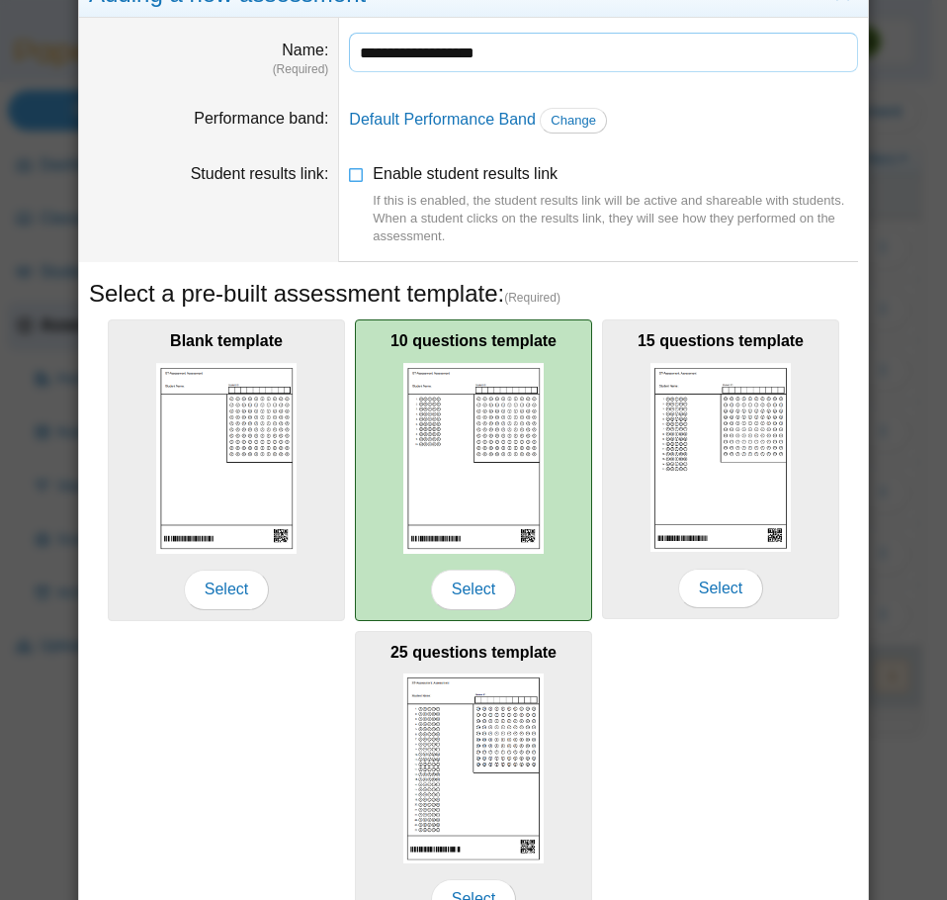
scroll to position [176, 0]
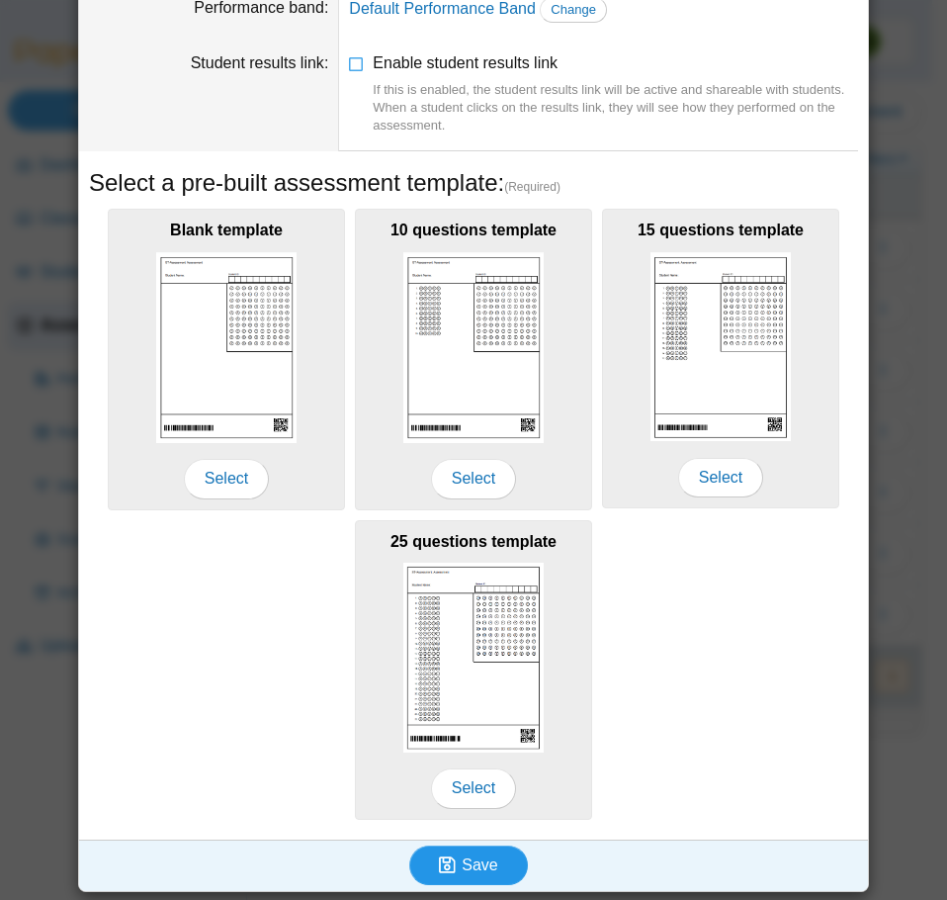
type input "**********"
click at [439, 858] on icon "submit" at bounding box center [447, 864] width 17 height 19
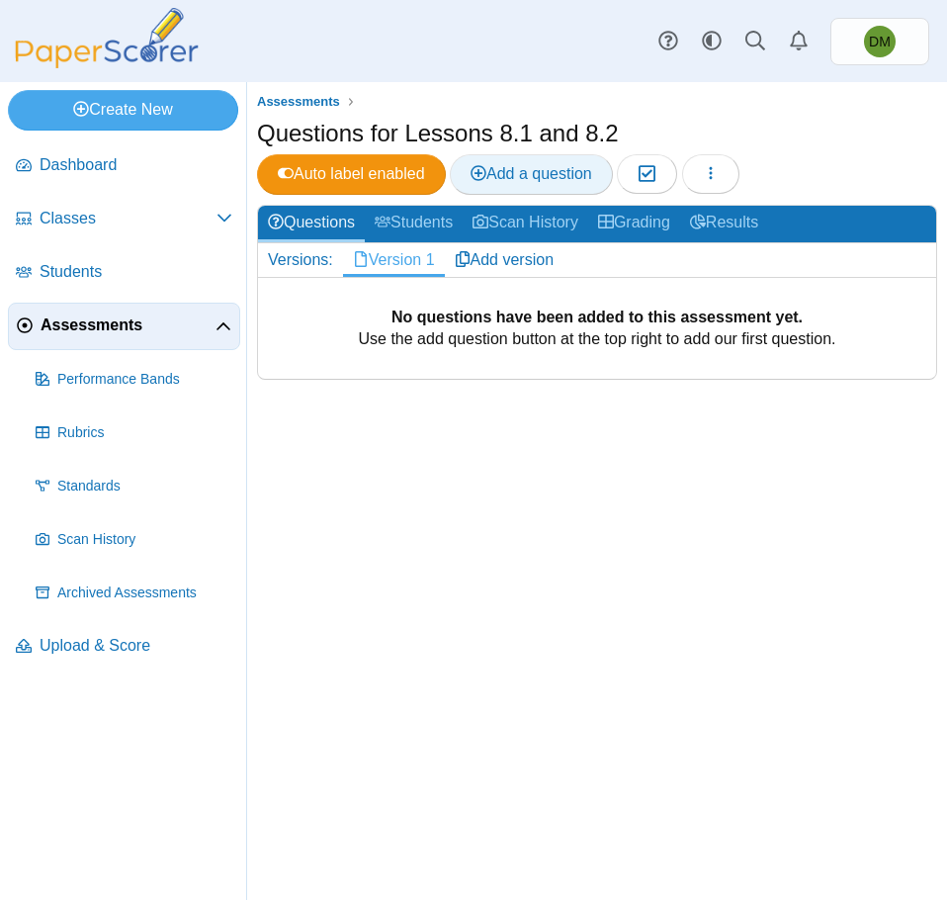
click at [583, 173] on span "Add a question" at bounding box center [532, 173] width 122 height 17
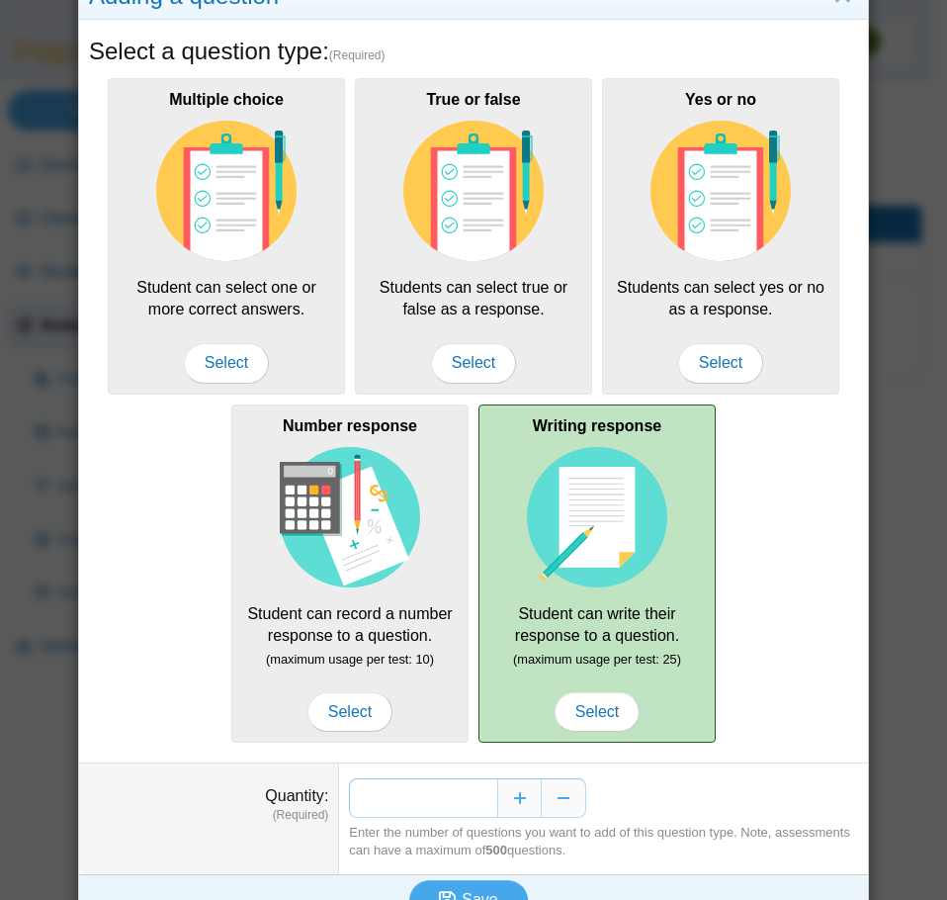
scroll to position [99, 0]
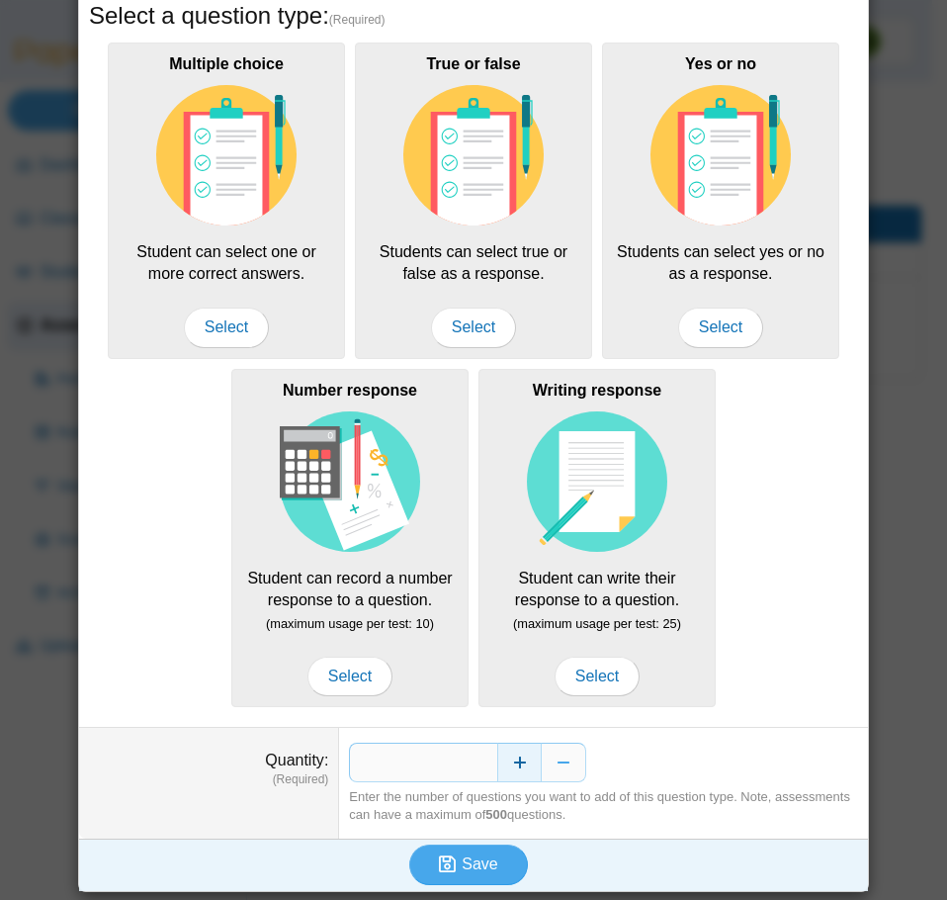
click at [510, 760] on button "Increase" at bounding box center [519, 763] width 44 height 40
click at [509, 761] on button "Increase" at bounding box center [519, 763] width 44 height 40
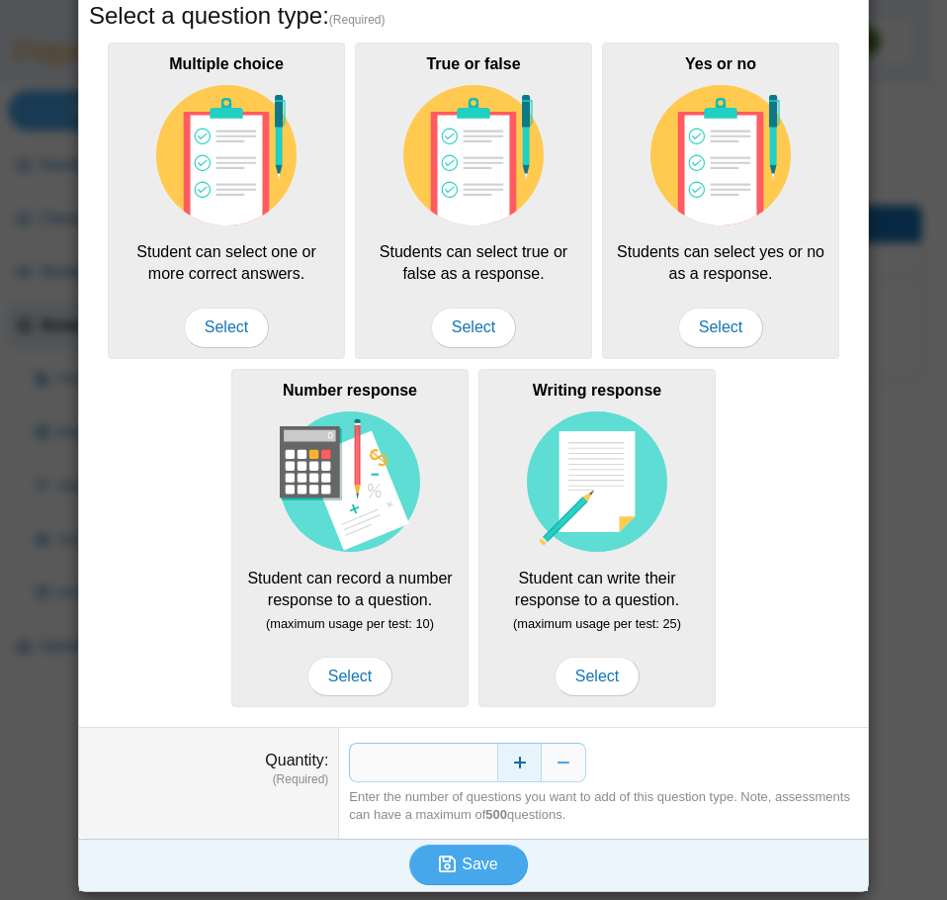
click at [509, 761] on button "Increase" at bounding box center [519, 763] width 44 height 40
click at [508, 761] on button "Increase" at bounding box center [519, 763] width 44 height 40
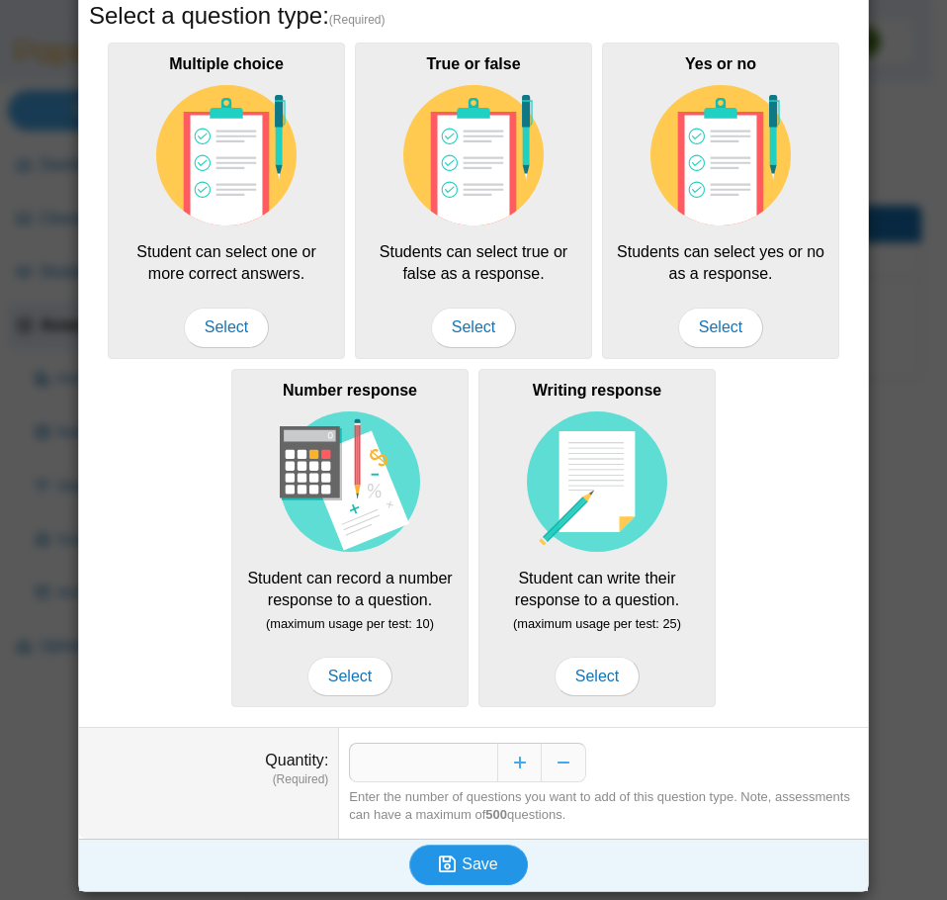
click at [478, 847] on button "Save" at bounding box center [468, 864] width 119 height 40
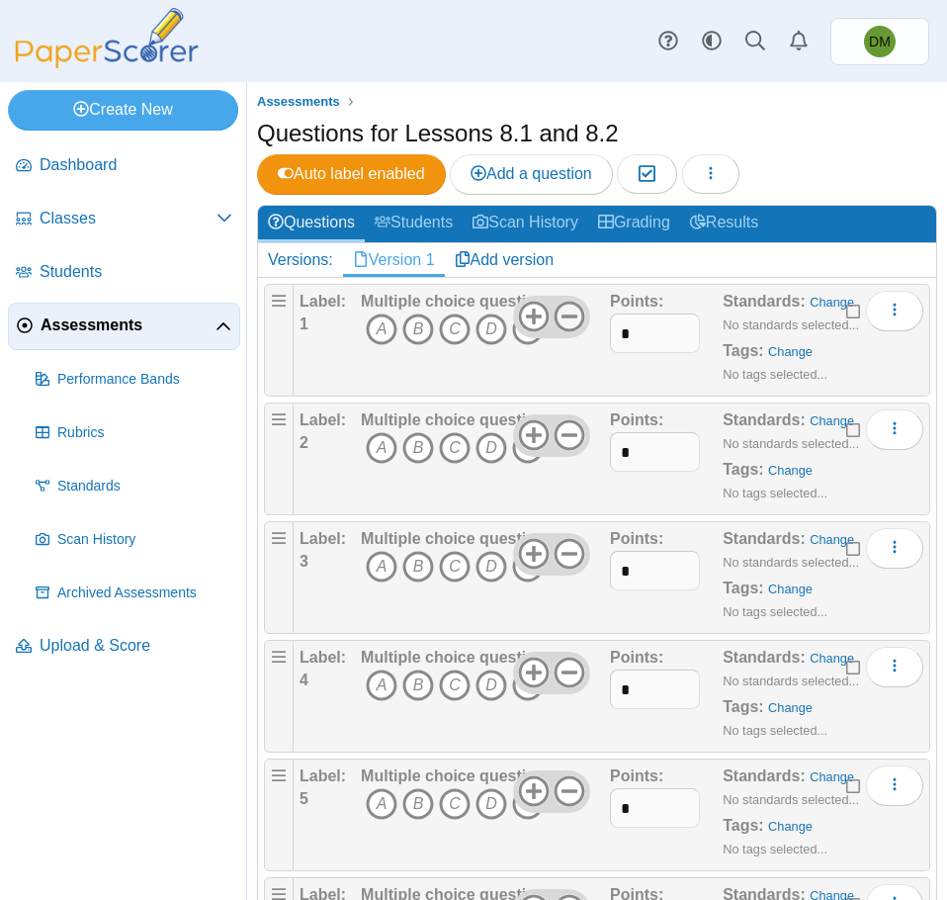
click at [567, 324] on icon at bounding box center [570, 317] width 32 height 32
click at [563, 434] on use at bounding box center [570, 435] width 31 height 31
drag, startPoint x: 566, startPoint y: 552, endPoint x: 569, endPoint y: 586, distance: 34.7
click at [566, 553] on use at bounding box center [570, 554] width 31 height 31
click at [564, 665] on icon at bounding box center [570, 673] width 32 height 32
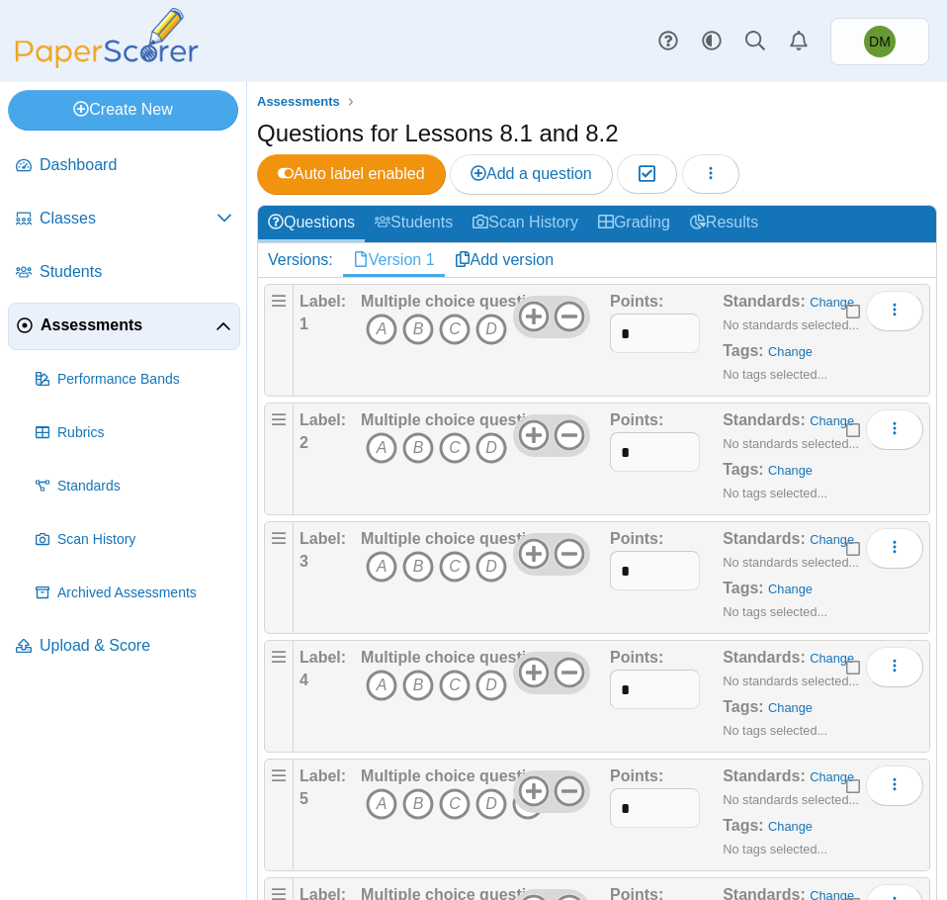
click at [567, 782] on icon at bounding box center [570, 791] width 32 height 32
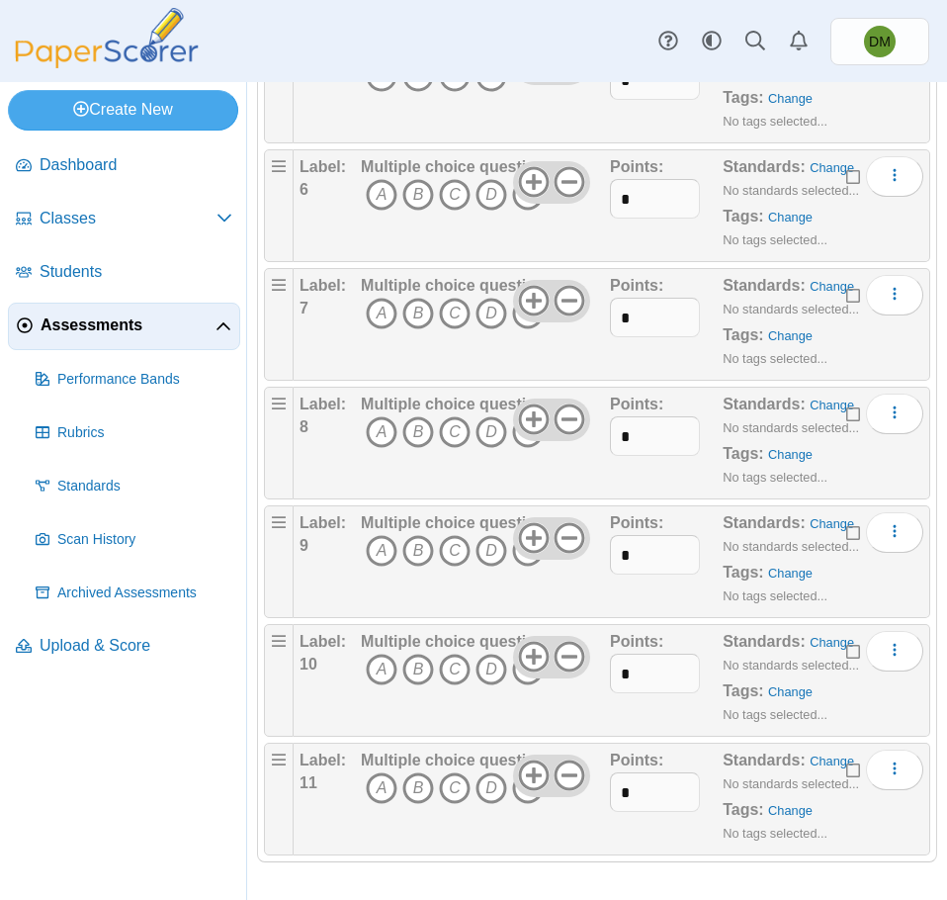
scroll to position [729, 0]
click at [568, 186] on icon at bounding box center [570, 181] width 32 height 32
click at [563, 289] on icon at bounding box center [570, 300] width 32 height 32
click at [569, 420] on icon at bounding box center [570, 418] width 32 height 32
click at [566, 532] on icon at bounding box center [570, 537] width 32 height 32
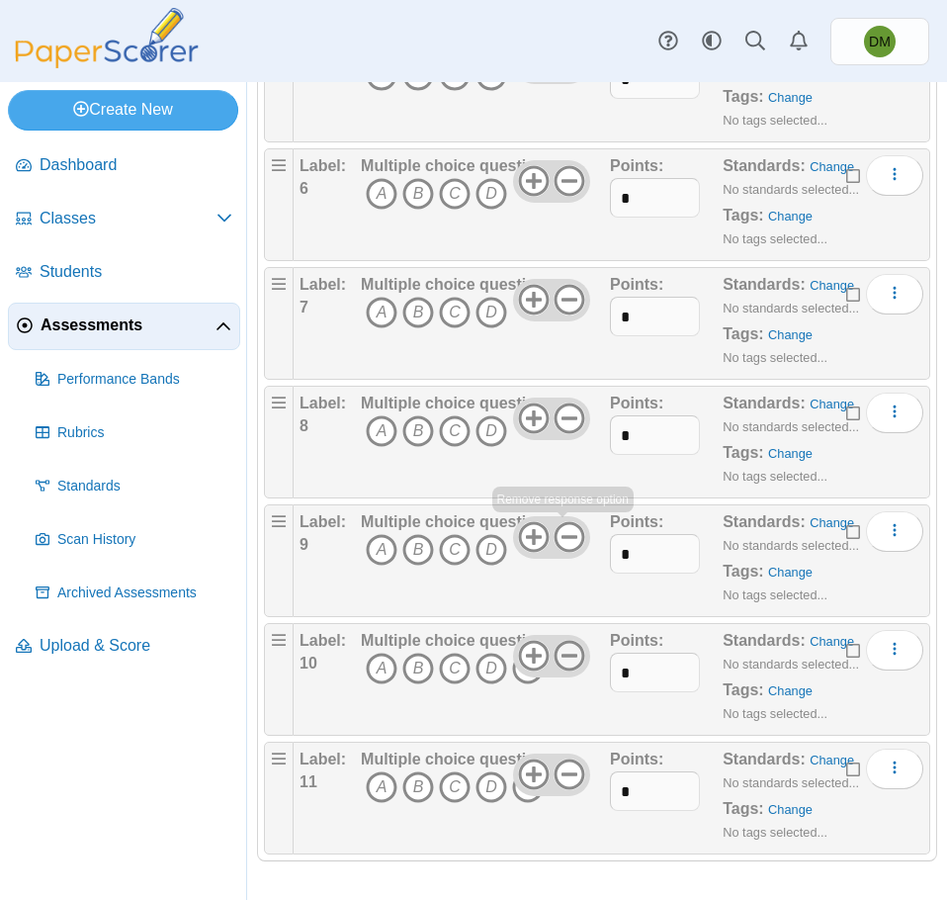
click at [567, 652] on icon at bounding box center [570, 656] width 32 height 32
click at [562, 774] on use at bounding box center [570, 774] width 31 height 31
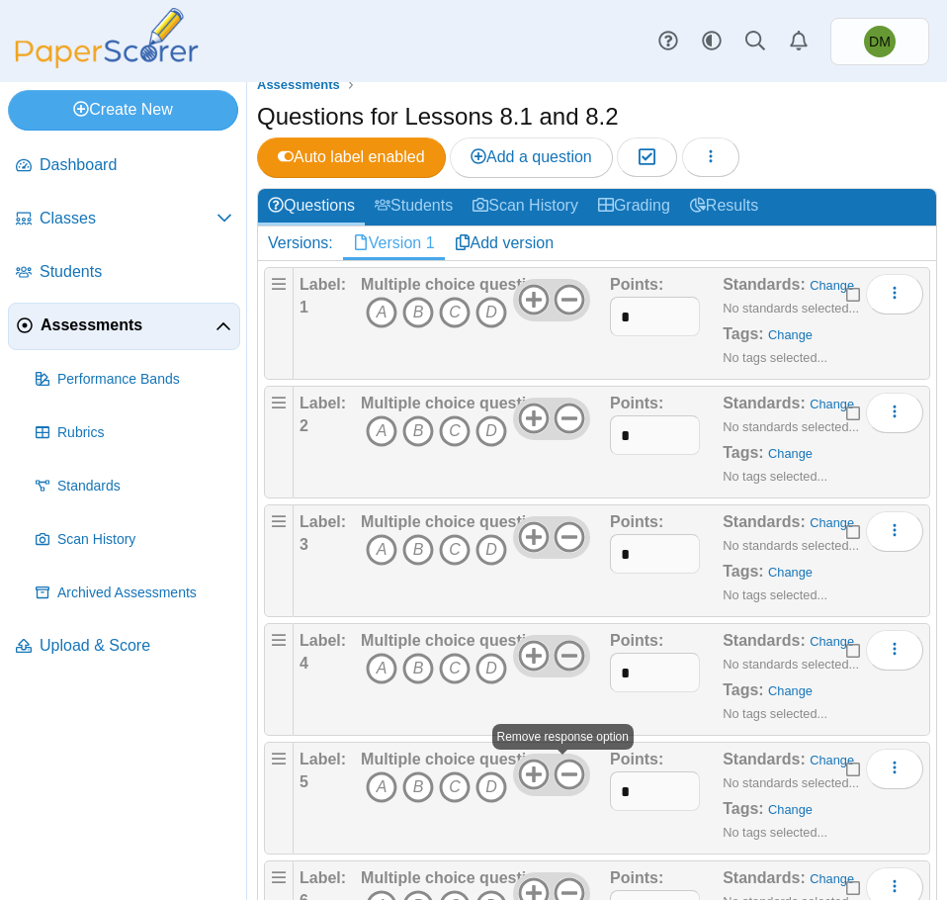
scroll to position [0, 0]
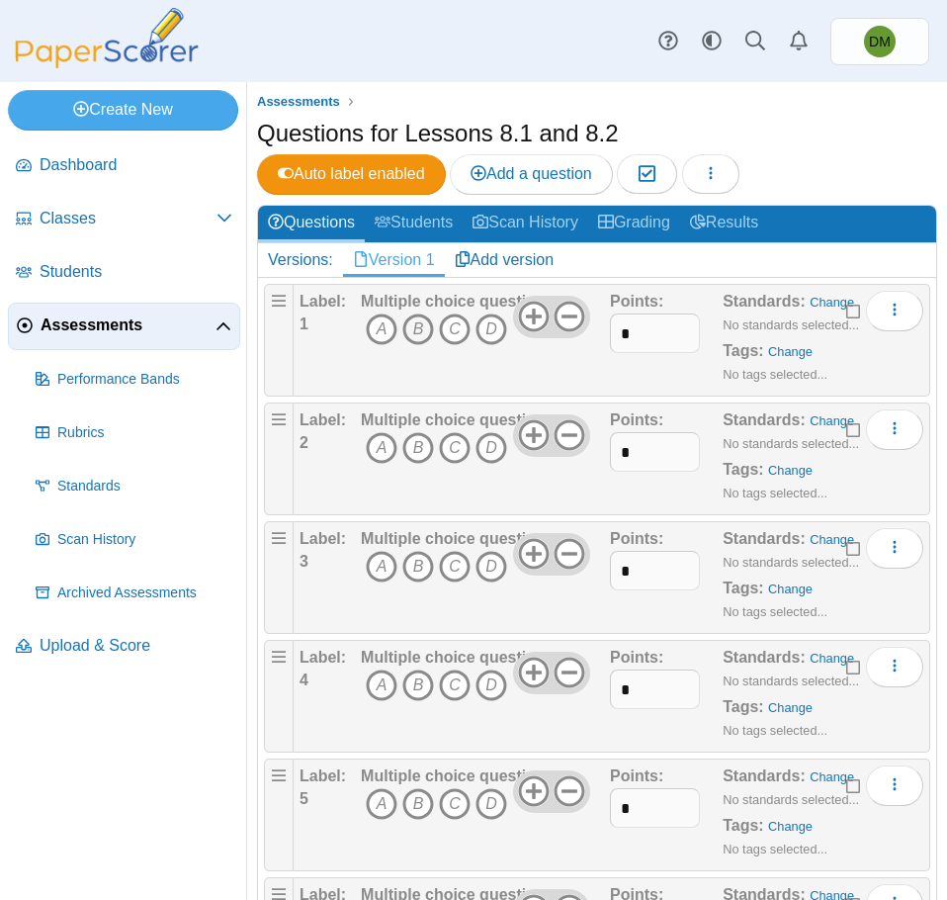
click at [412, 327] on icon "B" at bounding box center [418, 329] width 32 height 32
click at [414, 445] on icon "B" at bounding box center [418, 448] width 32 height 32
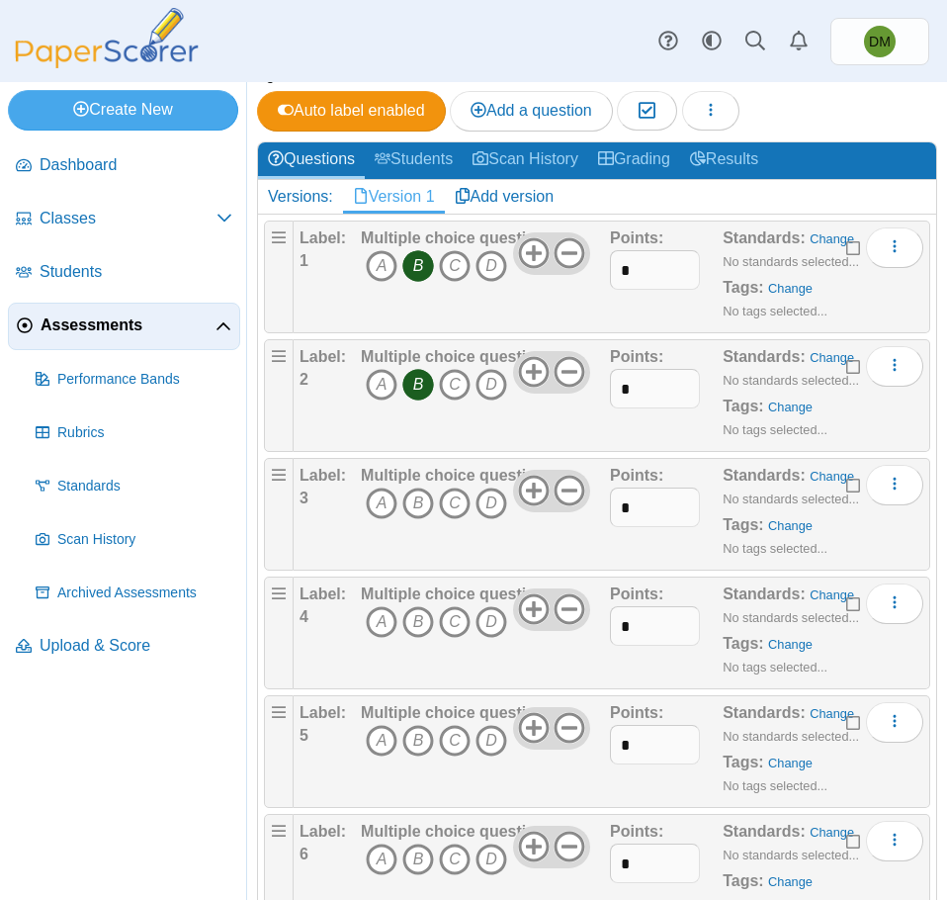
scroll to position [99, 0]
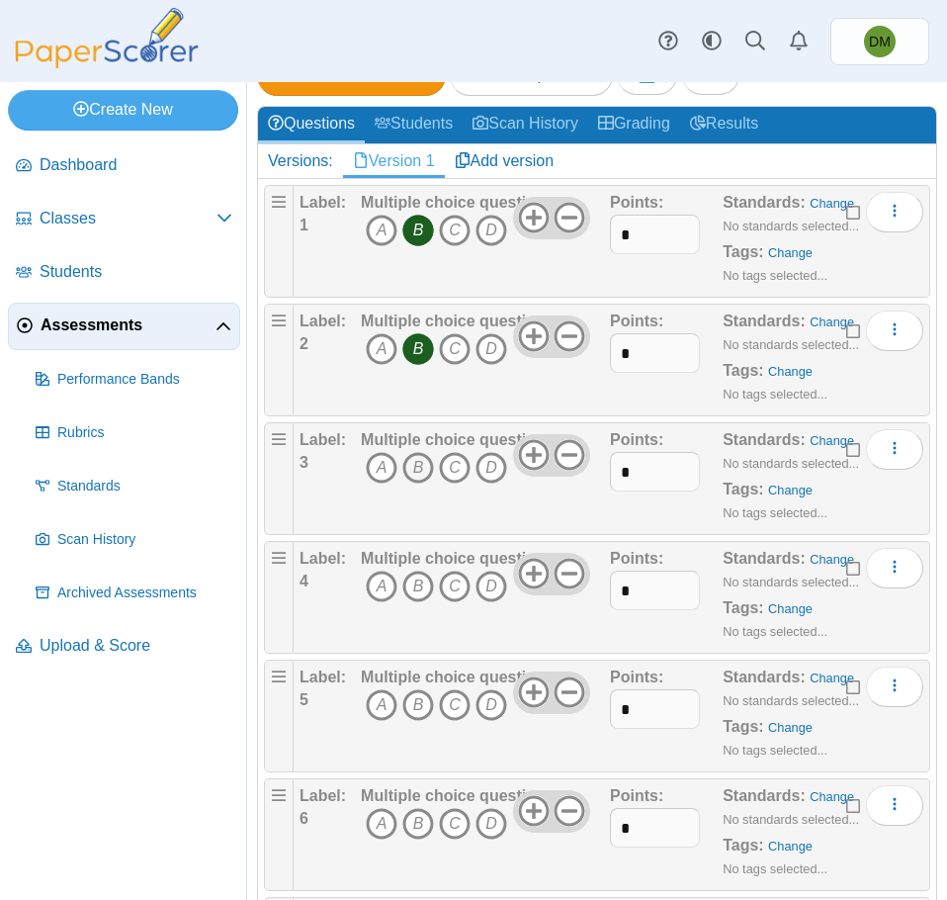
click at [423, 462] on icon "B" at bounding box center [418, 468] width 32 height 32
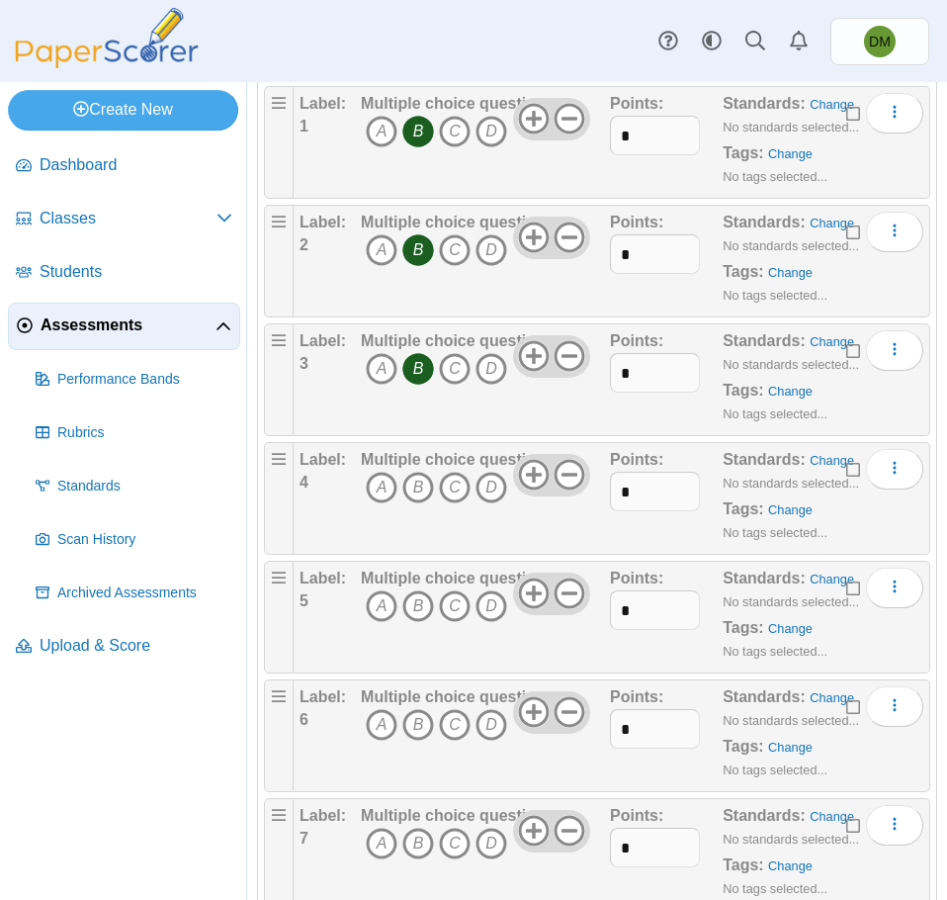
scroll to position [297, 0]
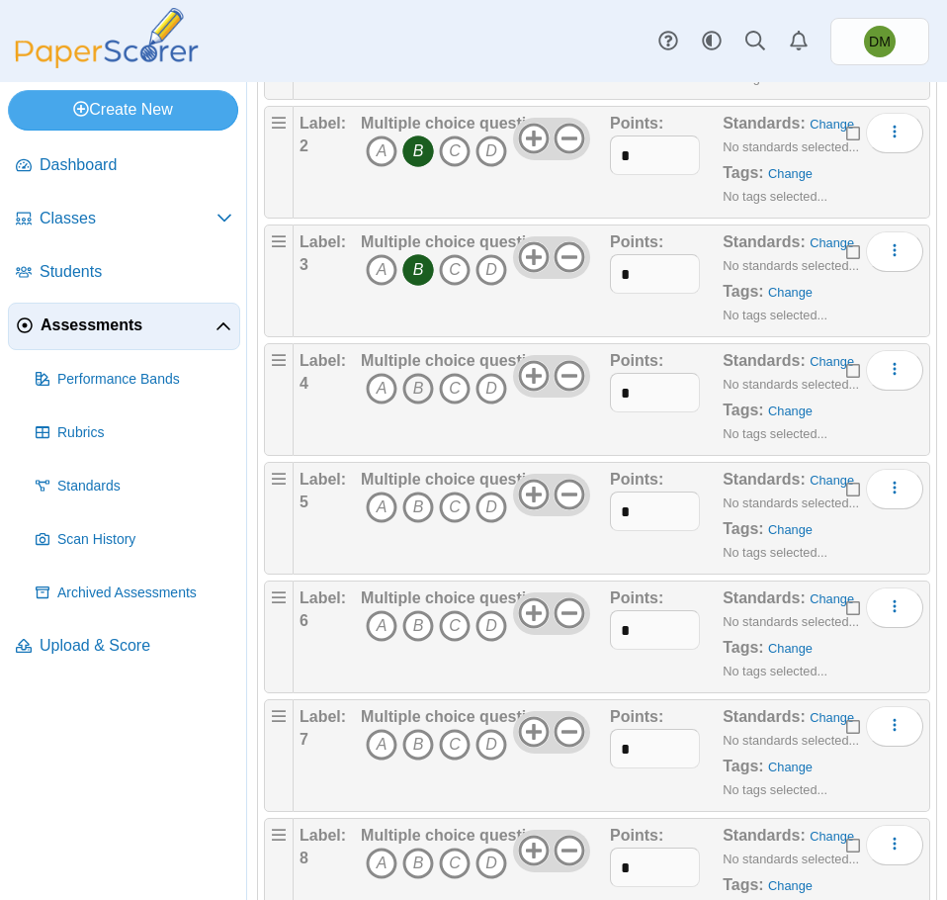
click at [420, 389] on icon "B" at bounding box center [418, 389] width 32 height 32
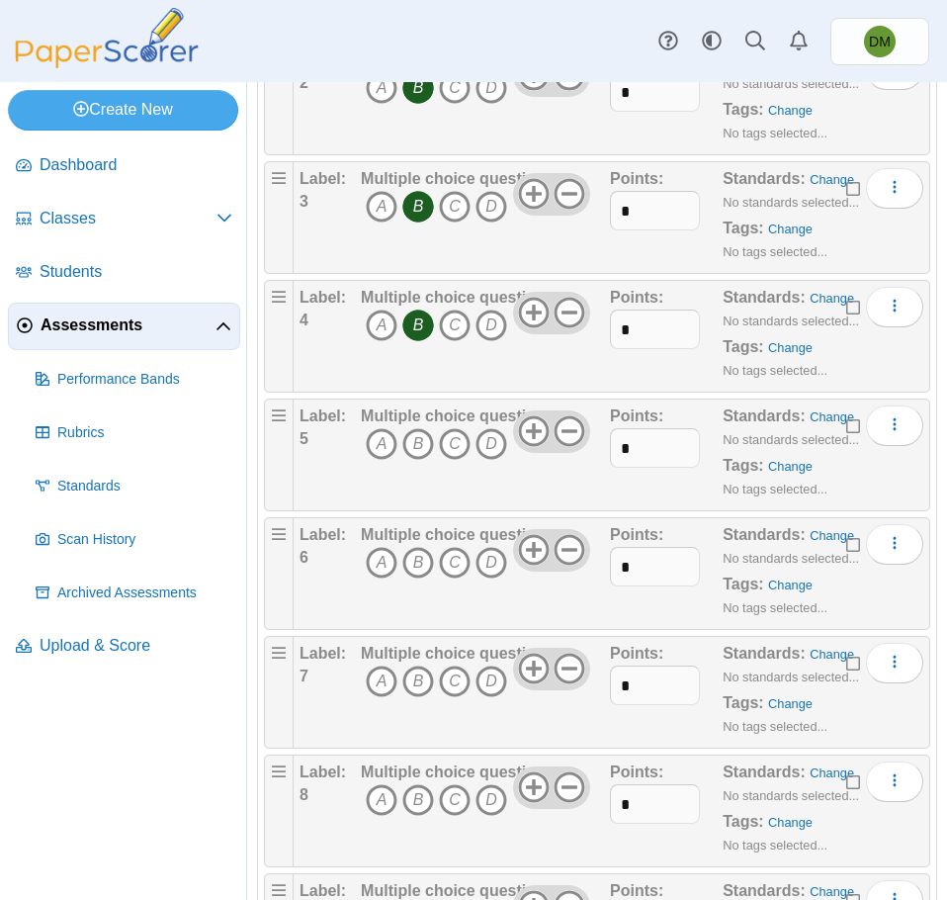
scroll to position [395, 0]
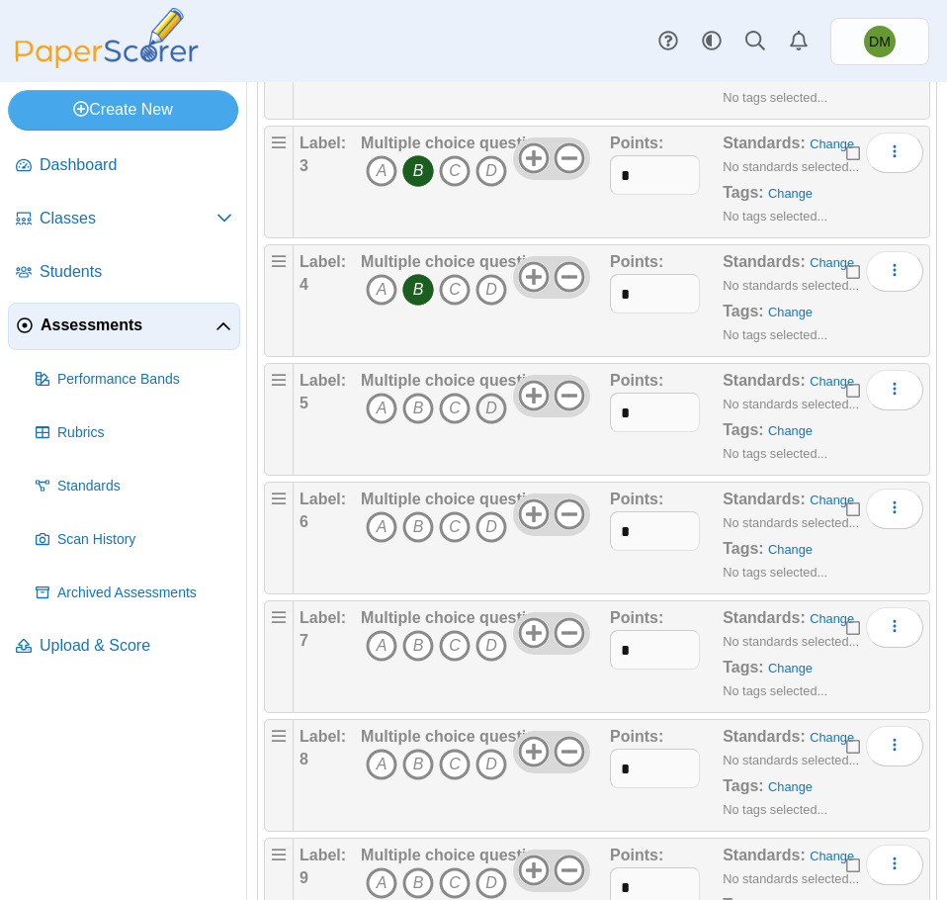
click at [480, 408] on icon "D" at bounding box center [492, 409] width 32 height 32
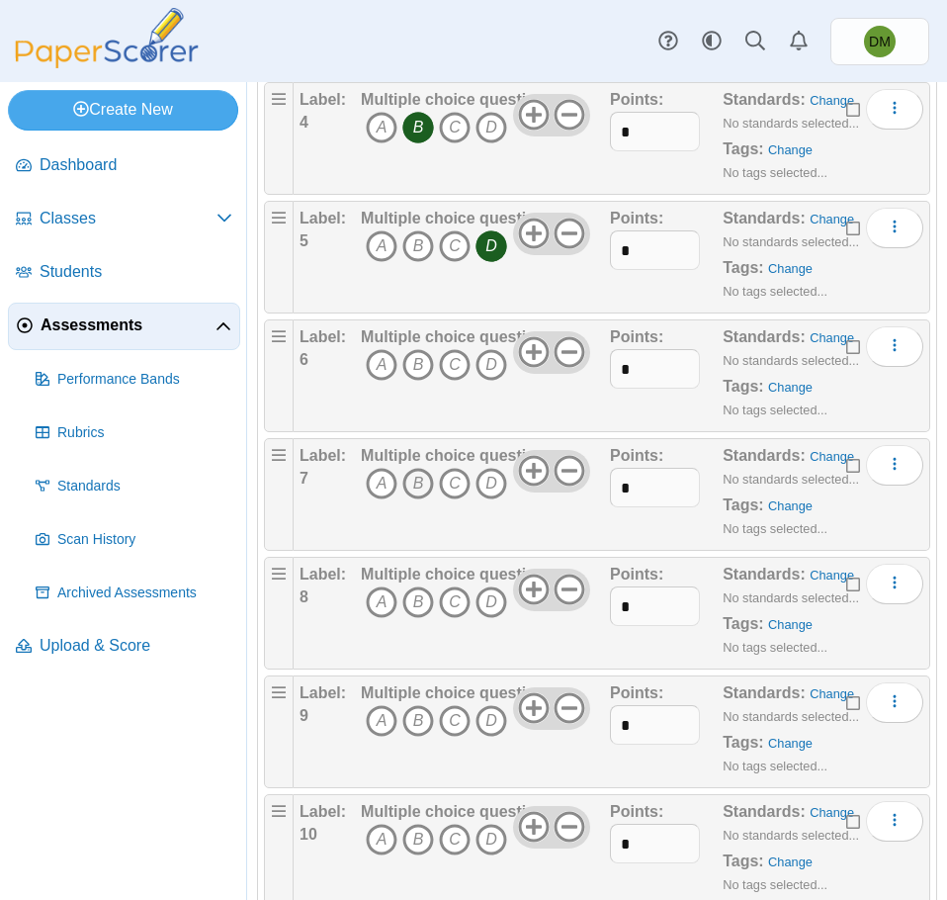
scroll to position [593, 0]
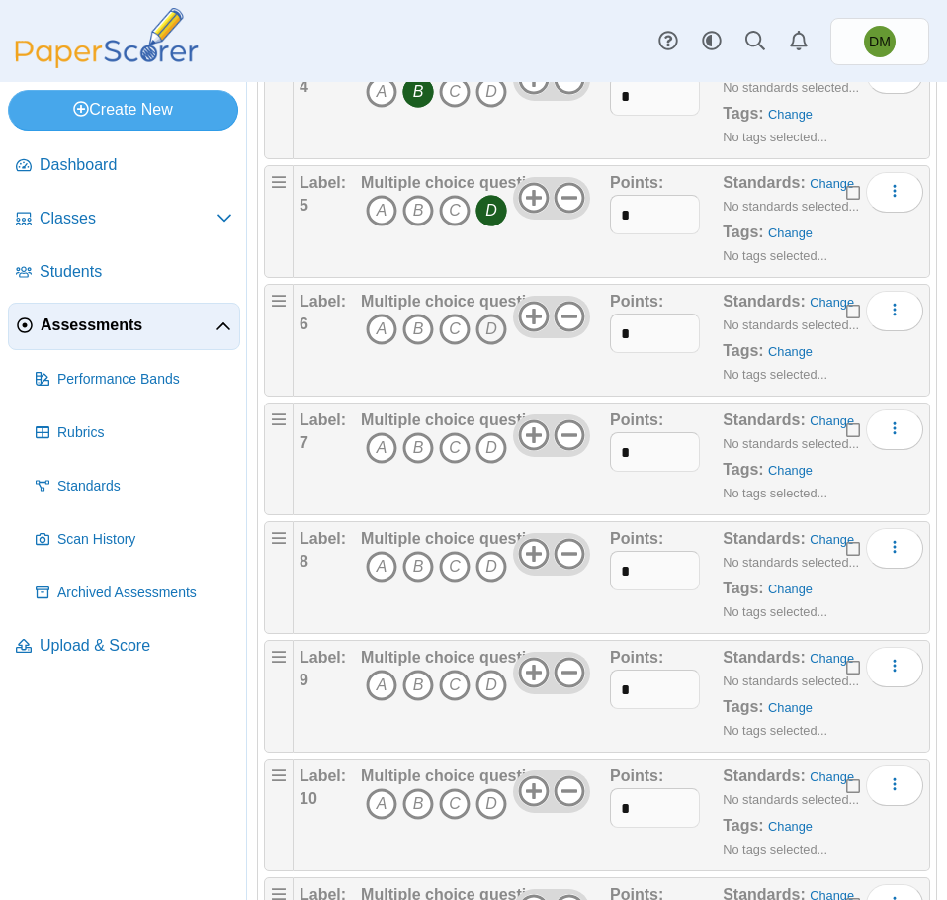
click at [490, 338] on icon "D" at bounding box center [492, 329] width 32 height 32
click at [389, 451] on icon "A" at bounding box center [382, 448] width 32 height 32
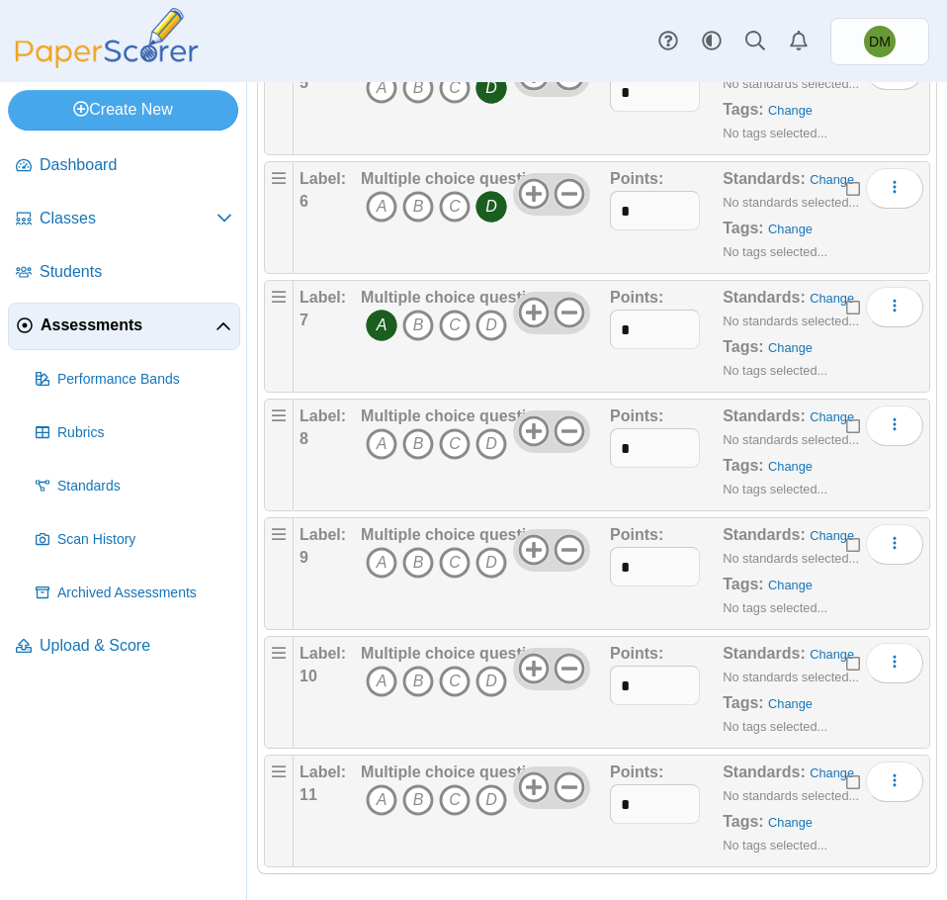
scroll to position [729, 0]
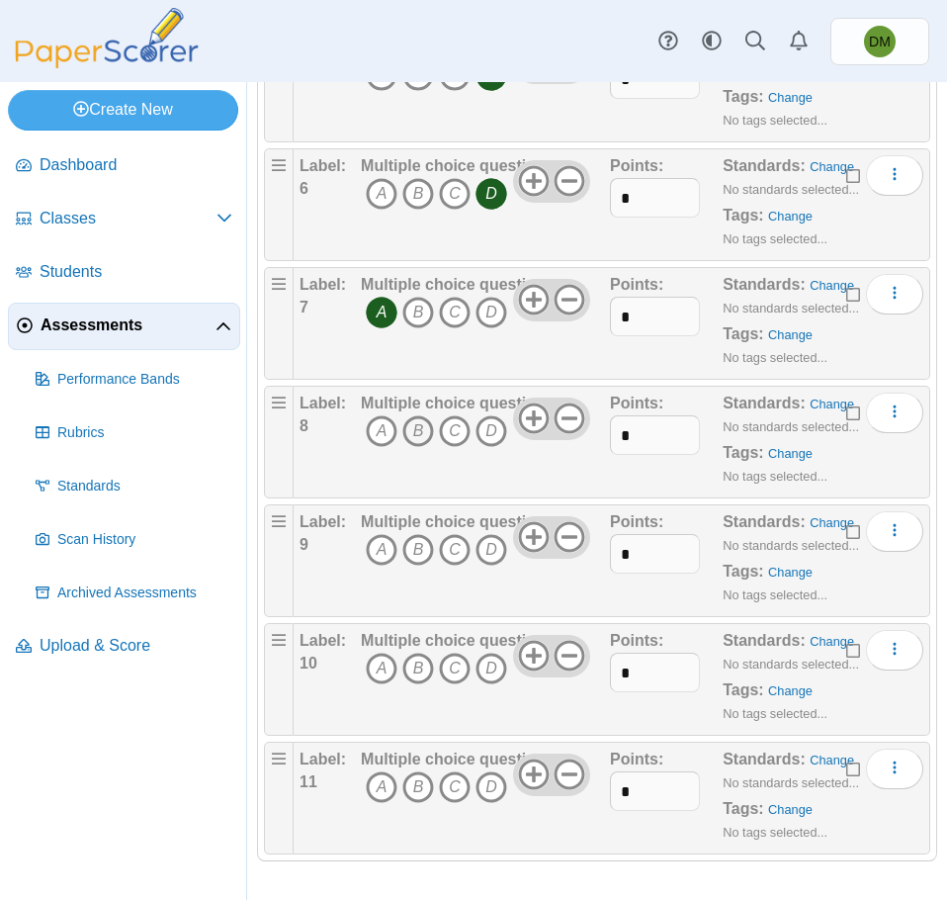
click at [416, 418] on icon "B" at bounding box center [418, 431] width 32 height 32
click at [374, 541] on icon "A" at bounding box center [382, 550] width 32 height 32
click at [411, 666] on icon "B" at bounding box center [418, 669] width 32 height 32
click at [413, 791] on icon "B" at bounding box center [418, 787] width 32 height 32
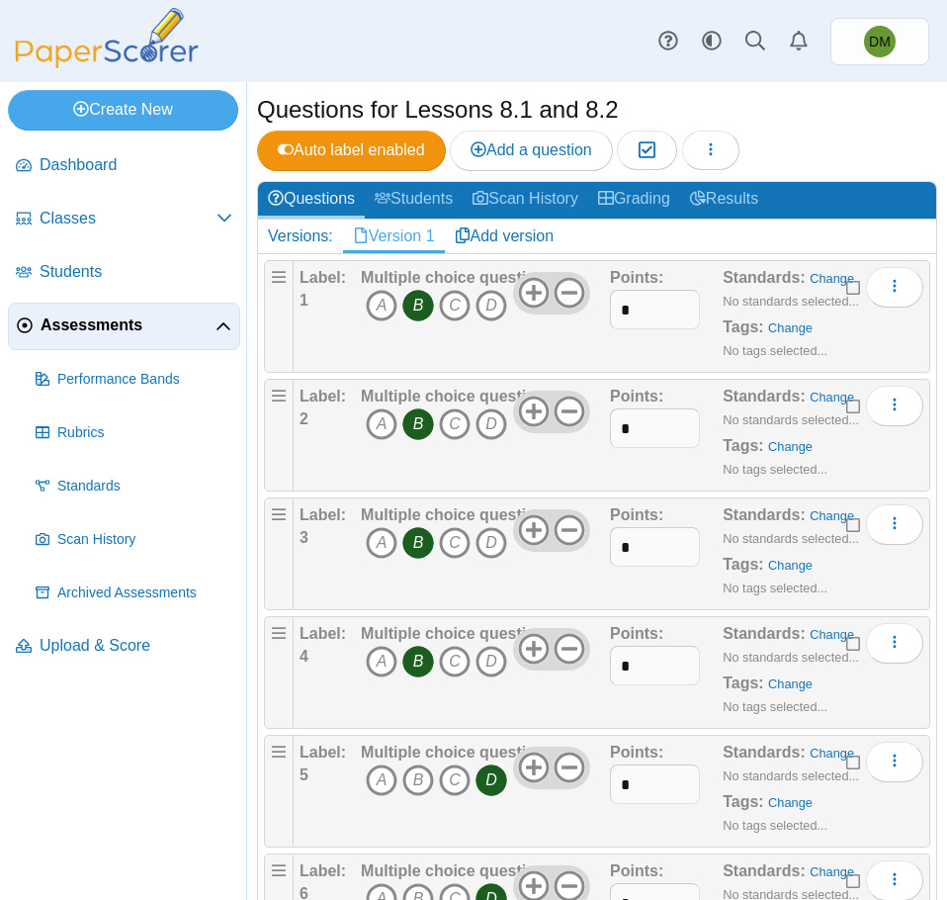
scroll to position [0, 0]
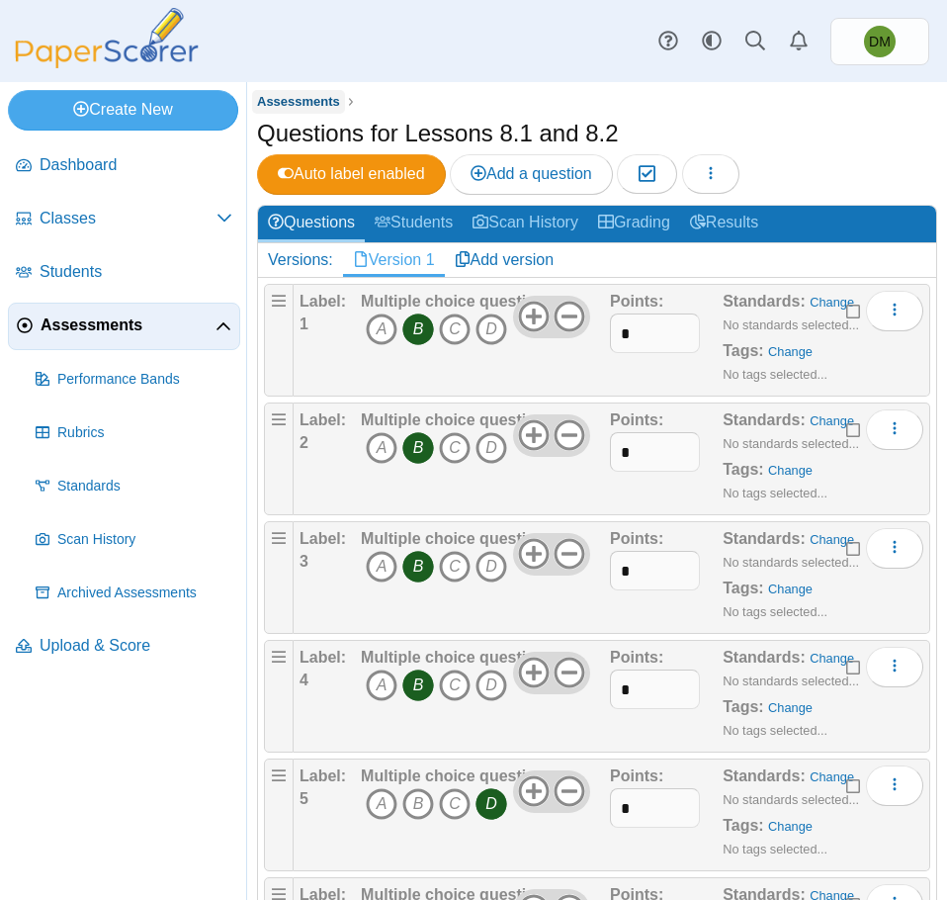
click at [321, 94] on span "Assessments" at bounding box center [298, 101] width 83 height 15
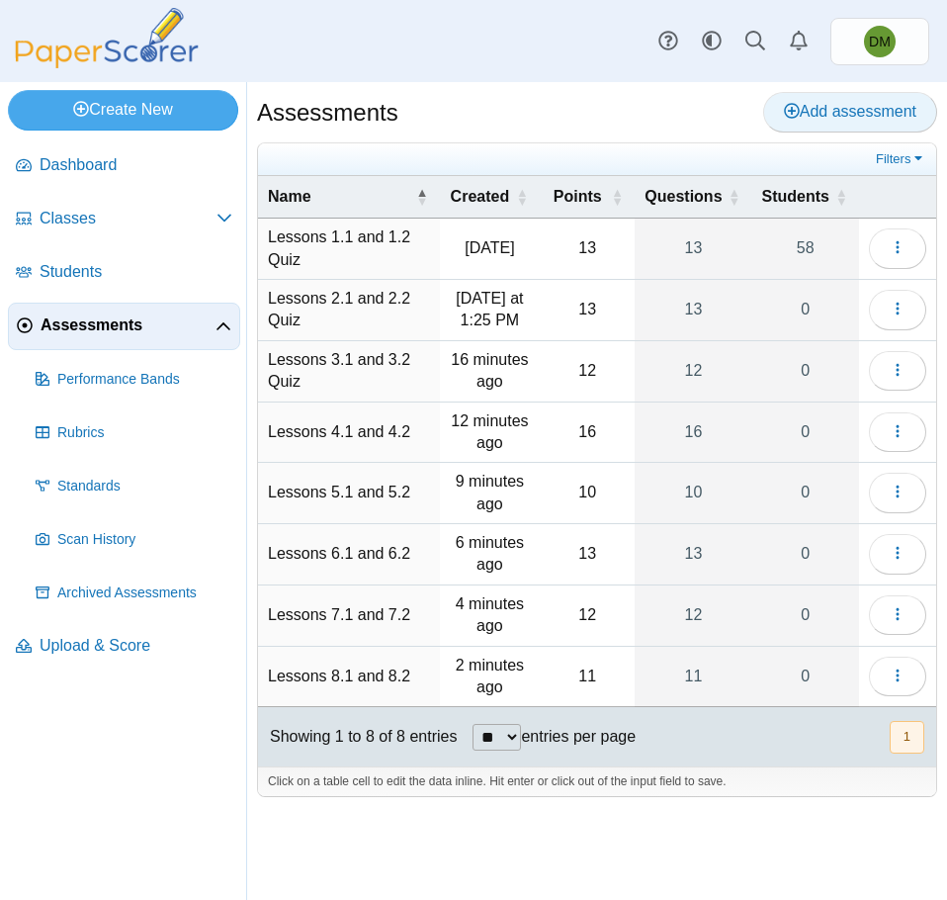
click at [816, 114] on span "Add assessment" at bounding box center [850, 111] width 132 height 17
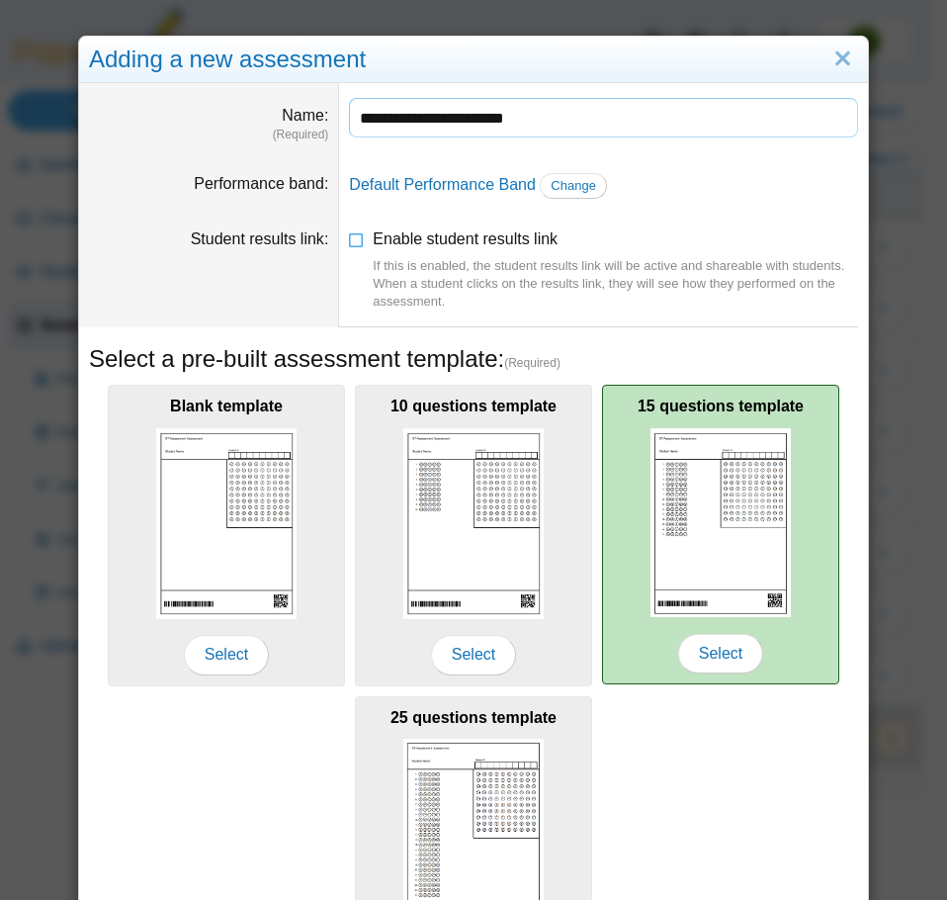
scroll to position [176, 0]
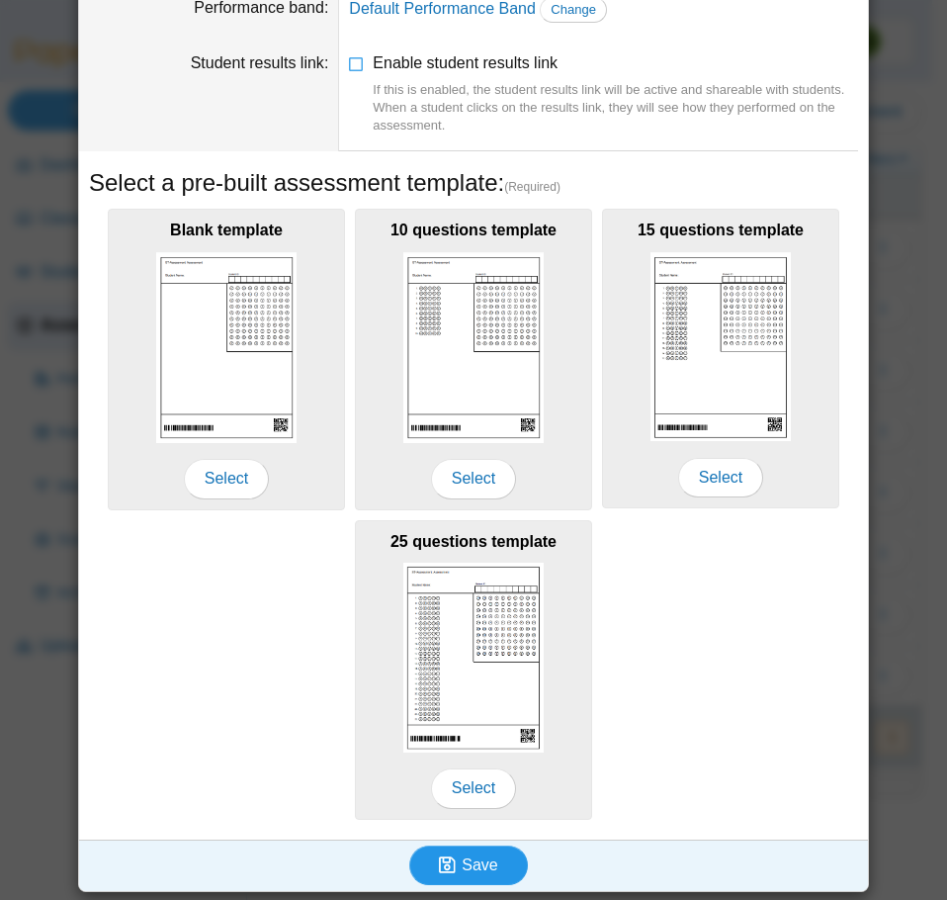
type input "**********"
click at [448, 864] on icon "submit" at bounding box center [447, 864] width 17 height 19
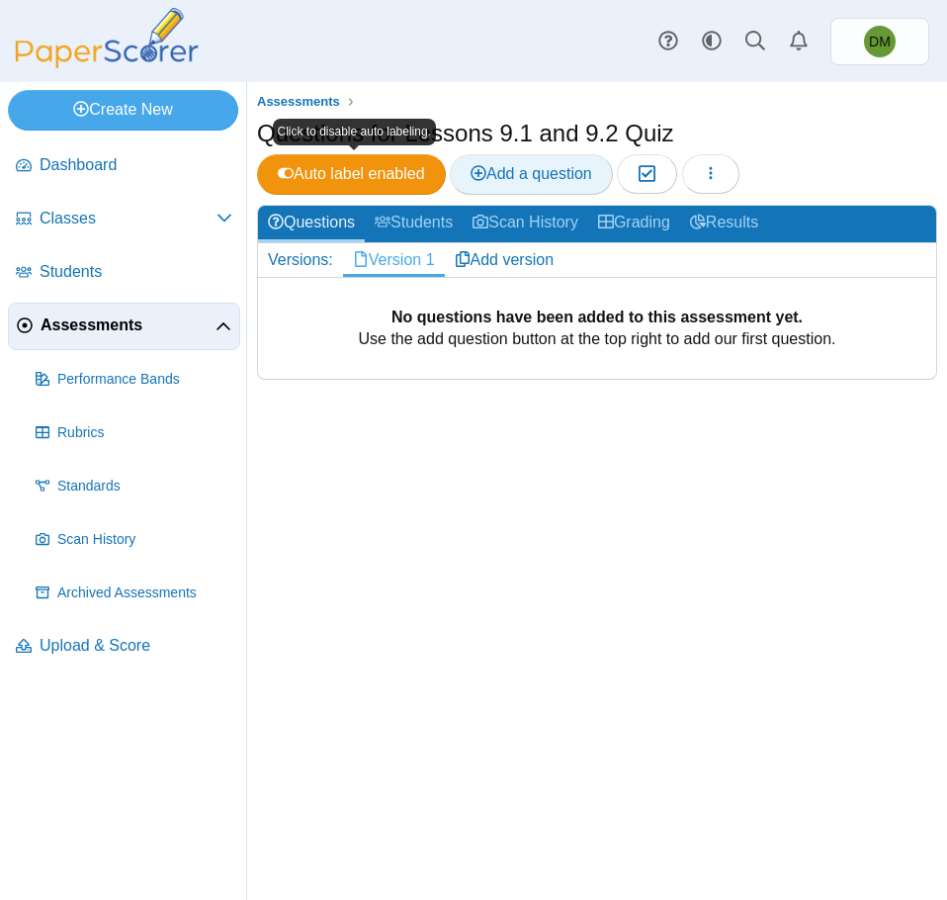
click at [543, 183] on link "Add a question" at bounding box center [531, 174] width 163 height 40
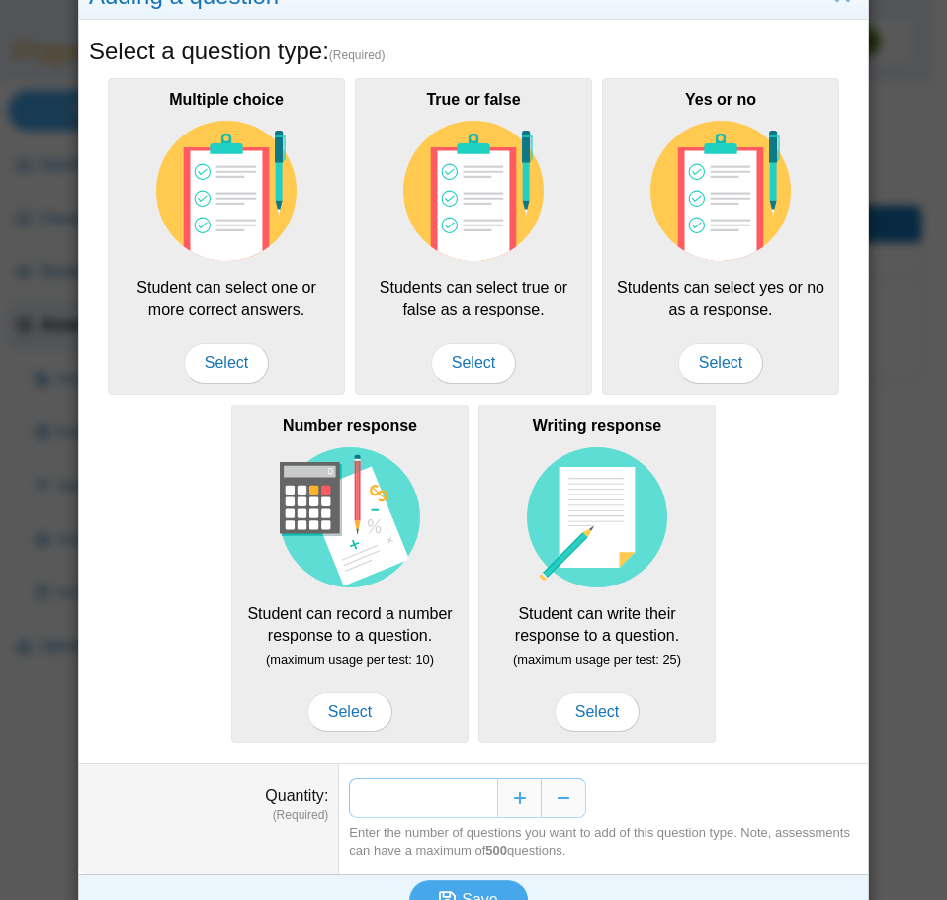
scroll to position [99, 0]
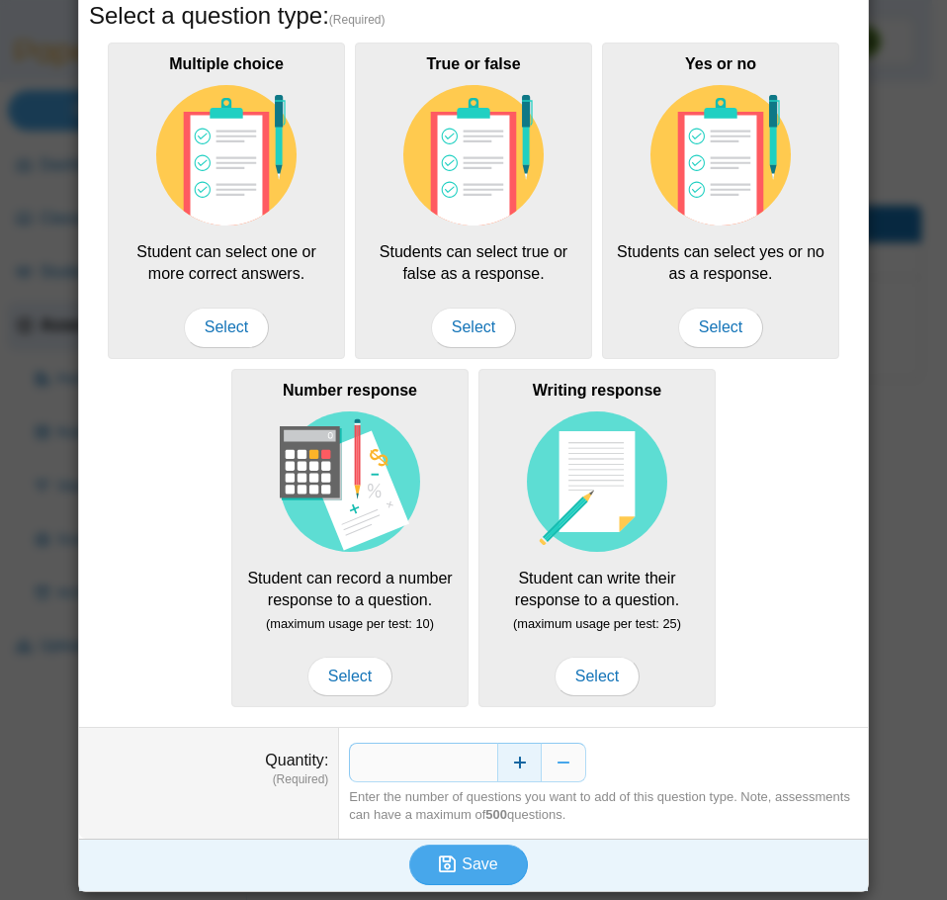
click at [517, 753] on button "Increase" at bounding box center [519, 763] width 44 height 40
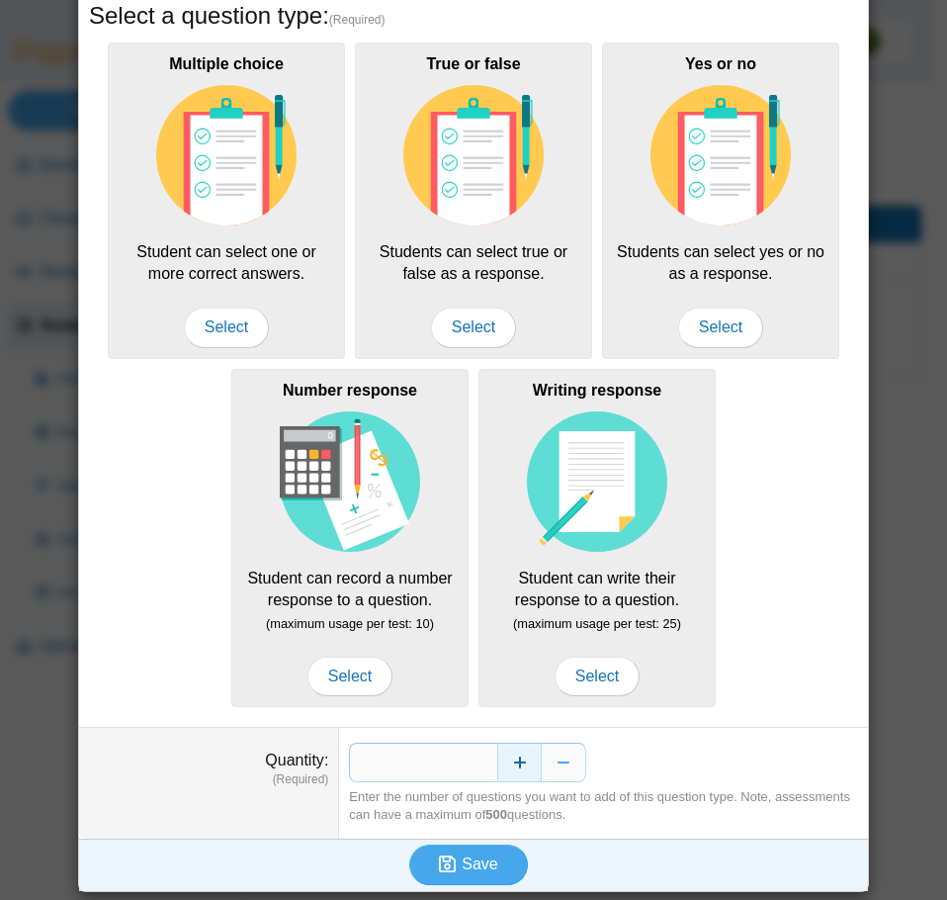
click at [517, 753] on button "Increase" at bounding box center [519, 763] width 44 height 40
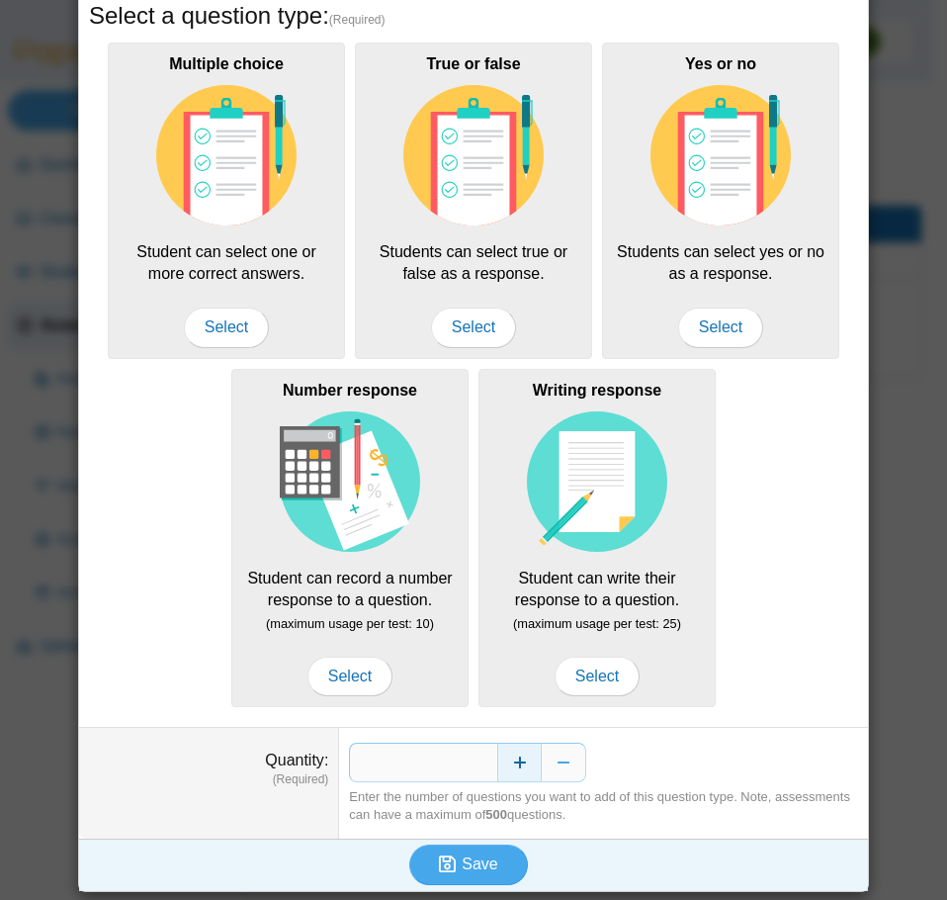
click at [517, 753] on button "Increase" at bounding box center [519, 763] width 44 height 40
click at [462, 865] on span "Save" at bounding box center [480, 863] width 36 height 17
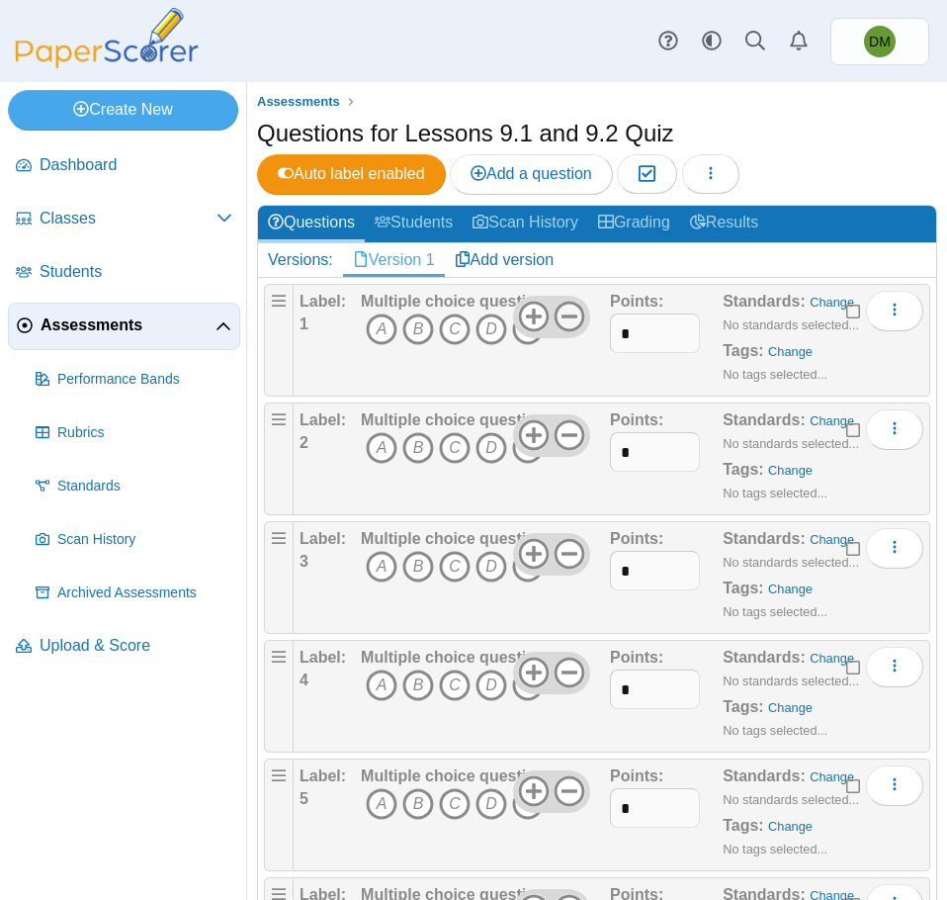
click at [566, 318] on icon at bounding box center [570, 317] width 32 height 32
click at [560, 431] on icon at bounding box center [570, 435] width 32 height 32
click at [566, 550] on icon at bounding box center [570, 554] width 32 height 32
click at [570, 677] on icon at bounding box center [570, 673] width 32 height 32
click at [571, 785] on icon at bounding box center [570, 791] width 32 height 32
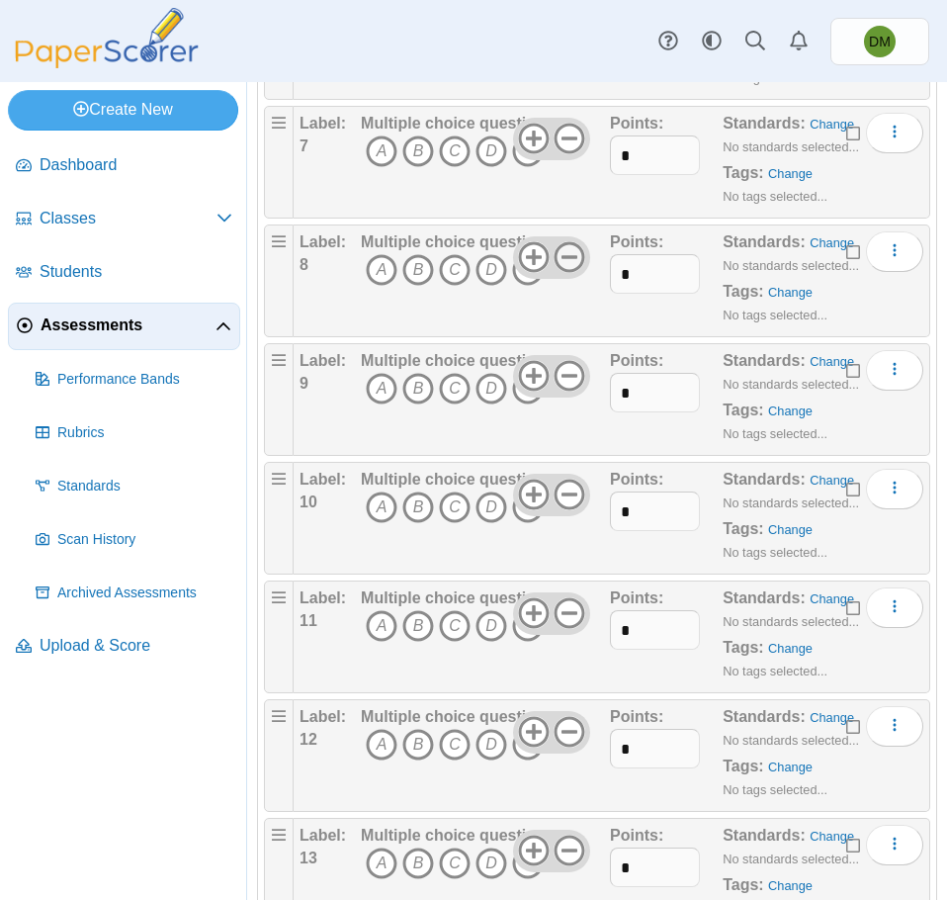
scroll to position [791, 0]
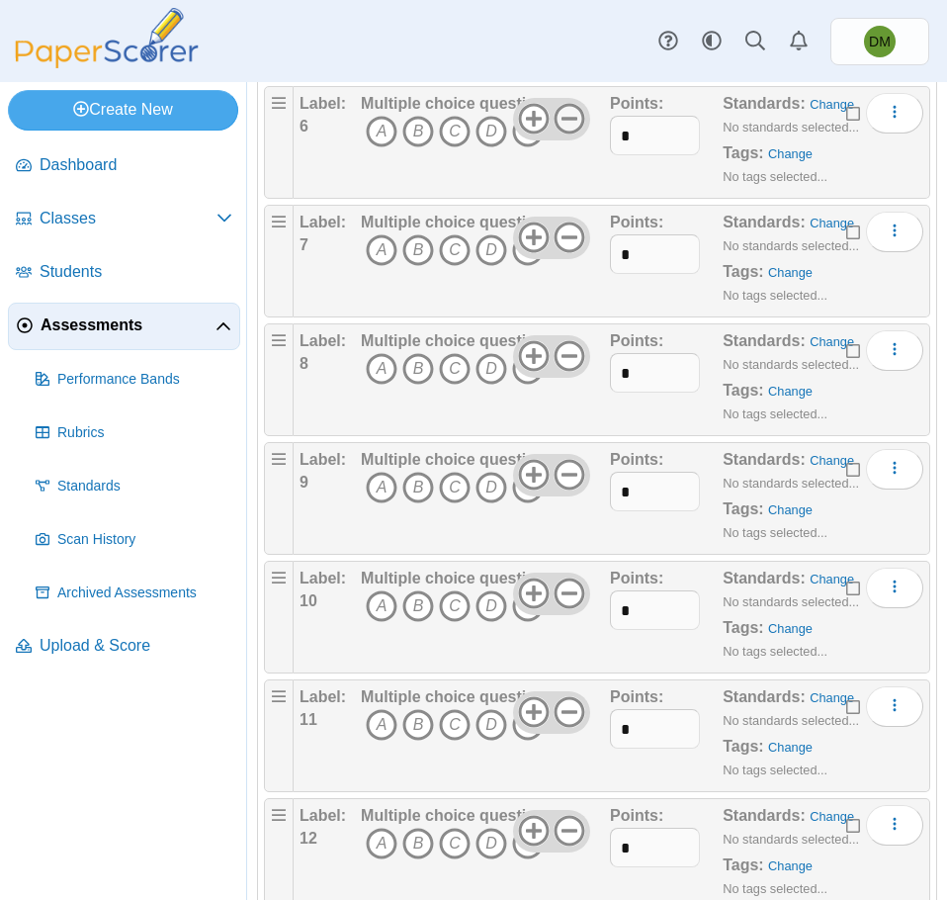
click at [563, 122] on icon at bounding box center [570, 119] width 32 height 32
click at [557, 238] on use at bounding box center [570, 237] width 31 height 31
click at [571, 359] on icon at bounding box center [570, 356] width 32 height 32
click at [557, 478] on icon at bounding box center [570, 475] width 32 height 32
click at [558, 599] on icon at bounding box center [570, 593] width 32 height 32
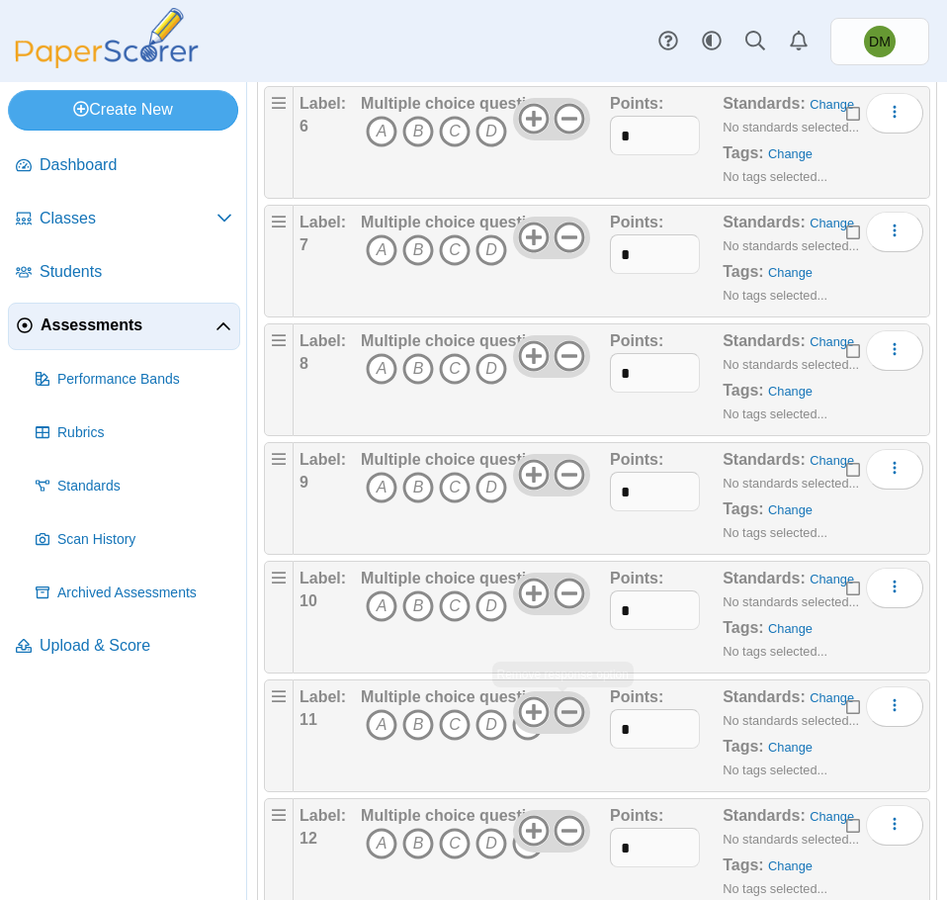
click at [568, 707] on icon at bounding box center [570, 712] width 32 height 32
click at [565, 826] on icon at bounding box center [570, 831] width 32 height 32
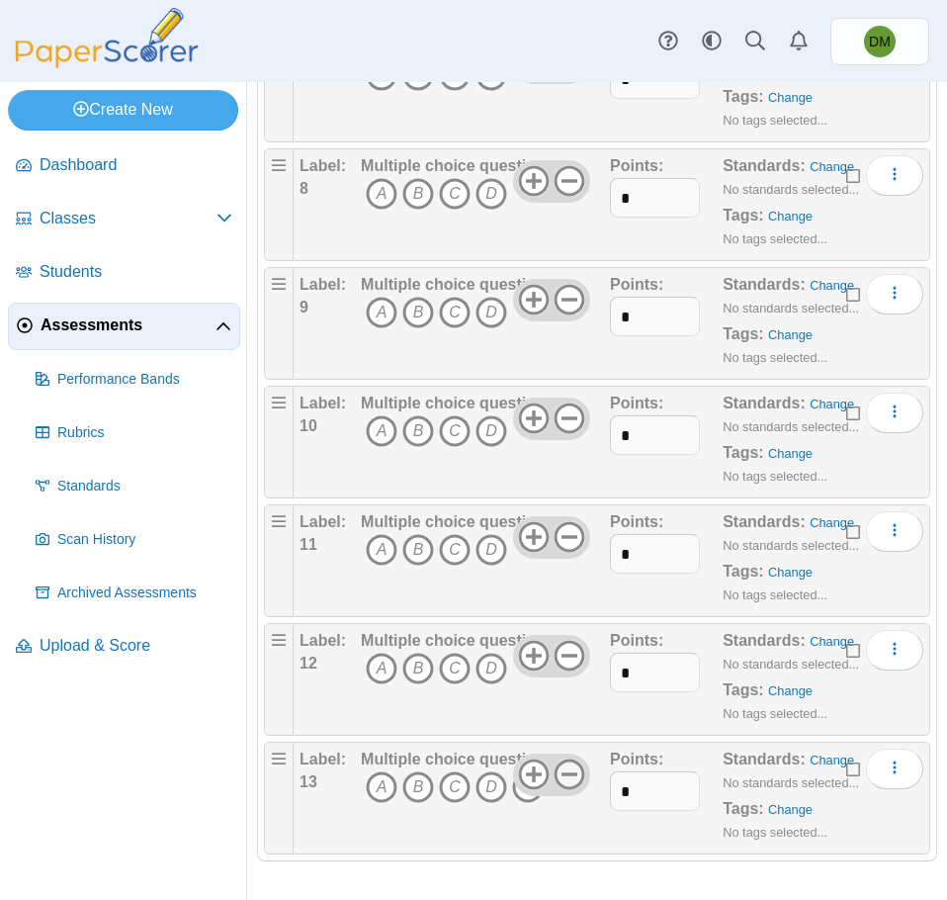
click at [561, 774] on use at bounding box center [570, 774] width 31 height 31
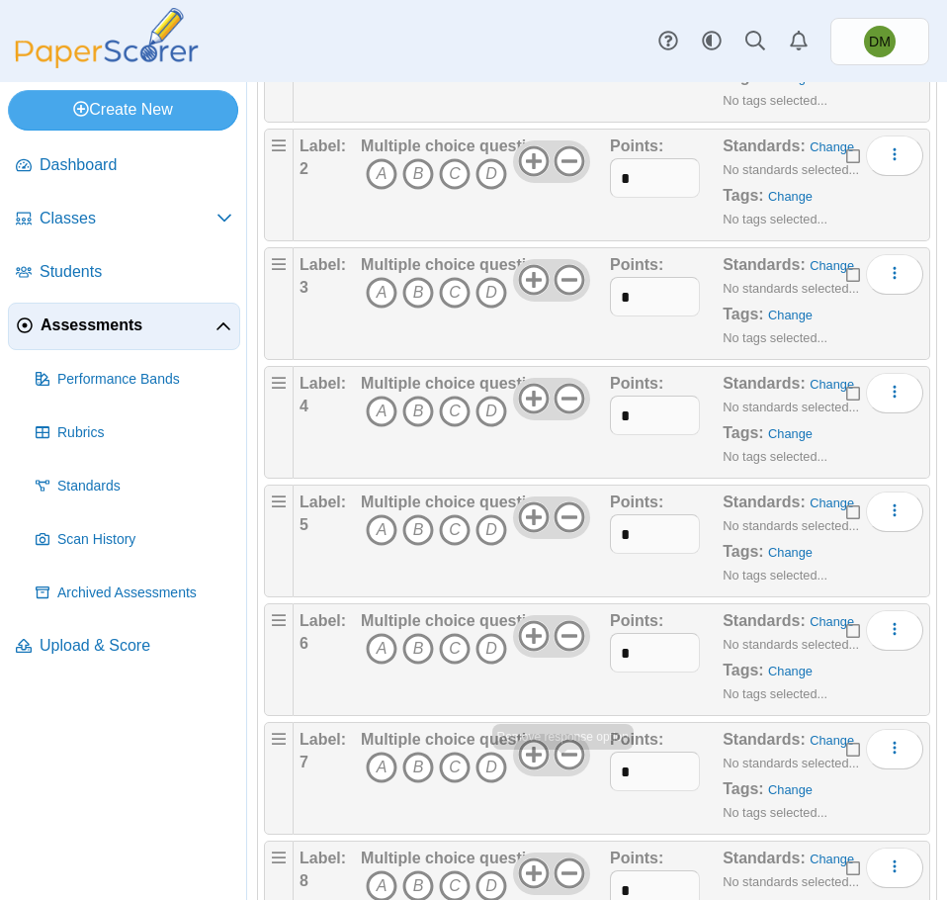
scroll to position [0, 0]
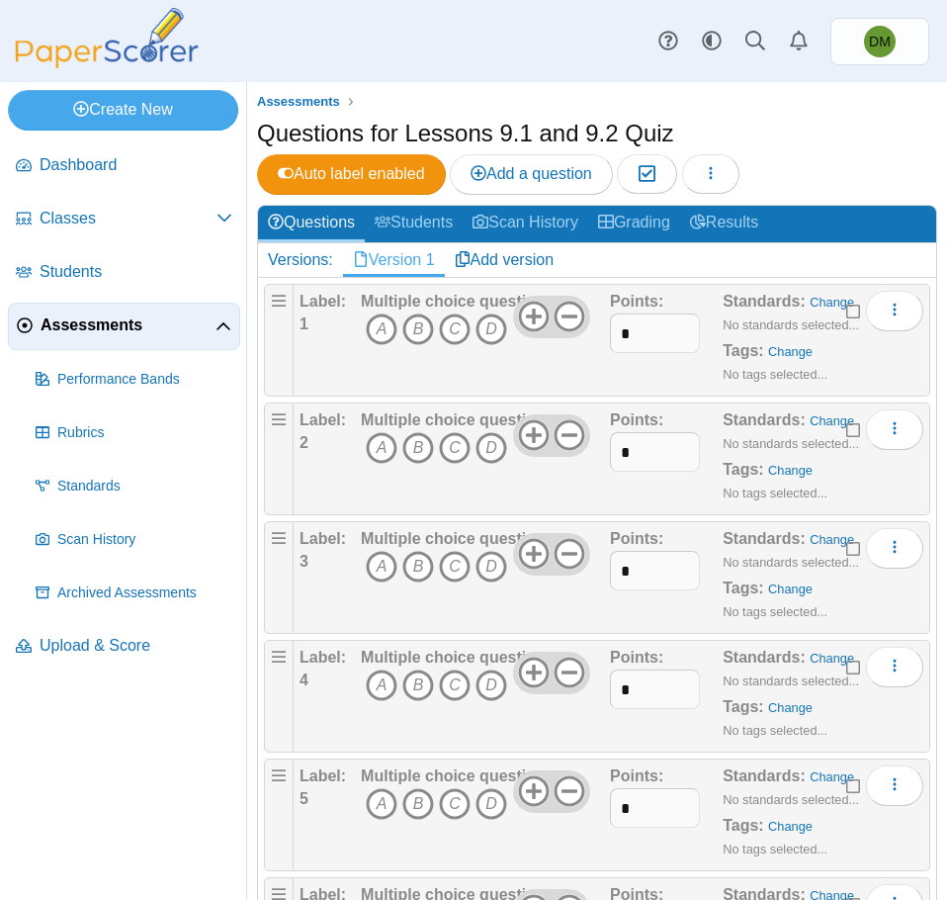
click at [370, 324] on icon "A" at bounding box center [382, 329] width 32 height 32
click at [412, 446] on icon "B" at bounding box center [418, 448] width 32 height 32
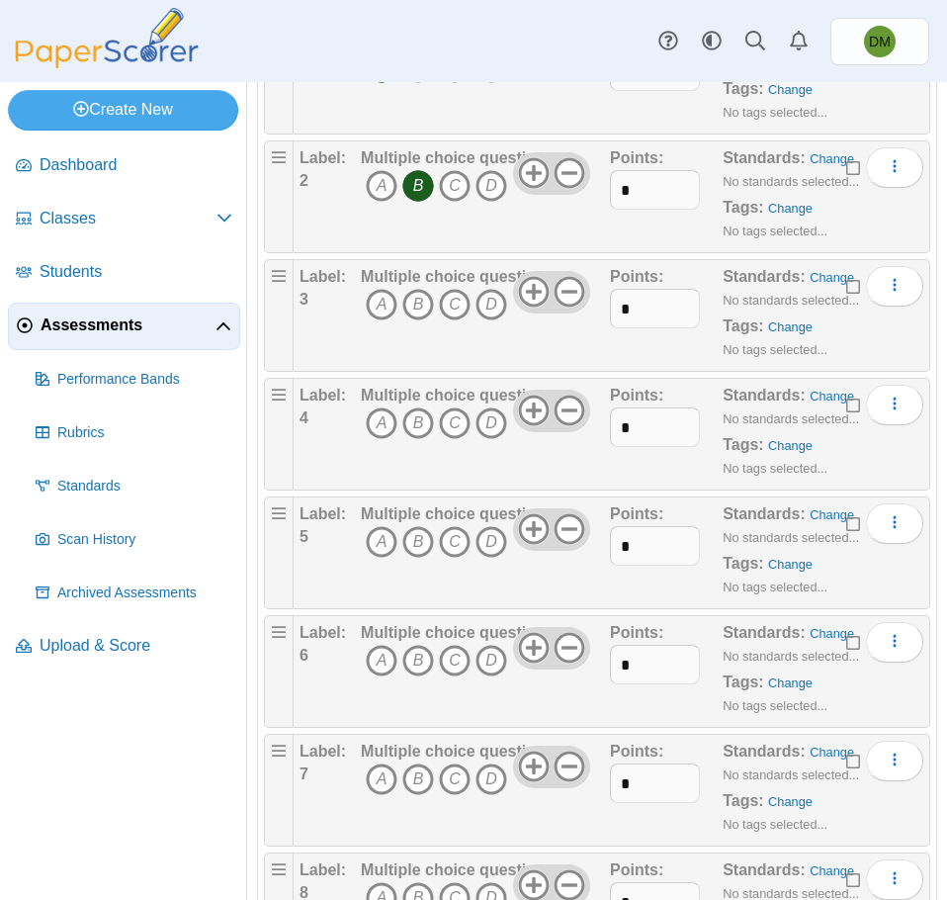
scroll to position [297, 0]
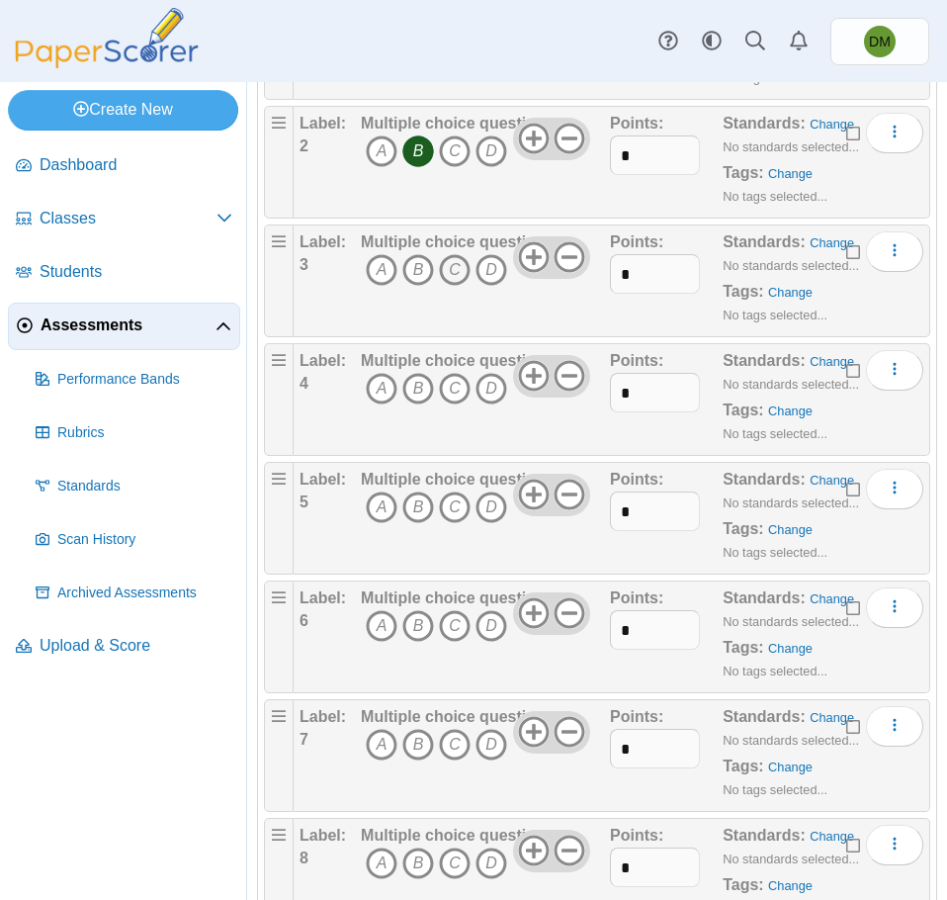
click at [447, 280] on icon "C" at bounding box center [455, 270] width 32 height 32
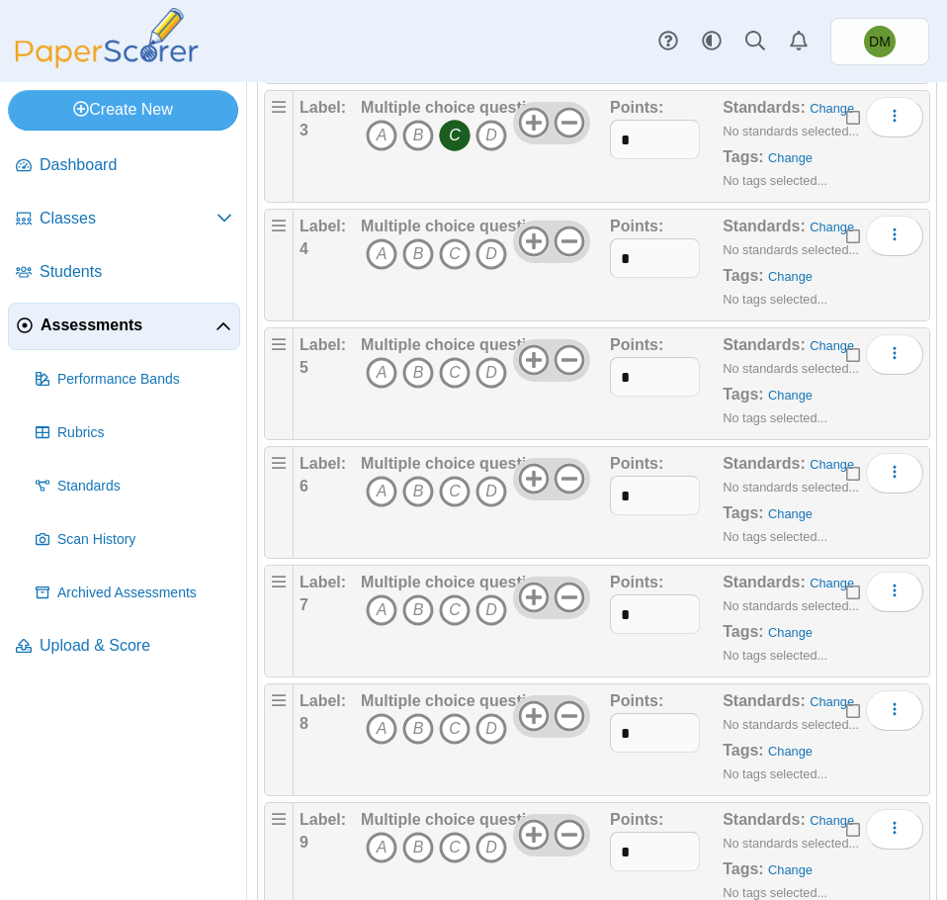
scroll to position [494, 0]
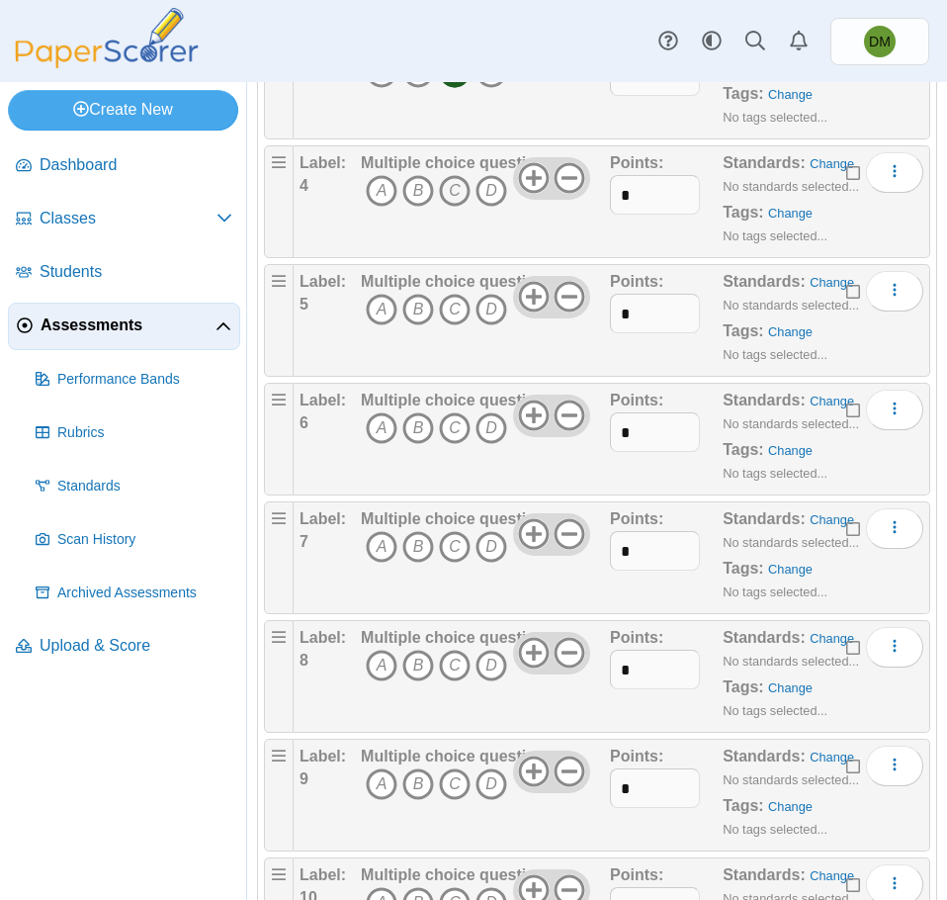
click at [454, 202] on icon "C" at bounding box center [455, 191] width 32 height 32
click at [413, 310] on icon "B" at bounding box center [418, 310] width 32 height 32
click at [444, 431] on icon "C" at bounding box center [455, 428] width 32 height 32
click at [373, 561] on icon "A" at bounding box center [382, 547] width 32 height 32
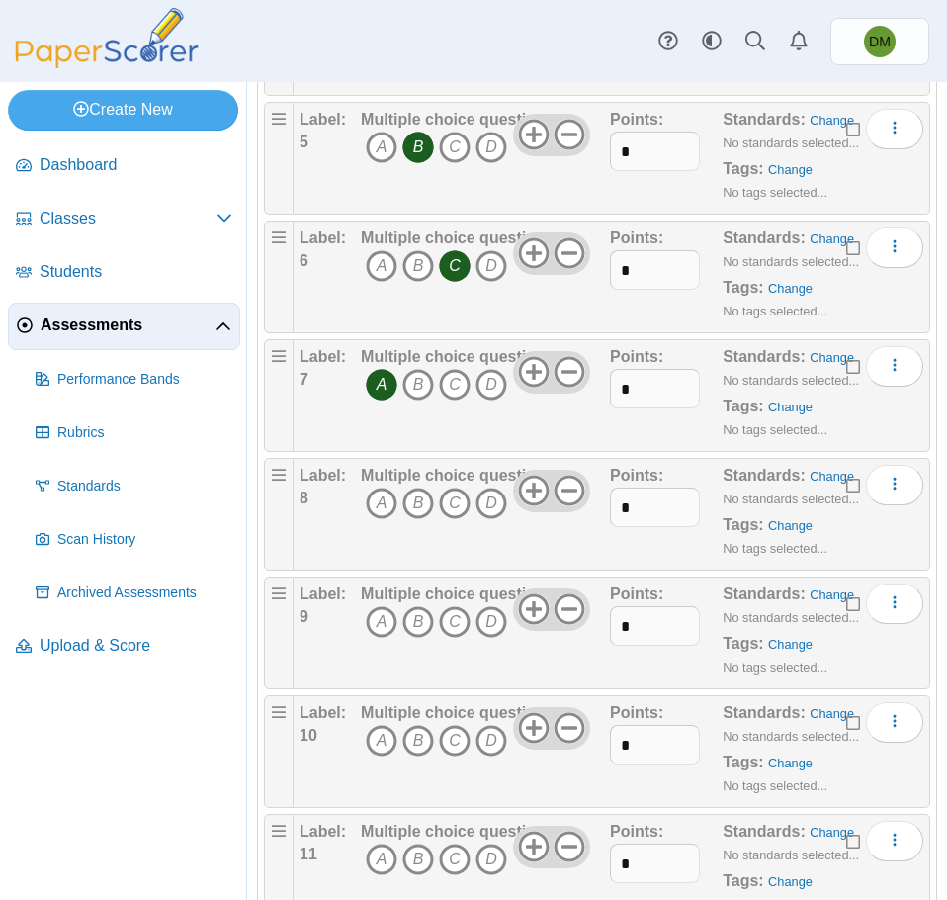
scroll to position [692, 0]
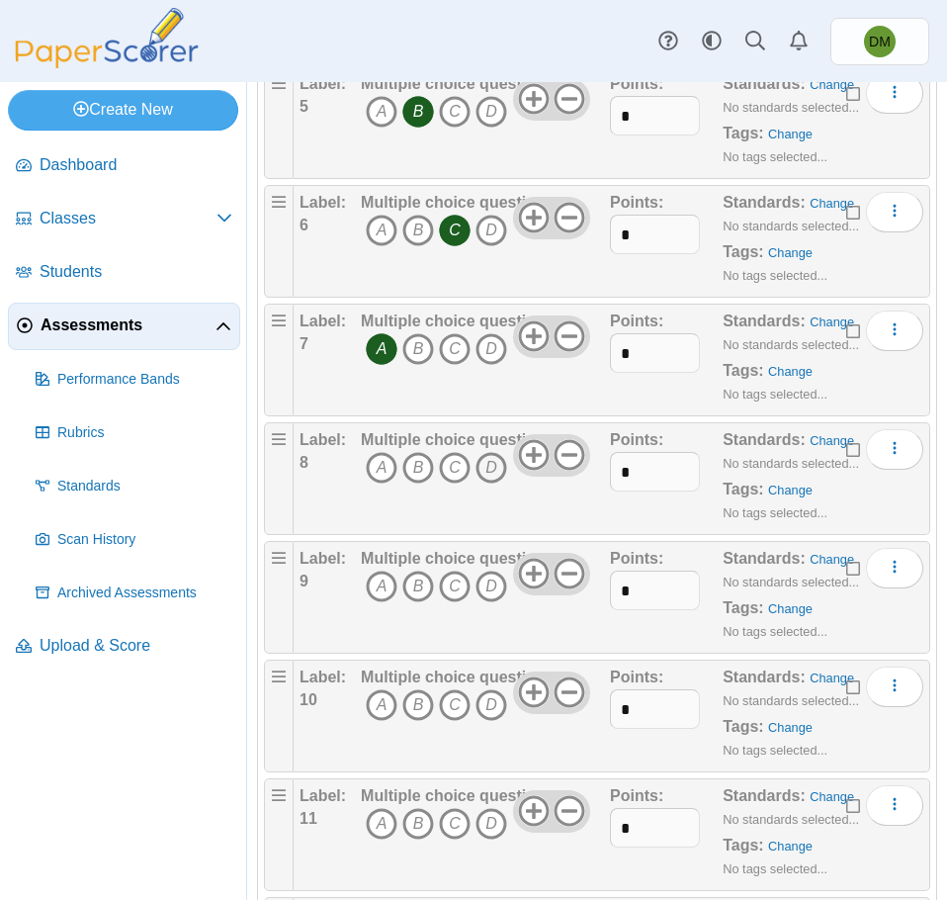
click at [492, 470] on icon "D" at bounding box center [492, 468] width 32 height 32
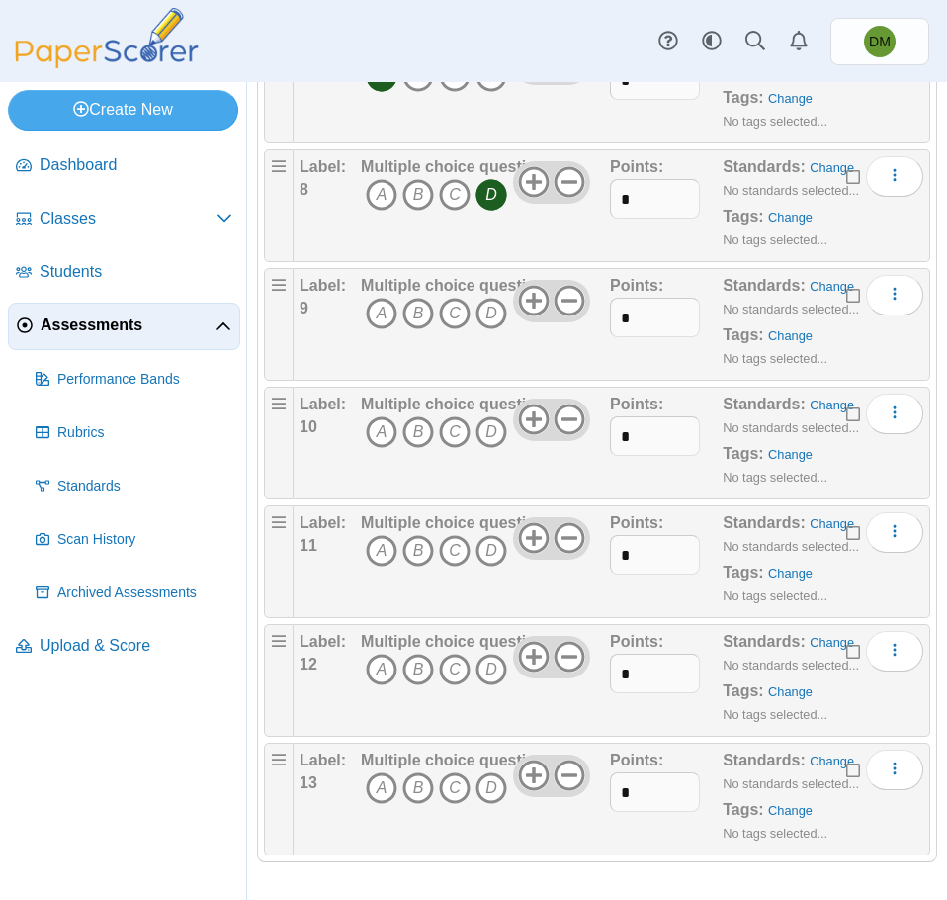
scroll to position [966, 0]
click at [457, 316] on icon "C" at bounding box center [455, 313] width 32 height 32
click at [444, 426] on icon "C" at bounding box center [455, 431] width 32 height 32
click at [385, 562] on icon "A" at bounding box center [382, 550] width 32 height 32
click at [417, 671] on icon "B" at bounding box center [418, 669] width 32 height 32
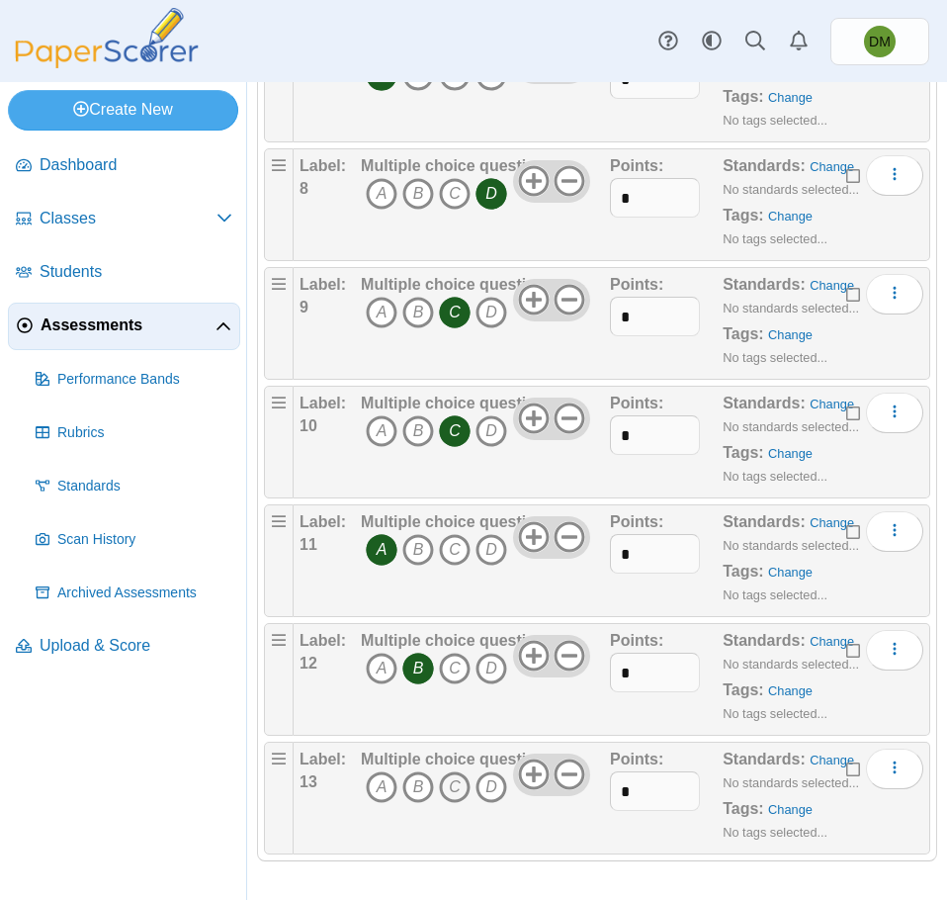
click at [455, 788] on icon "C" at bounding box center [455, 787] width 32 height 32
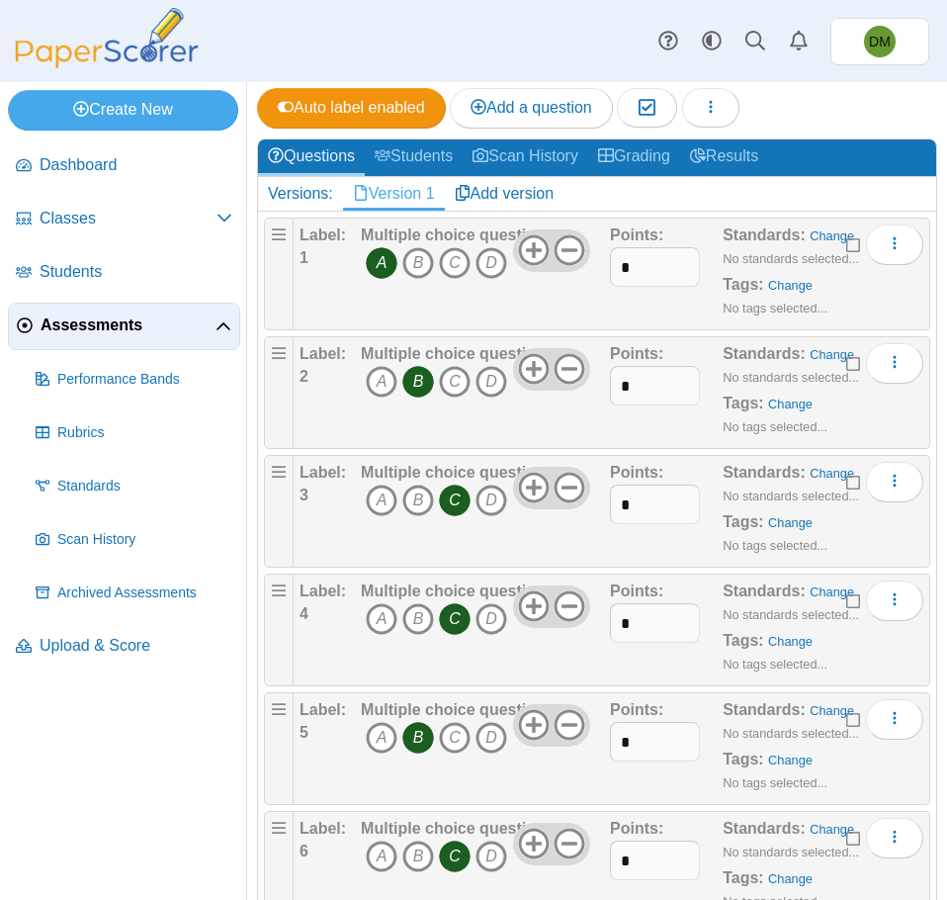
scroll to position [0, 0]
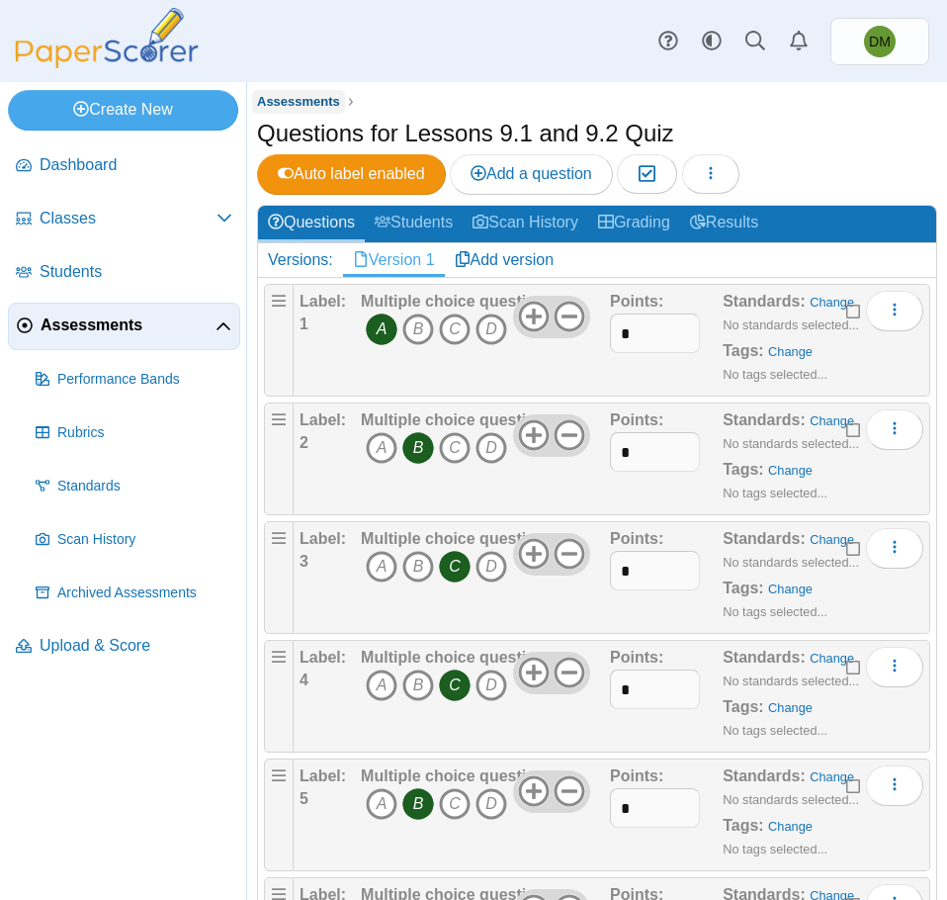
click at [304, 102] on span "Assessments" at bounding box center [298, 101] width 83 height 15
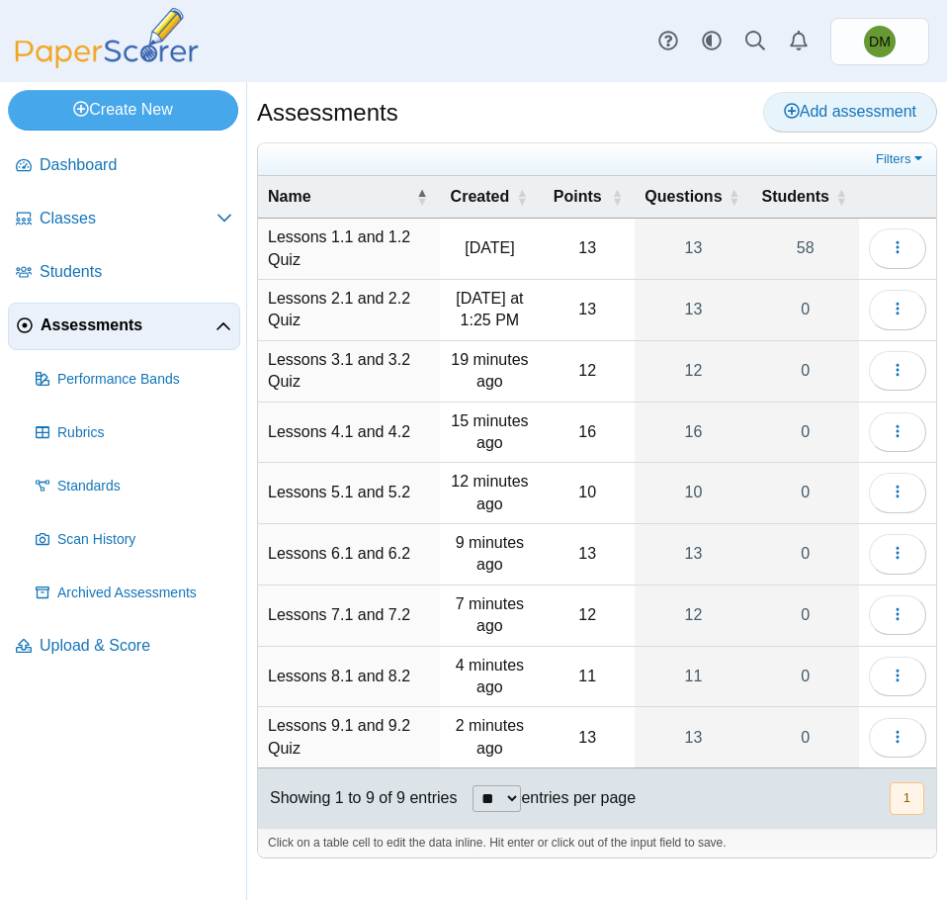
click at [793, 111] on use at bounding box center [792, 111] width 16 height 16
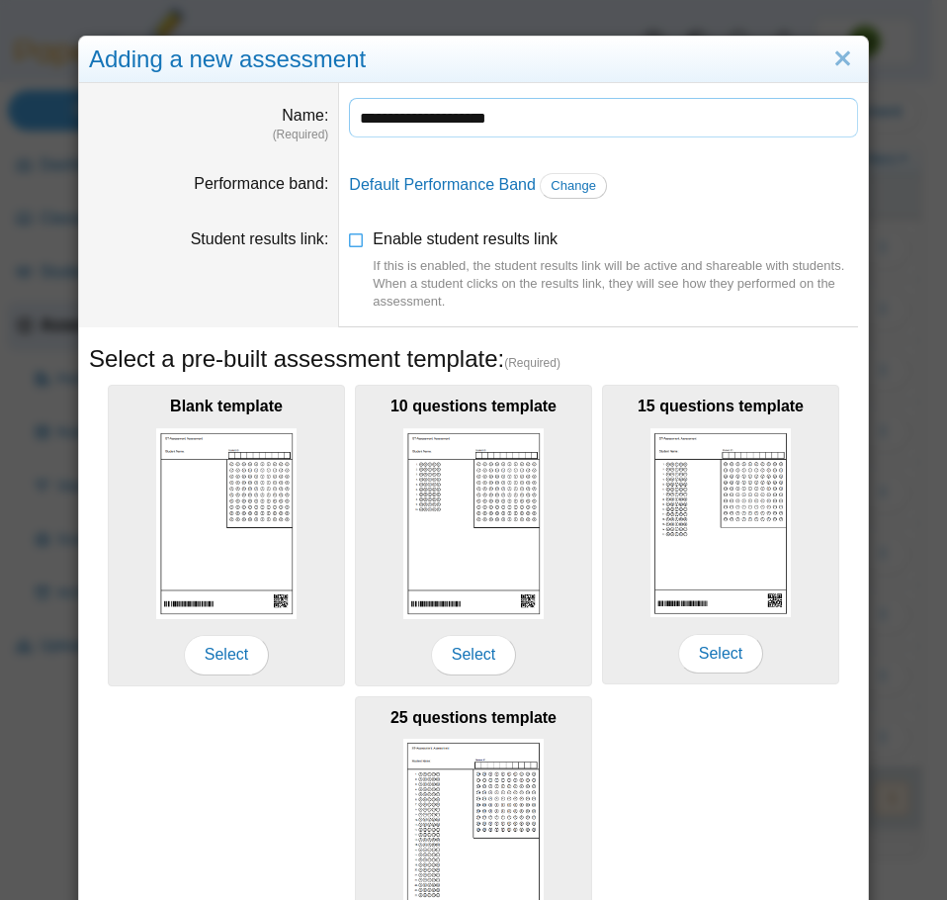
type input "**********"
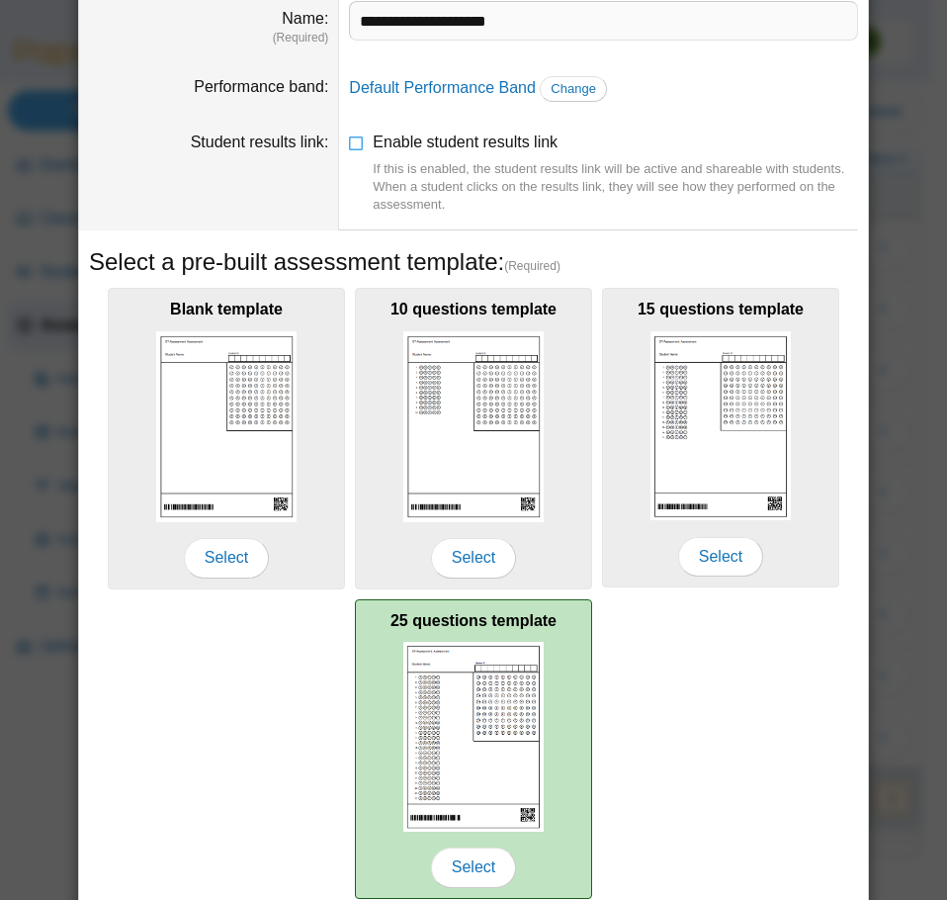
scroll to position [176, 0]
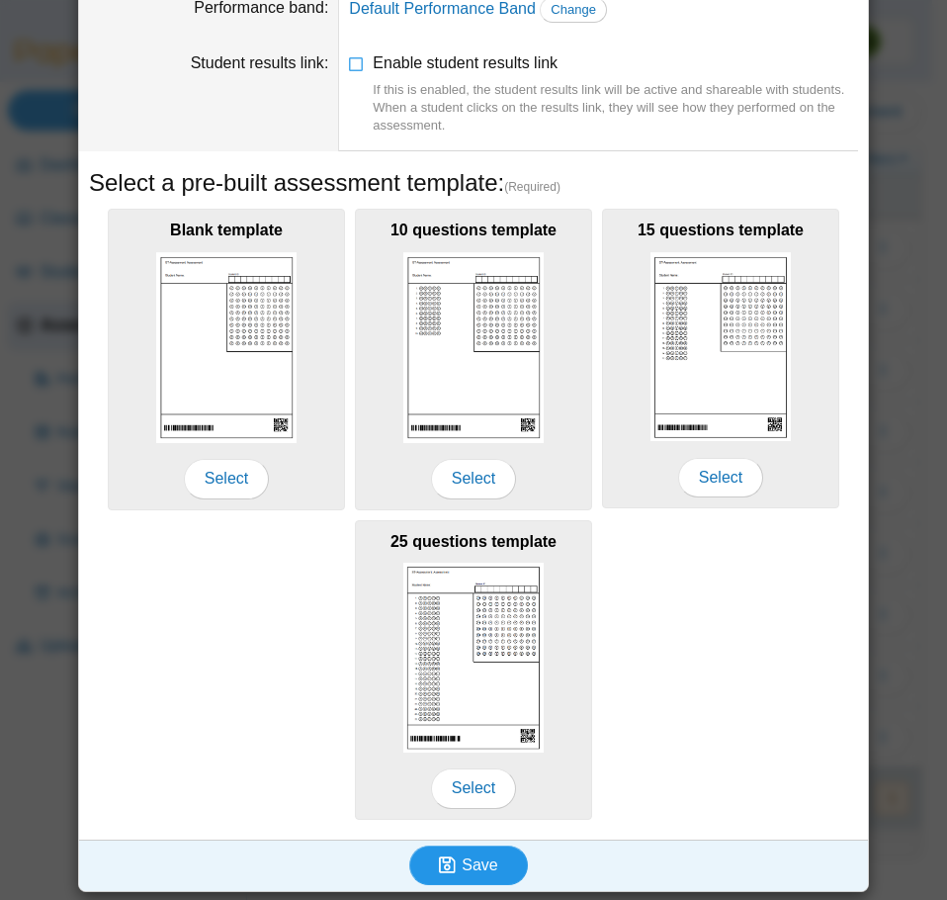
click at [470, 873] on button "Save" at bounding box center [468, 865] width 119 height 40
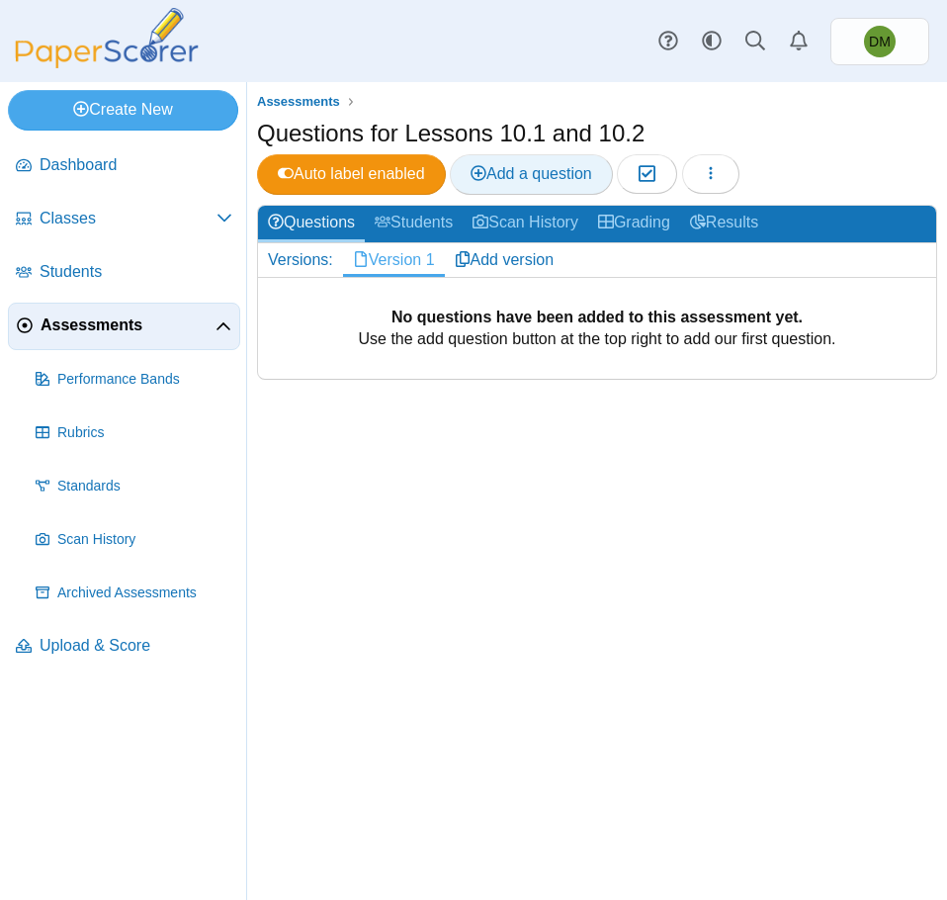
click at [544, 186] on link "Add a question" at bounding box center [531, 174] width 163 height 40
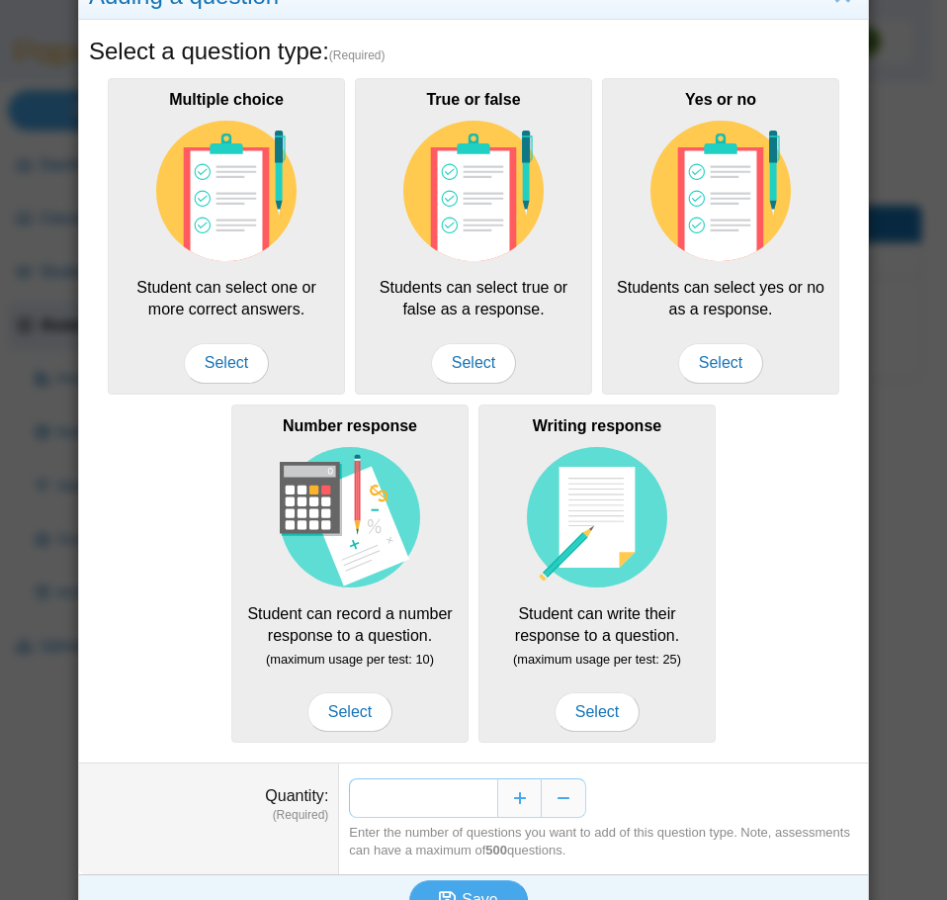
scroll to position [99, 0]
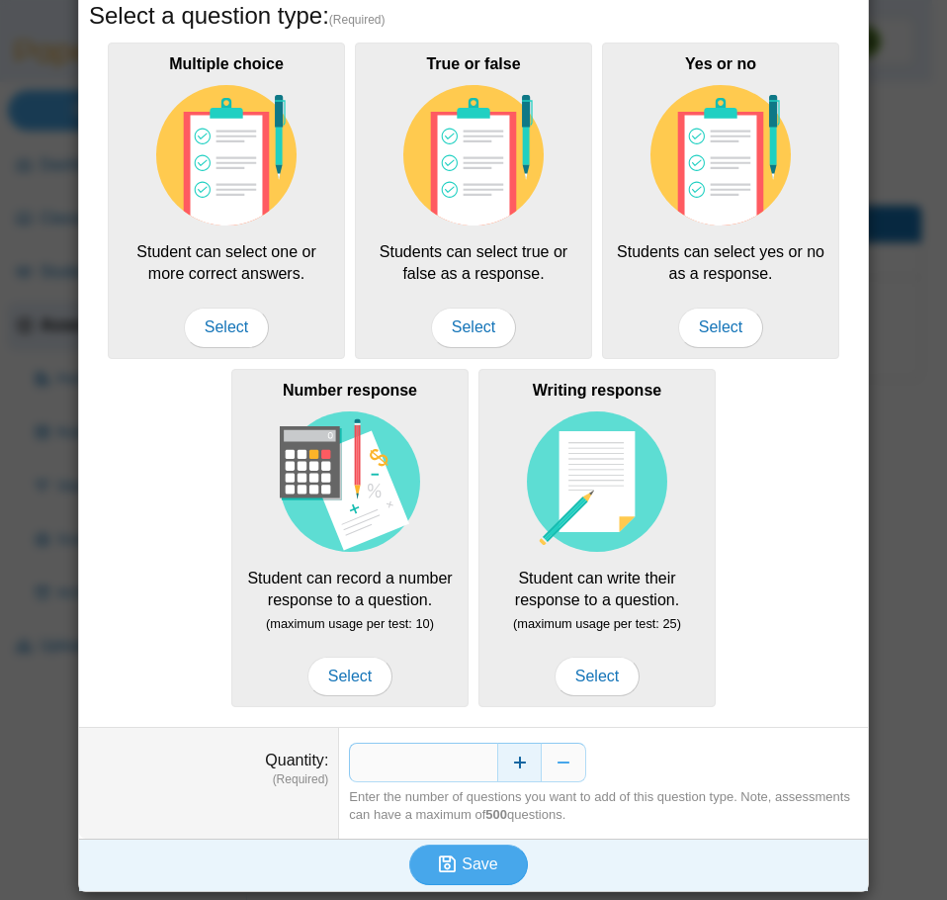
click at [523, 771] on button "Increase" at bounding box center [519, 763] width 44 height 40
click at [522, 772] on button "Increase" at bounding box center [519, 763] width 44 height 40
click at [523, 772] on button "Increase" at bounding box center [519, 763] width 44 height 40
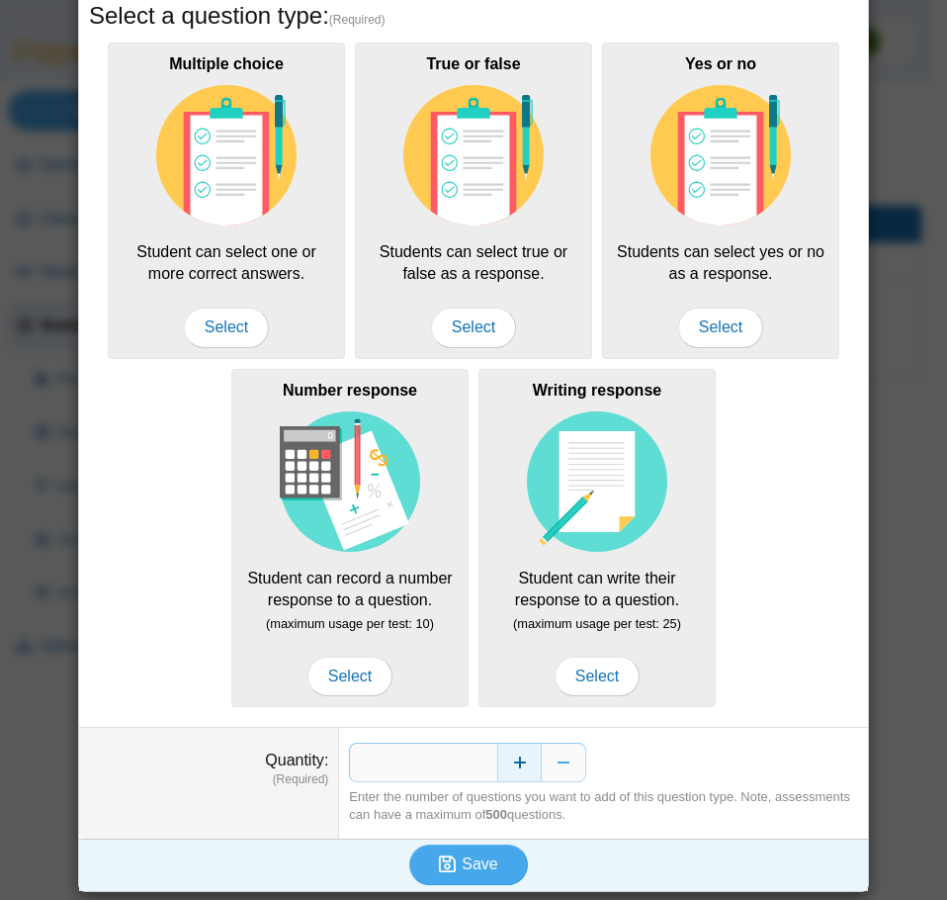
click at [523, 772] on button "Increase" at bounding box center [519, 763] width 44 height 40
click at [525, 772] on button "Increase" at bounding box center [519, 763] width 44 height 40
click at [525, 771] on button "Increase" at bounding box center [519, 763] width 44 height 40
click at [526, 771] on button "Increase" at bounding box center [519, 763] width 44 height 40
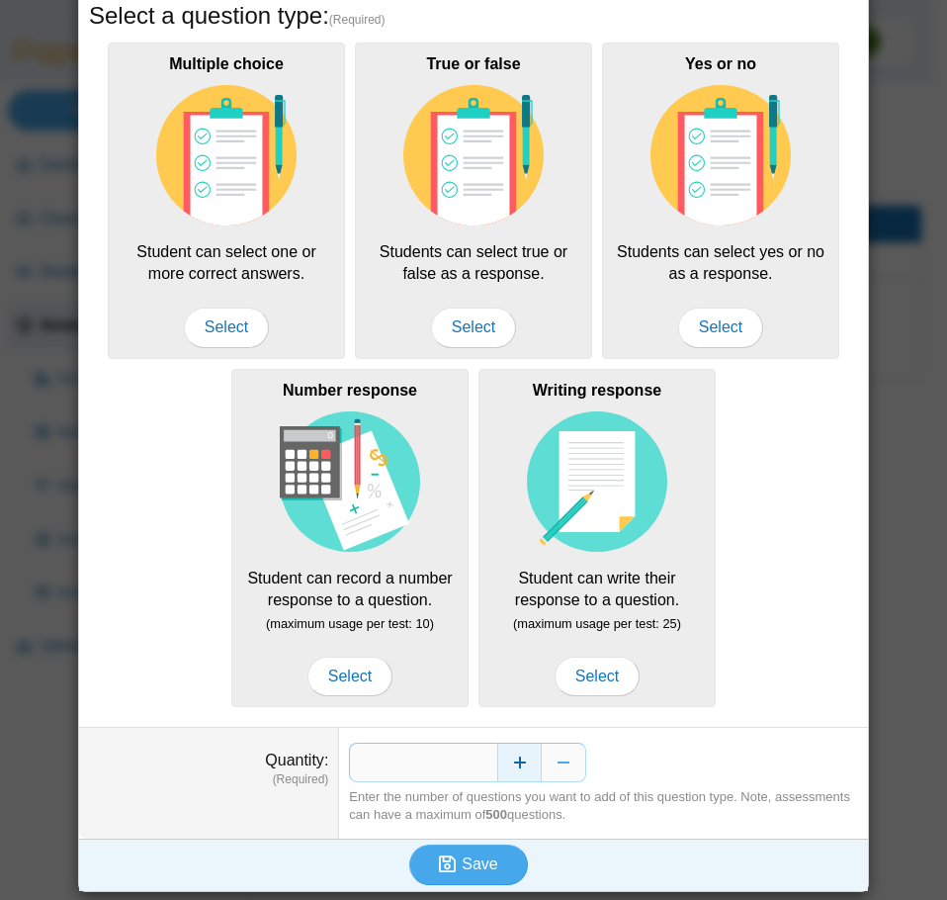
click at [526, 771] on button "Increase" at bounding box center [519, 763] width 44 height 40
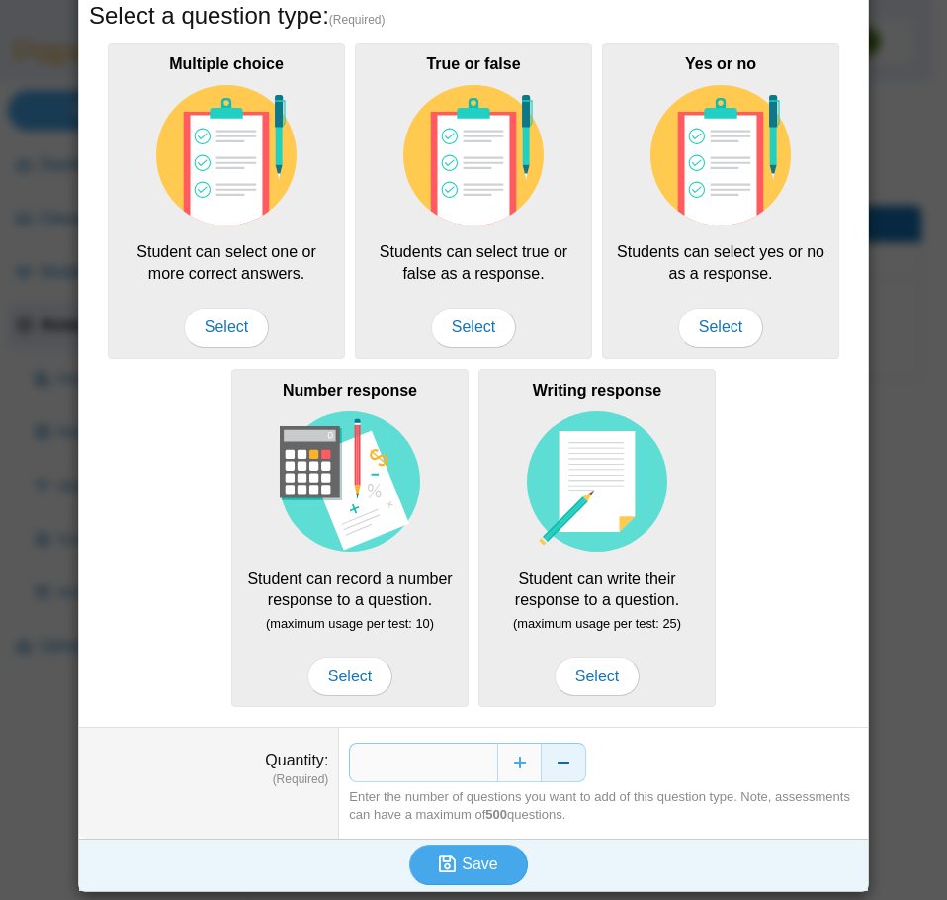
click at [569, 756] on button "Decrease" at bounding box center [564, 763] width 44 height 40
click at [462, 863] on span "Save" at bounding box center [480, 863] width 36 height 17
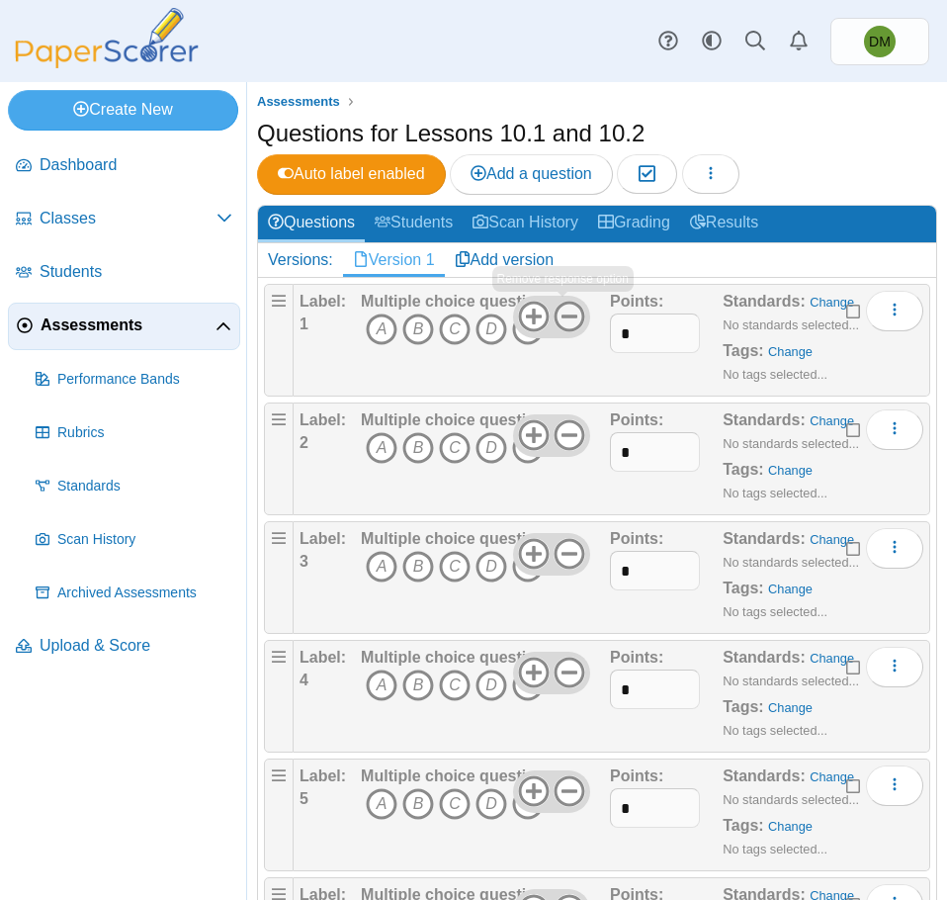
click at [566, 306] on icon at bounding box center [570, 317] width 32 height 32
click at [558, 430] on icon at bounding box center [570, 435] width 32 height 32
drag, startPoint x: 561, startPoint y: 543, endPoint x: 571, endPoint y: 603, distance: 61.1
click at [561, 544] on icon at bounding box center [570, 554] width 32 height 32
click at [561, 669] on icon at bounding box center [570, 673] width 32 height 32
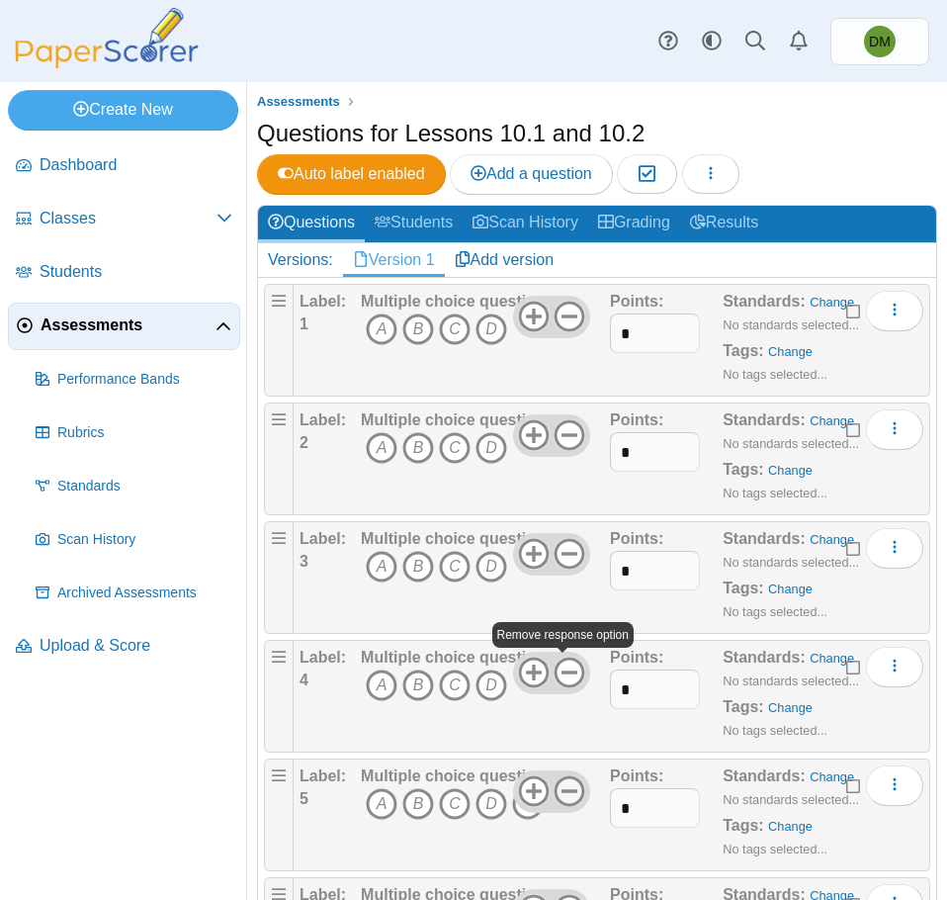
click at [561, 790] on use at bounding box center [570, 791] width 31 height 31
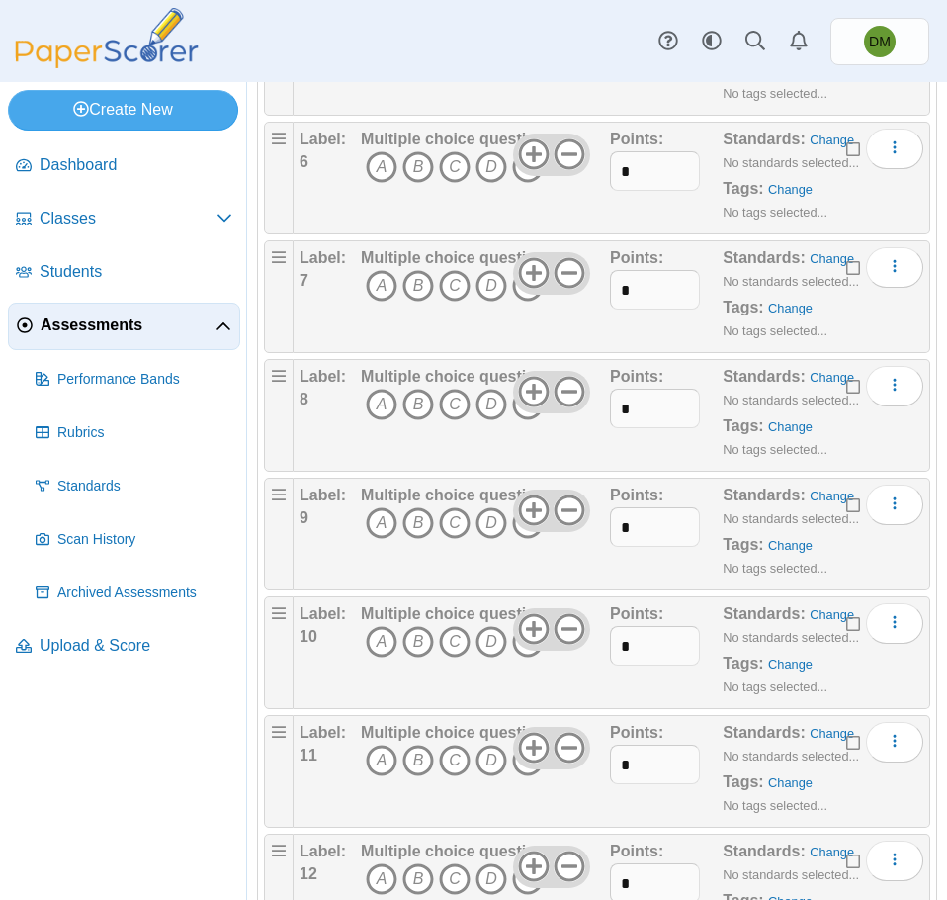
scroll to position [791, 0]
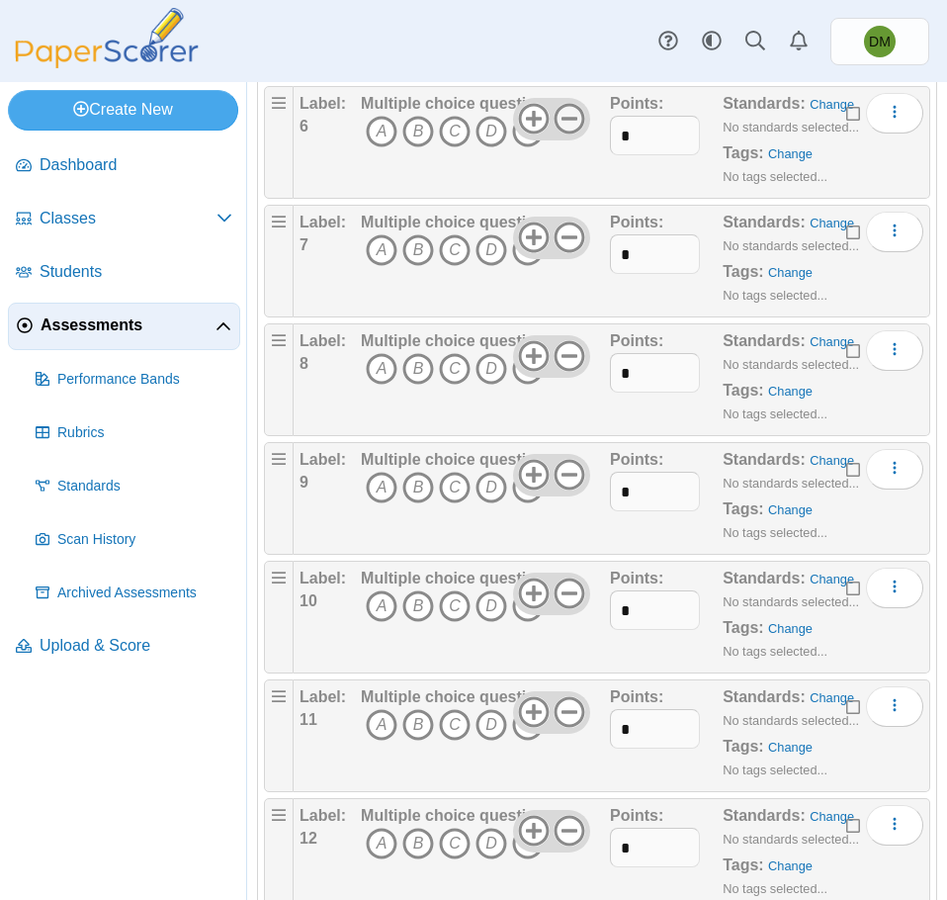
click at [571, 120] on icon at bounding box center [570, 119] width 32 height 32
click at [570, 240] on icon at bounding box center [570, 237] width 32 height 32
click at [563, 364] on icon at bounding box center [570, 356] width 32 height 32
click at [567, 485] on icon at bounding box center [570, 475] width 32 height 32
click at [568, 584] on icon at bounding box center [570, 593] width 32 height 32
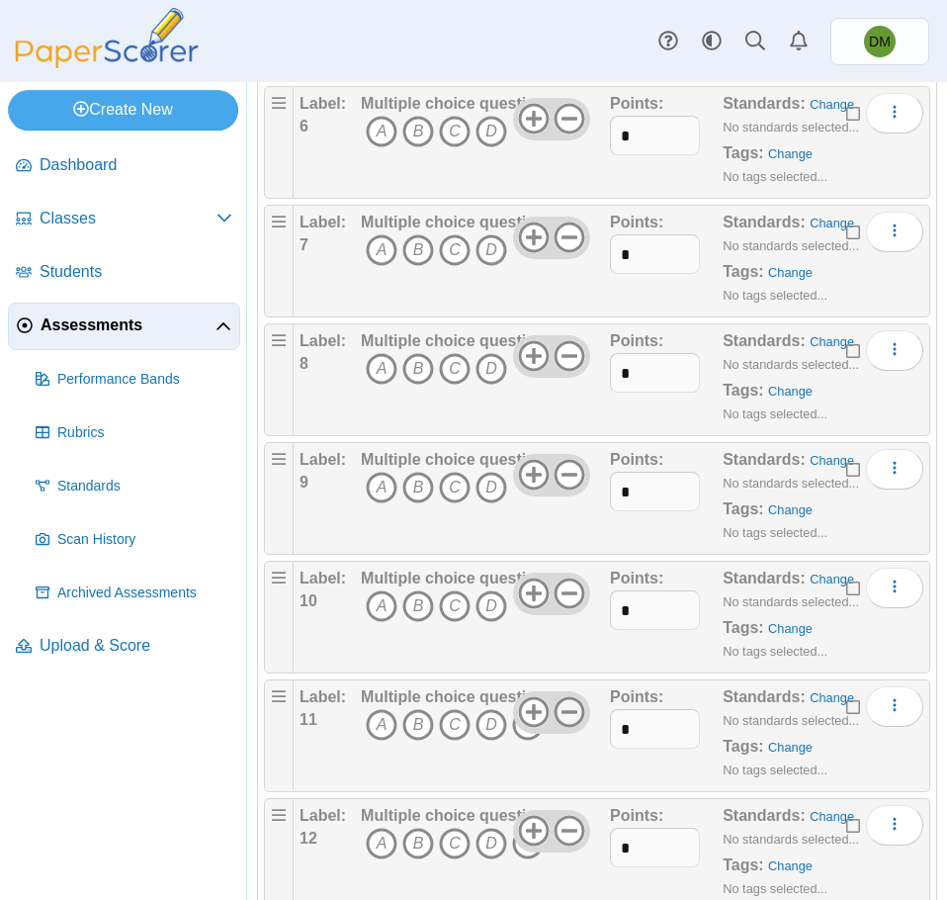
click at [568, 702] on icon at bounding box center [570, 712] width 32 height 32
click at [569, 820] on icon at bounding box center [570, 831] width 32 height 32
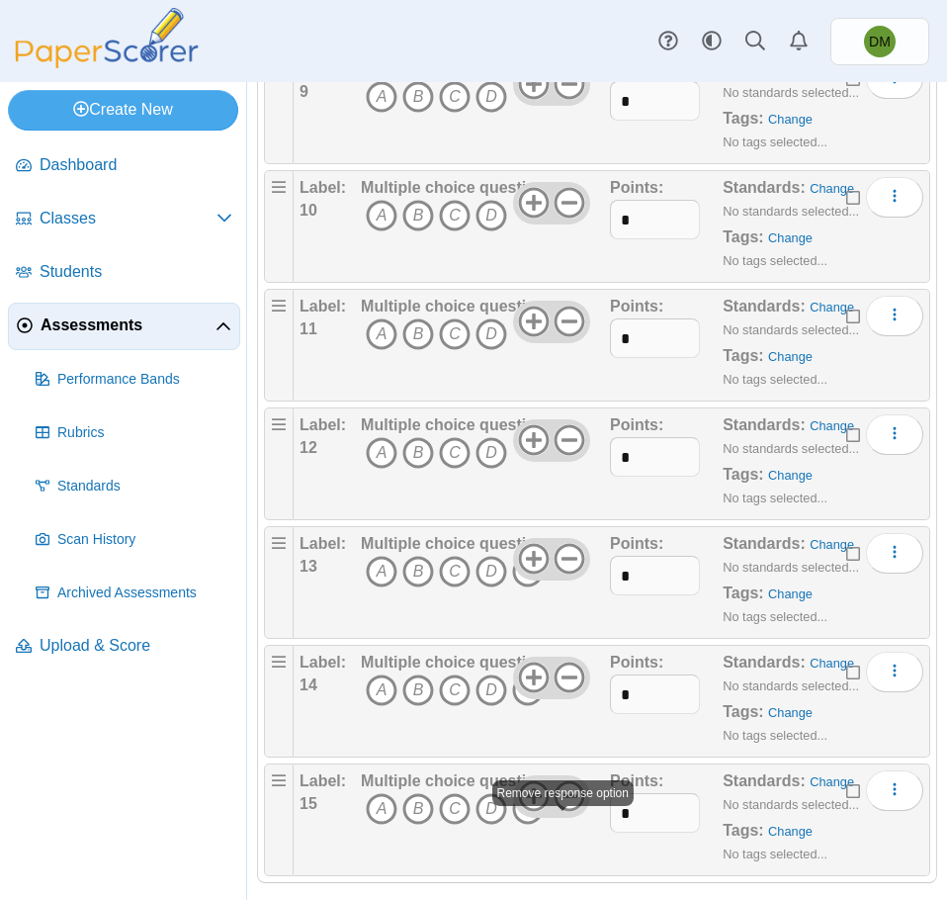
scroll to position [1203, 0]
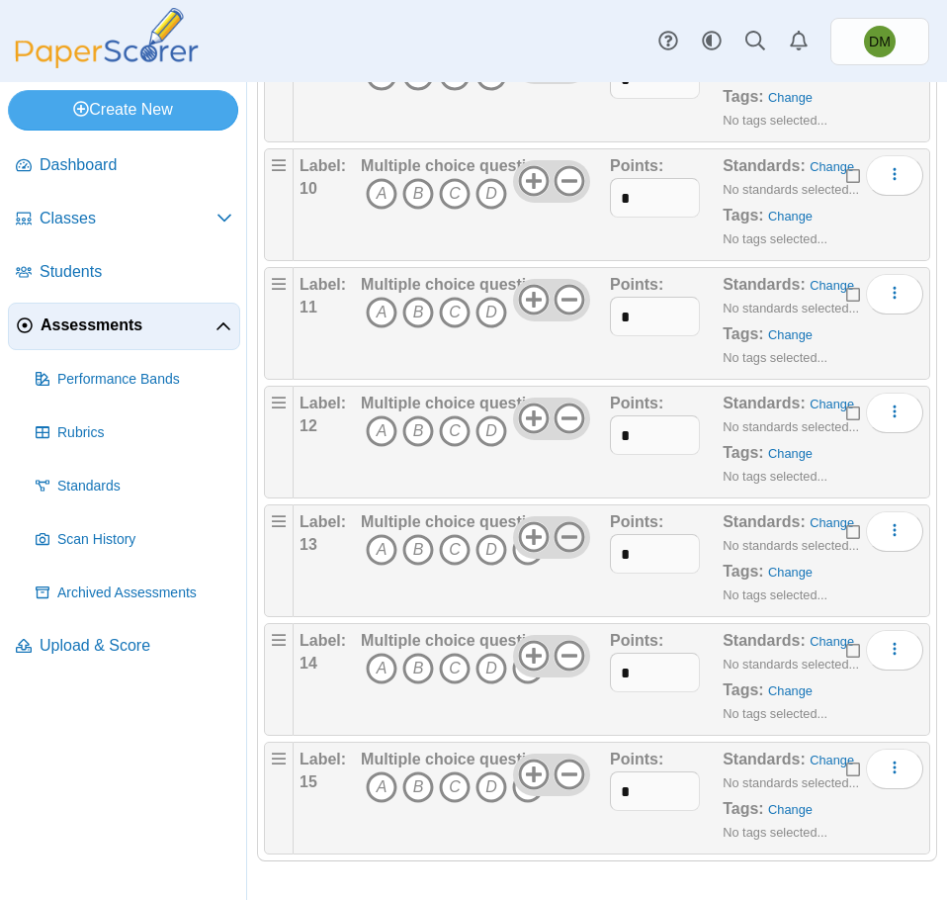
click at [565, 533] on icon at bounding box center [570, 537] width 32 height 32
drag, startPoint x: 571, startPoint y: 644, endPoint x: 569, endPoint y: 689, distance: 45.5
click at [570, 647] on icon at bounding box center [570, 656] width 32 height 32
click at [567, 786] on div at bounding box center [551, 774] width 77 height 42
click at [567, 766] on icon at bounding box center [570, 774] width 32 height 32
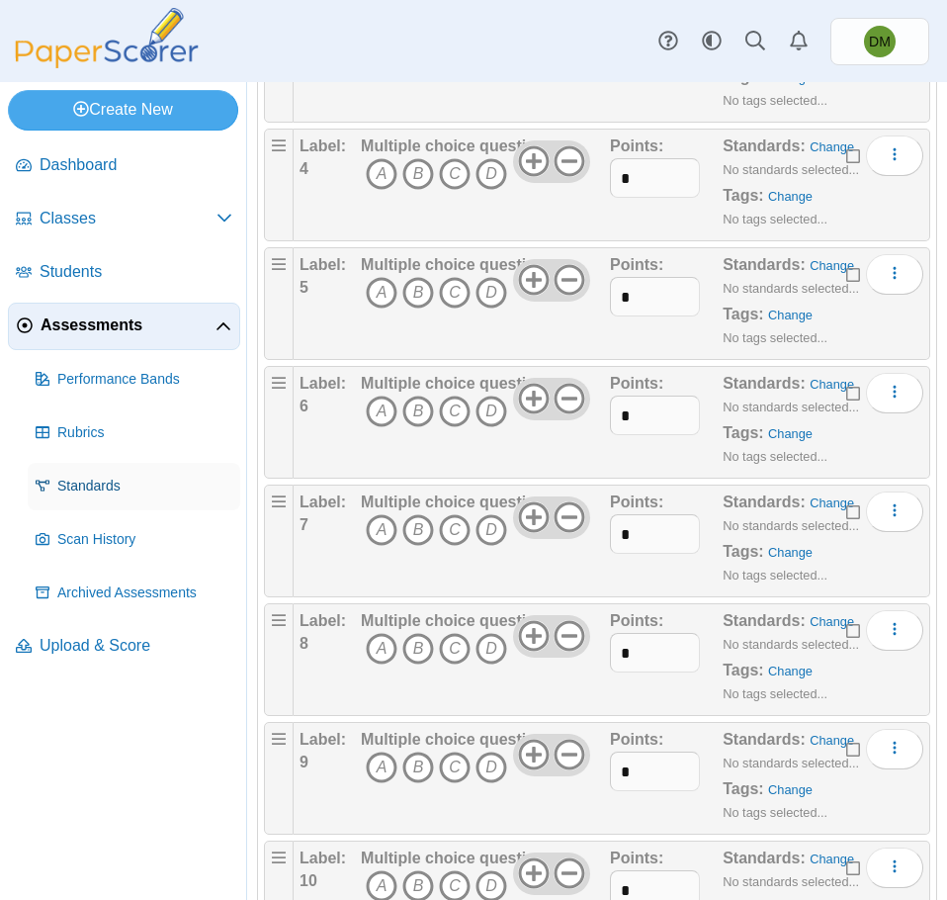
scroll to position [0, 0]
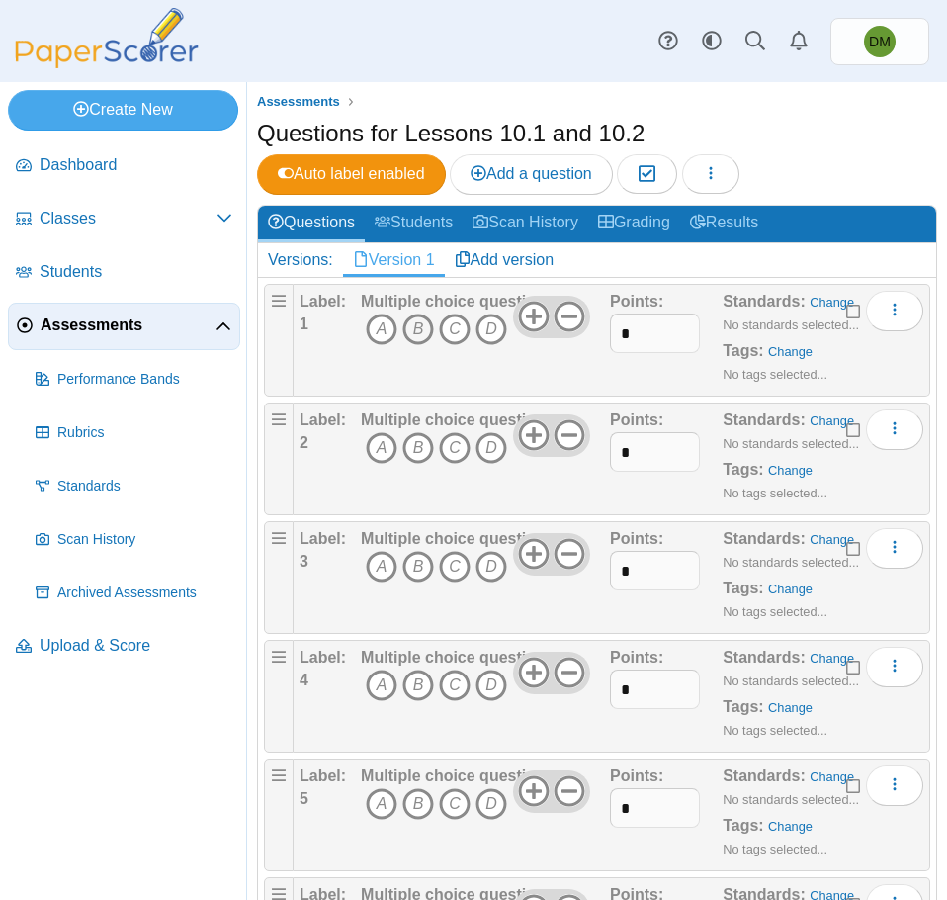
click at [406, 336] on icon "B" at bounding box center [418, 329] width 32 height 32
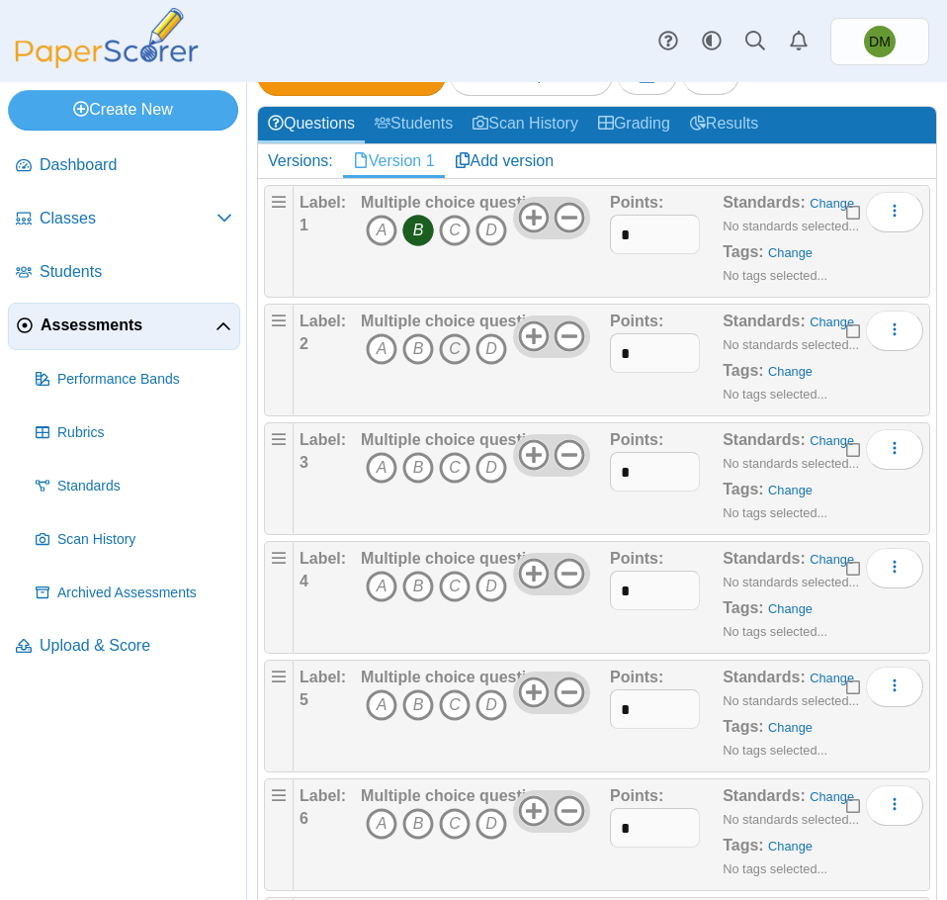
click at [464, 357] on icon "C" at bounding box center [455, 349] width 32 height 32
click at [426, 469] on icon "B" at bounding box center [418, 468] width 32 height 32
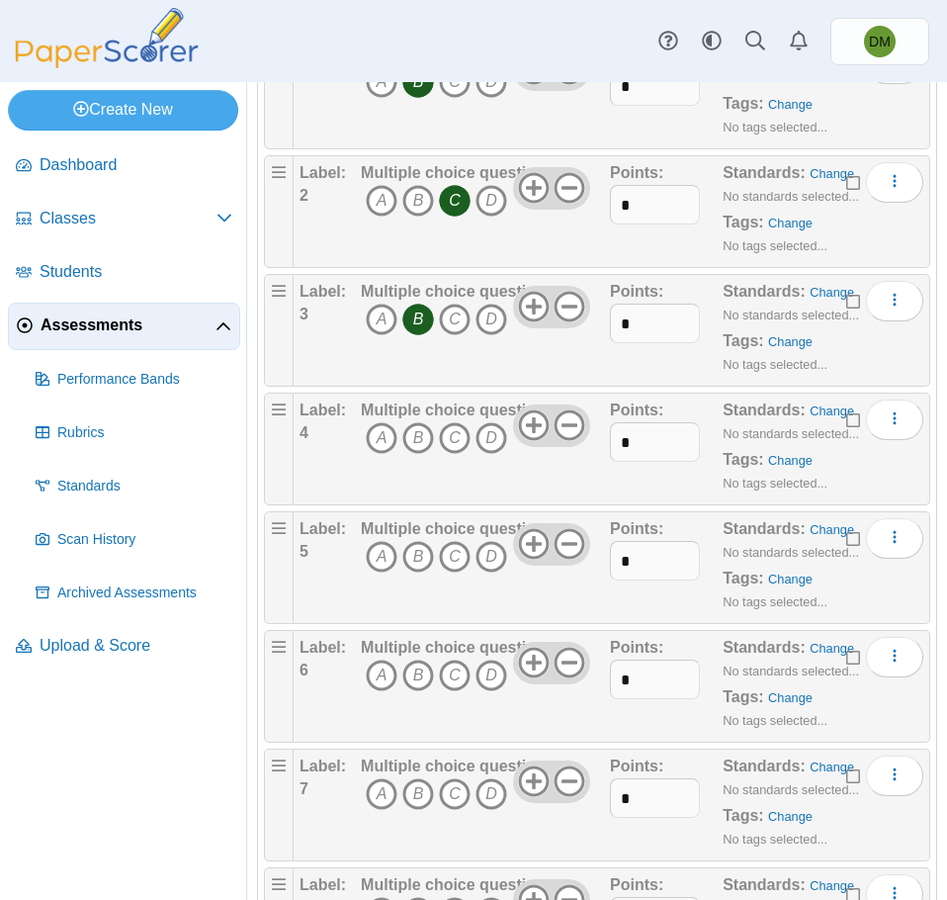
scroll to position [297, 0]
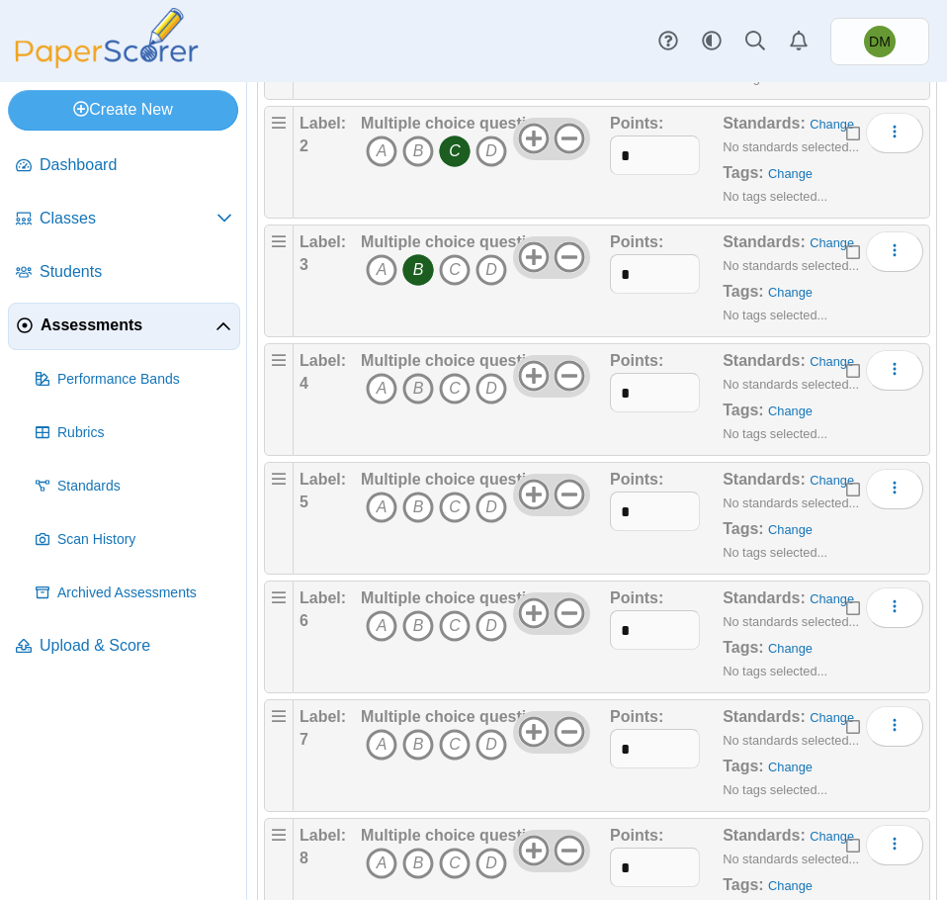
click at [413, 401] on icon "B" at bounding box center [418, 389] width 32 height 32
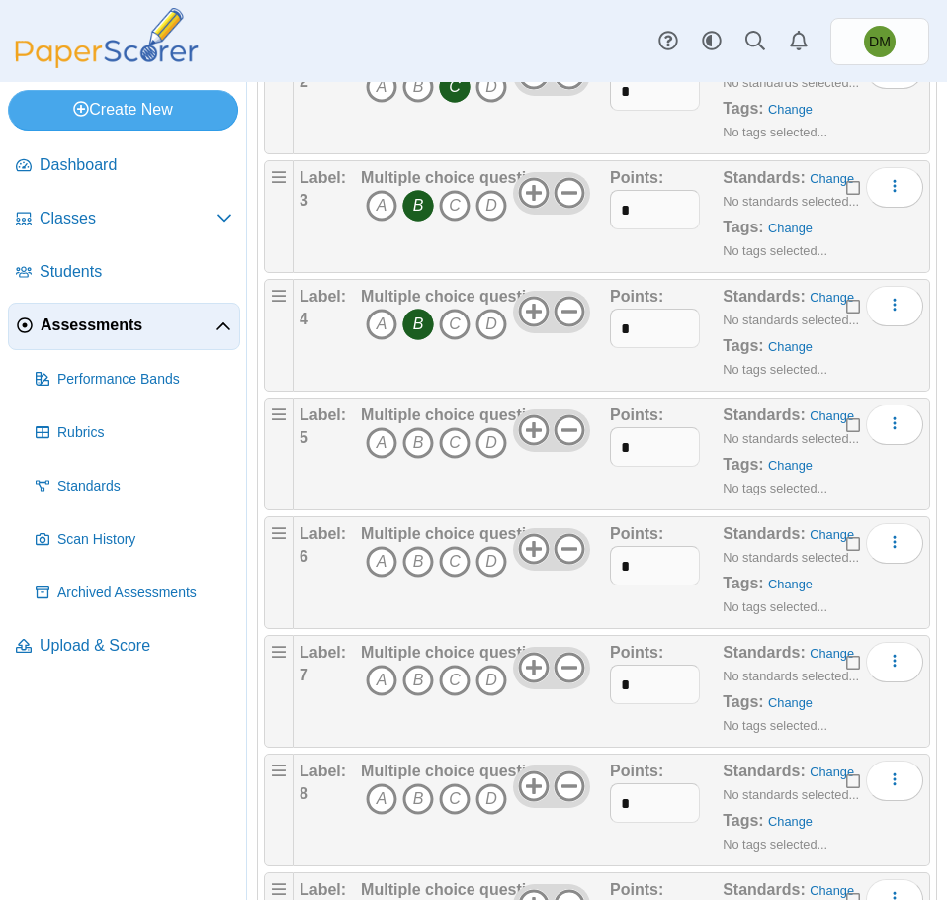
scroll to position [395, 0]
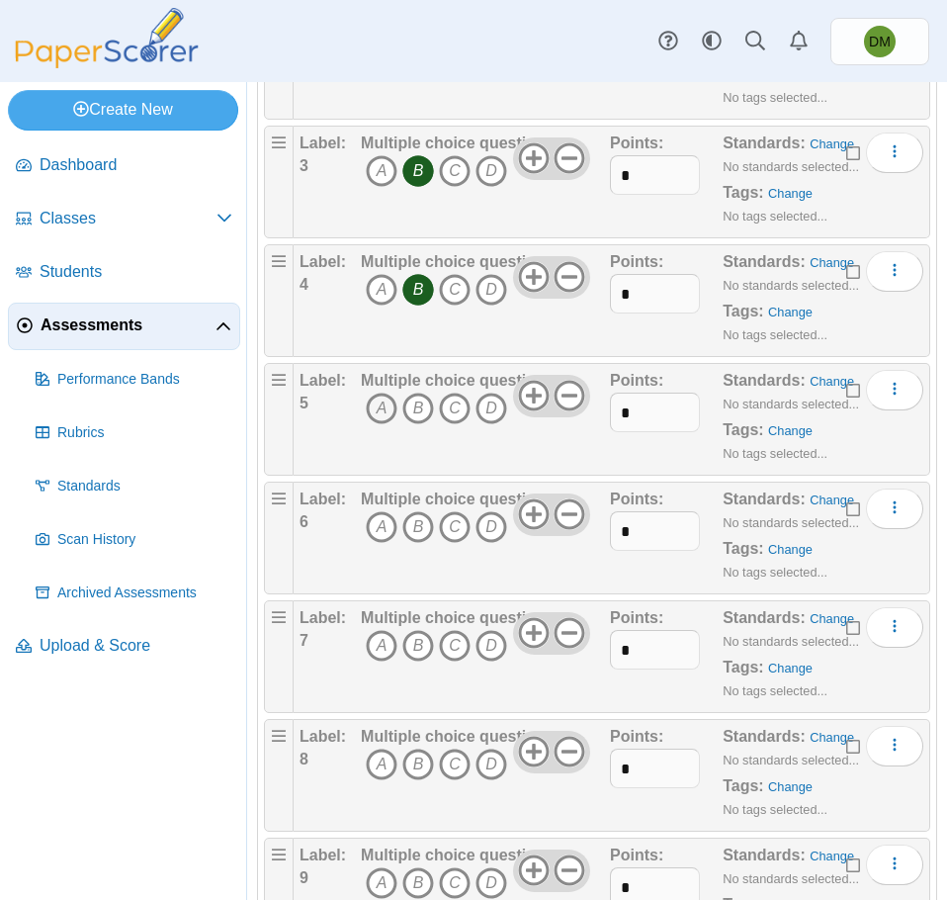
click at [383, 422] on icon "A" at bounding box center [382, 409] width 32 height 32
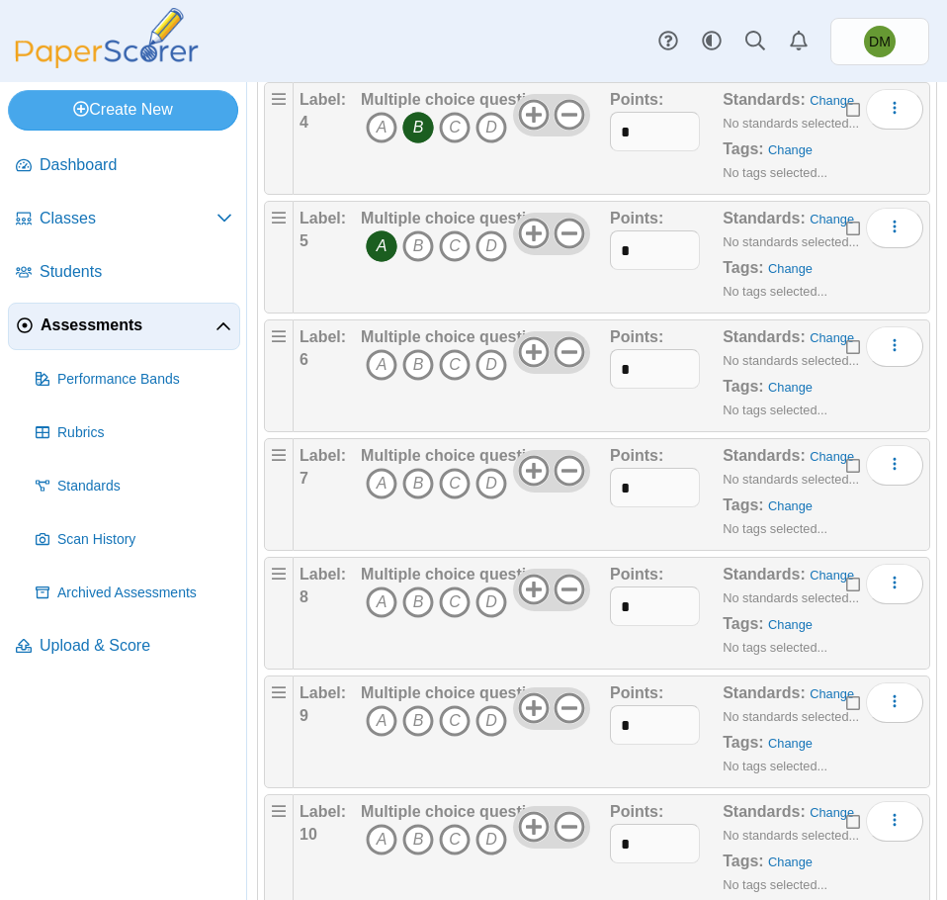
scroll to position [593, 0]
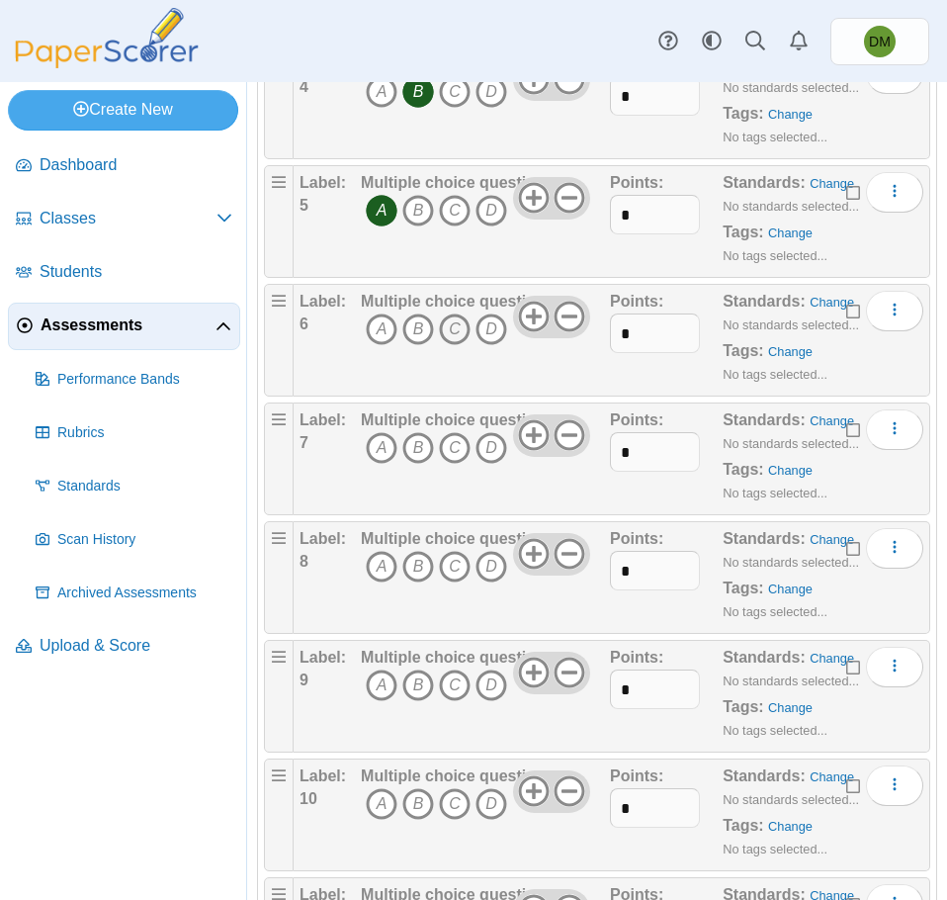
click at [458, 327] on icon "C" at bounding box center [455, 329] width 32 height 32
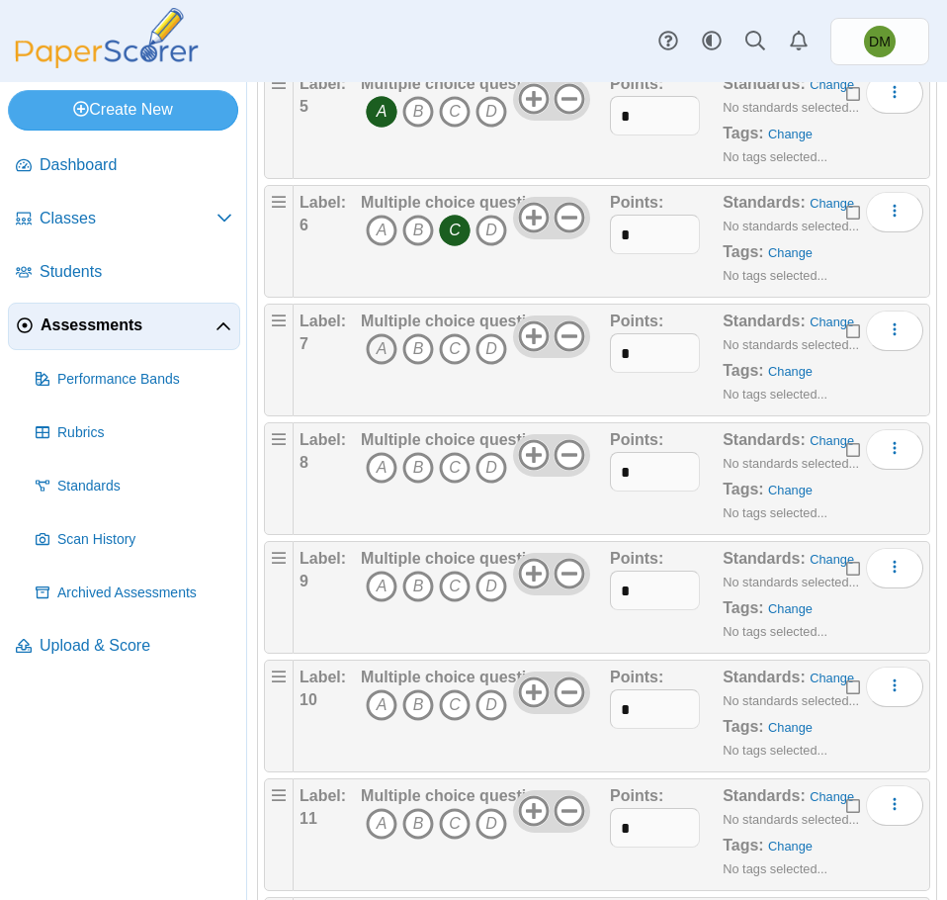
click at [386, 358] on icon "A" at bounding box center [382, 349] width 32 height 32
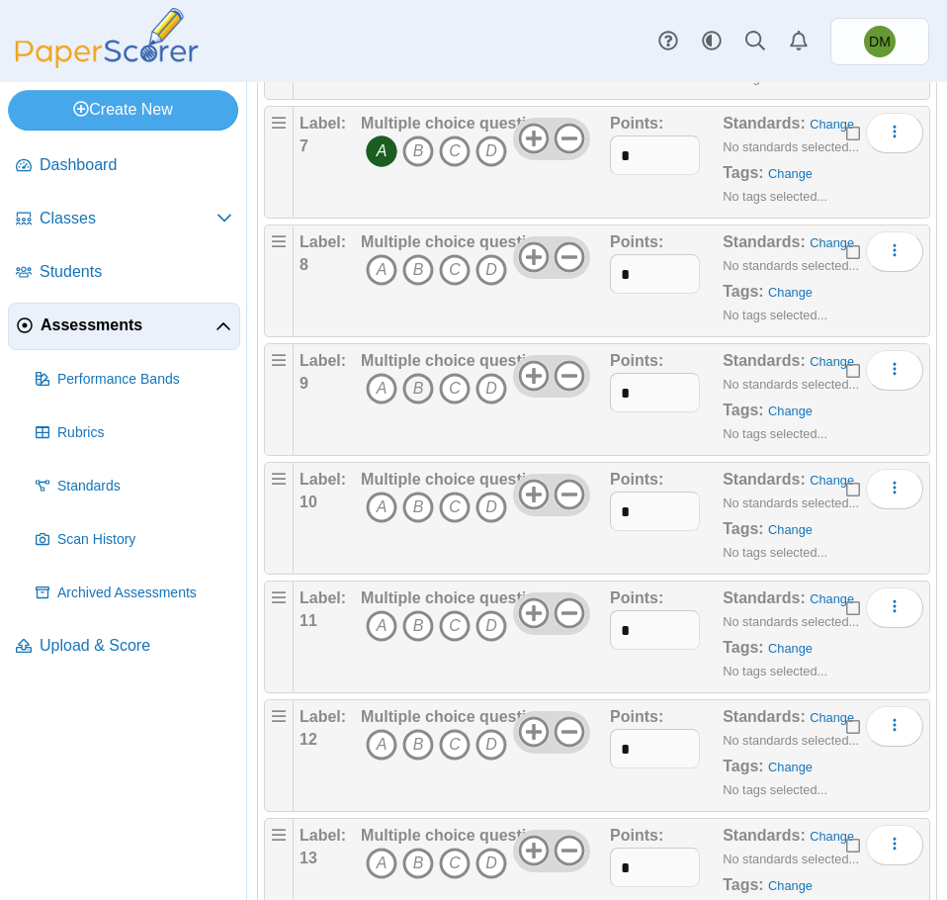
scroll to position [989, 0]
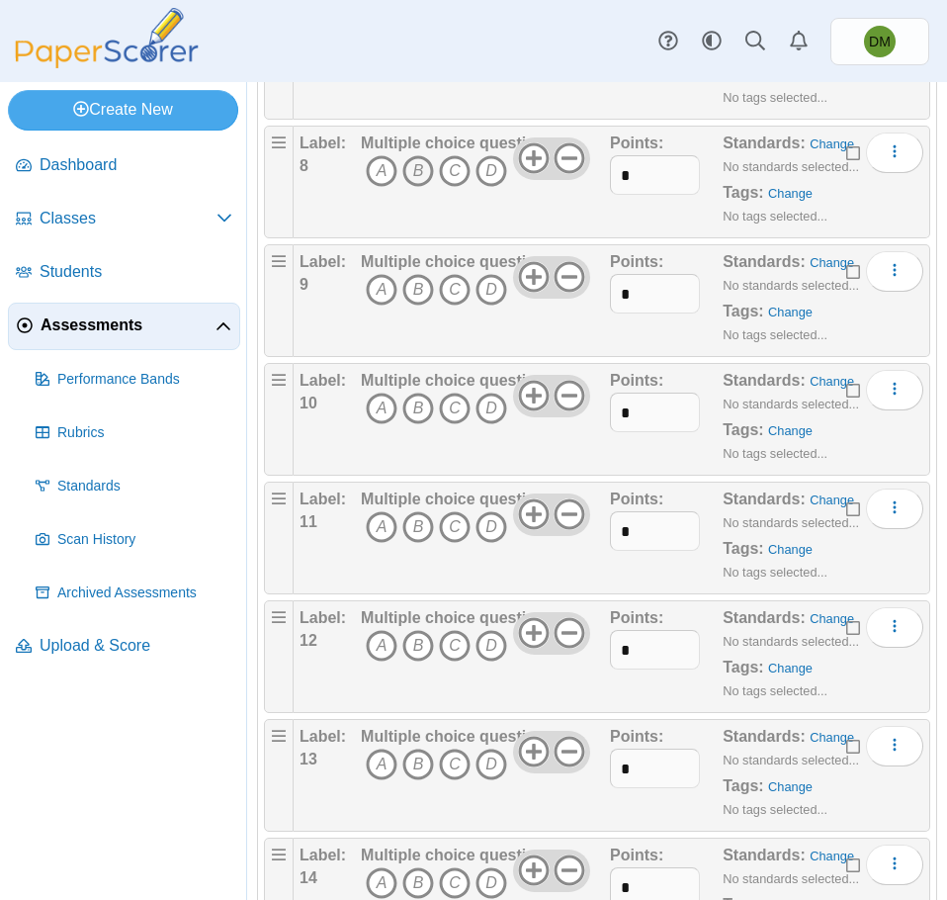
click at [417, 162] on icon "B" at bounding box center [418, 171] width 32 height 32
click at [408, 298] on icon "B" at bounding box center [418, 290] width 32 height 32
click at [454, 415] on icon "C" at bounding box center [455, 409] width 32 height 32
click at [493, 535] on icon "D" at bounding box center [492, 527] width 32 height 32
click at [449, 650] on icon "C" at bounding box center [455, 646] width 32 height 32
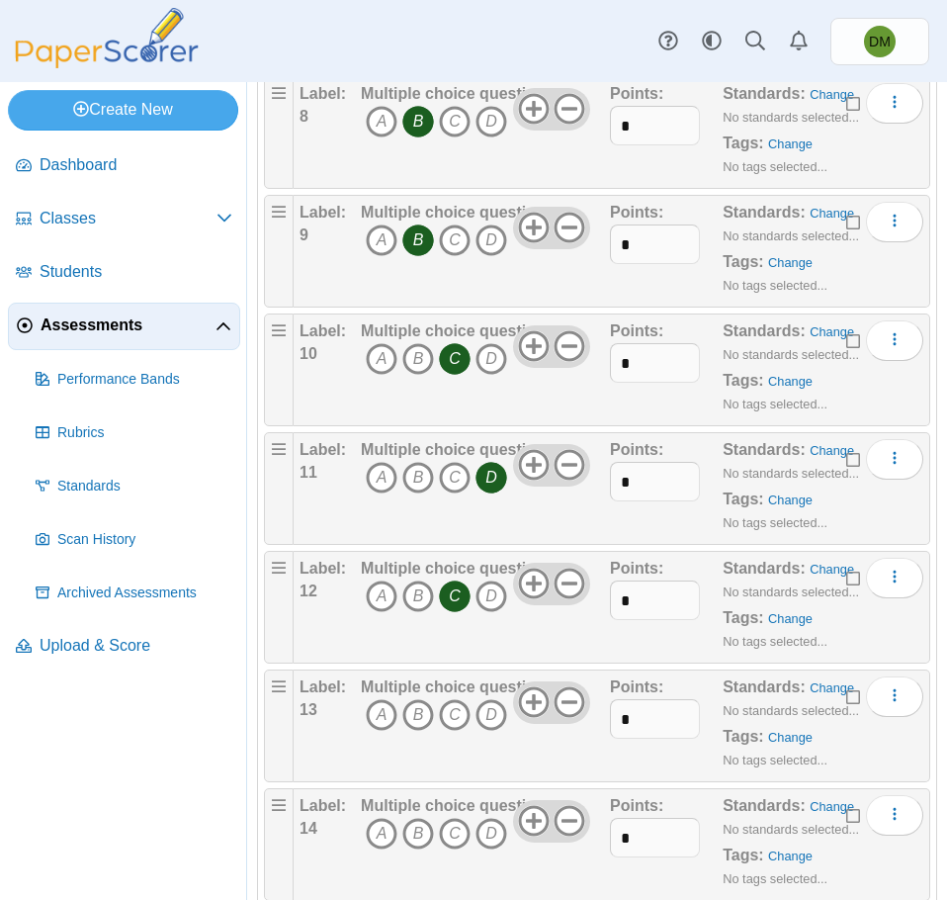
scroll to position [1088, 0]
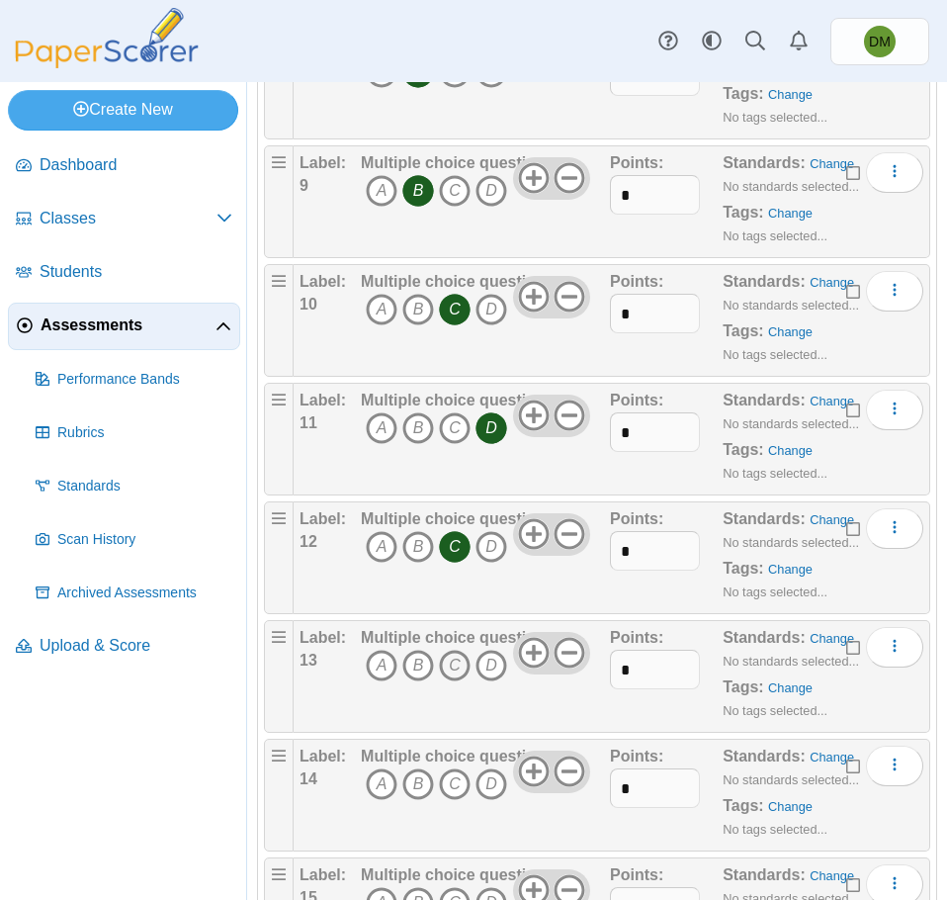
click at [445, 664] on icon "C" at bounding box center [455, 666] width 32 height 32
click at [384, 781] on icon "A" at bounding box center [382, 784] width 32 height 32
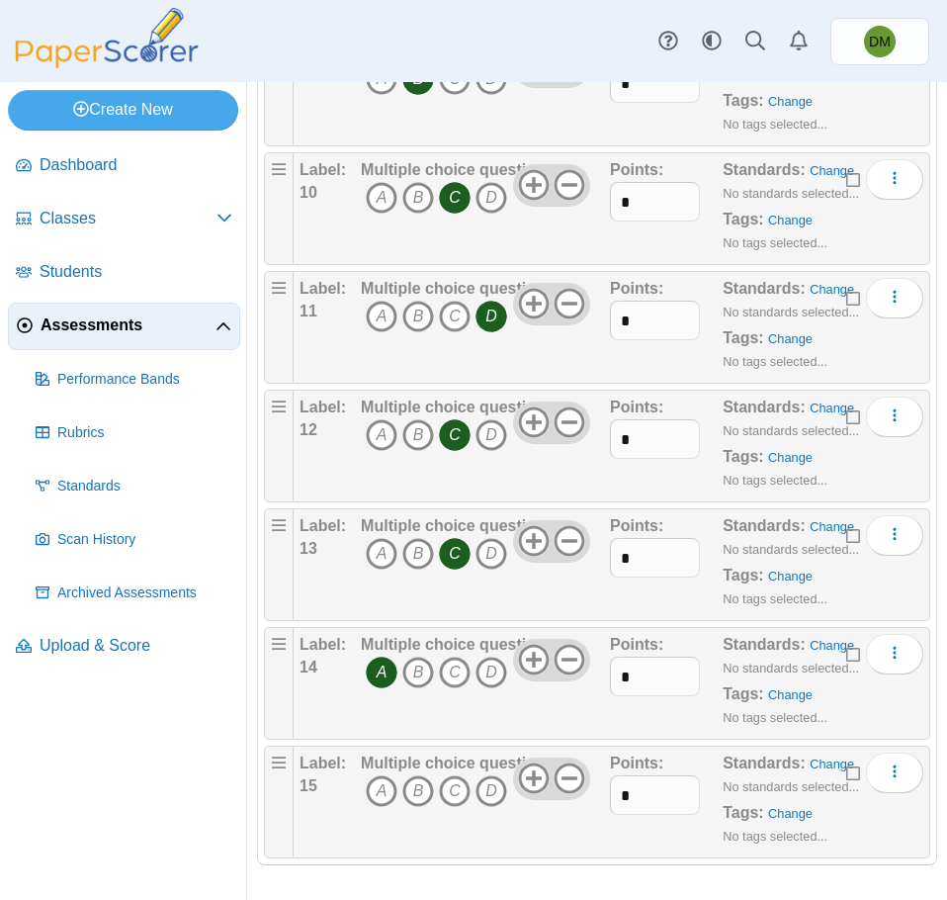
scroll to position [1203, 0]
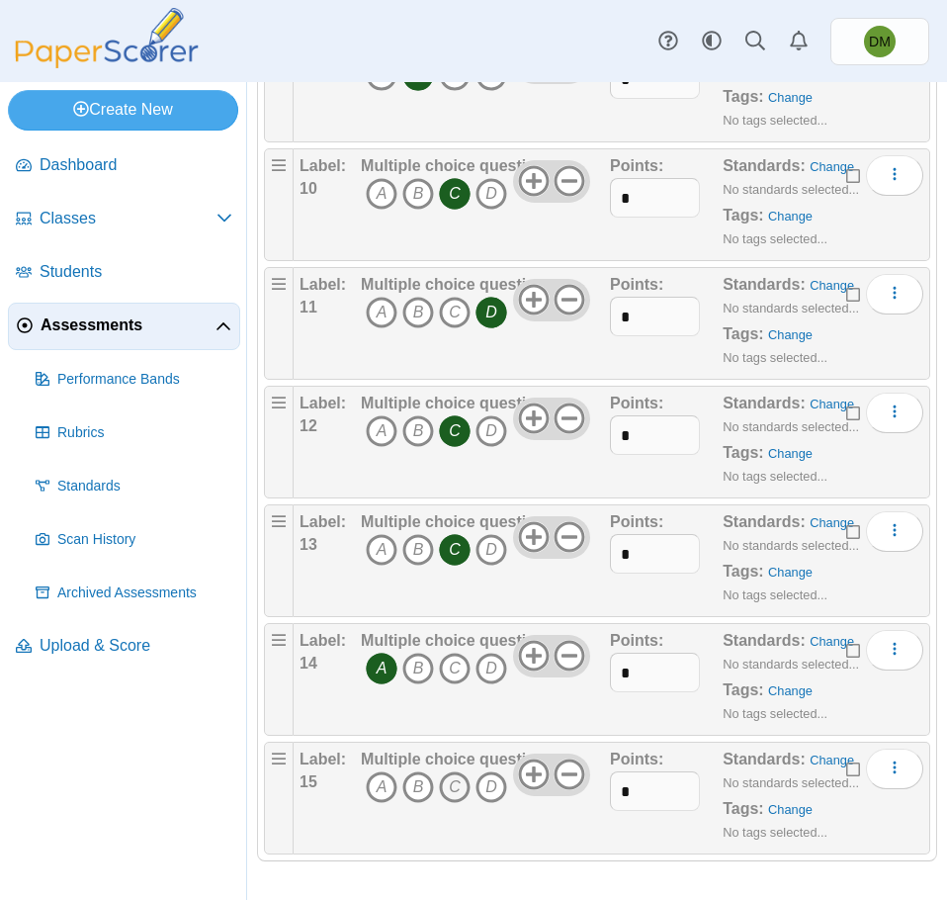
click at [460, 780] on icon "C" at bounding box center [455, 787] width 32 height 32
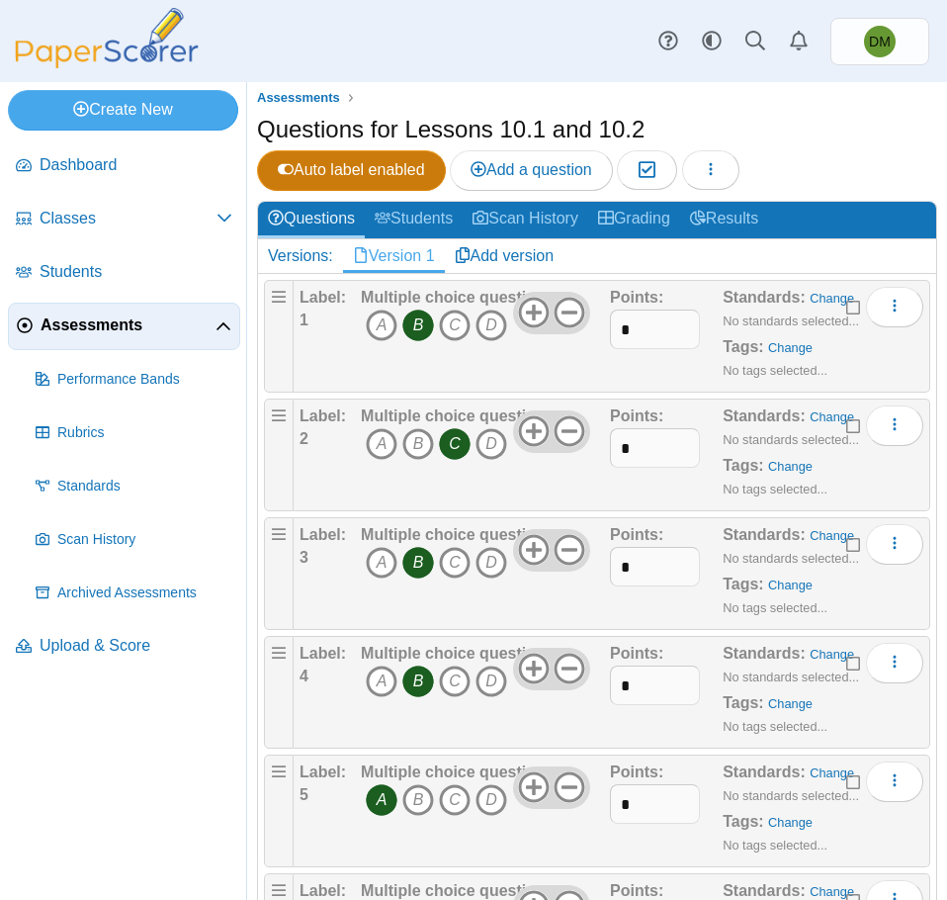
scroll to position [0, 0]
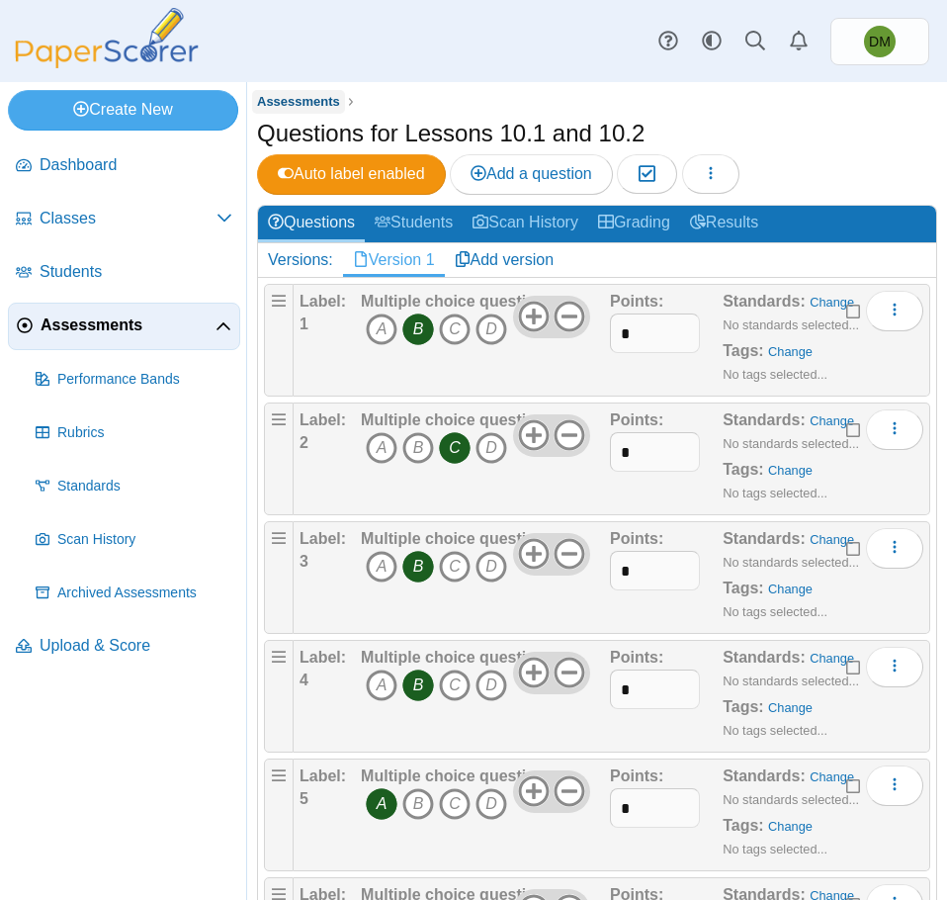
click at [276, 96] on span "Assessments" at bounding box center [298, 101] width 83 height 15
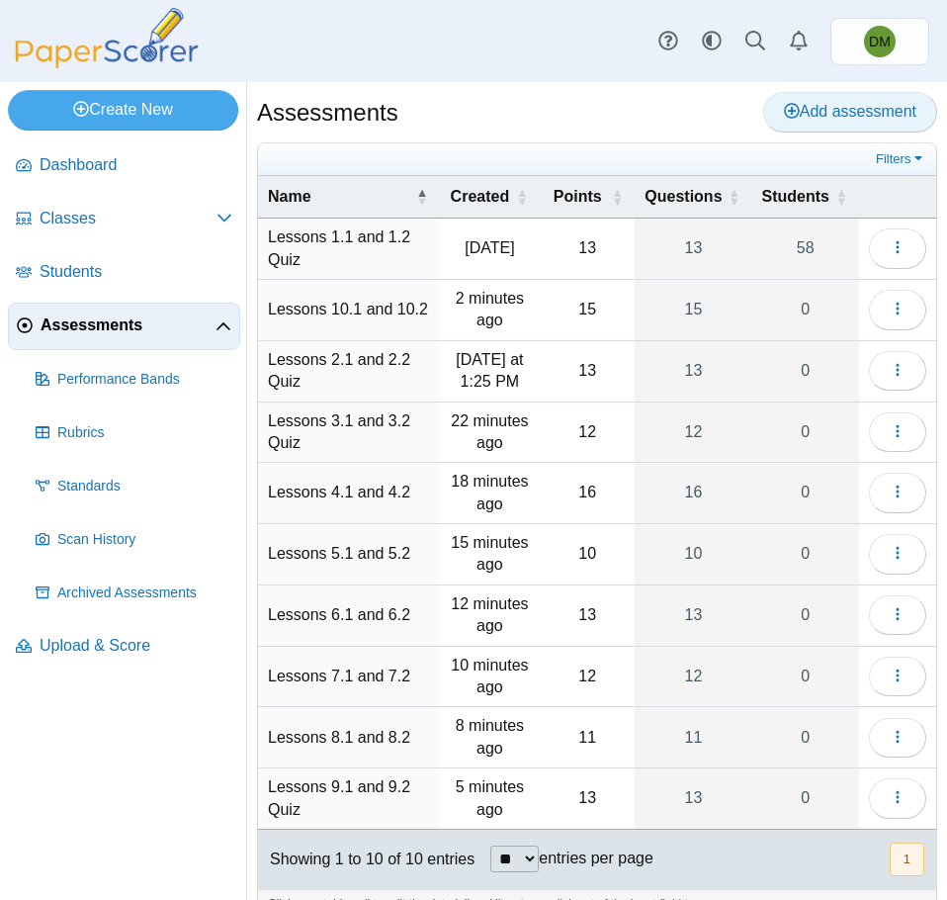
click at [801, 116] on span "Add assessment" at bounding box center [850, 111] width 132 height 17
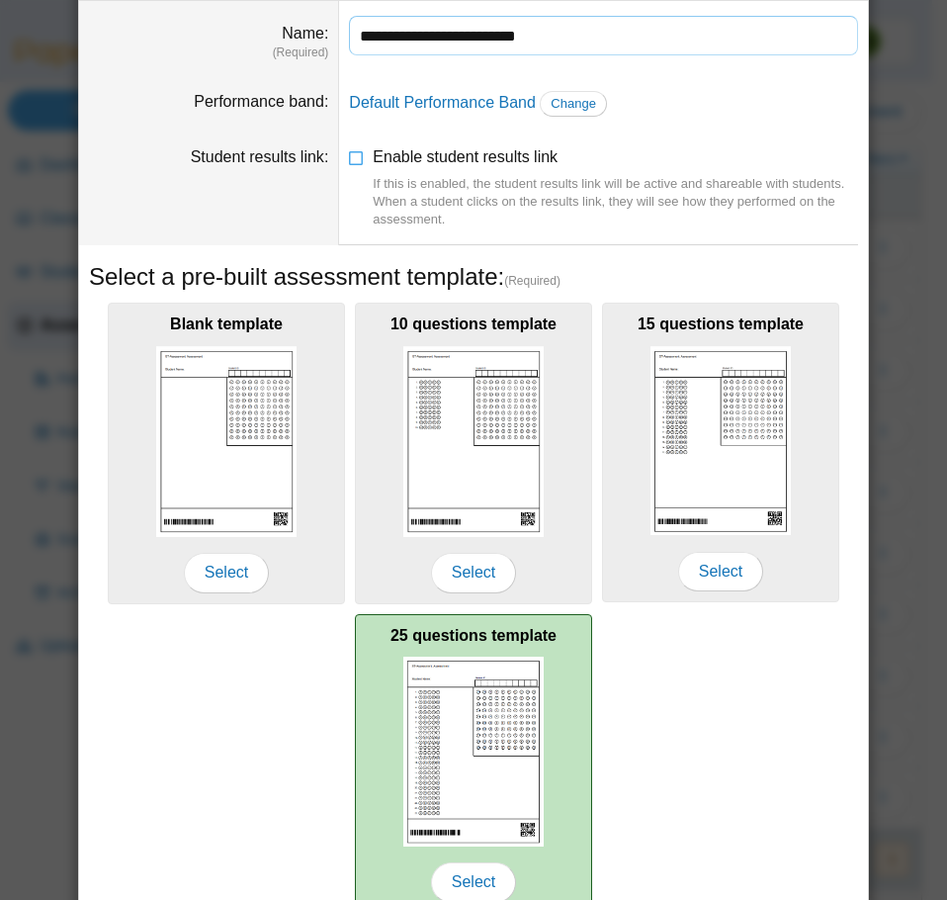
scroll to position [176, 0]
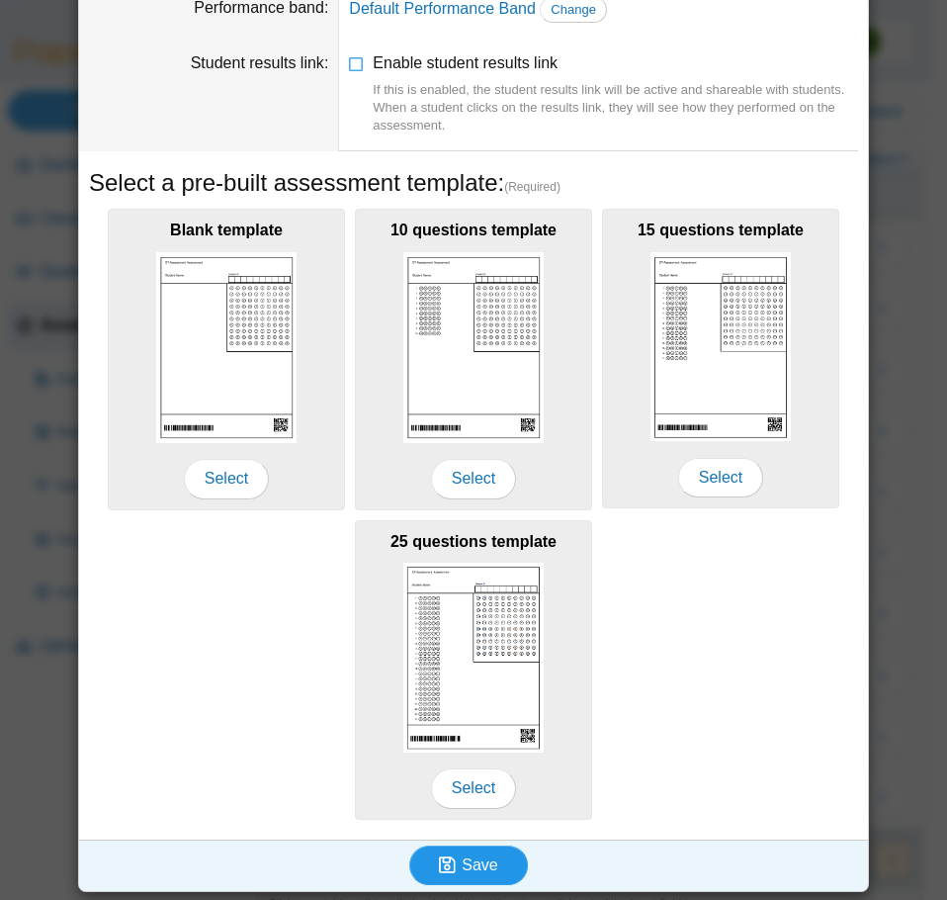
type input "**********"
click at [487, 857] on span "Save" at bounding box center [480, 864] width 36 height 17
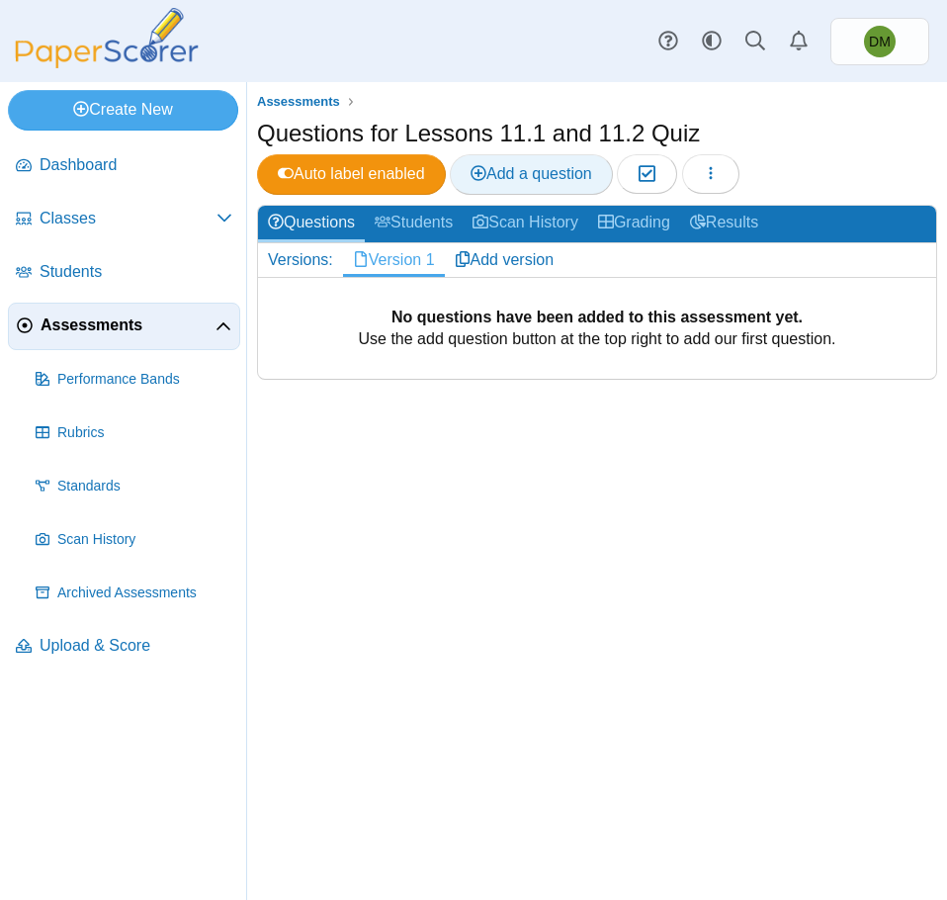
click at [533, 169] on span "Add a question" at bounding box center [532, 173] width 122 height 17
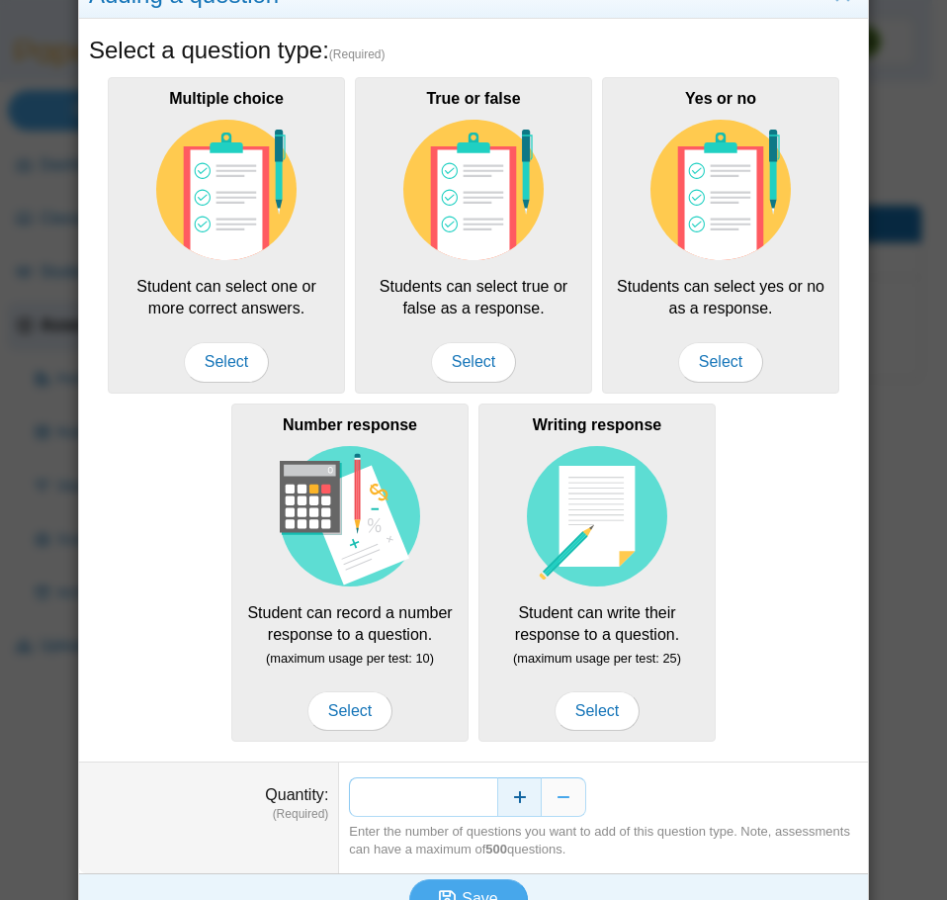
scroll to position [99, 0]
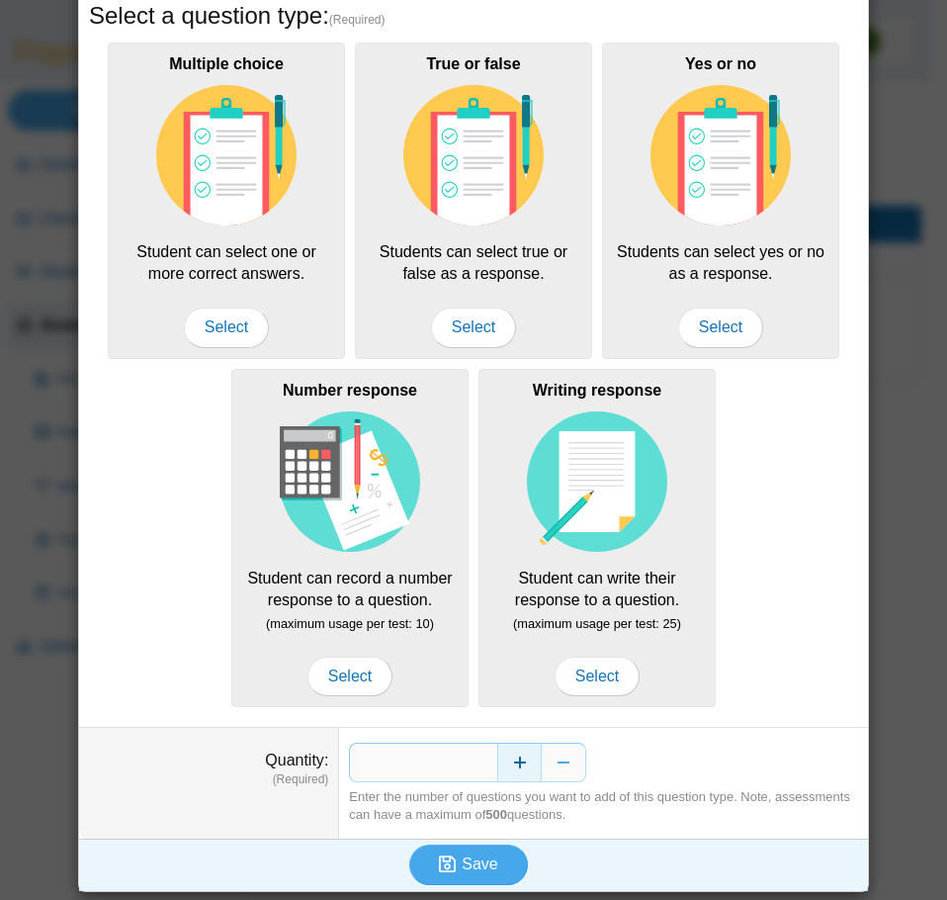
click at [526, 757] on button "Increase" at bounding box center [519, 763] width 44 height 40
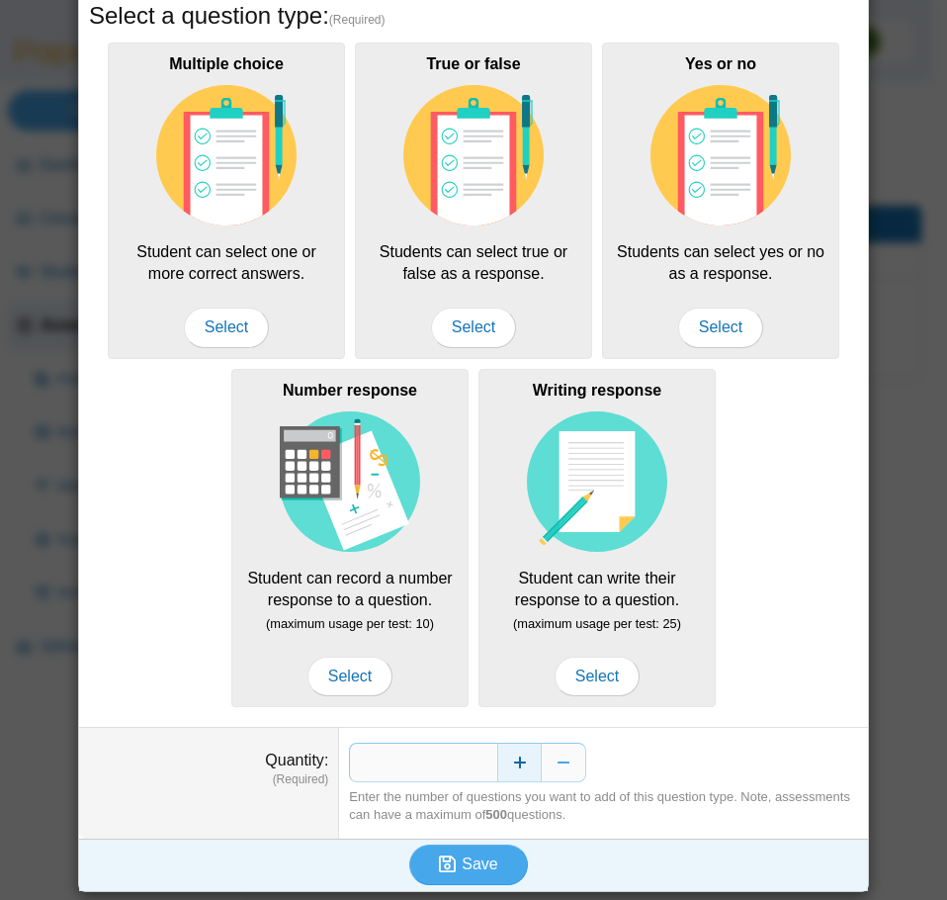
click at [526, 757] on button "Increase" at bounding box center [519, 763] width 44 height 40
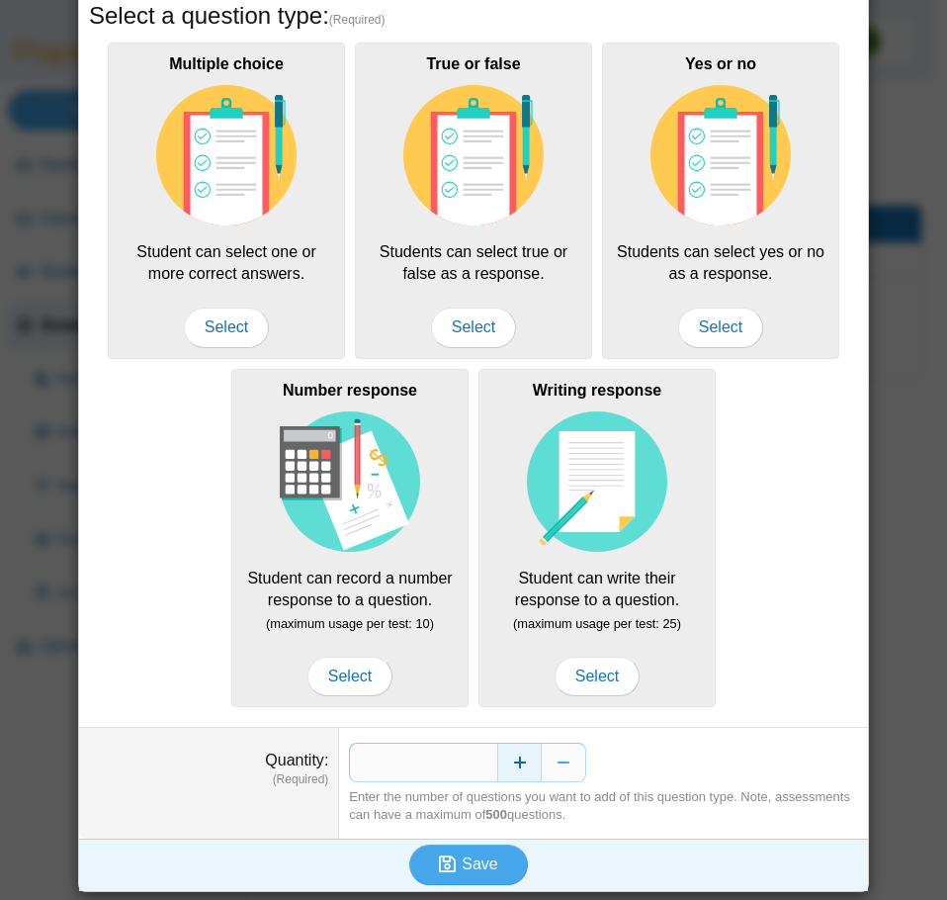
click at [527, 757] on button "Increase" at bounding box center [519, 763] width 44 height 40
click at [528, 757] on button "Increase" at bounding box center [519, 763] width 44 height 40
click at [531, 757] on button "Increase" at bounding box center [519, 763] width 44 height 40
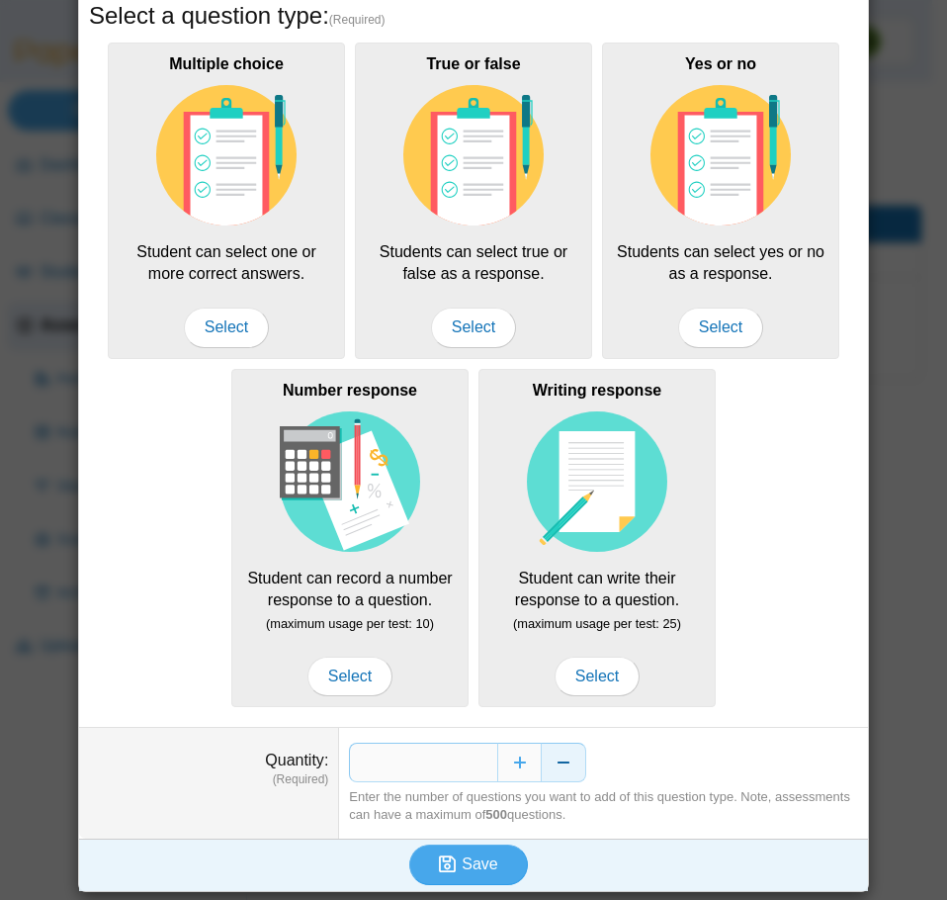
click at [549, 764] on button "Decrease" at bounding box center [564, 763] width 44 height 40
click at [450, 862] on use "submit" at bounding box center [447, 864] width 17 height 17
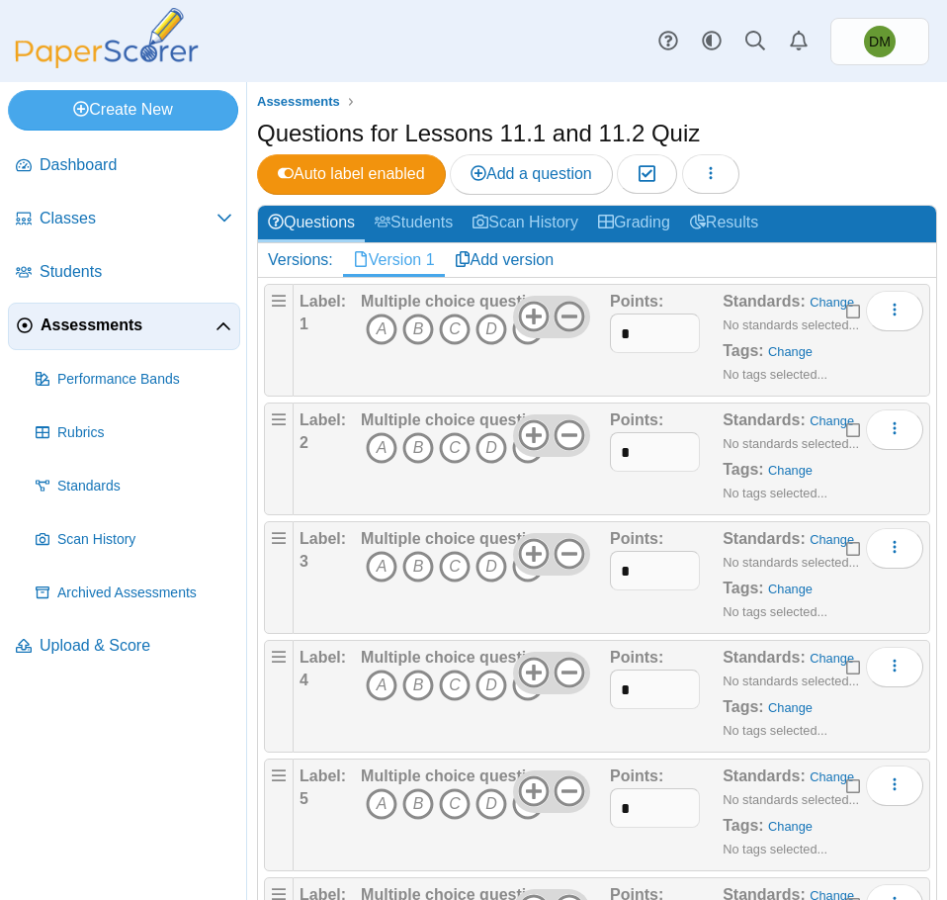
click at [566, 318] on icon at bounding box center [570, 317] width 32 height 32
click at [563, 437] on icon at bounding box center [570, 435] width 32 height 32
click at [572, 565] on icon at bounding box center [570, 554] width 32 height 32
click at [565, 682] on icon at bounding box center [570, 673] width 32 height 32
click at [563, 778] on icon at bounding box center [570, 791] width 32 height 32
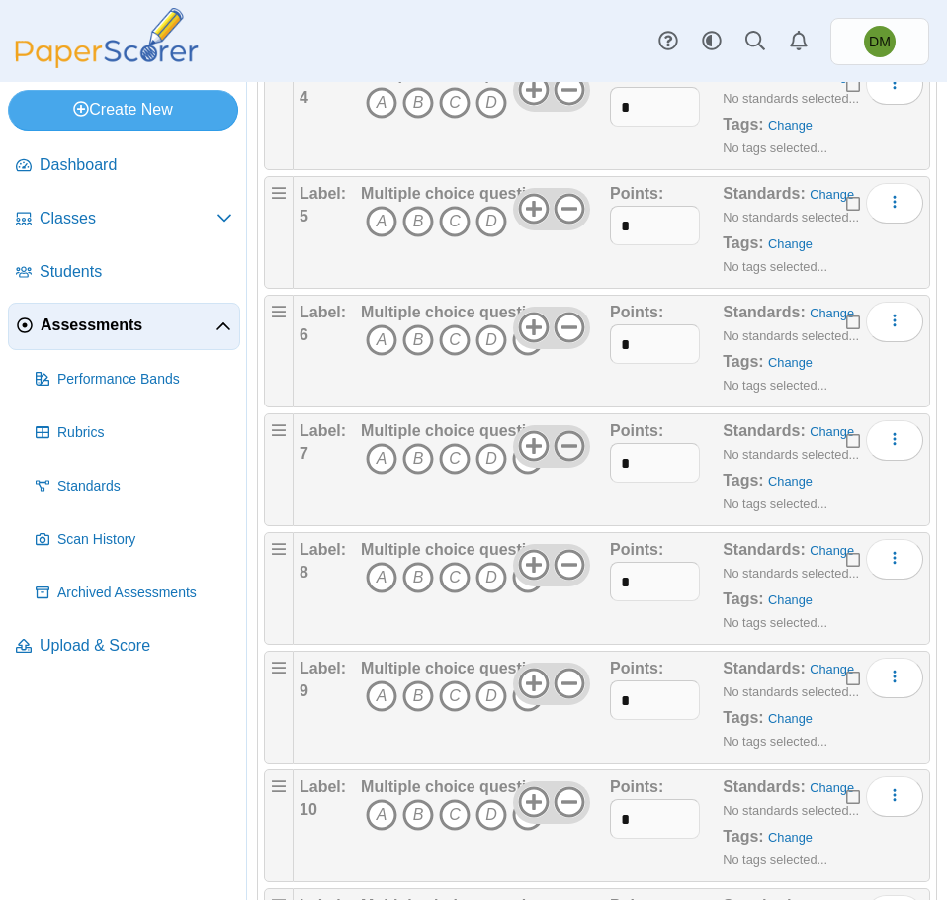
scroll to position [593, 0]
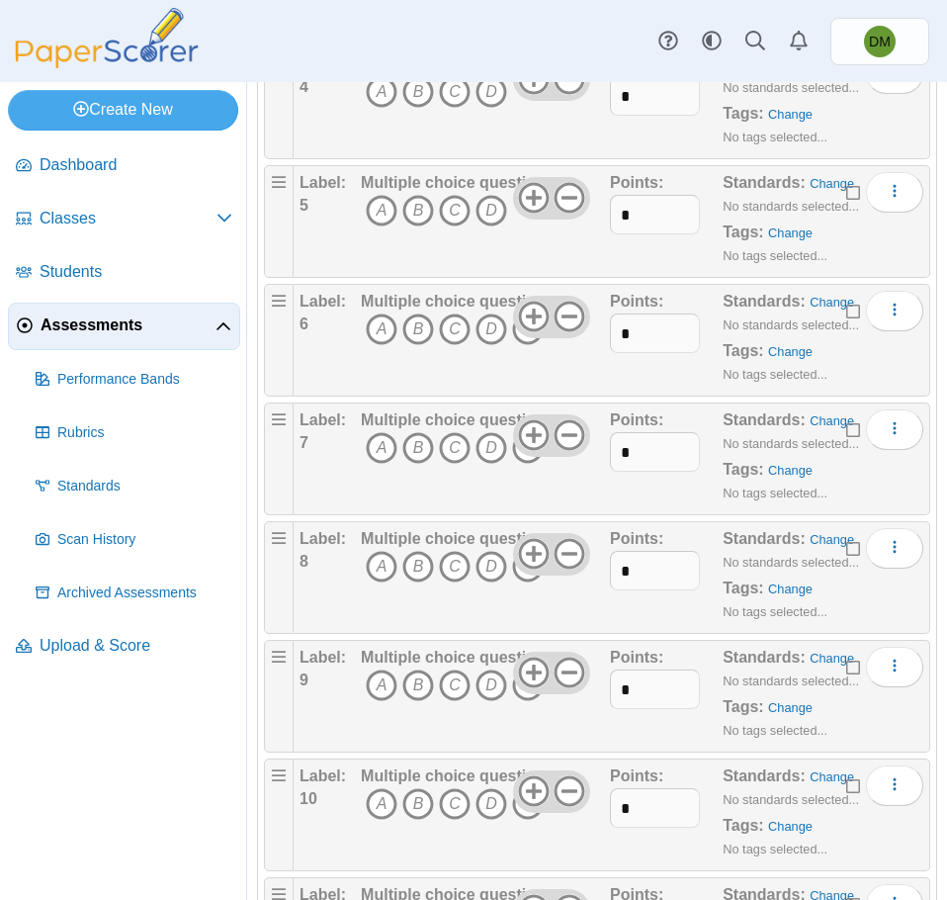
click at [560, 315] on icon at bounding box center [570, 317] width 32 height 32
click at [569, 432] on icon at bounding box center [570, 435] width 32 height 32
click at [571, 561] on icon at bounding box center [570, 554] width 32 height 32
click at [560, 672] on use at bounding box center [570, 673] width 31 height 31
click at [571, 788] on icon at bounding box center [570, 791] width 32 height 32
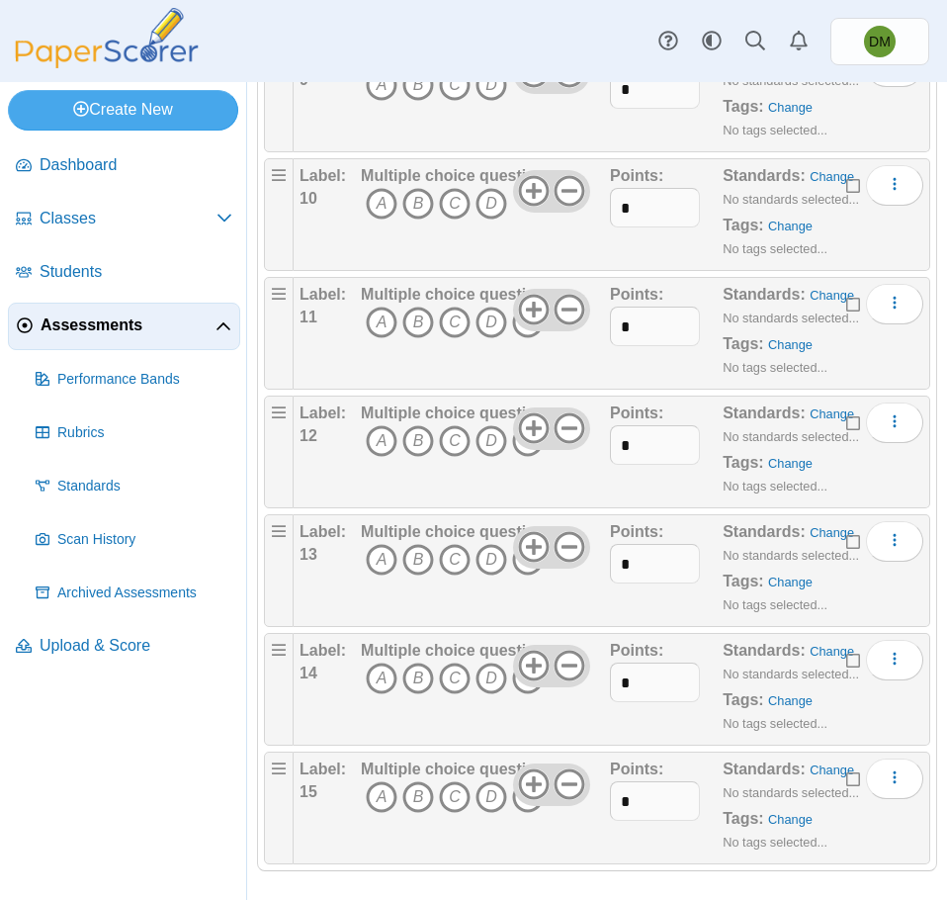
scroll to position [1203, 0]
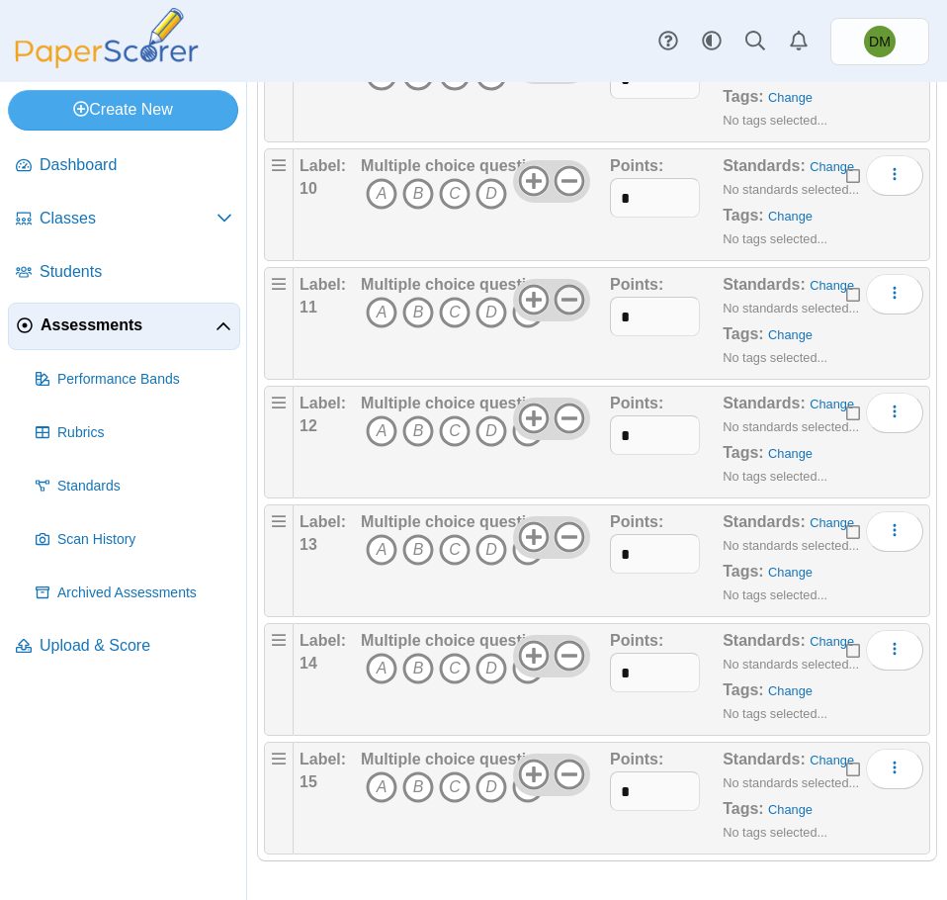
click at [570, 293] on icon at bounding box center [570, 300] width 32 height 32
click at [563, 421] on icon at bounding box center [570, 418] width 32 height 32
click at [567, 534] on icon at bounding box center [570, 537] width 32 height 32
click at [572, 658] on icon at bounding box center [570, 656] width 32 height 32
click at [577, 768] on icon at bounding box center [570, 774] width 32 height 32
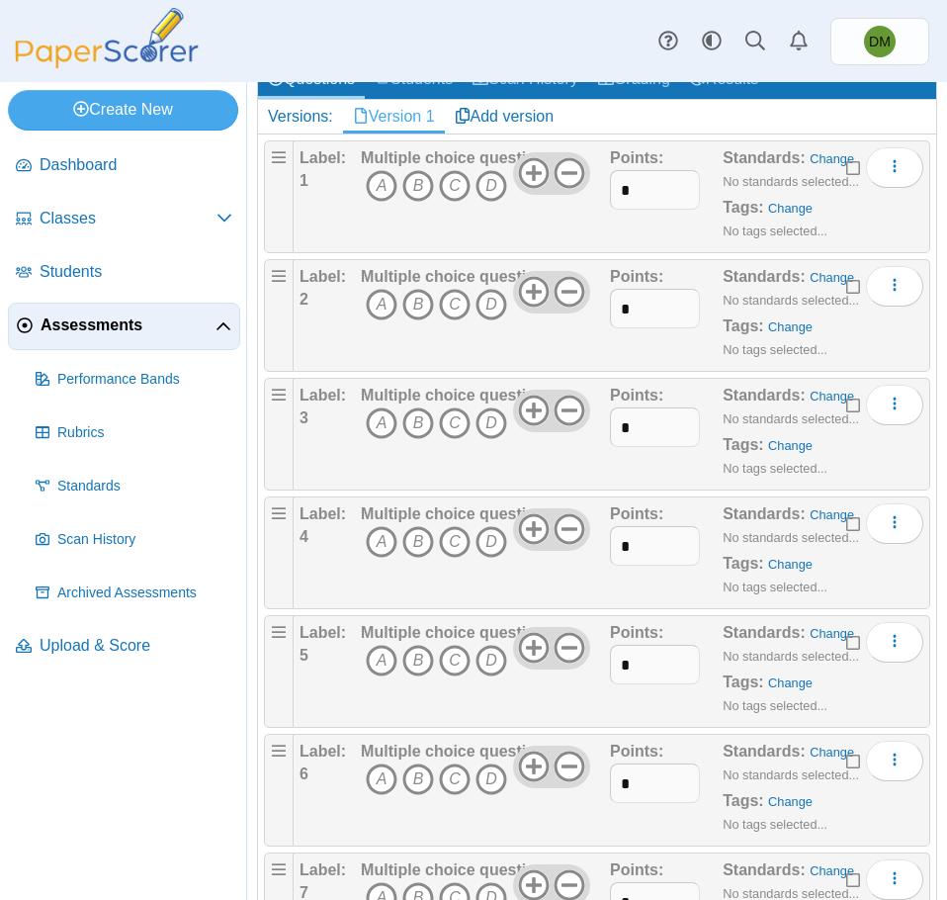
scroll to position [0, 0]
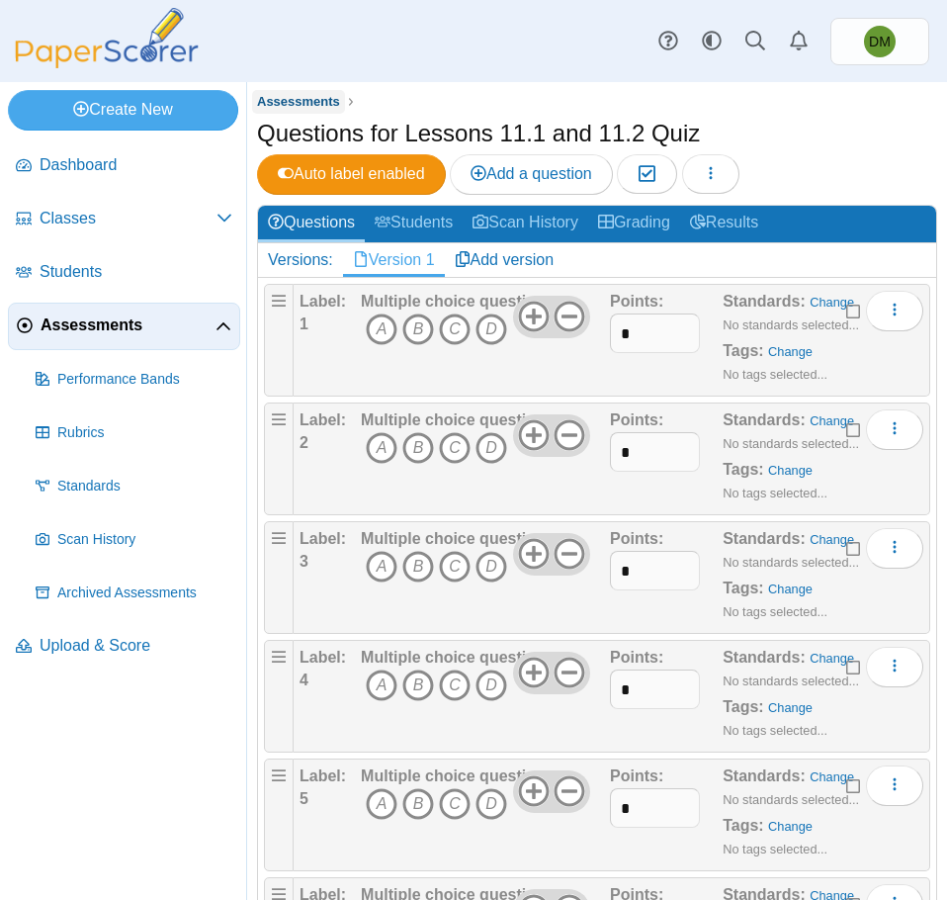
click at [286, 109] on span "Assessments" at bounding box center [298, 101] width 83 height 15
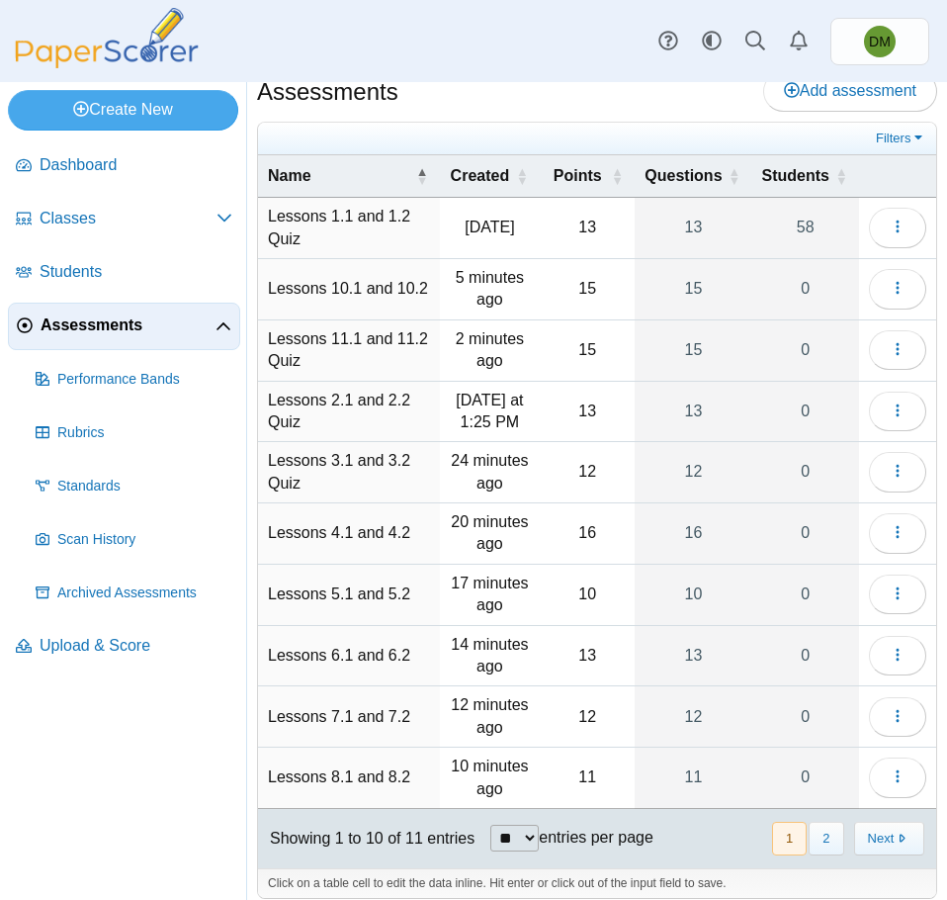
scroll to position [39, 0]
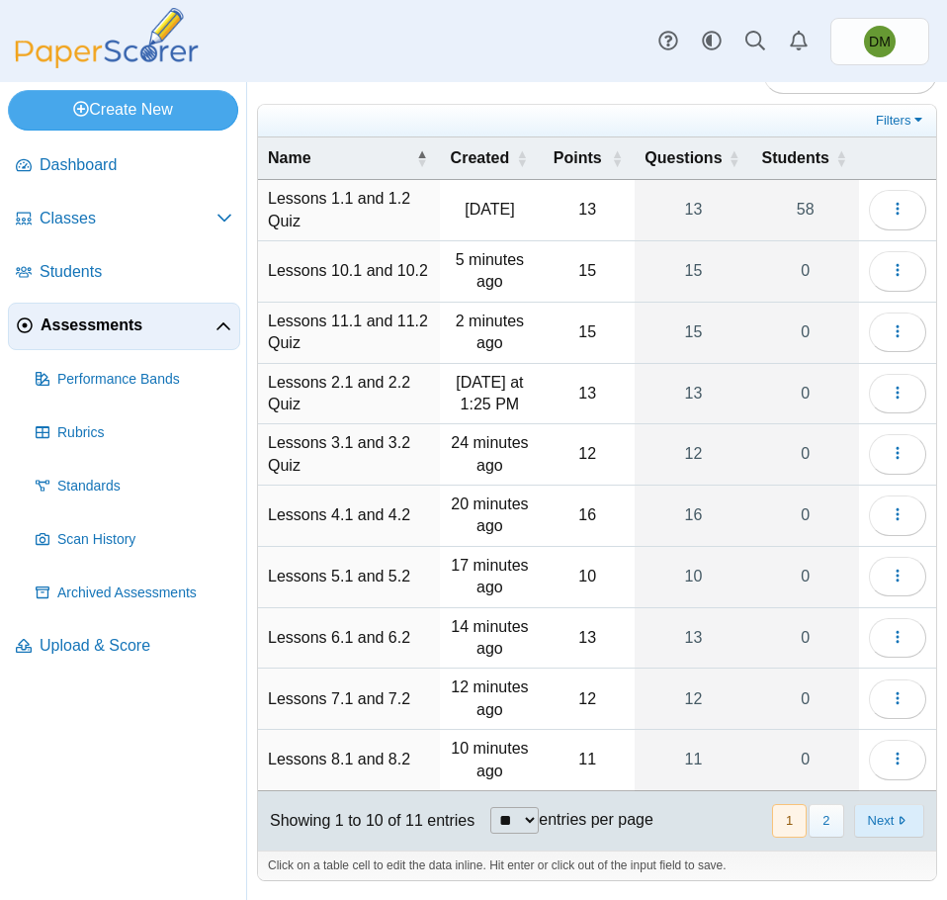
click at [874, 815] on button "Next" at bounding box center [889, 820] width 70 height 33
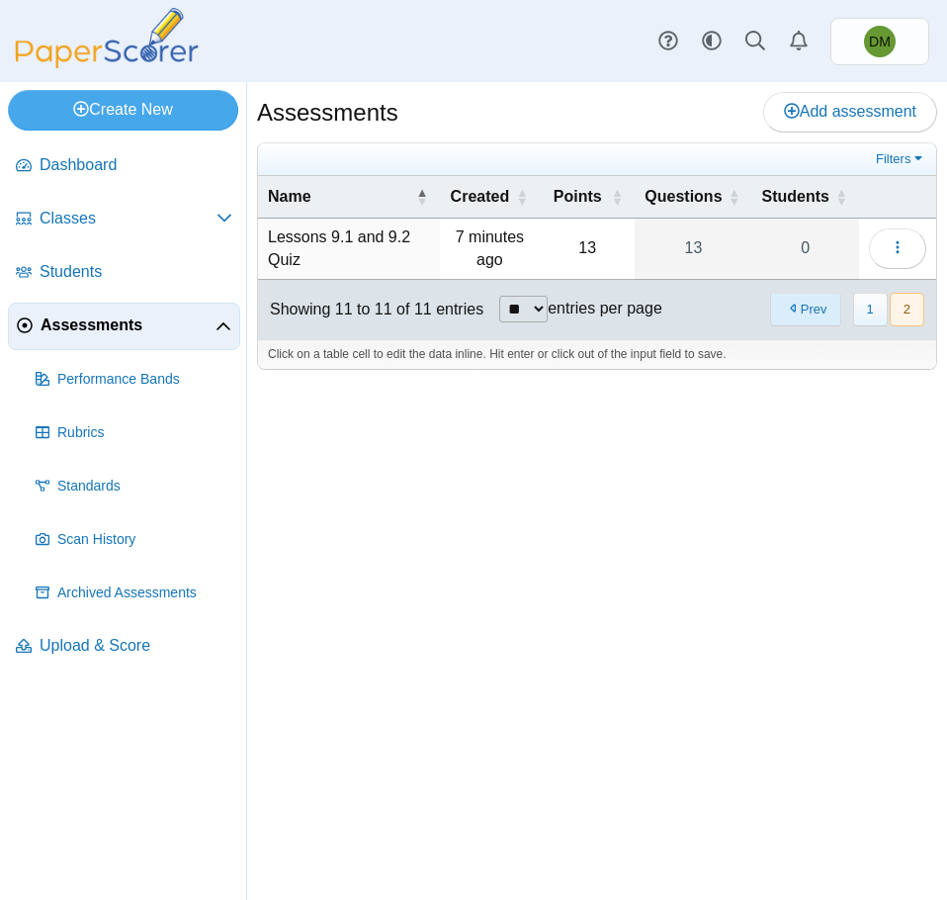
click at [819, 308] on button "Prev" at bounding box center [805, 309] width 70 height 33
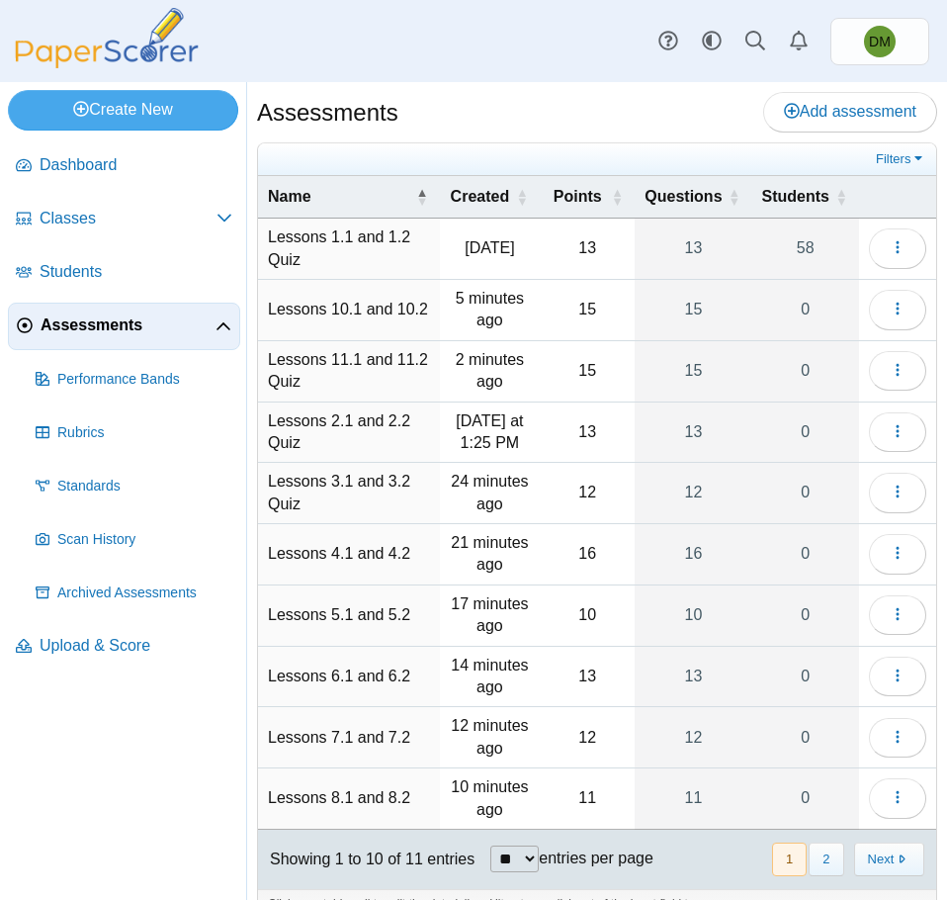
click at [396, 307] on td "Lessons 10.1 and 10.2" at bounding box center [349, 310] width 182 height 61
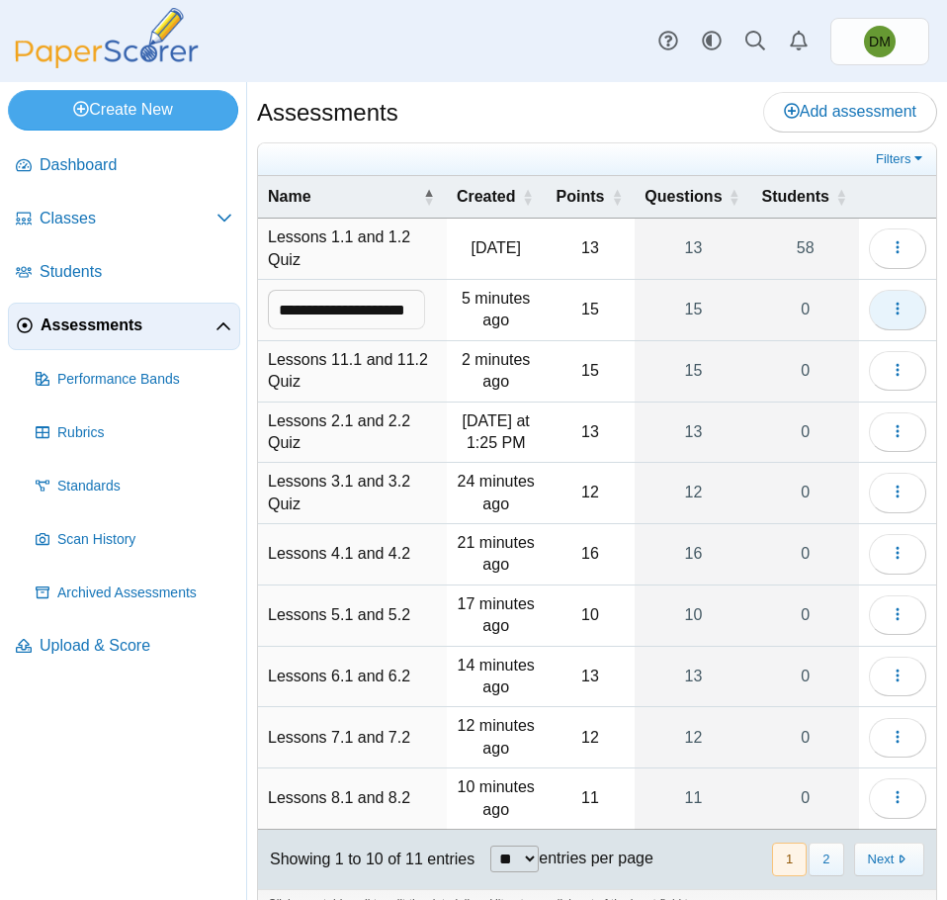
click at [890, 305] on icon "button" at bounding box center [898, 309] width 16 height 16
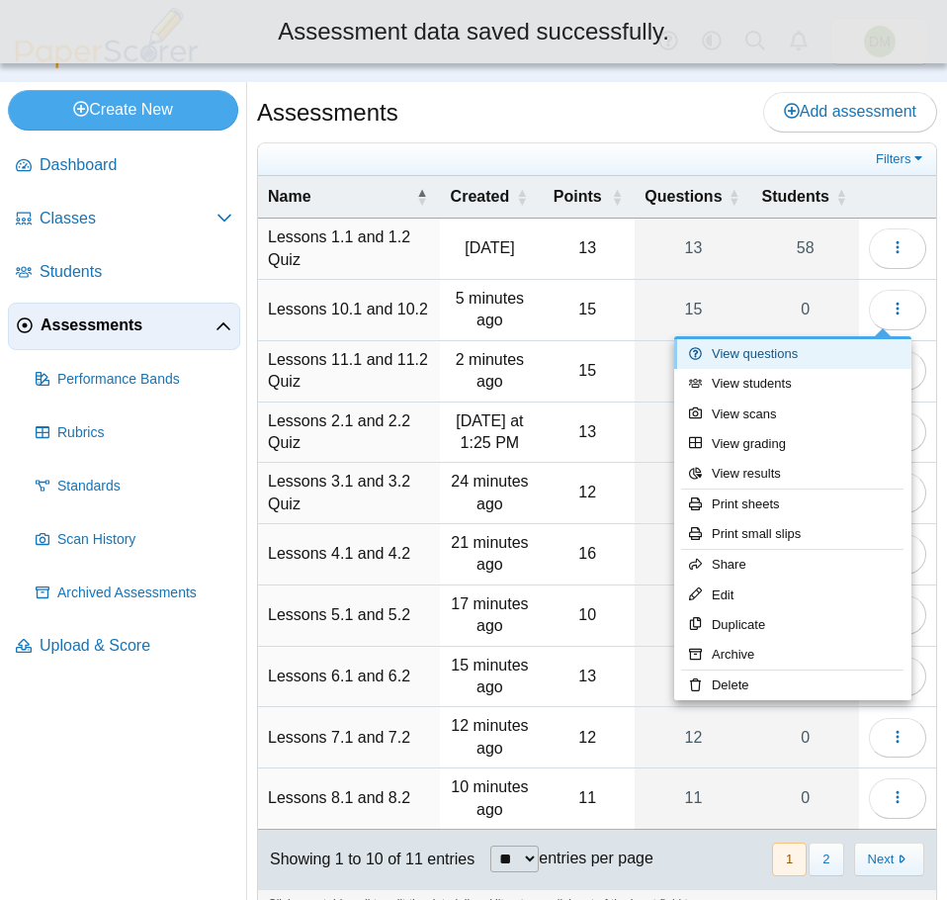
click at [805, 356] on link "View questions" at bounding box center [792, 354] width 237 height 30
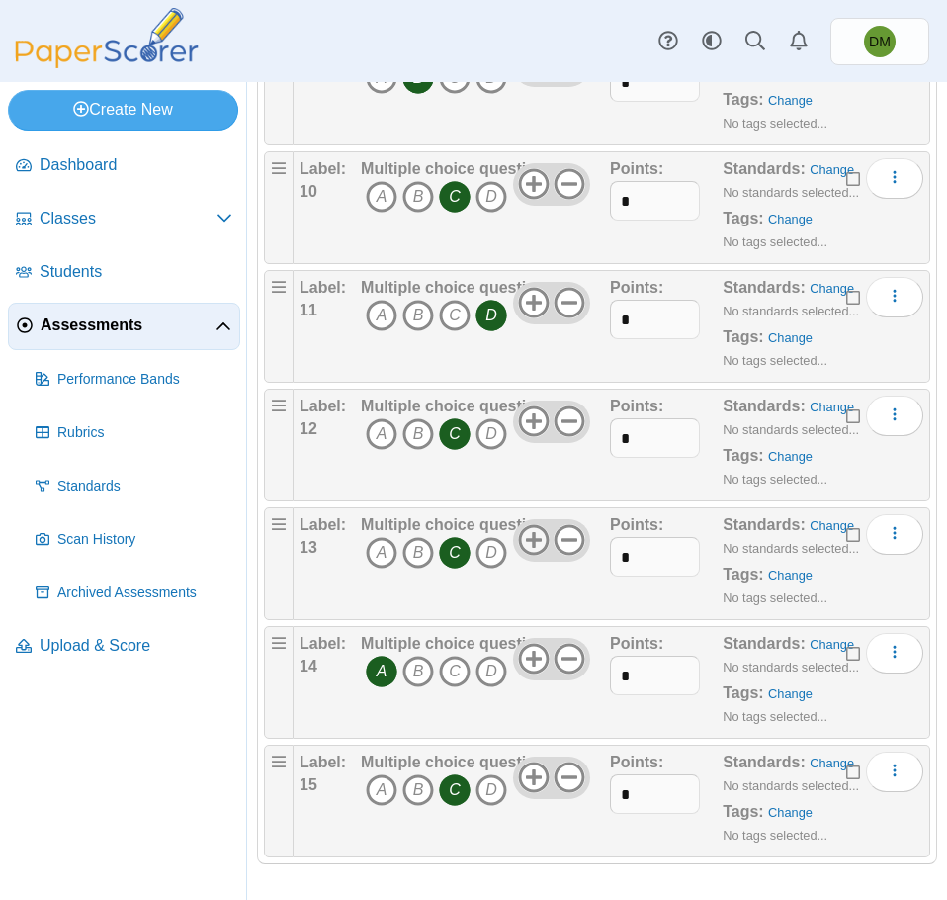
scroll to position [1203, 0]
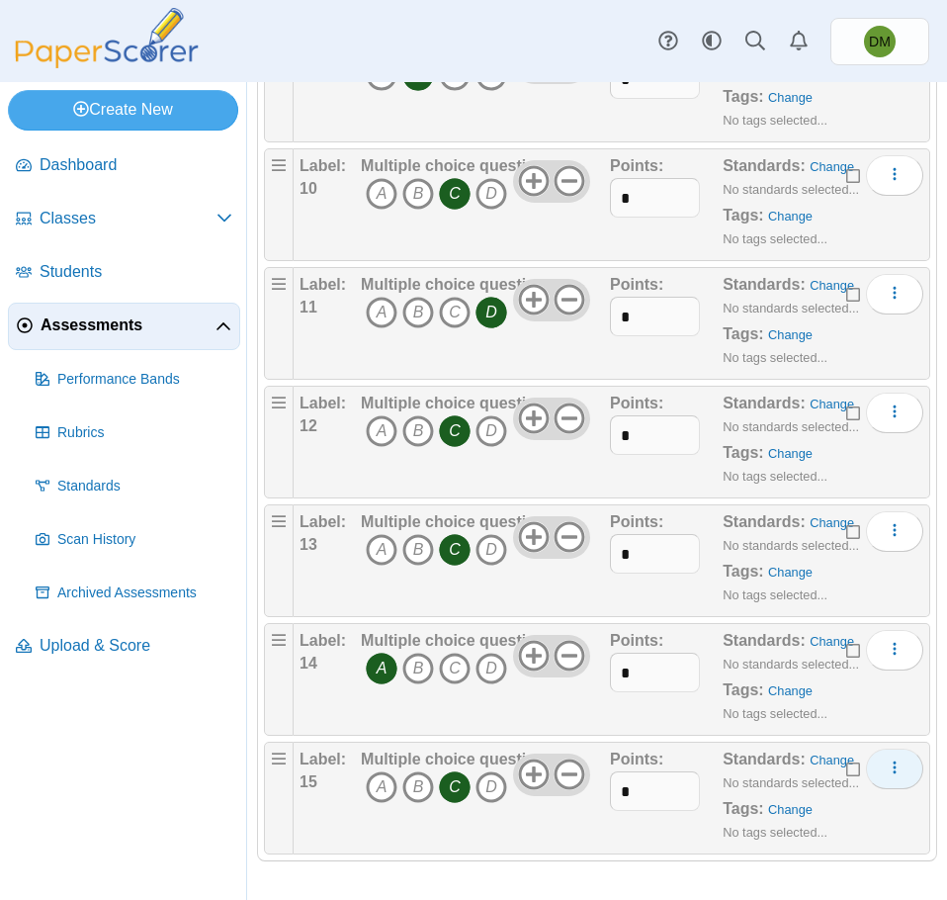
click at [887, 765] on icon "More options" at bounding box center [895, 767] width 16 height 16
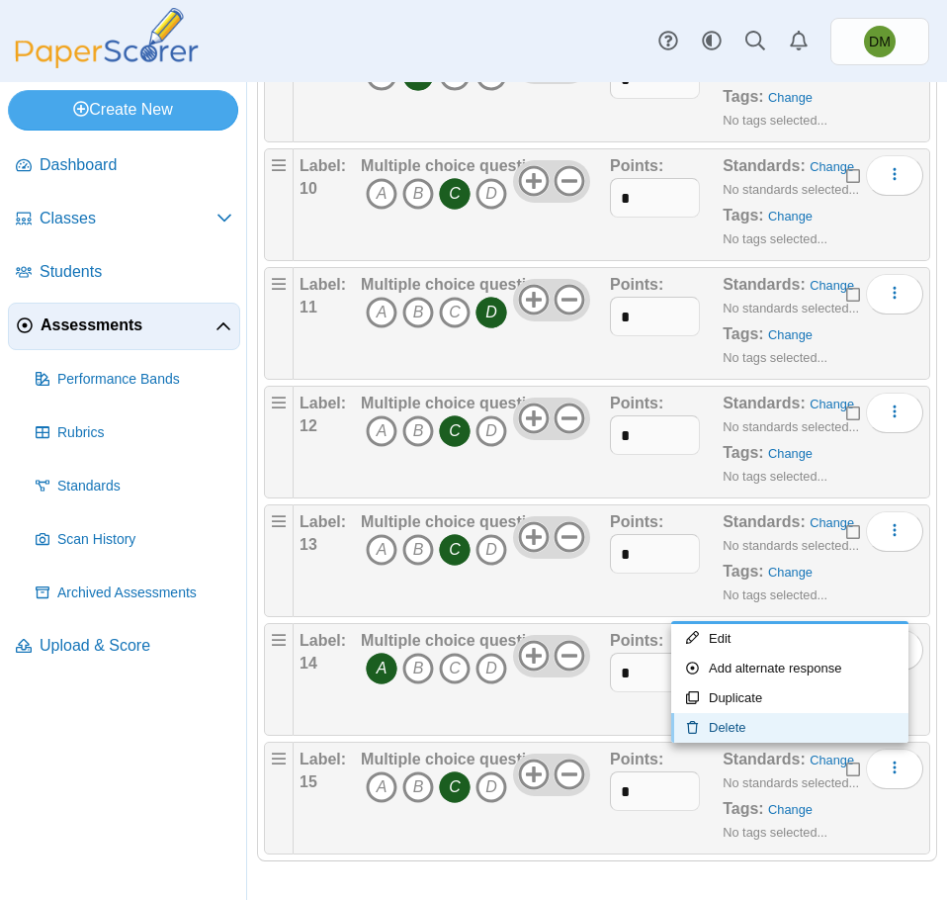
click at [809, 728] on link "Delete" at bounding box center [789, 728] width 237 height 30
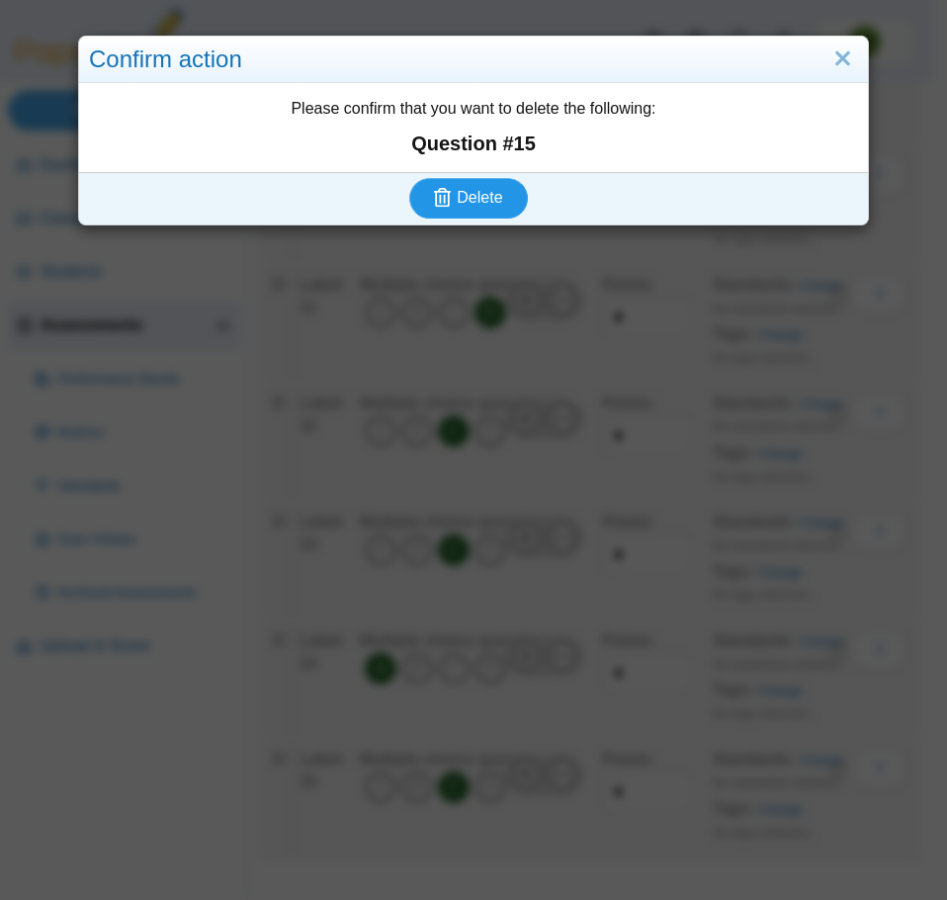
click at [494, 210] on button "Delete" at bounding box center [468, 198] width 119 height 40
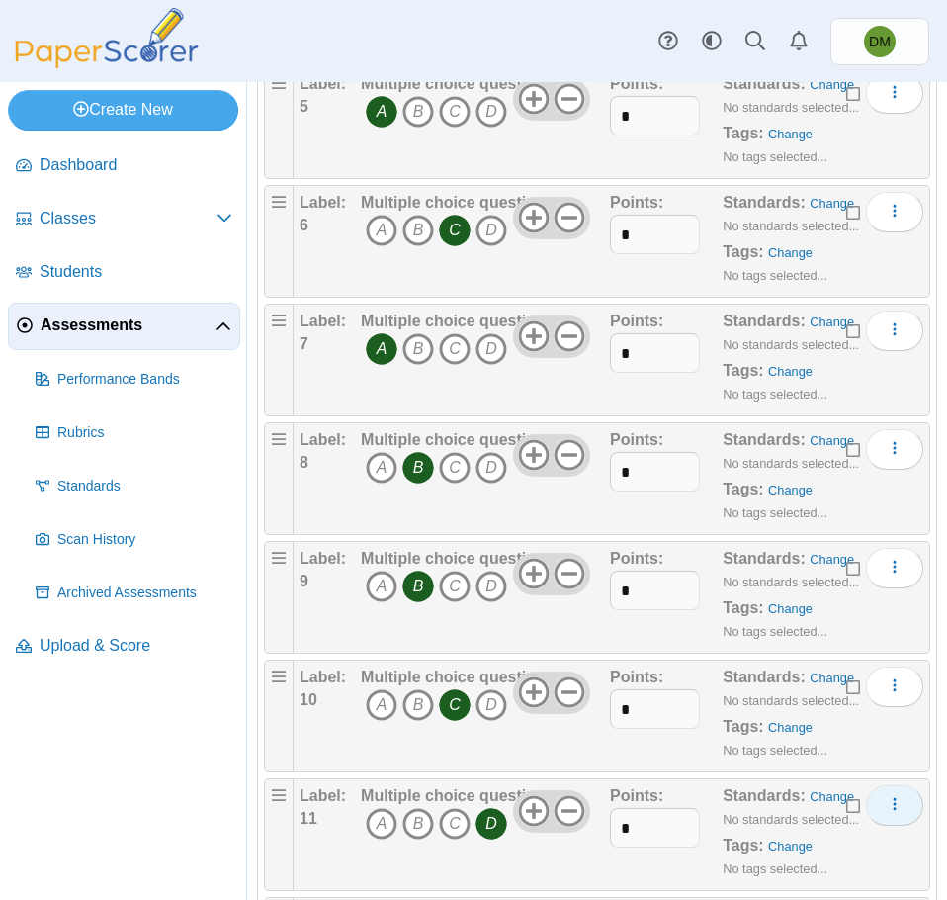
scroll to position [1085, 0]
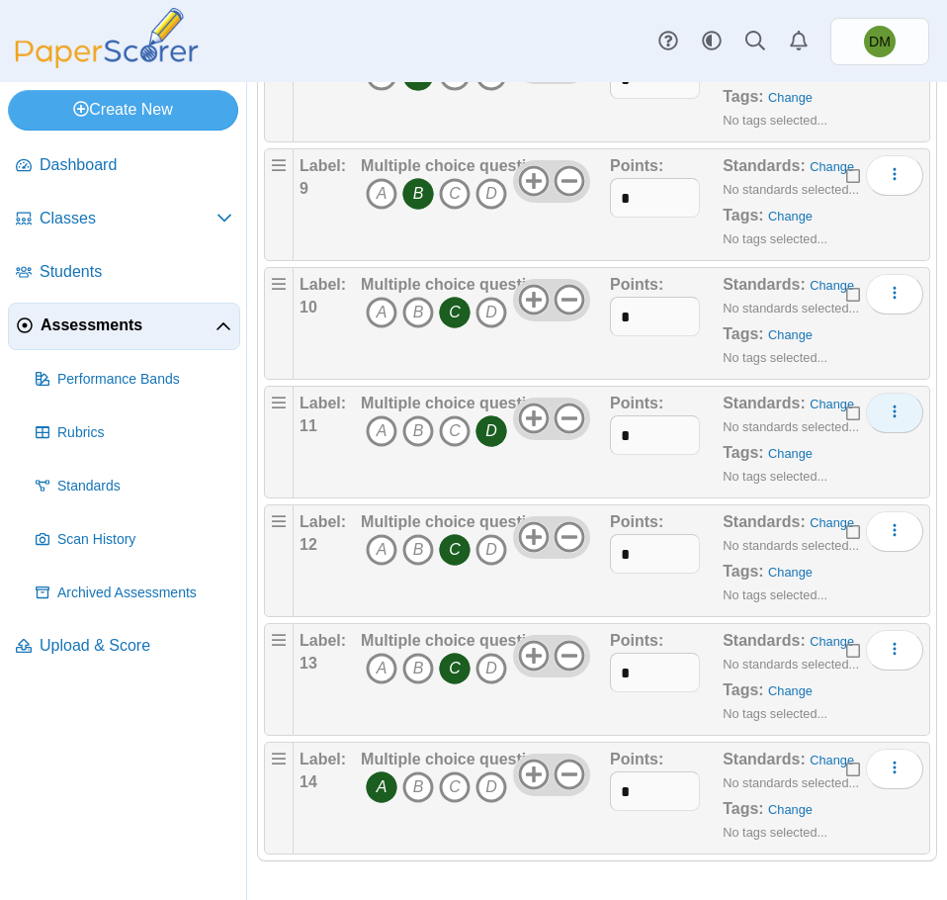
click at [879, 426] on button "More options" at bounding box center [894, 413] width 57 height 40
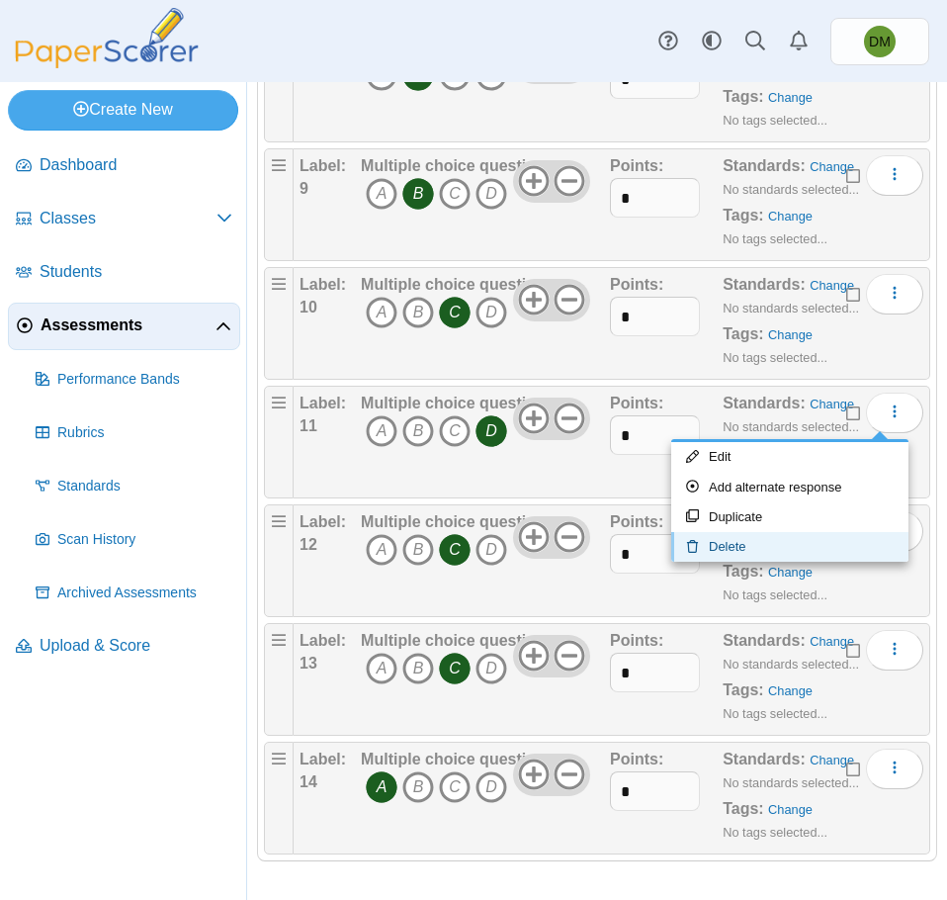
click at [780, 556] on link "Delete" at bounding box center [789, 547] width 237 height 30
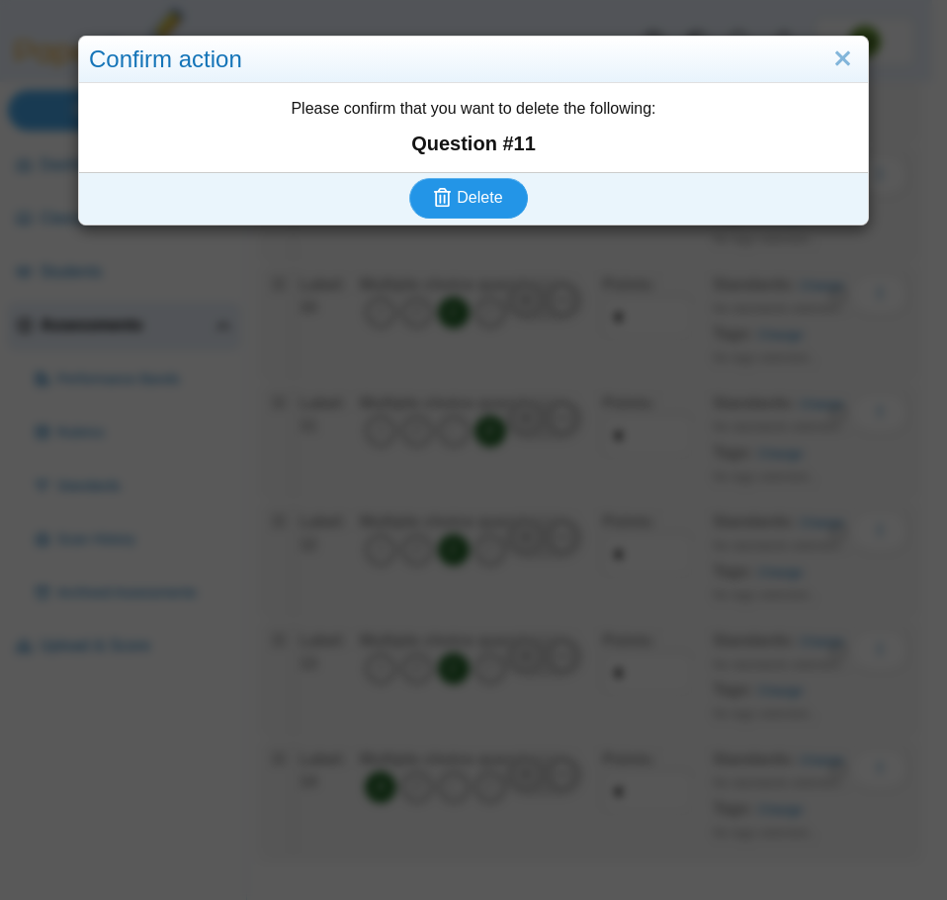
click at [459, 204] on span "Delete" at bounding box center [479, 197] width 45 height 17
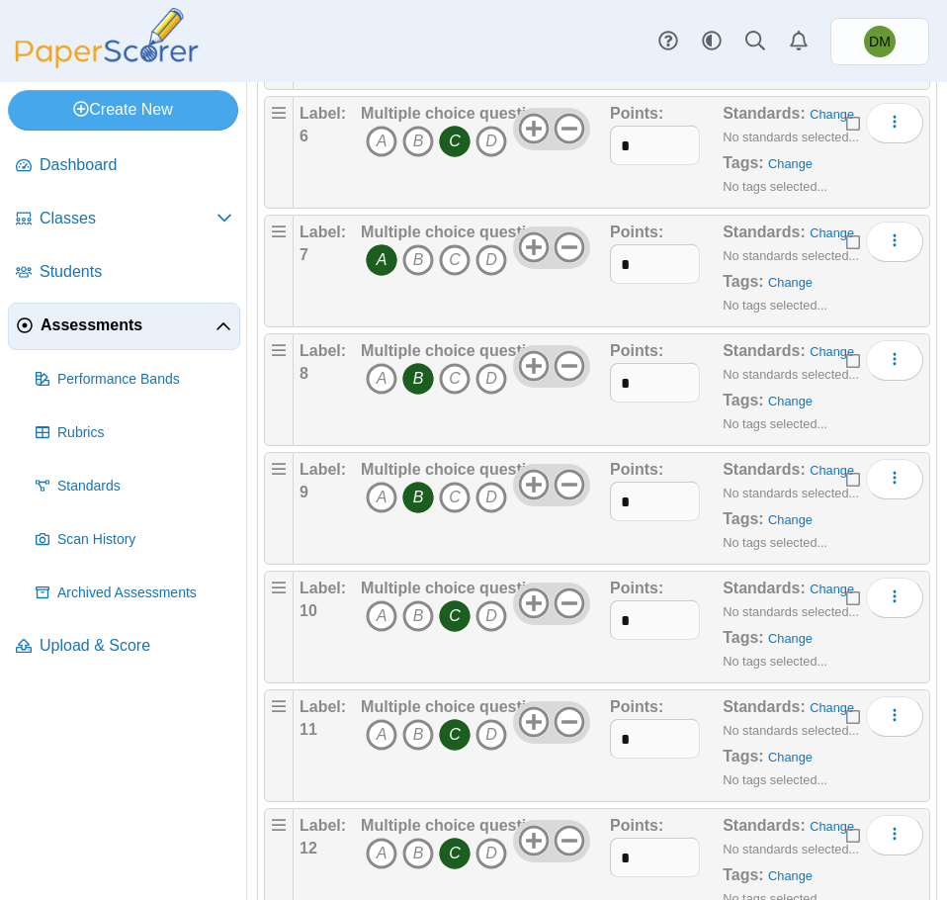
scroll to position [791, 0]
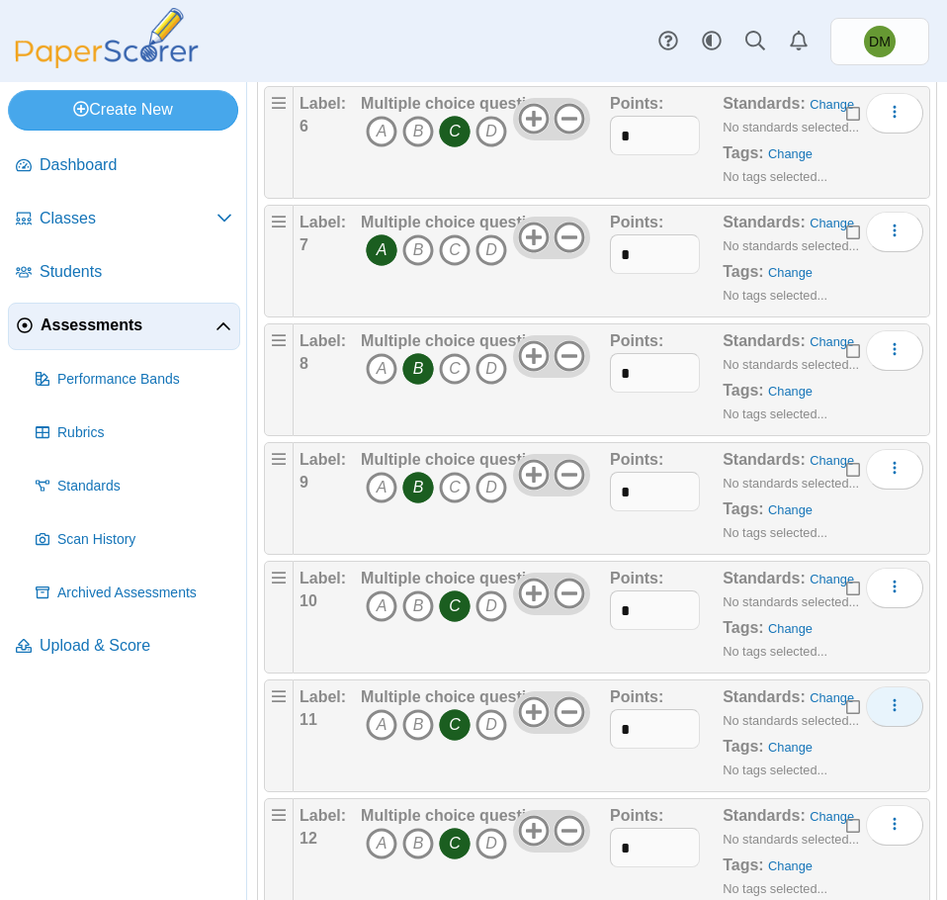
click at [869, 704] on button "More options" at bounding box center [894, 706] width 57 height 40
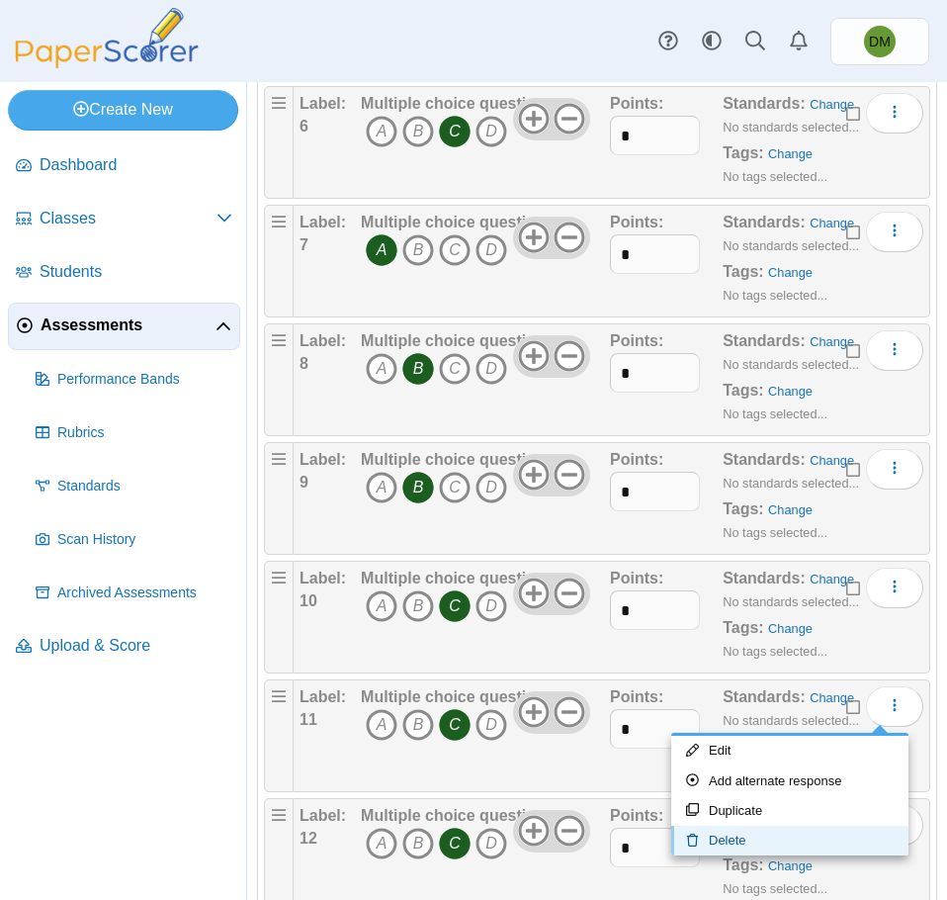
click at [731, 841] on link "Delete" at bounding box center [789, 841] width 237 height 30
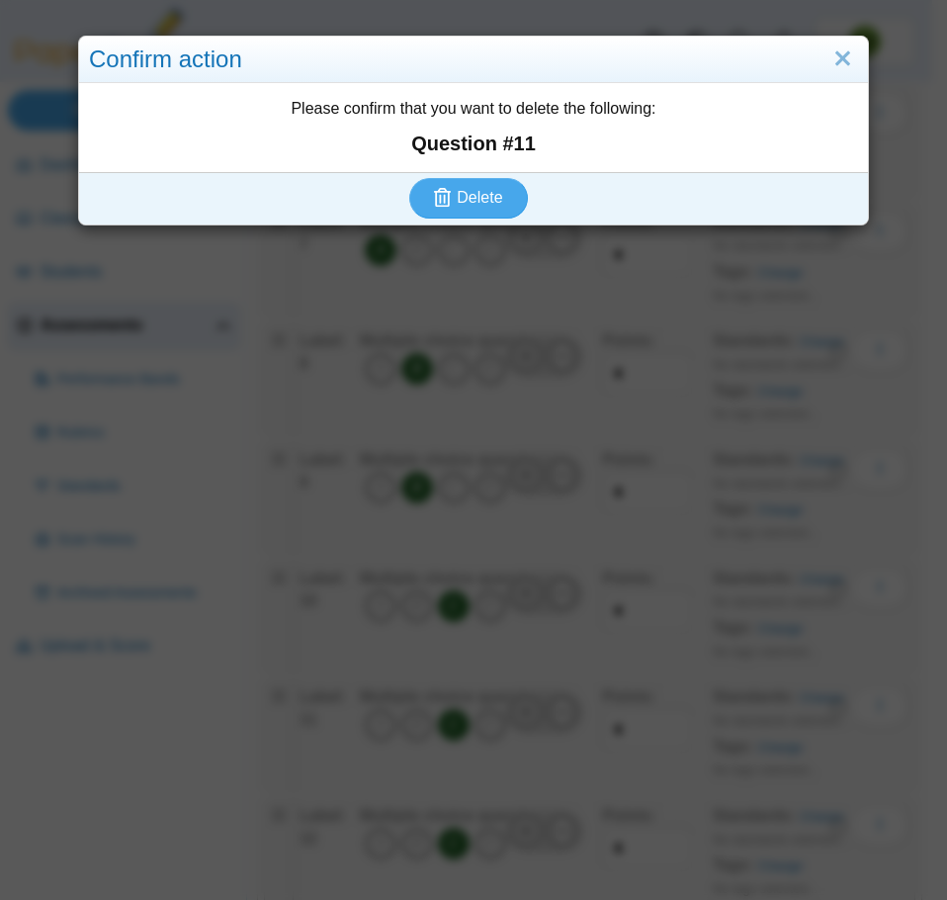
click at [466, 223] on div "Delete" at bounding box center [468, 197] width 779 height 51
click at [466, 220] on div "Delete" at bounding box center [468, 197] width 779 height 51
click at [466, 212] on button "Delete" at bounding box center [468, 198] width 119 height 40
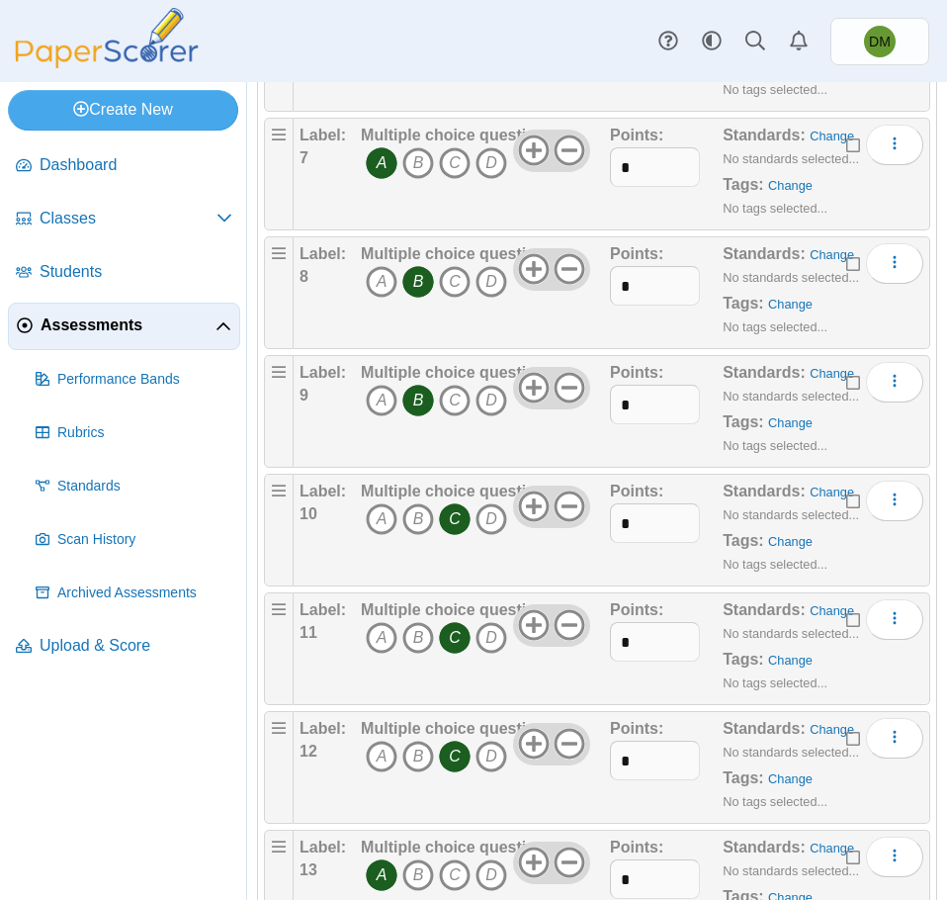
scroll to position [966, 0]
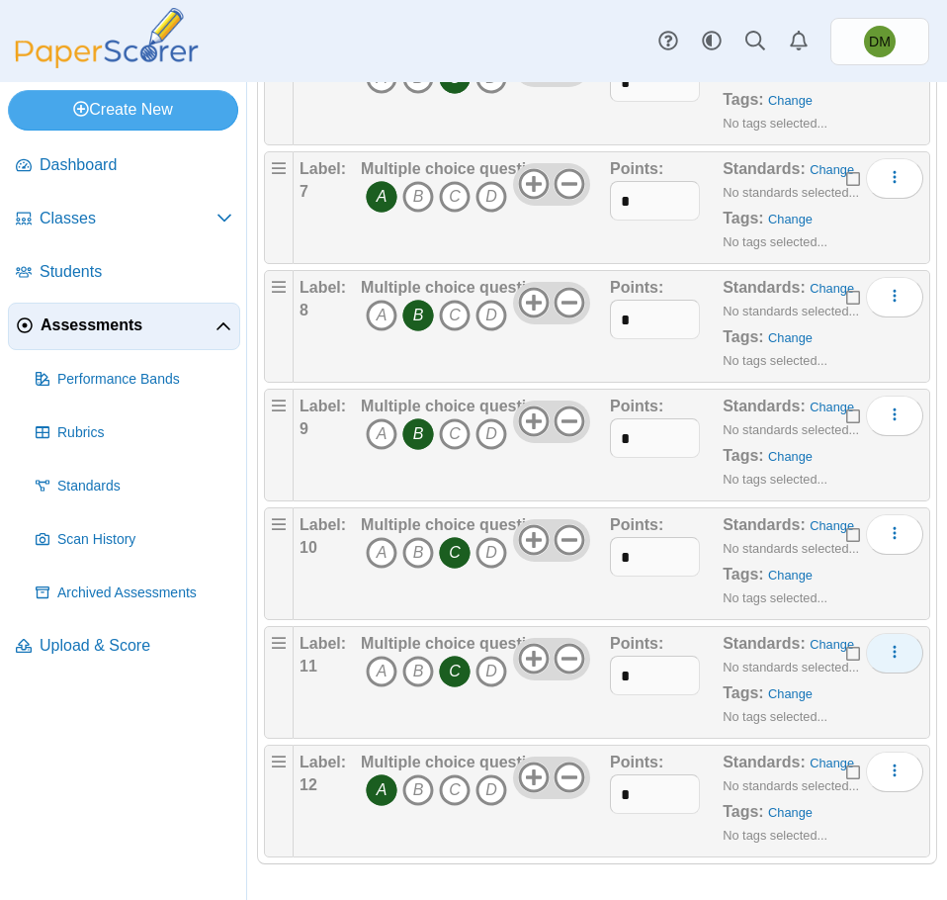
scroll to position [847, 0]
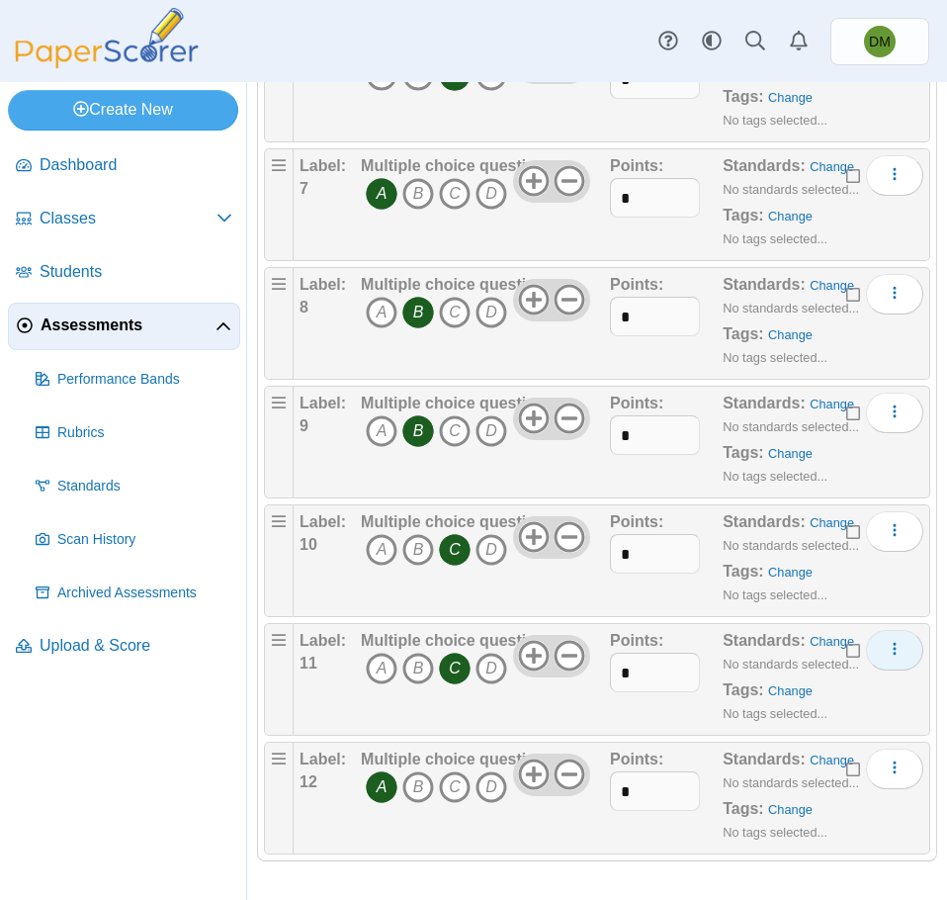
click at [877, 659] on button "More options" at bounding box center [894, 650] width 57 height 40
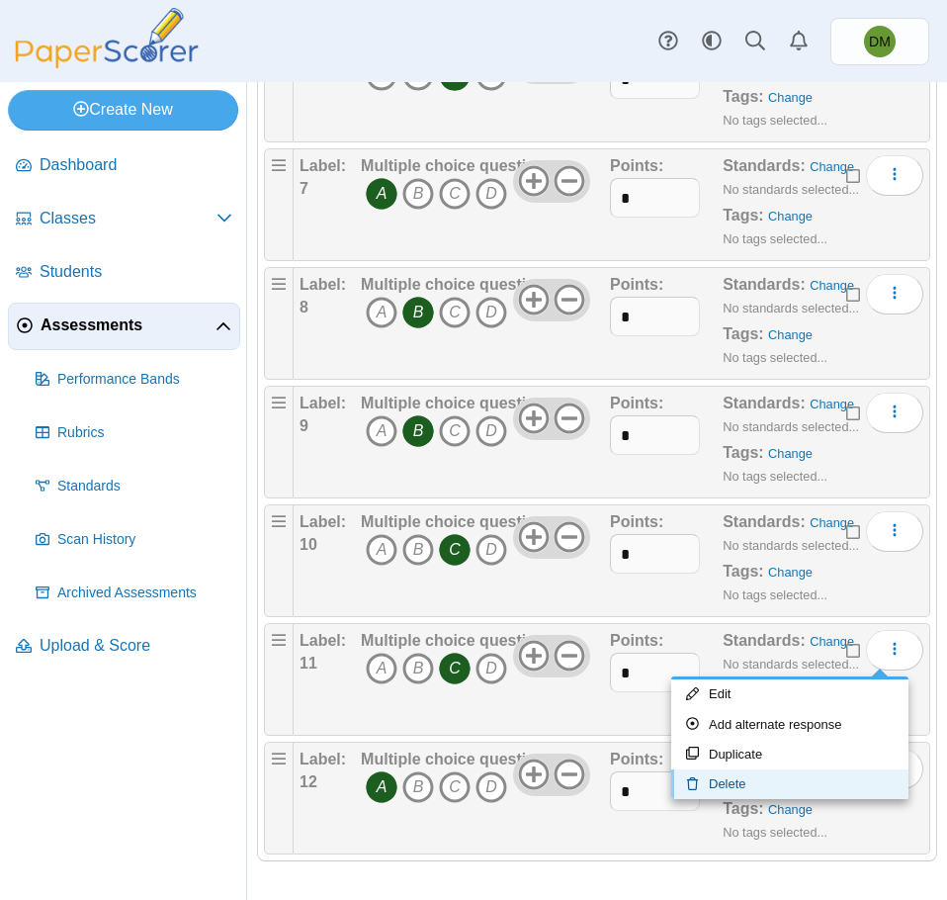
click at [762, 791] on link "Delete" at bounding box center [789, 784] width 237 height 30
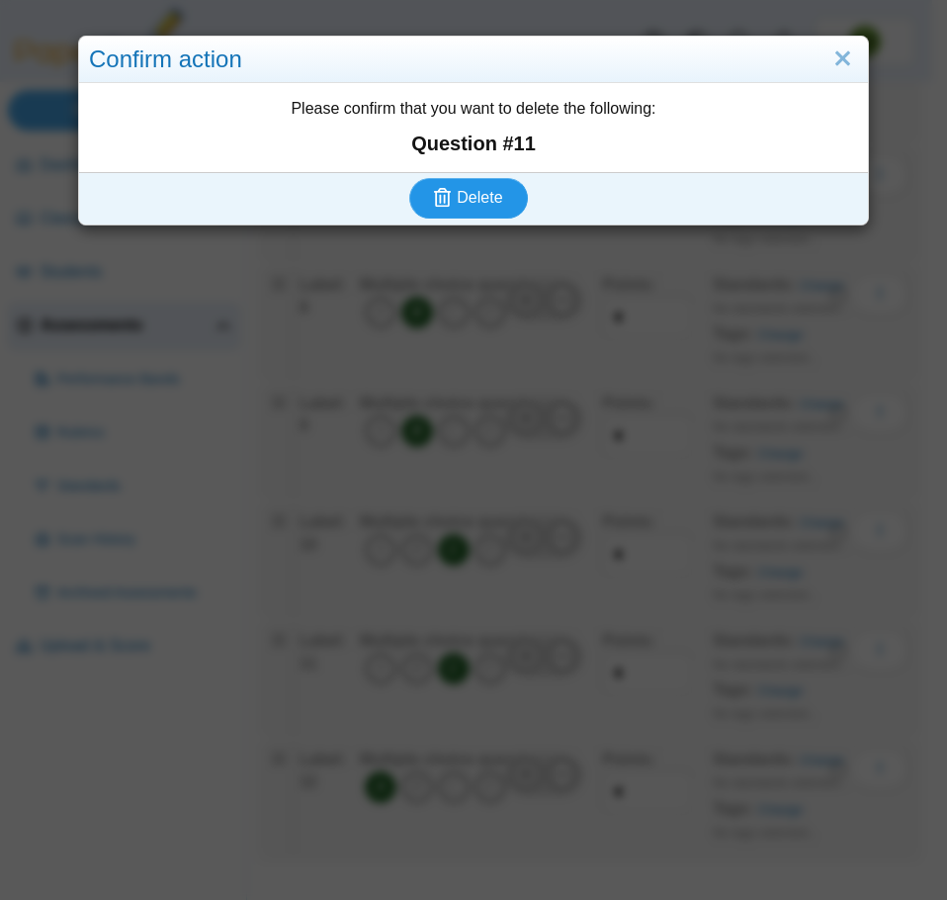
click at [469, 206] on span "Delete" at bounding box center [479, 197] width 45 height 17
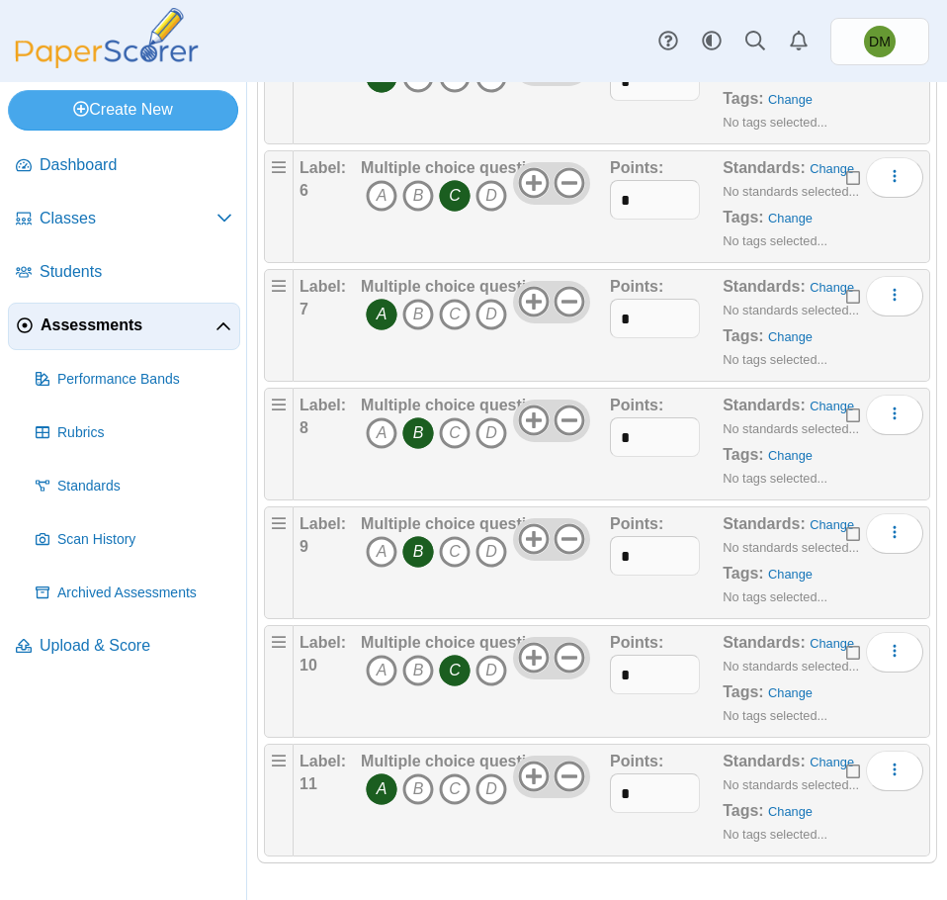
scroll to position [729, 0]
click at [887, 769] on icon "More options" at bounding box center [895, 767] width 16 height 16
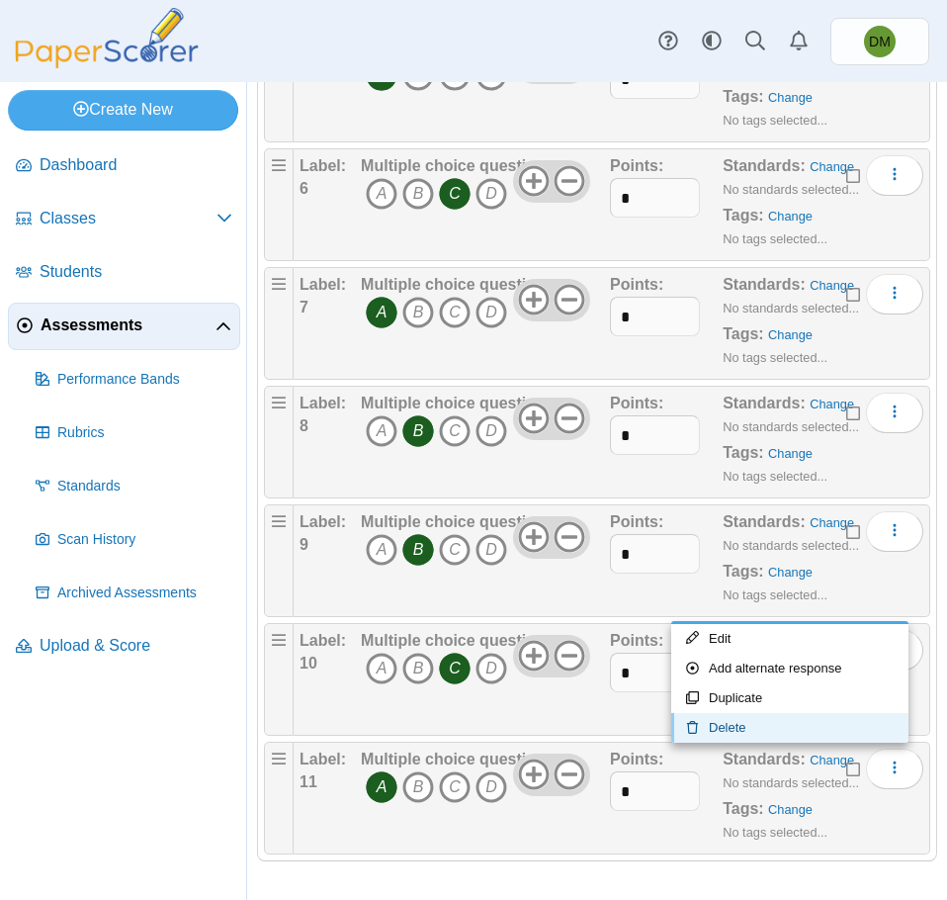
click at [786, 725] on link "Delete" at bounding box center [789, 728] width 237 height 30
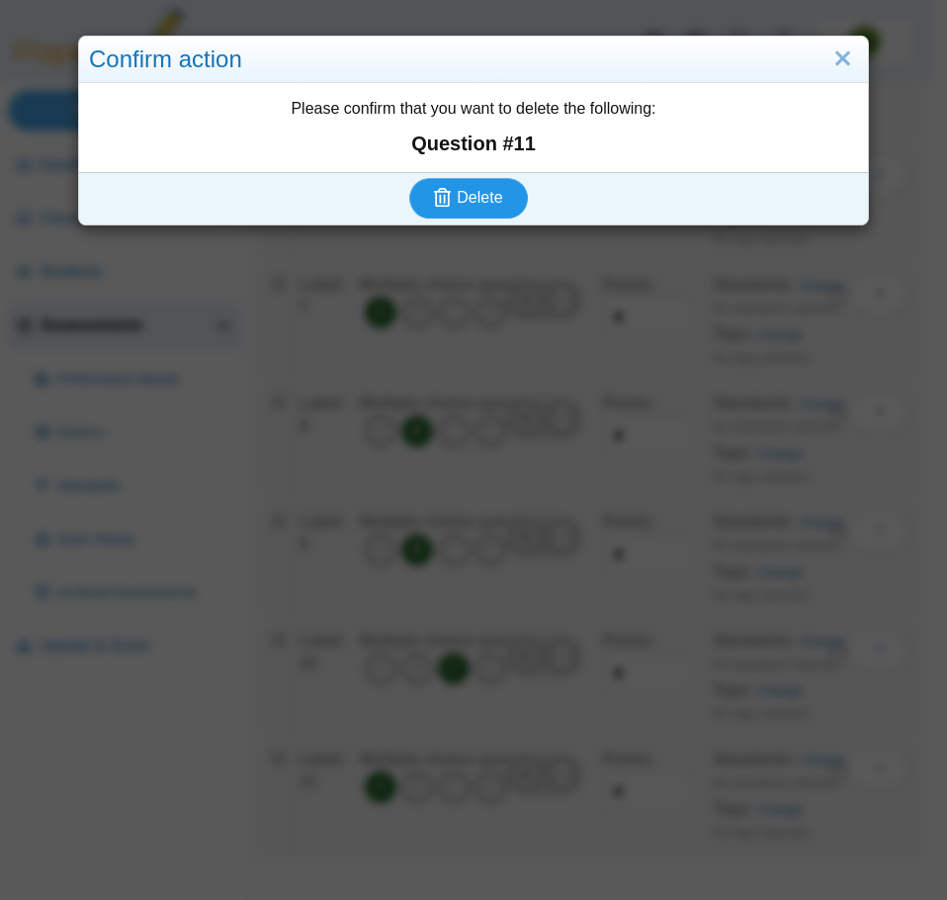
click at [426, 216] on button "Delete" at bounding box center [468, 198] width 119 height 40
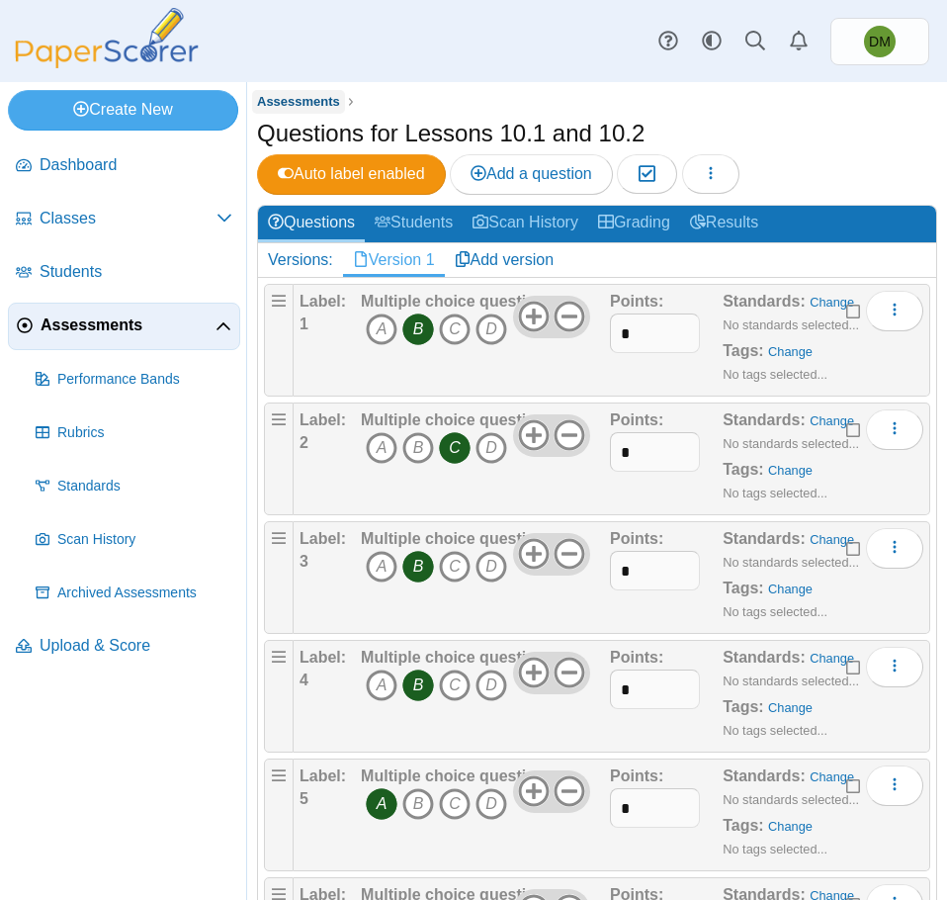
click at [274, 100] on span "Assessments" at bounding box center [298, 101] width 83 height 15
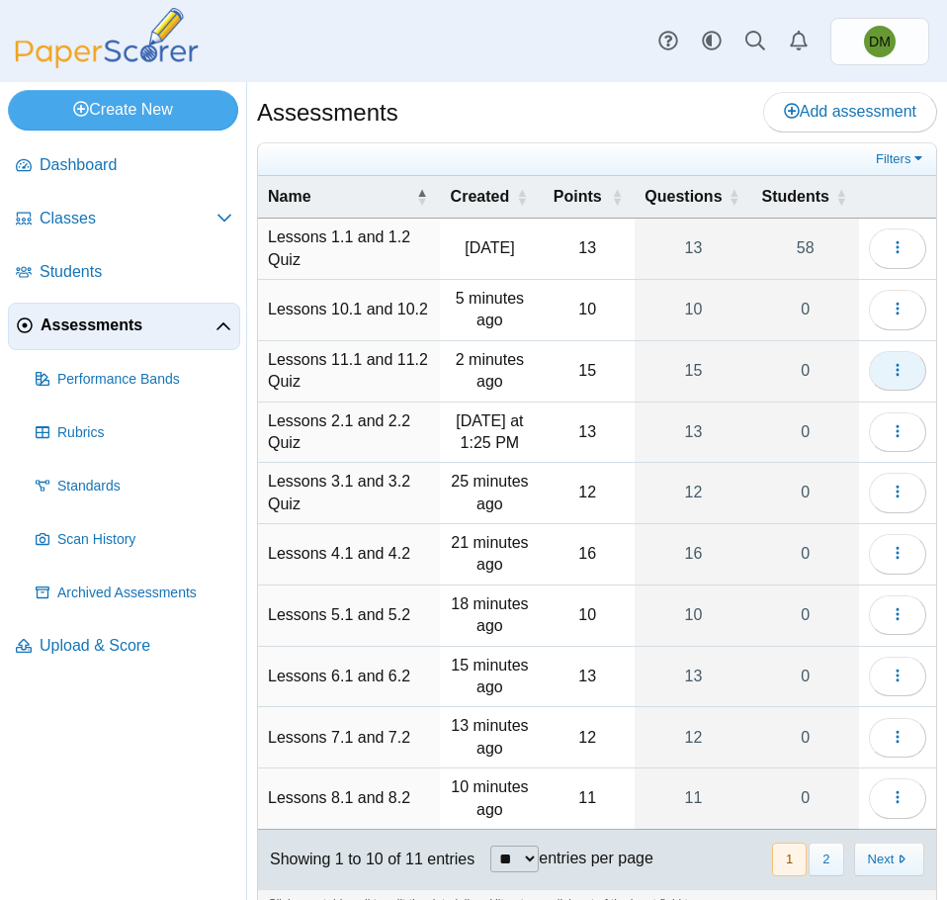
click at [869, 372] on button "button" at bounding box center [897, 371] width 57 height 40
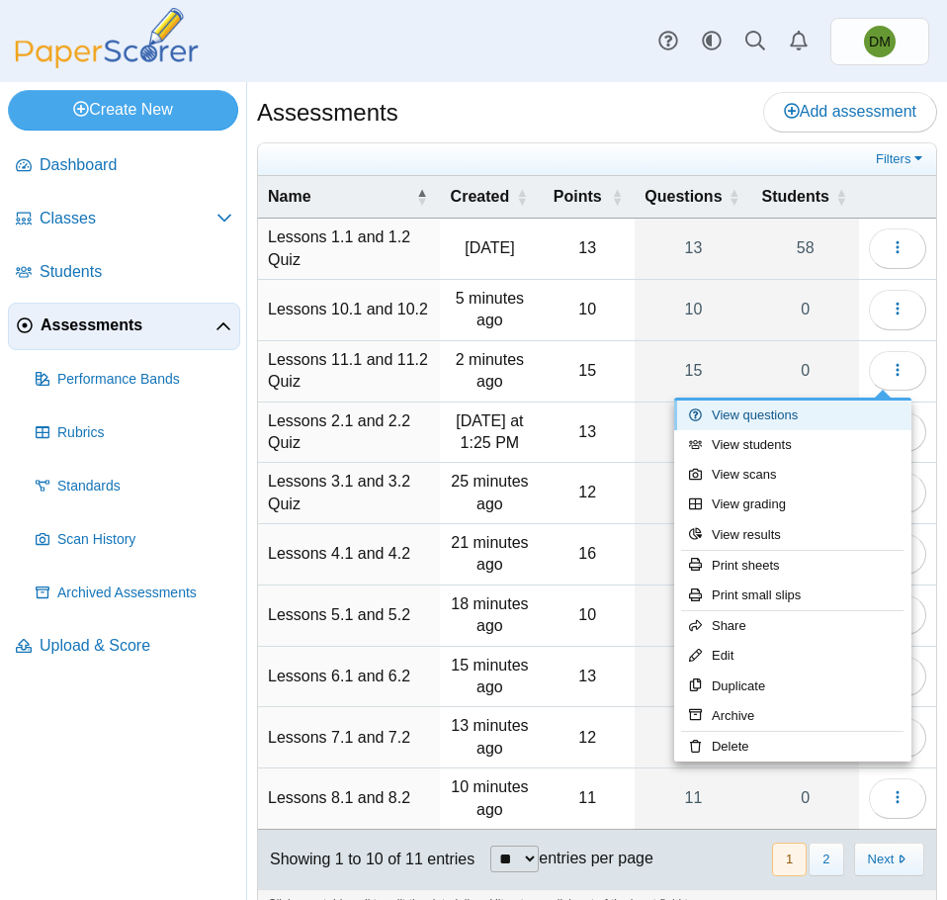
click at [805, 411] on link "View questions" at bounding box center [792, 415] width 237 height 30
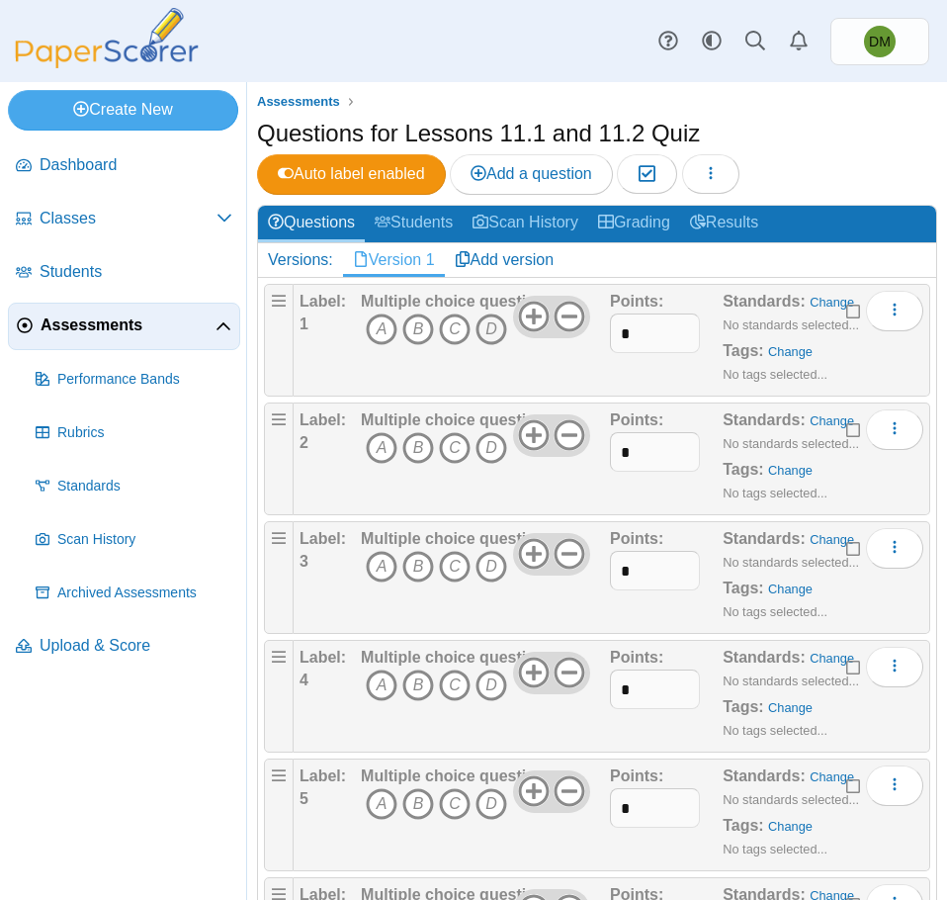
click at [487, 327] on icon "D" at bounding box center [492, 329] width 32 height 32
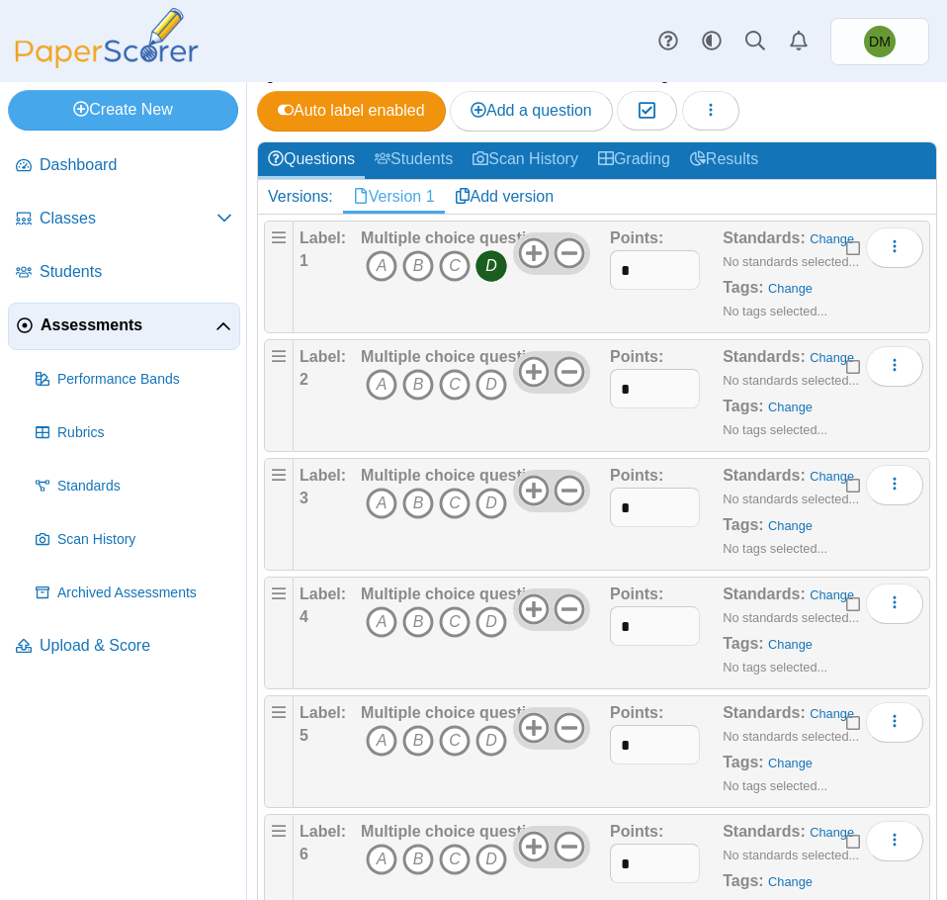
scroll to position [99, 0]
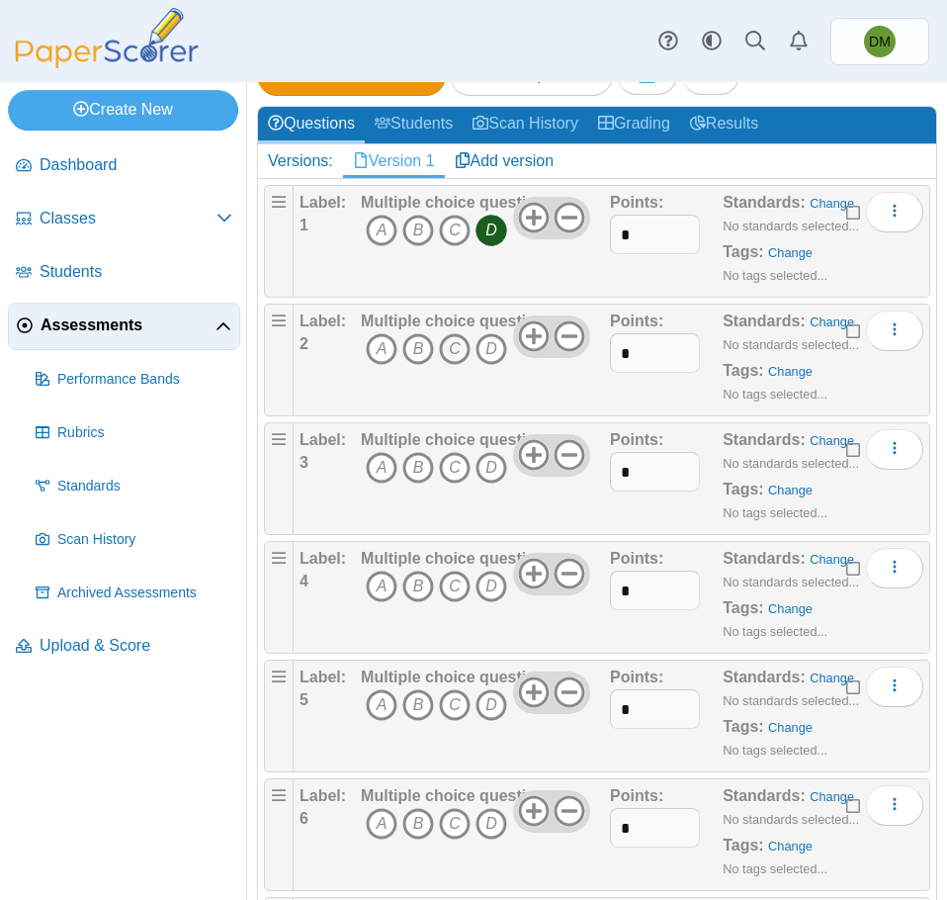
click at [451, 345] on icon "C" at bounding box center [455, 349] width 32 height 32
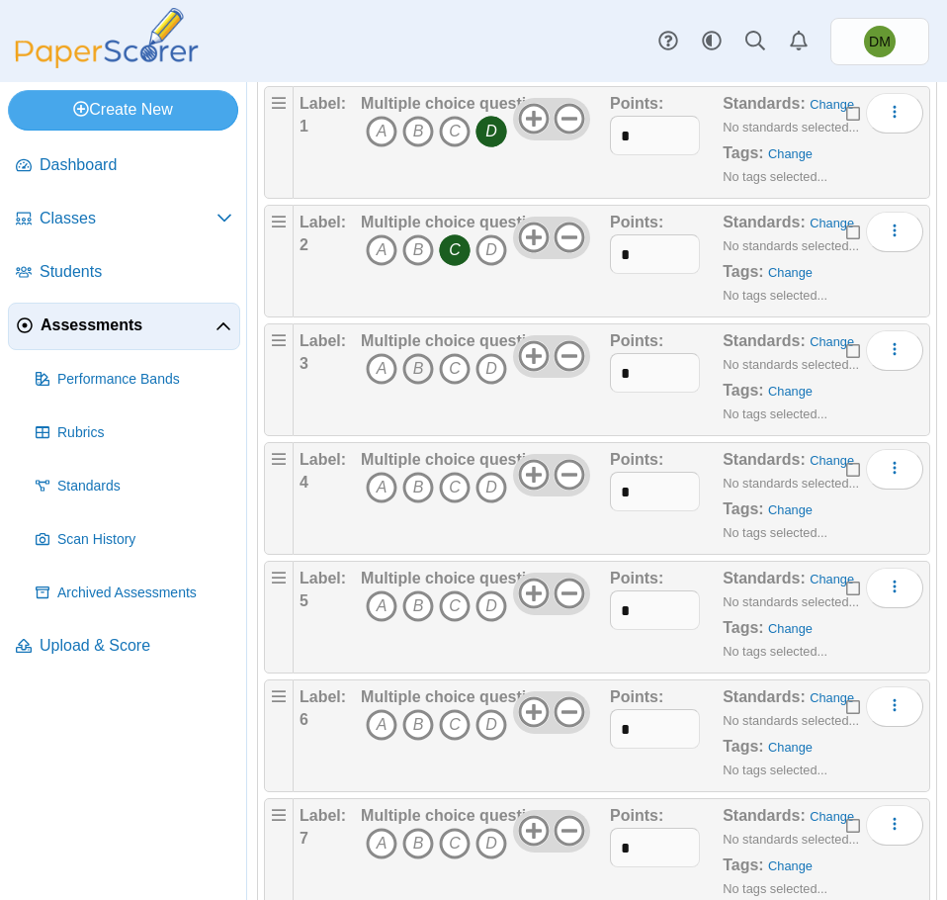
click at [414, 372] on icon "B" at bounding box center [418, 369] width 32 height 32
click at [374, 489] on icon "A" at bounding box center [382, 488] width 32 height 32
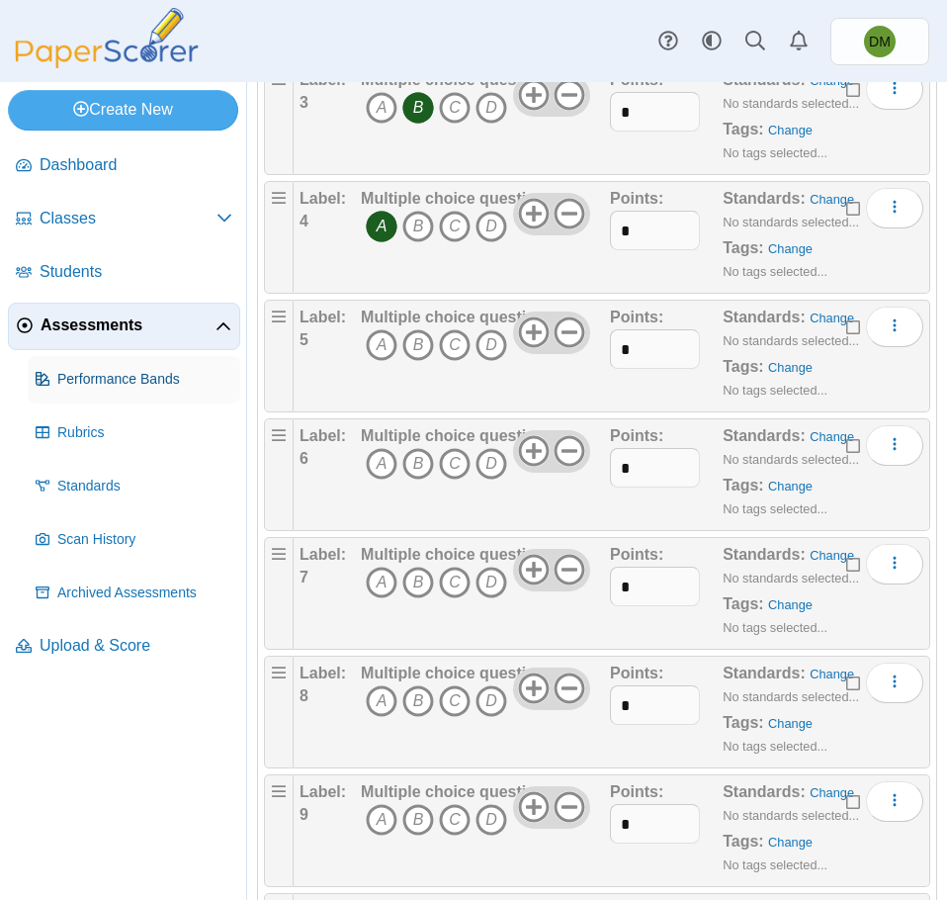
scroll to position [494, 0]
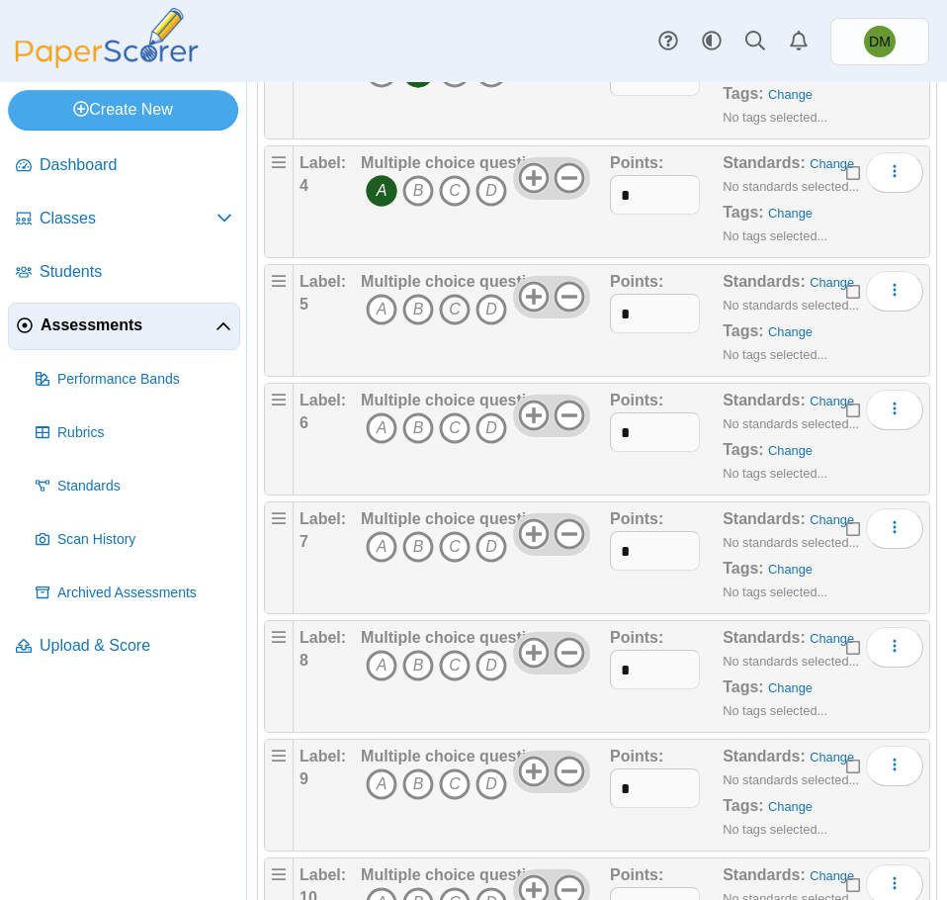
click at [449, 313] on icon "C" at bounding box center [455, 310] width 32 height 32
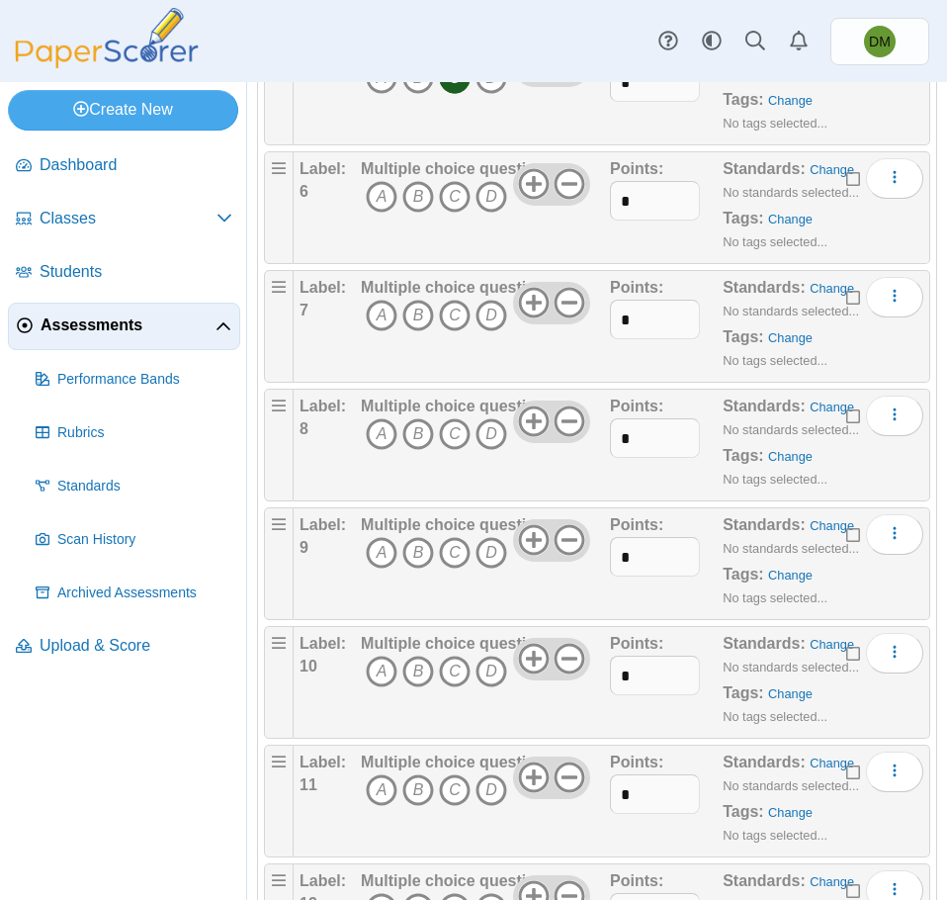
scroll to position [791, 0]
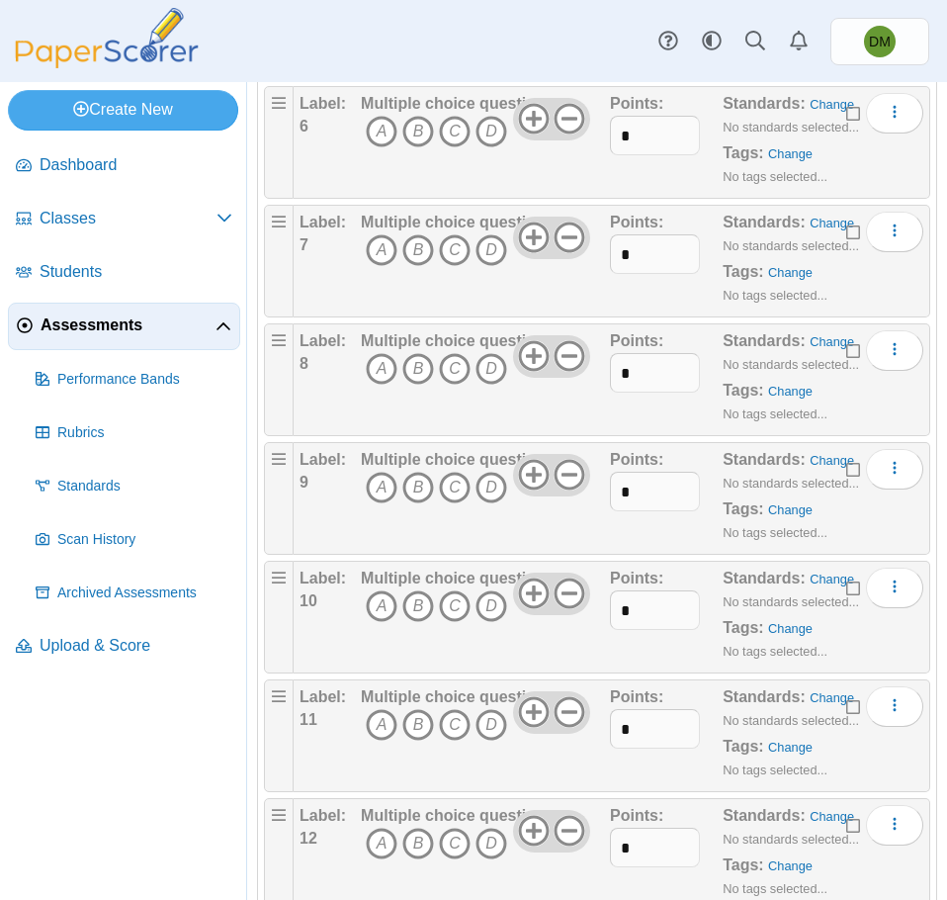
click at [417, 146] on span "A B C D" at bounding box center [453, 134] width 185 height 37
click at [418, 141] on icon "B" at bounding box center [418, 132] width 32 height 32
click at [446, 255] on icon "C" at bounding box center [455, 250] width 32 height 32
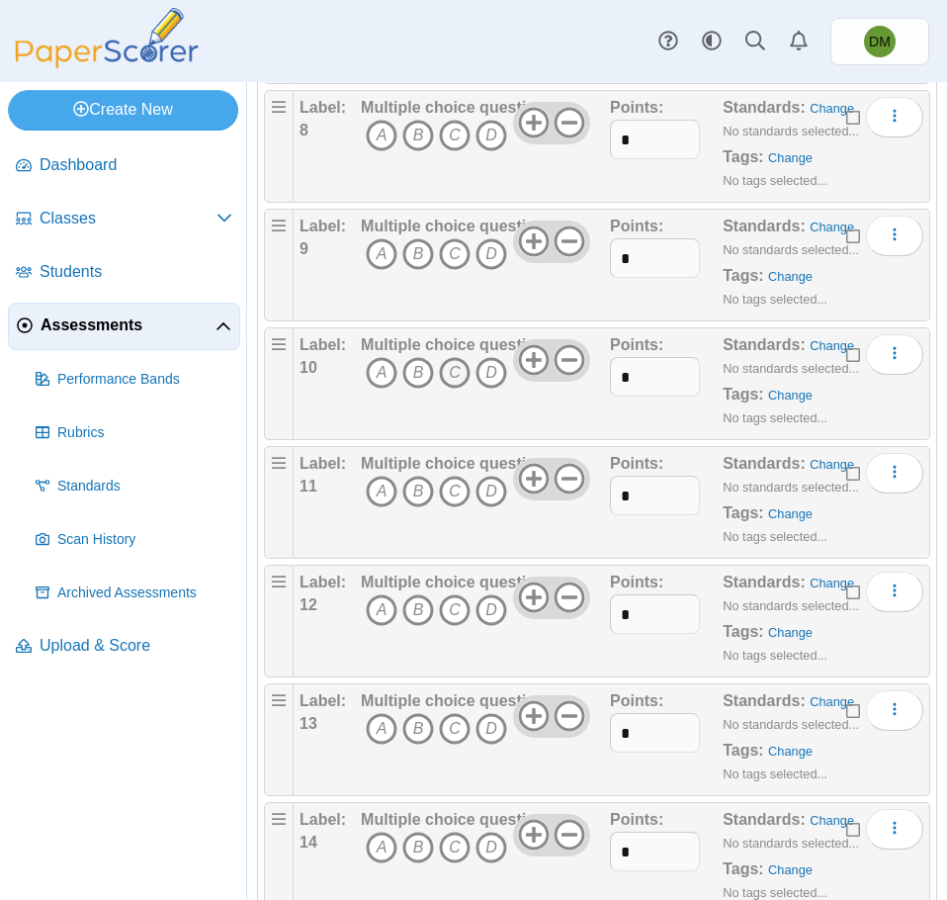
scroll to position [989, 0]
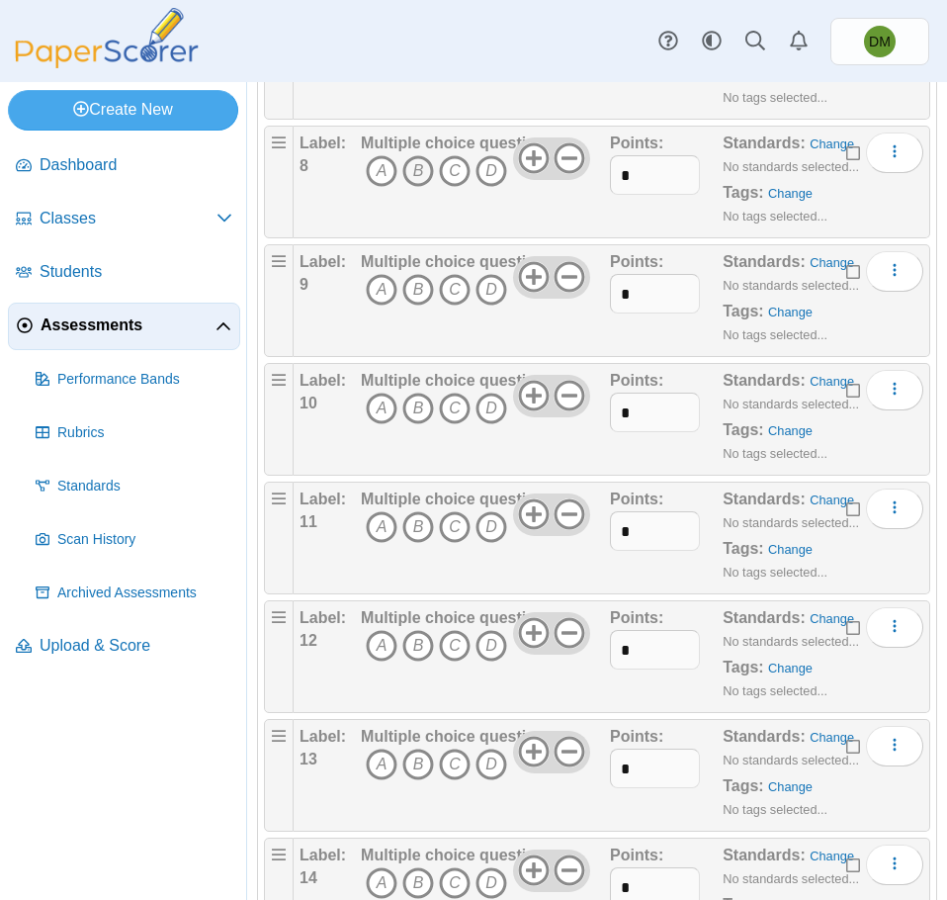
click at [416, 172] on icon "B" at bounding box center [418, 171] width 32 height 32
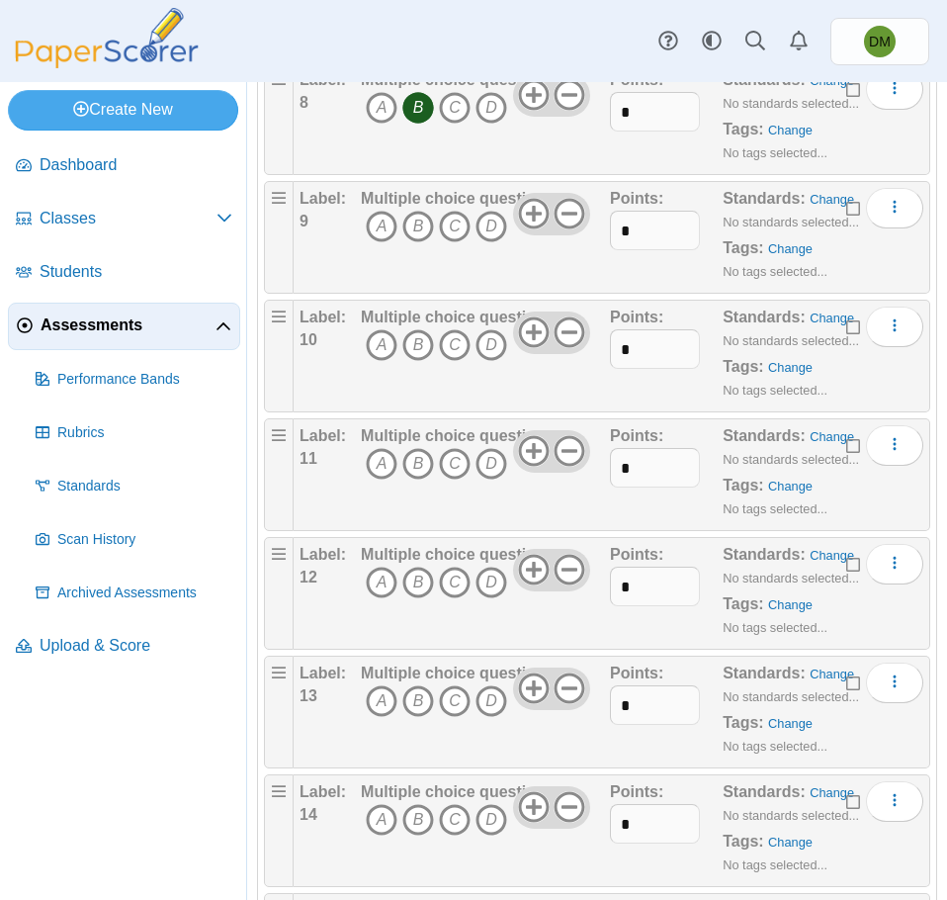
scroll to position [1088, 0]
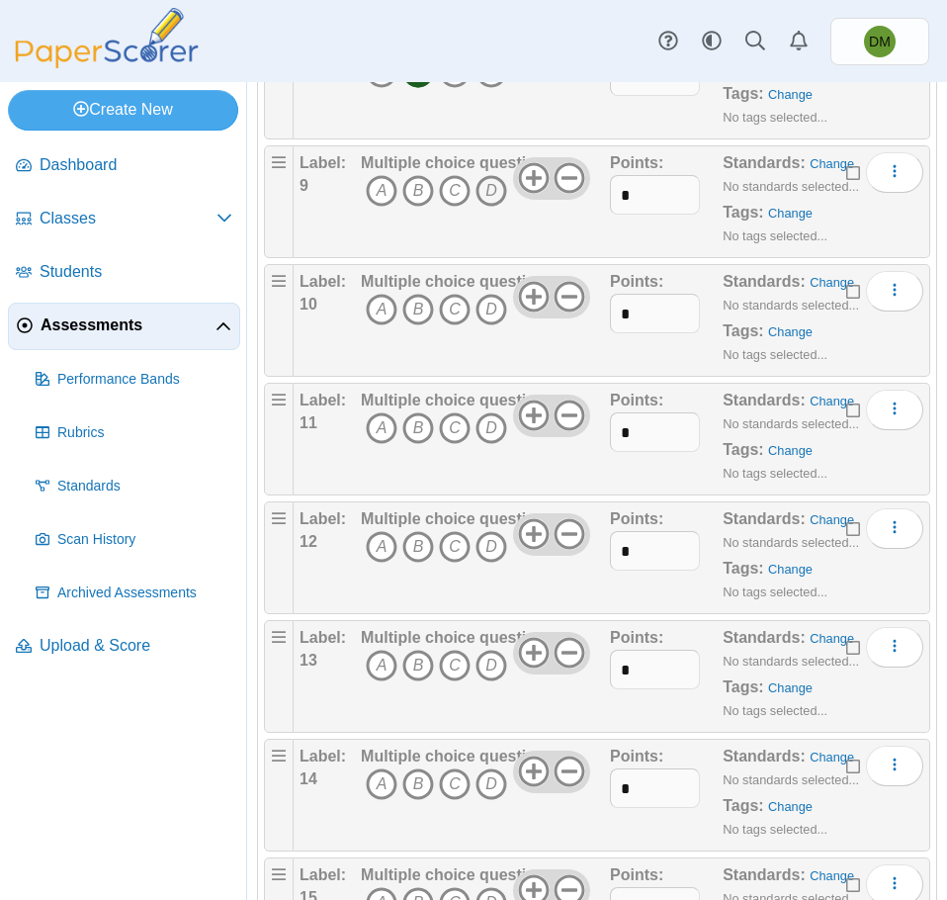
click at [484, 185] on icon "D" at bounding box center [492, 191] width 32 height 32
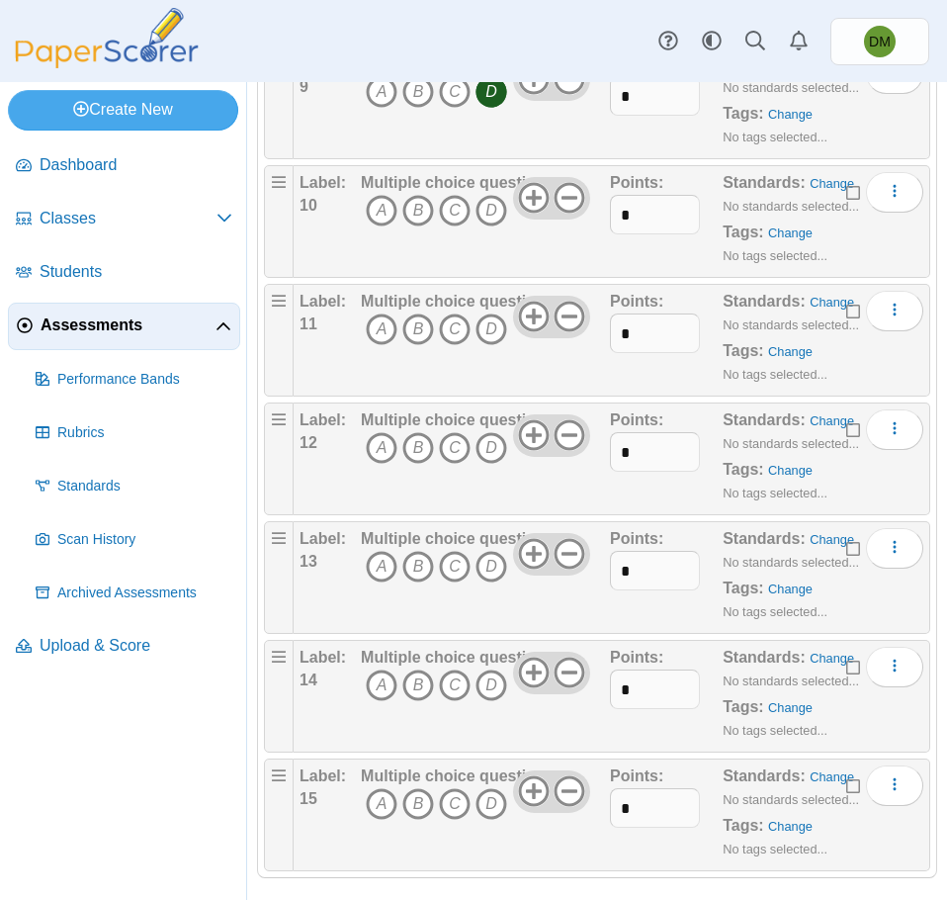
scroll to position [1203, 0]
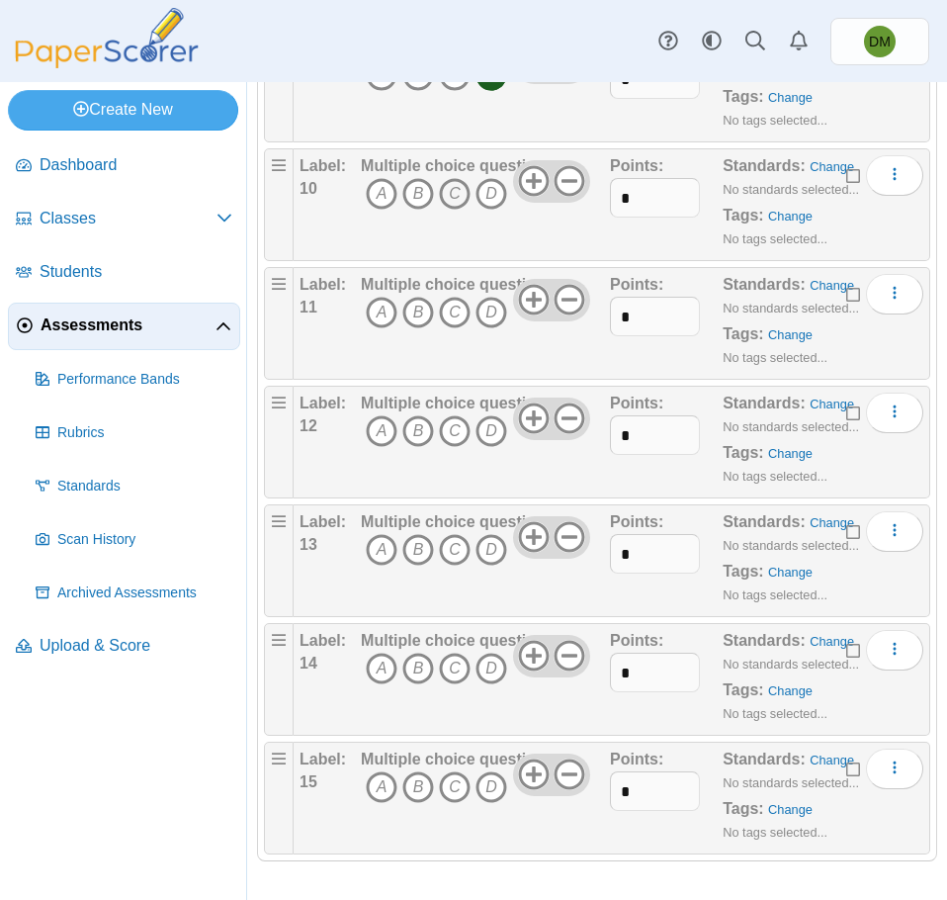
click at [451, 196] on icon "C" at bounding box center [455, 194] width 32 height 32
click at [372, 313] on icon "A" at bounding box center [382, 313] width 32 height 32
click at [486, 423] on icon "D" at bounding box center [492, 431] width 32 height 32
click at [497, 556] on icon "D" at bounding box center [492, 550] width 32 height 32
click at [488, 672] on icon "D" at bounding box center [492, 669] width 32 height 32
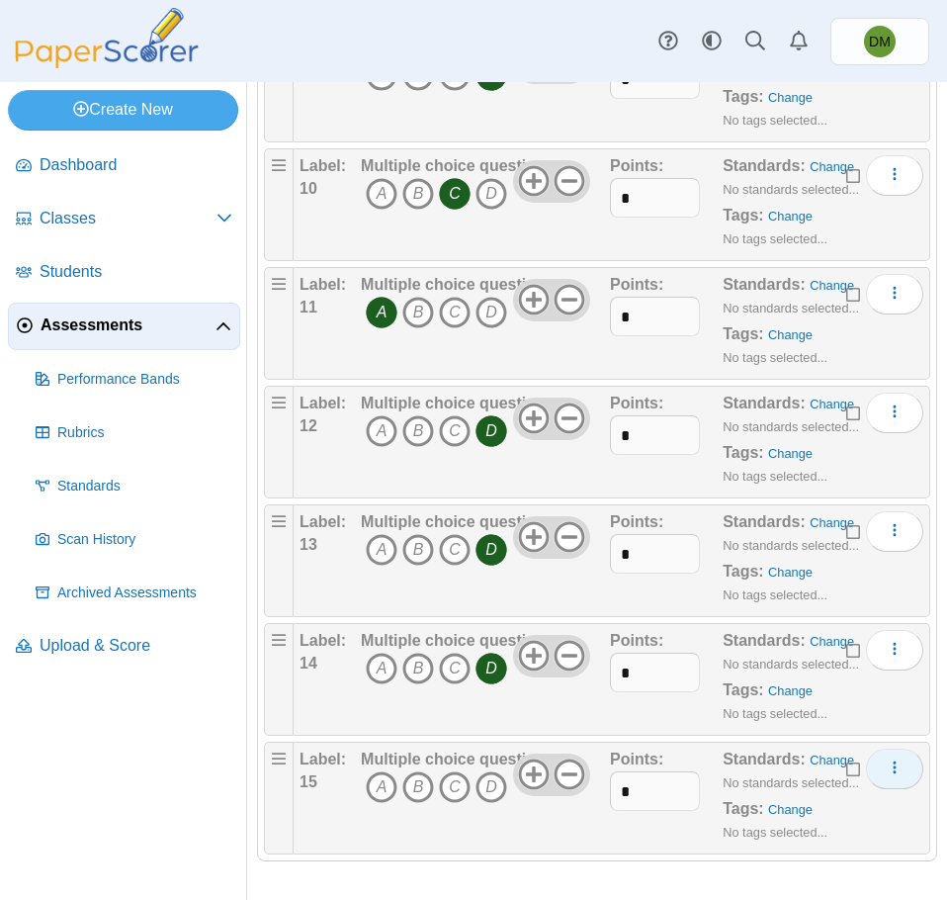
click at [887, 772] on icon "More options" at bounding box center [895, 767] width 16 height 16
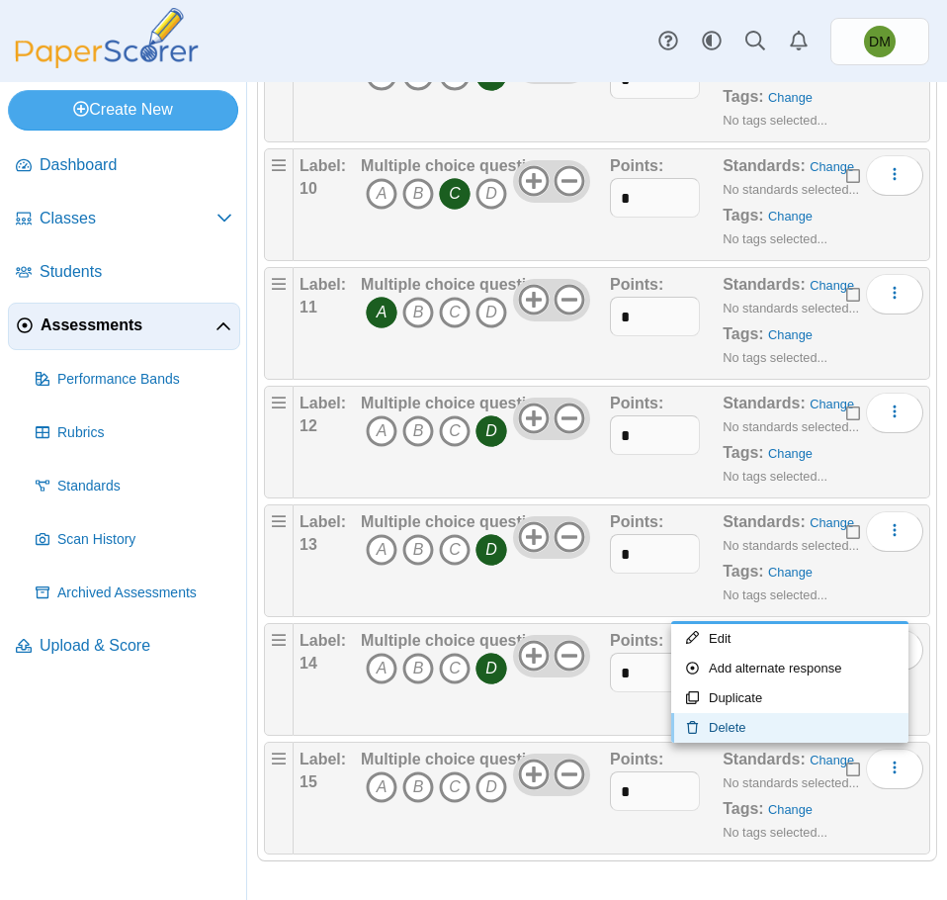
click at [744, 733] on link "Delete" at bounding box center [789, 728] width 237 height 30
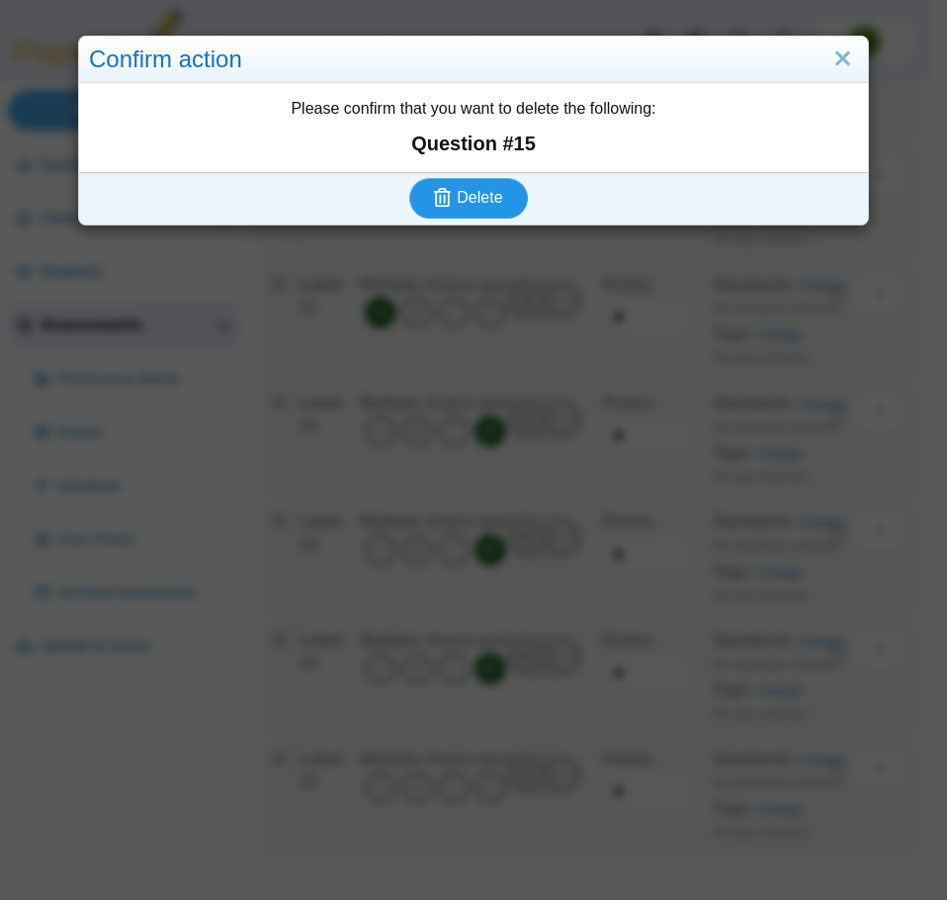
click at [482, 209] on button "Delete" at bounding box center [468, 198] width 119 height 40
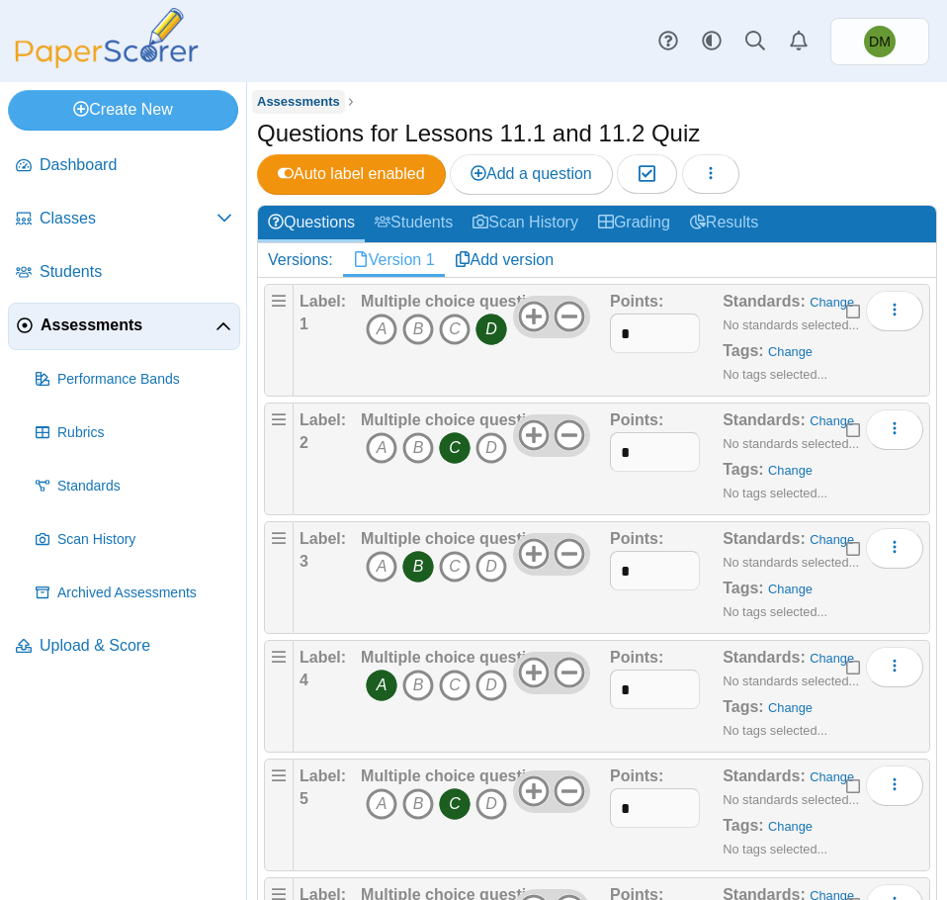
click at [314, 109] on span "Assessments" at bounding box center [298, 101] width 83 height 15
